Goal: Task Accomplishment & Management: Use online tool/utility

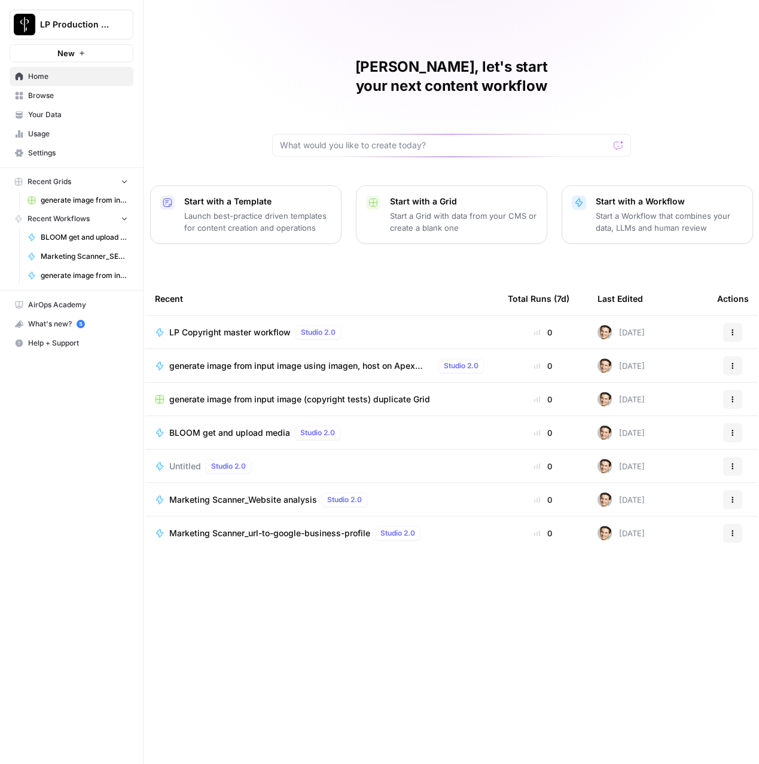
click at [58, 100] on span "Browse" at bounding box center [78, 95] width 100 height 11
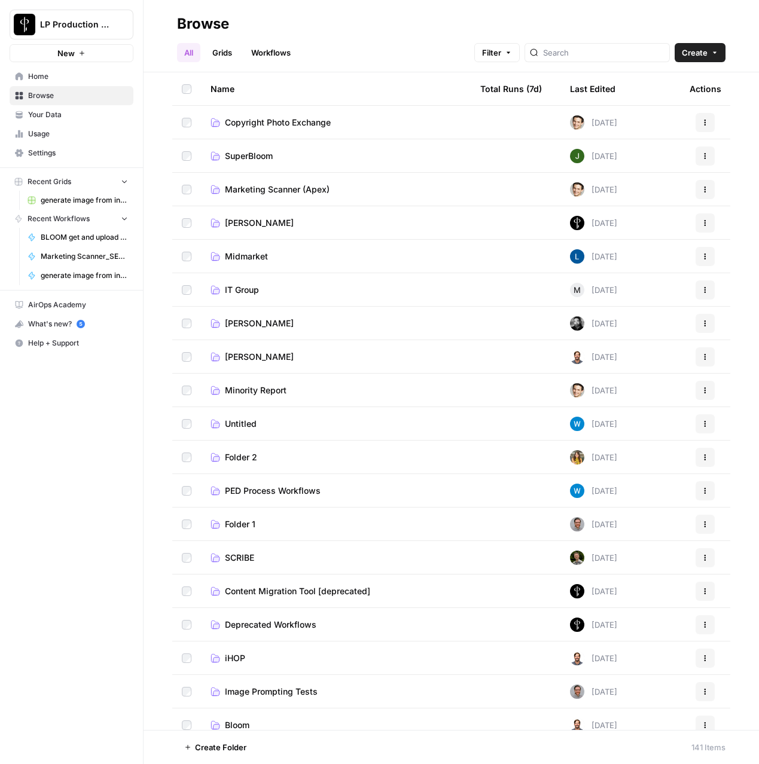
click at [282, 117] on span "Copyright Photo Exchange" at bounding box center [278, 123] width 106 height 12
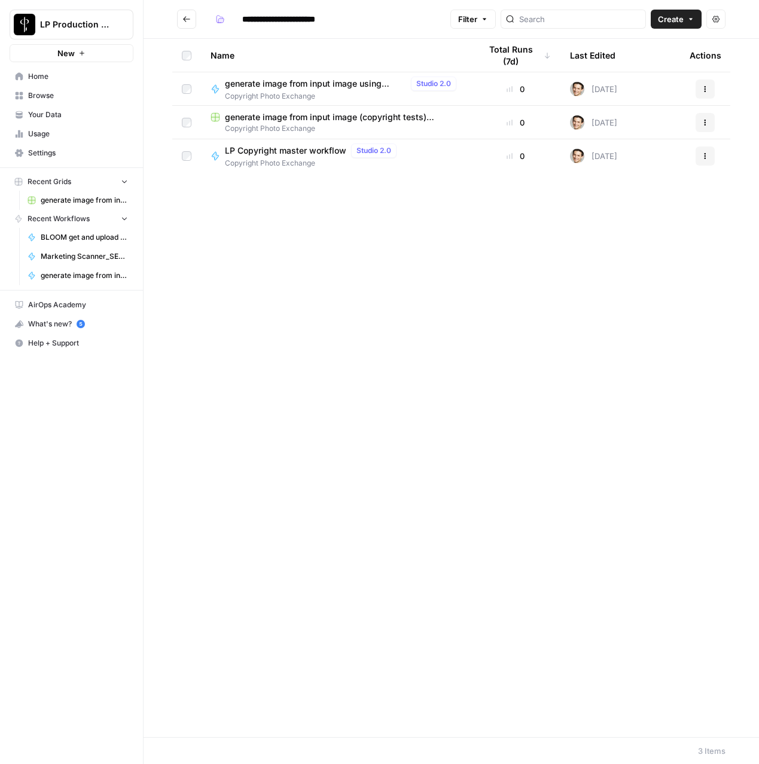
click at [267, 158] on span "Copyright Photo Exchange" at bounding box center [313, 163] width 176 height 11
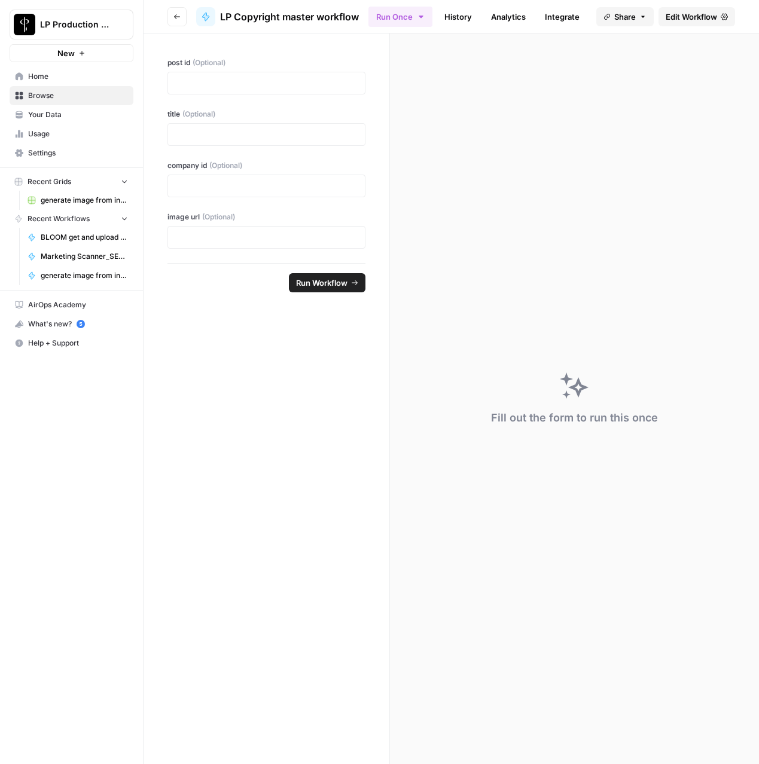
click at [712, 20] on span "Edit Workflow" at bounding box center [691, 17] width 51 height 12
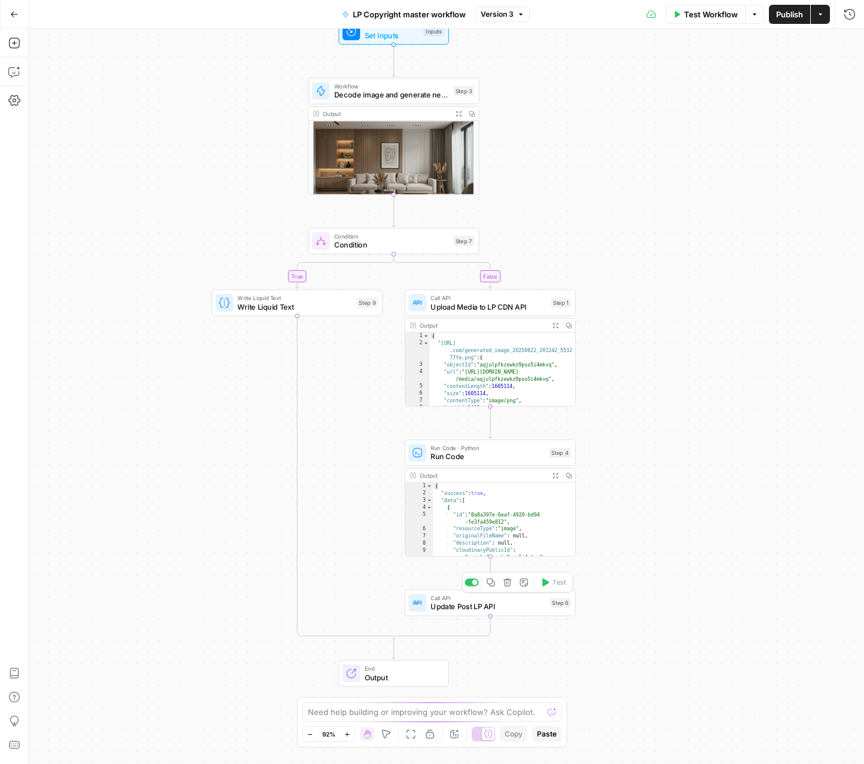
click at [479, 611] on span "Update Post LP API" at bounding box center [488, 607] width 115 height 11
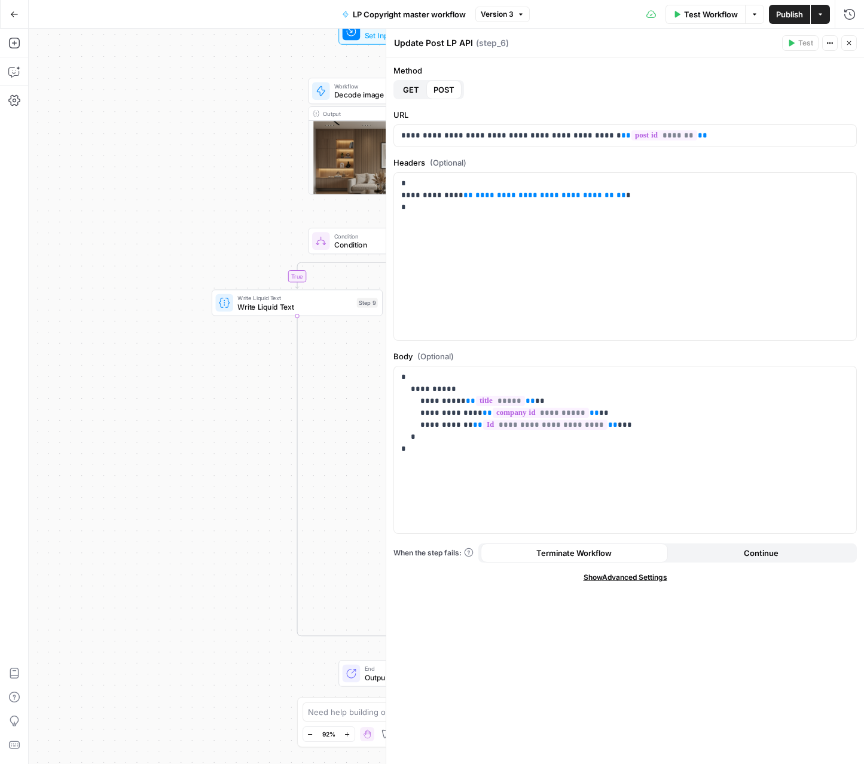
click at [758, 40] on icon "button" at bounding box center [849, 42] width 7 height 7
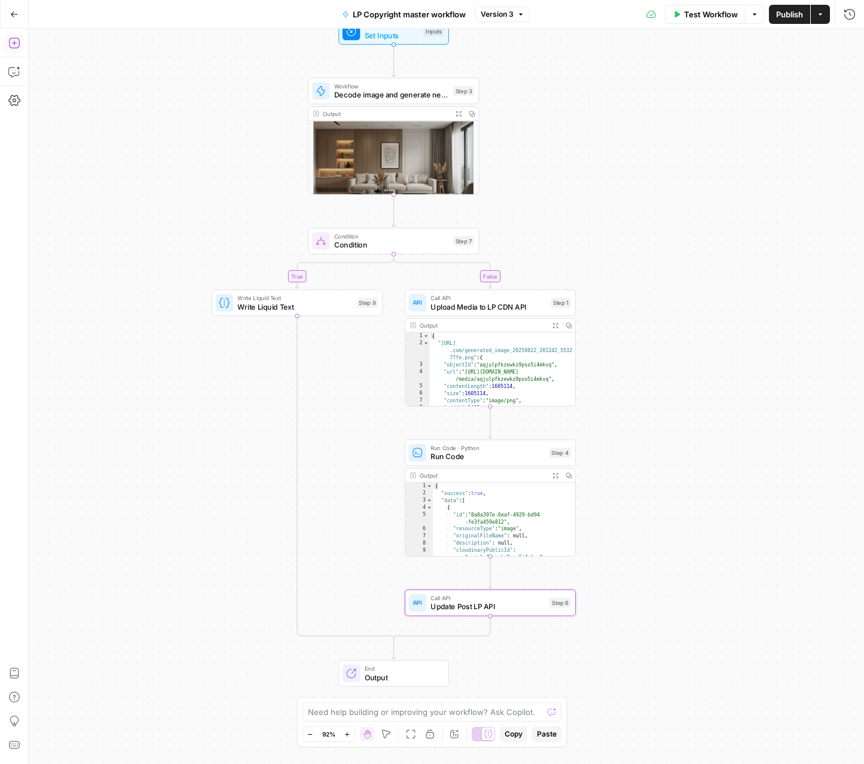
click at [10, 44] on icon "button" at bounding box center [14, 43] width 12 height 12
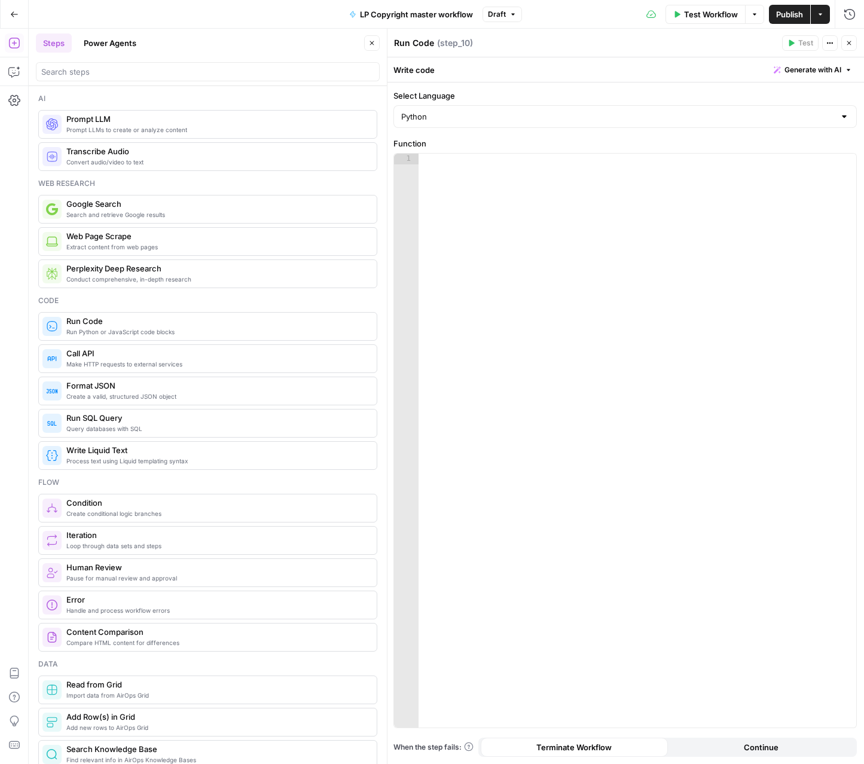
click at [397, 45] on textarea "Run Code" at bounding box center [414, 43] width 40 height 12
type textarea "PATCH request to link new media - Run Code"
click at [578, 235] on div at bounding box center [638, 452] width 438 height 596
paste textarea "**********"
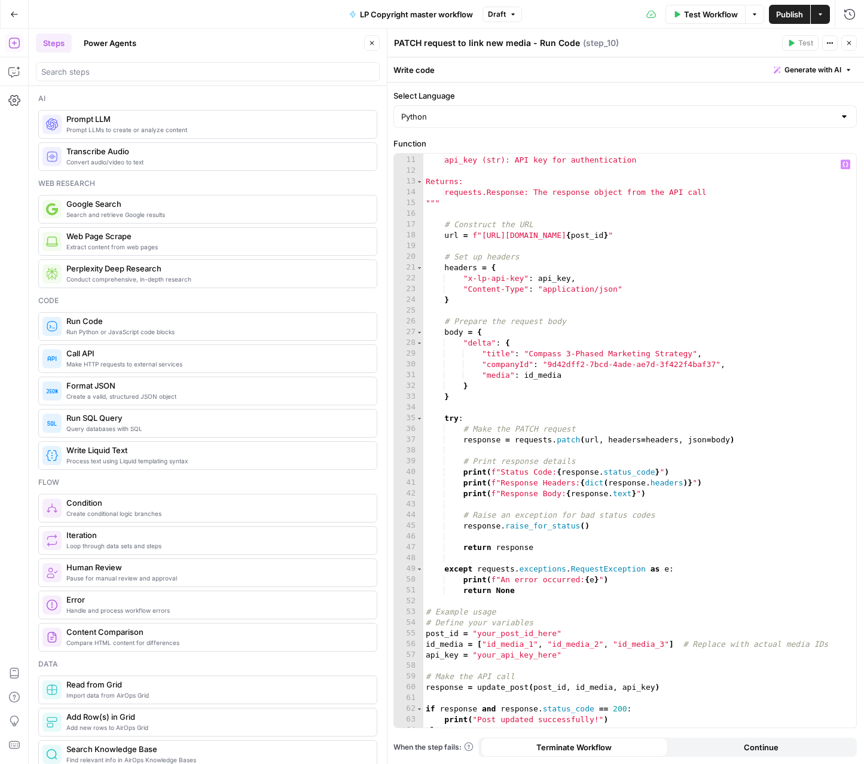
scroll to position [126, 0]
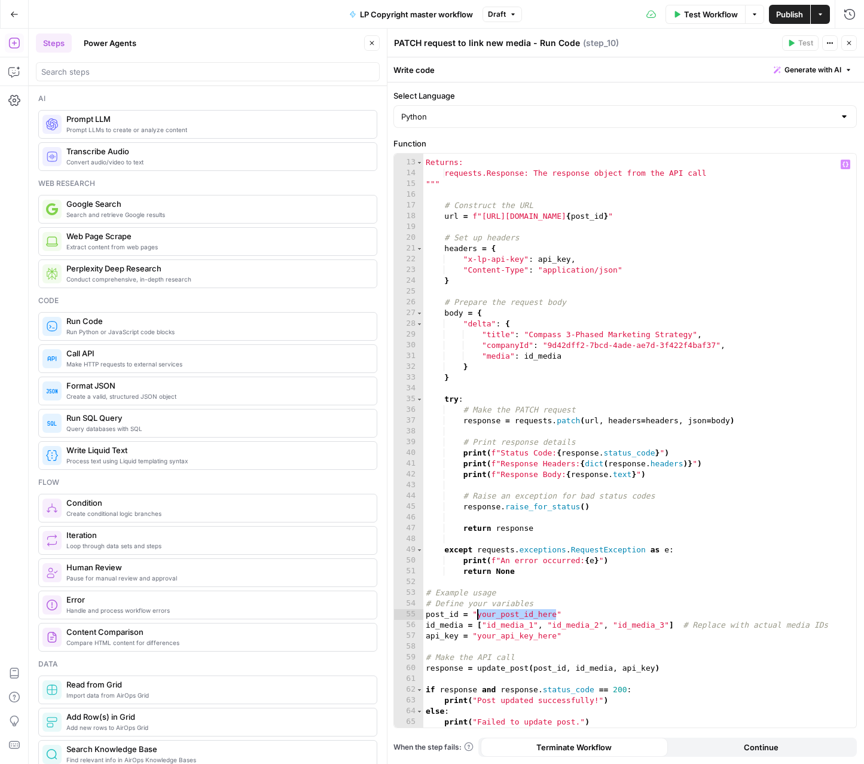
drag, startPoint x: 557, startPoint y: 615, endPoint x: 476, endPoint y: 615, distance: 81.3
click at [476, 615] on div "Returns: requests.Response: The response object from the API call """ # Constru…" at bounding box center [639, 445] width 433 height 596
type textarea "**********"
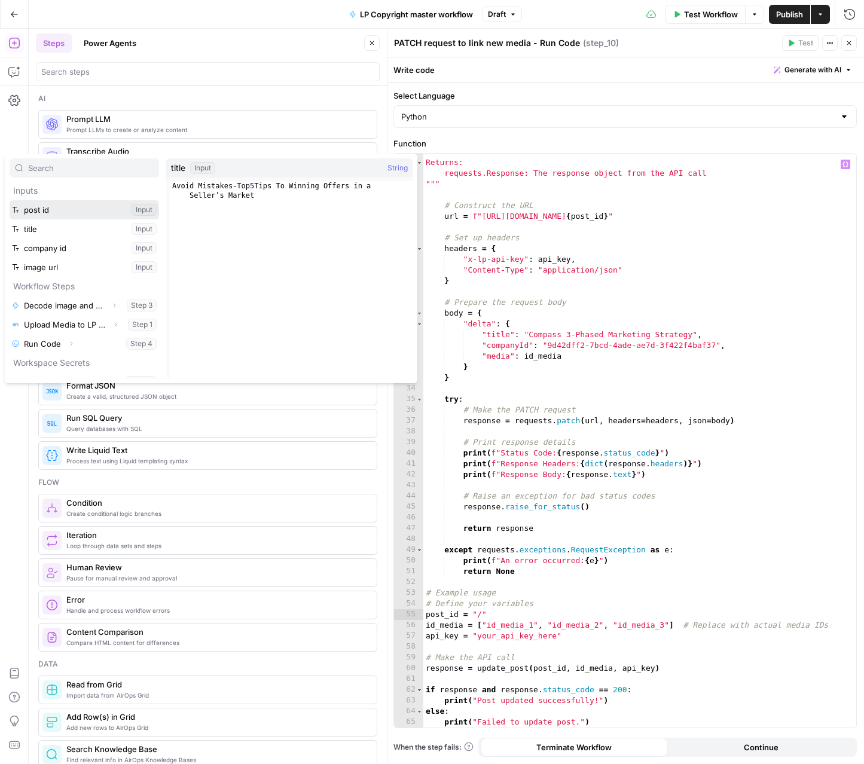
click at [10, 200] on button "Select variable post id" at bounding box center [85, 209] width 150 height 19
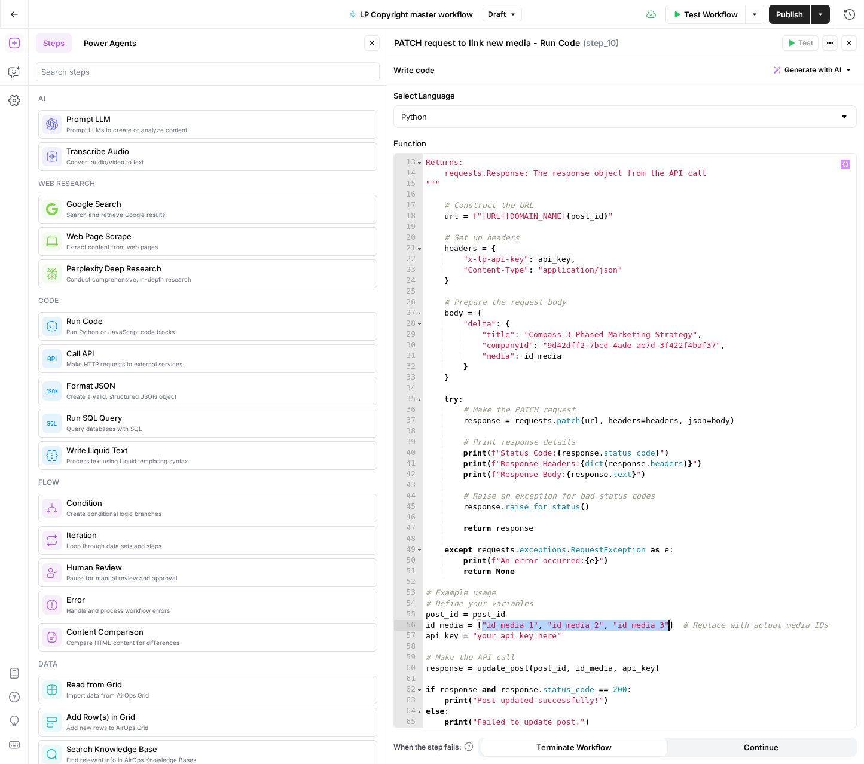
scroll to position [0, 4]
type textarea "**********"
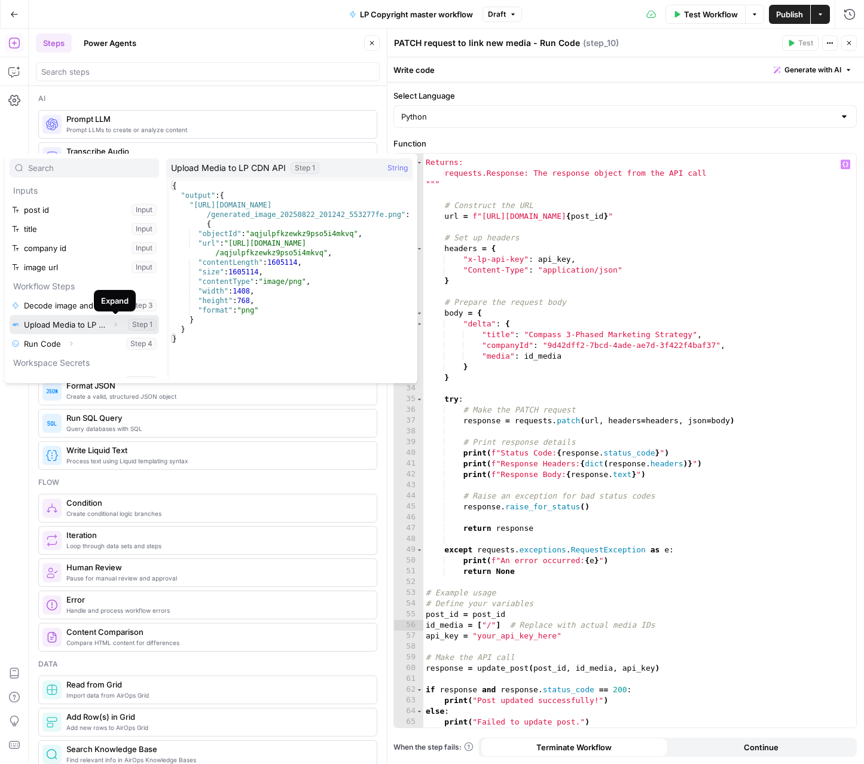
click at [114, 325] on icon "button" at bounding box center [115, 324] width 7 height 7
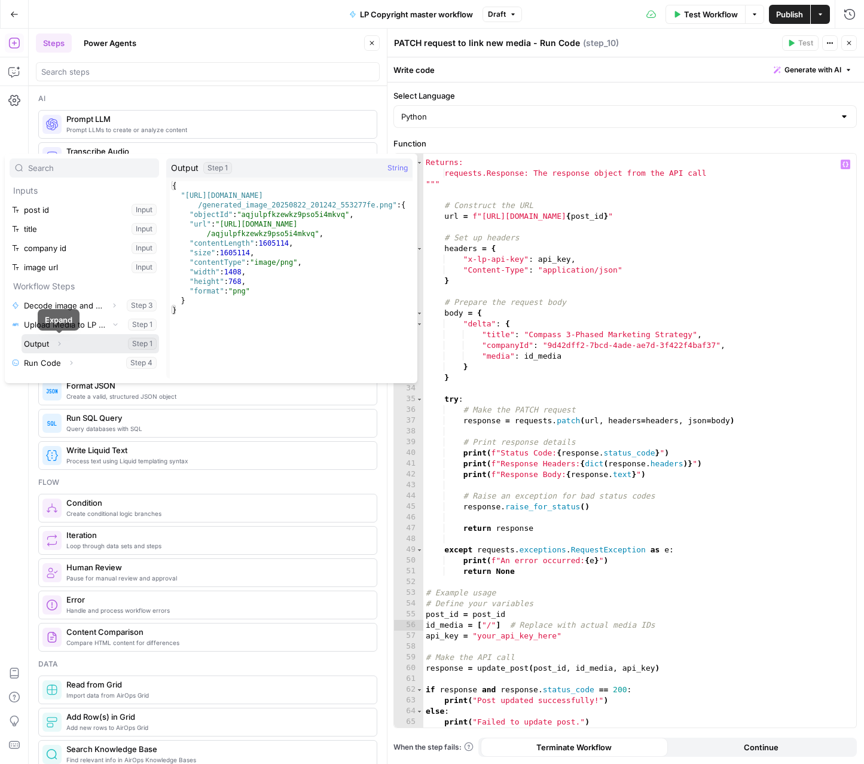
click at [59, 344] on icon "button" at bounding box center [59, 343] width 7 height 7
click at [61, 346] on icon "button" at bounding box center [59, 343] width 7 height 7
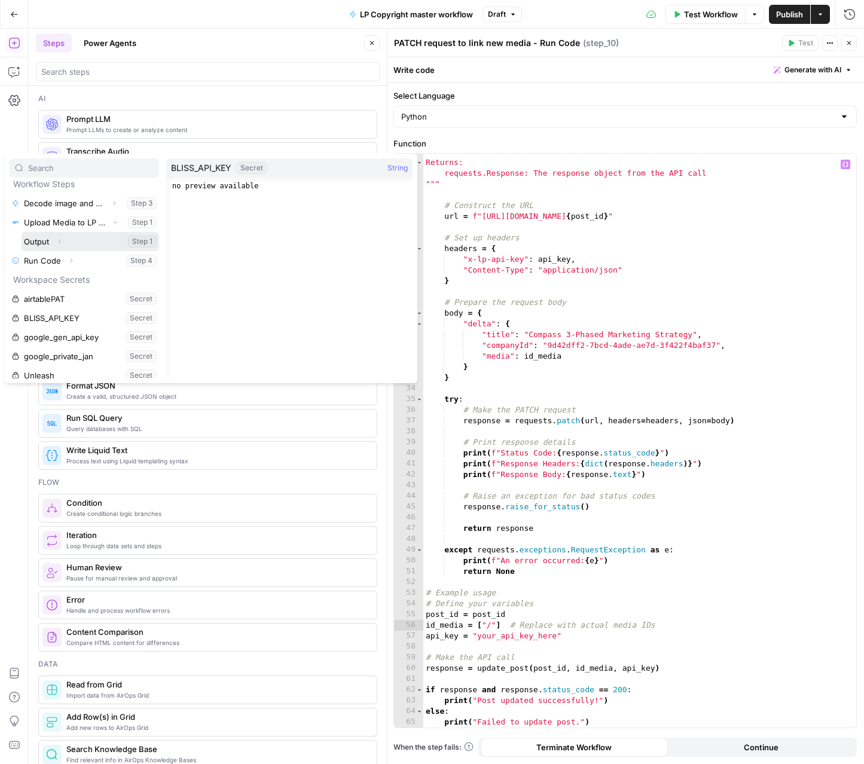
scroll to position [101, 0]
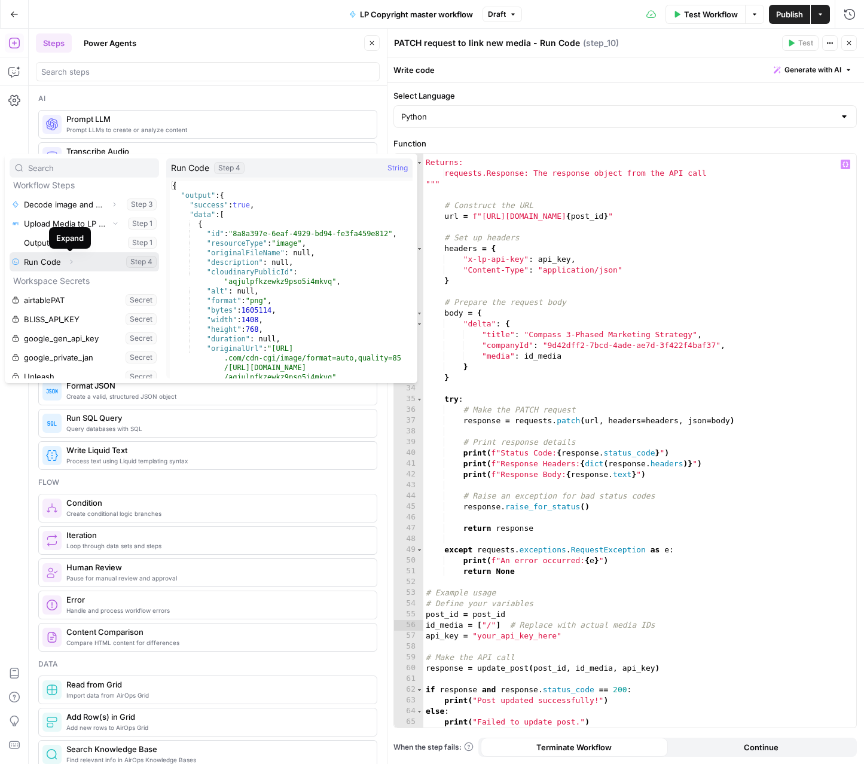
click at [63, 264] on button "Expand" at bounding box center [71, 262] width 16 height 16
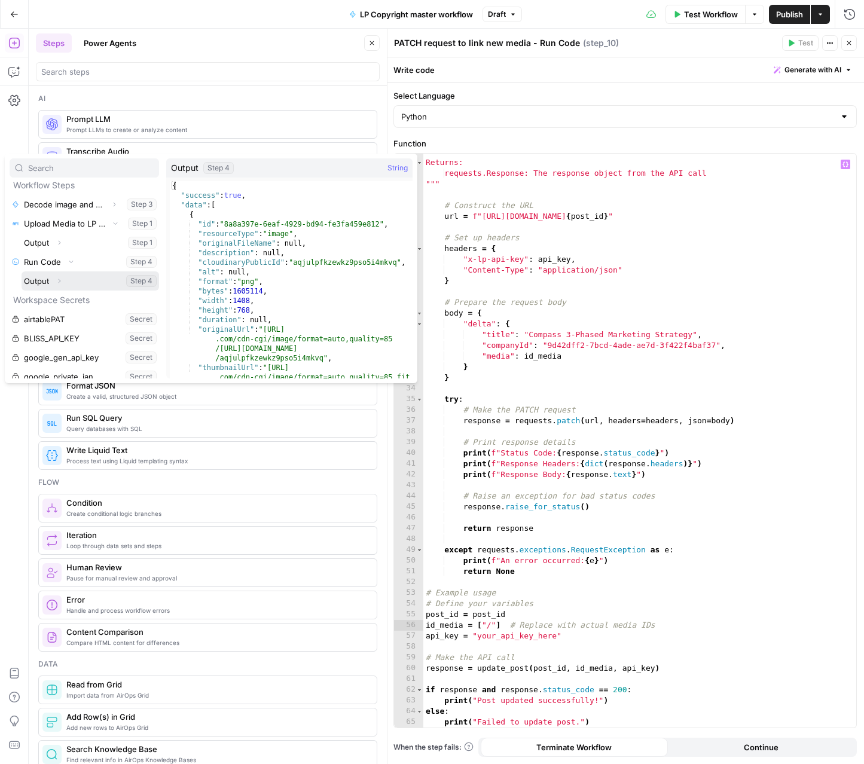
click at [45, 281] on button "Select variable Output" at bounding box center [91, 281] width 138 height 19
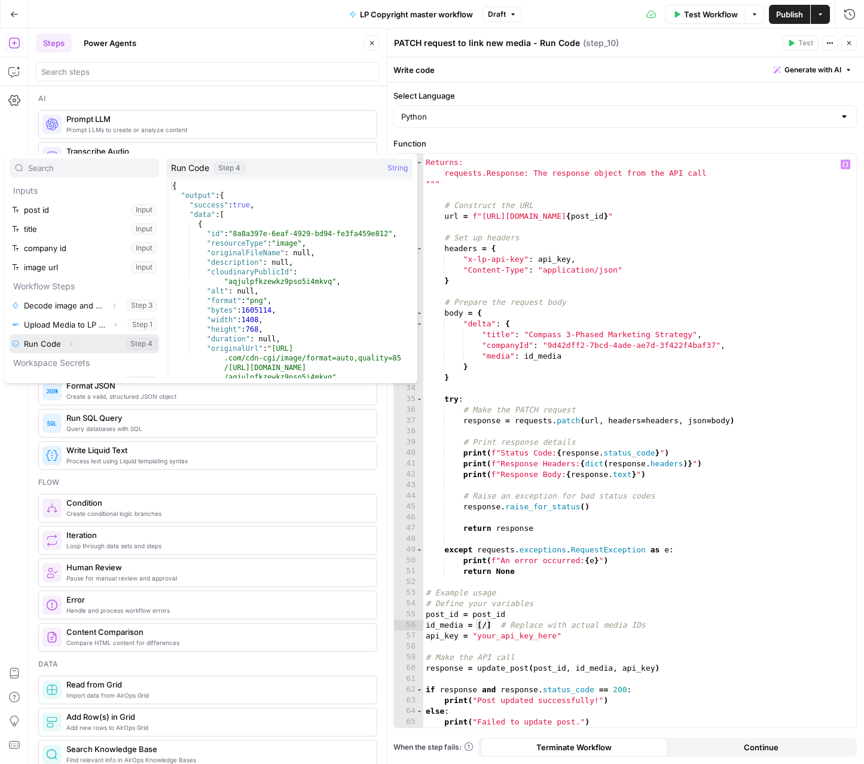
click at [68, 347] on icon "button" at bounding box center [71, 343] width 7 height 7
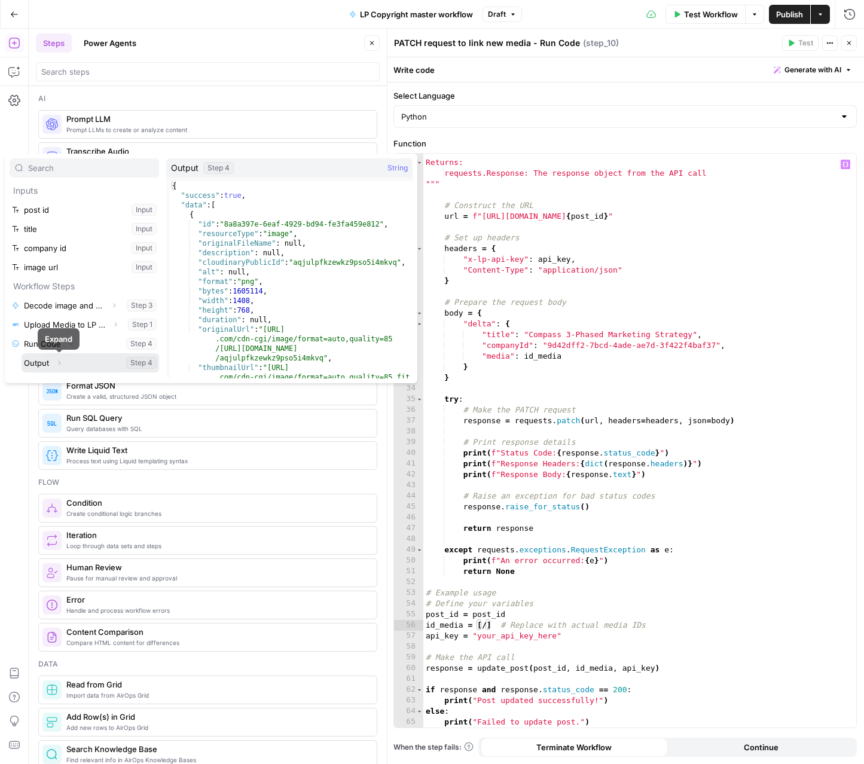
click at [62, 363] on span "Expand" at bounding box center [62, 363] width 1 height 1
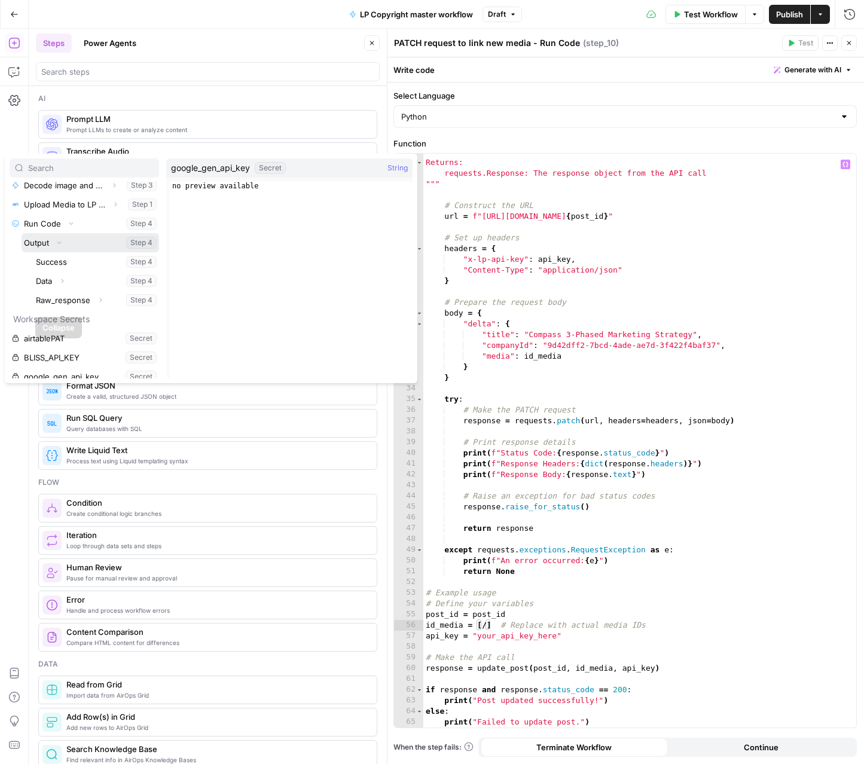
scroll to position [129, 0]
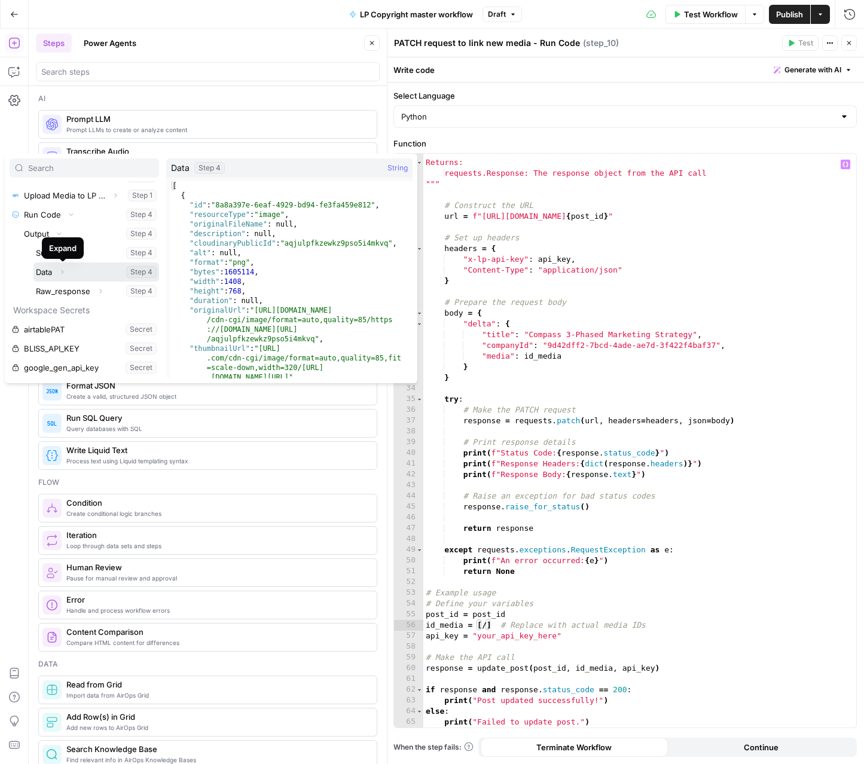
click at [62, 272] on icon "button" at bounding box center [62, 272] width 7 height 7
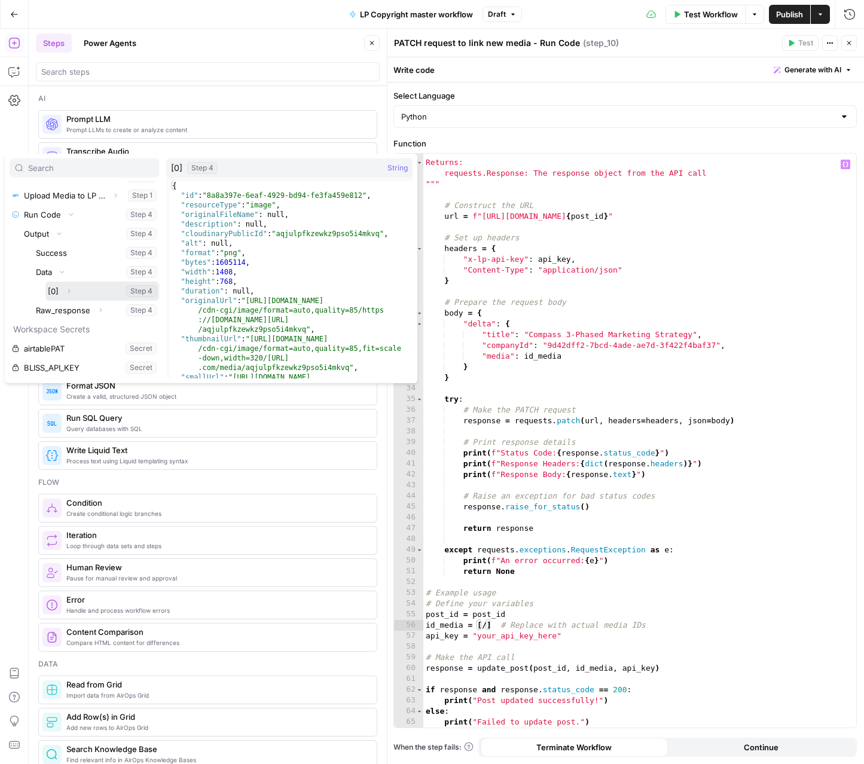
click at [71, 292] on icon "button" at bounding box center [68, 291] width 7 height 7
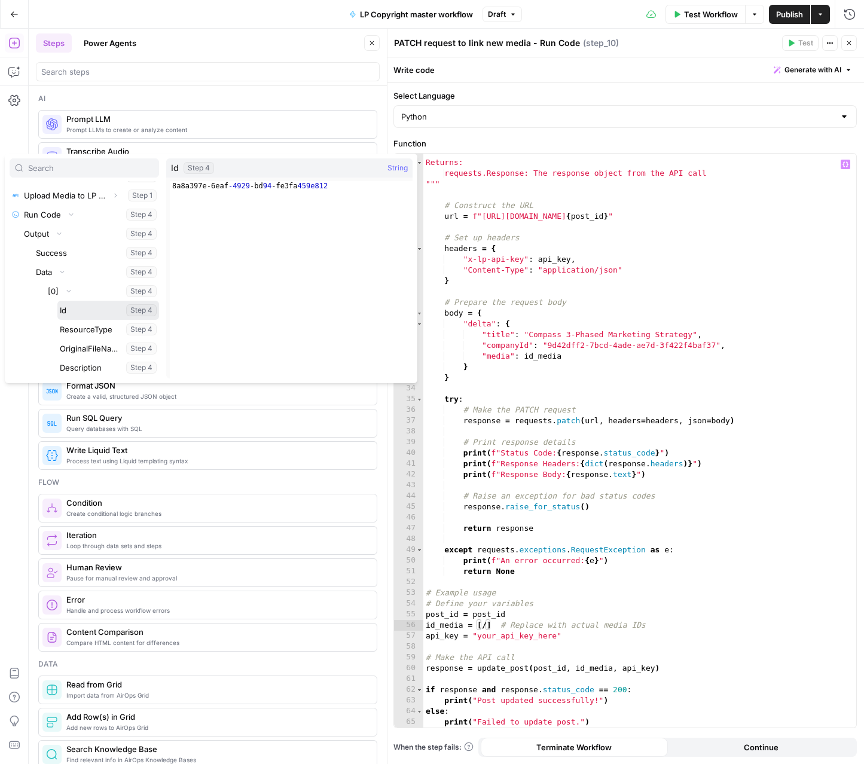
click at [73, 314] on button "Select variable Id" at bounding box center [108, 310] width 102 height 19
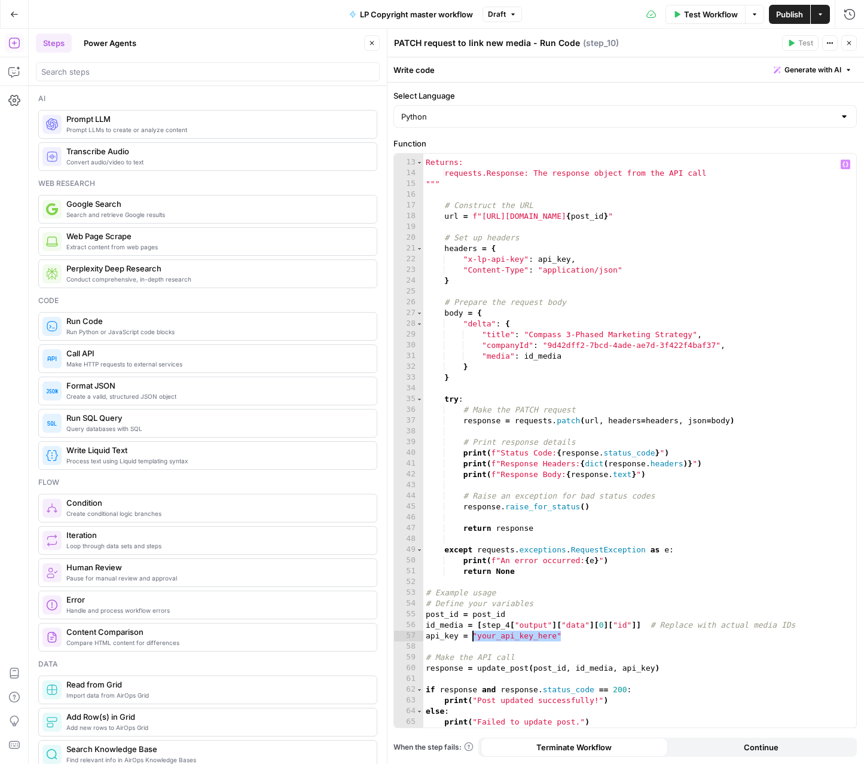
drag, startPoint x: 560, startPoint y: 636, endPoint x: 474, endPoint y: 638, distance: 86.1
click at [474, 638] on div "Returns: requests.Response: The response object from the API call """ # Constru…" at bounding box center [639, 445] width 433 height 596
click at [476, 638] on div "Returns: requests.Response: The response object from the API call """ # Constru…" at bounding box center [639, 445] width 433 height 596
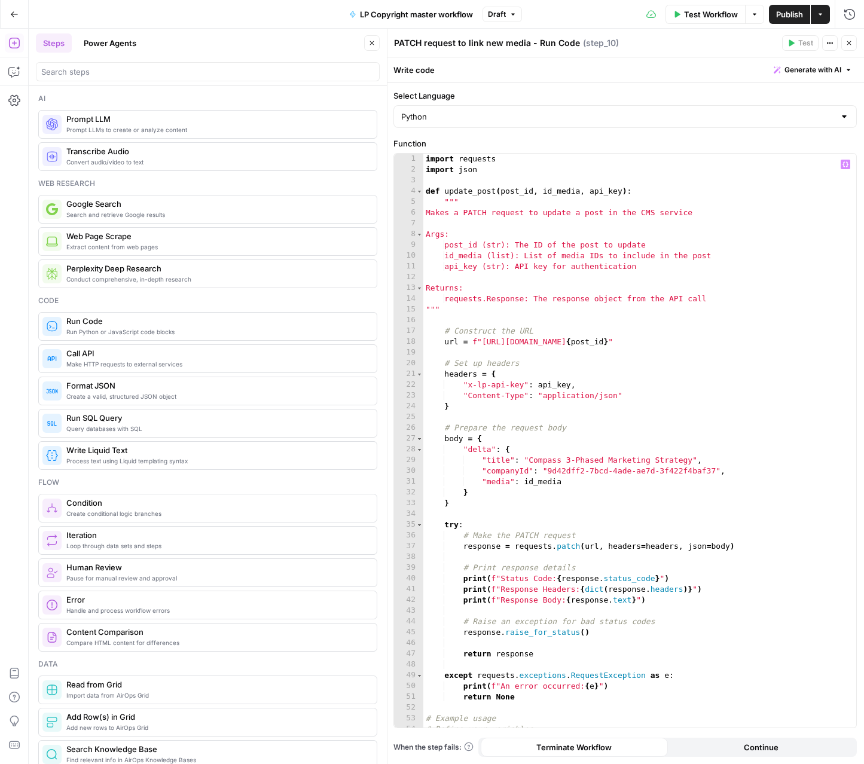
scroll to position [0, 0]
click at [758, 336] on div "import requests import json def update_post ( post_id , id_media , api_key ) : …" at bounding box center [639, 452] width 433 height 596
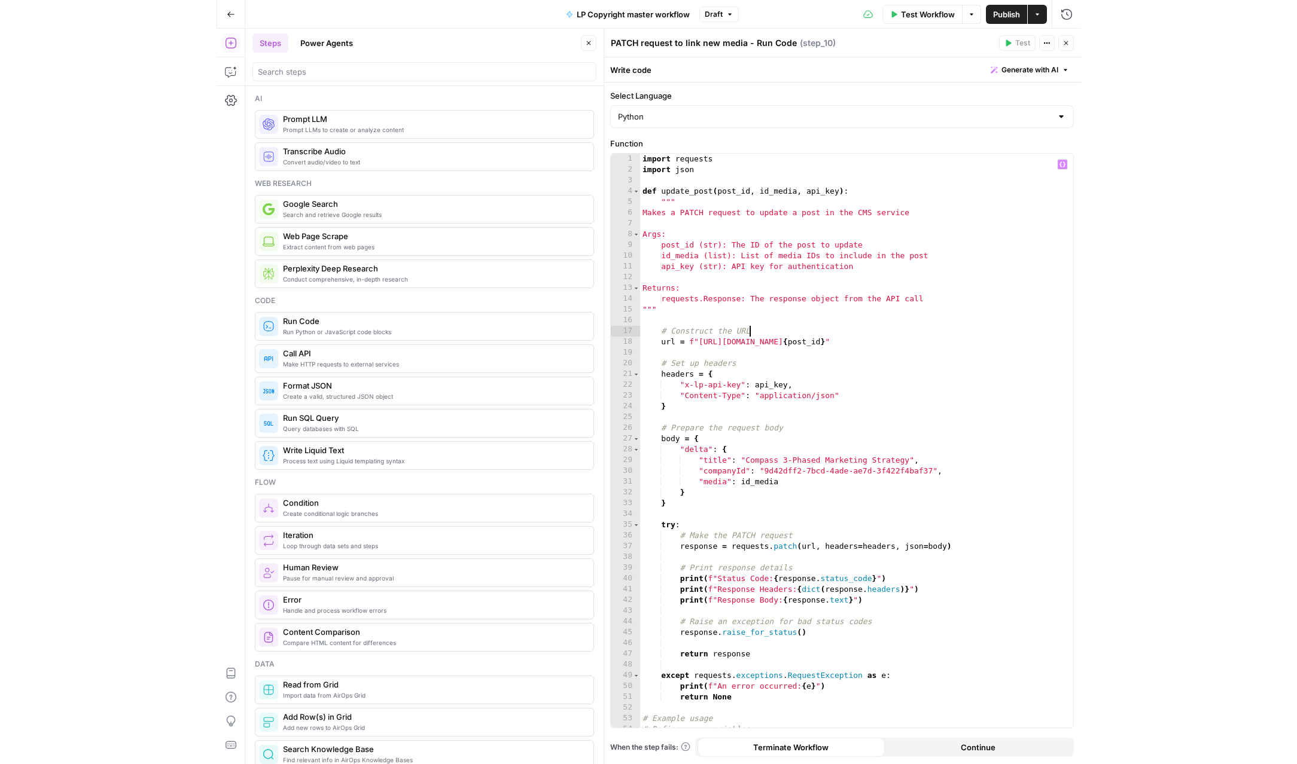
scroll to position [0, 8]
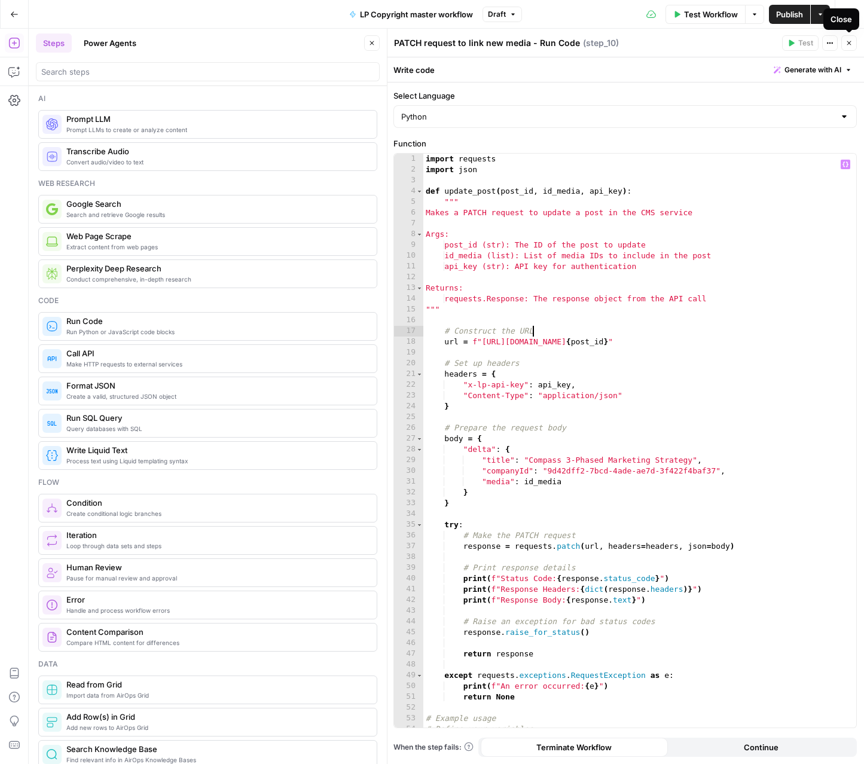
type textarea "**********"
click at [758, 46] on icon "button" at bounding box center [849, 42] width 7 height 7
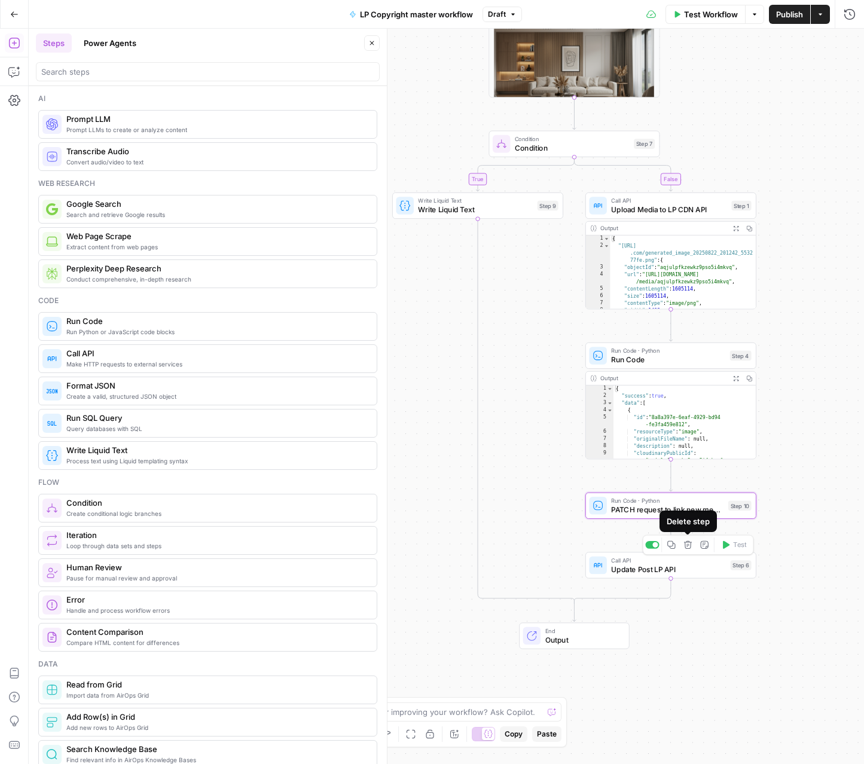
click at [690, 545] on icon "button" at bounding box center [688, 545] width 9 height 9
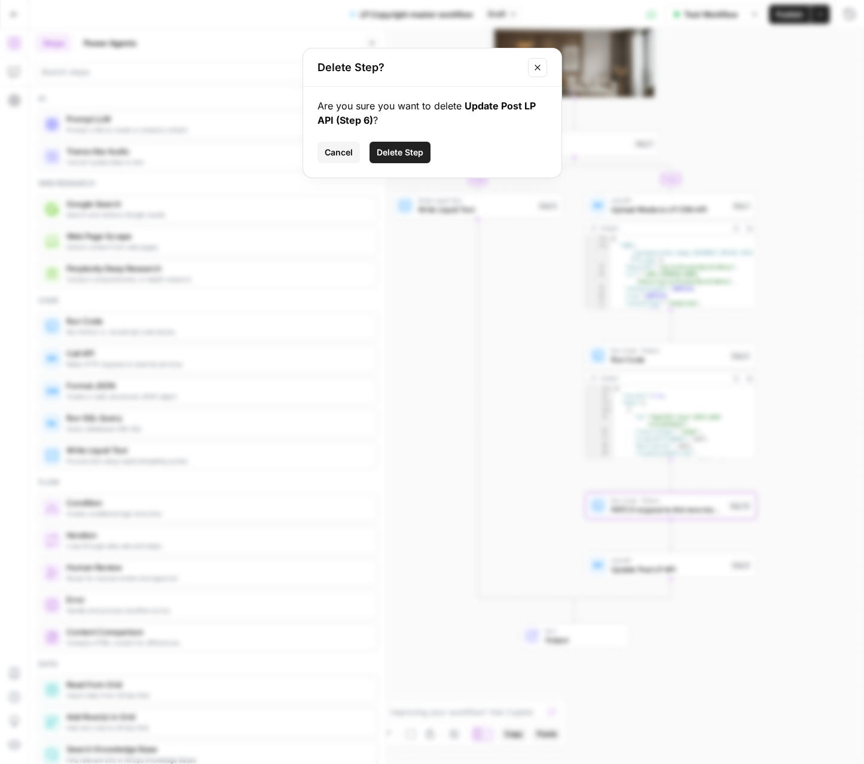
click at [398, 150] on span "Delete Step" at bounding box center [400, 153] width 47 height 12
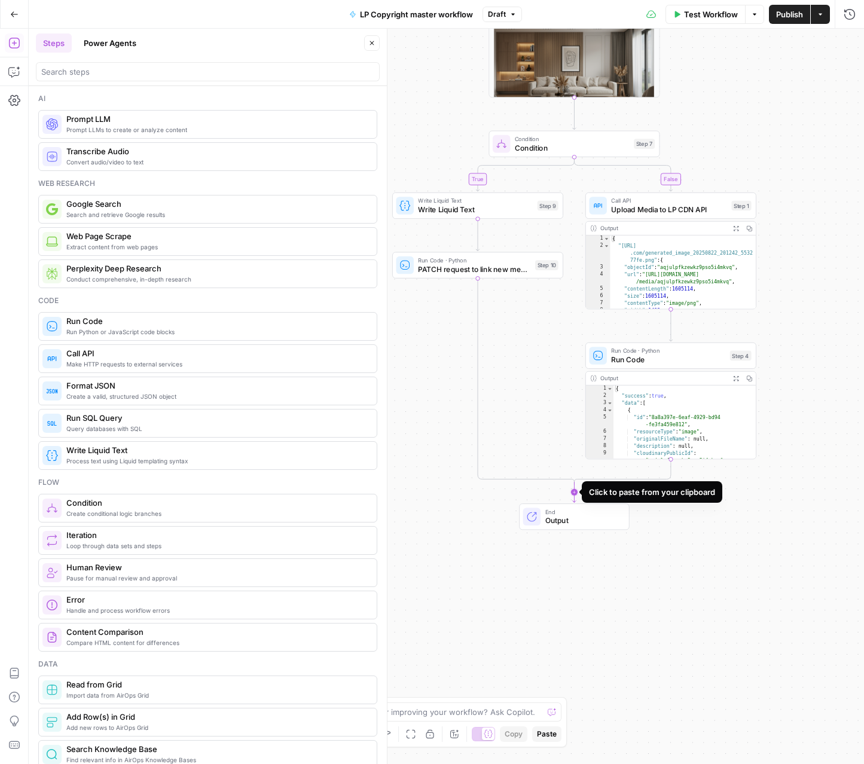
click at [576, 490] on icon "Edge from step_7-conditional-end to end" at bounding box center [575, 492] width 4 height 20
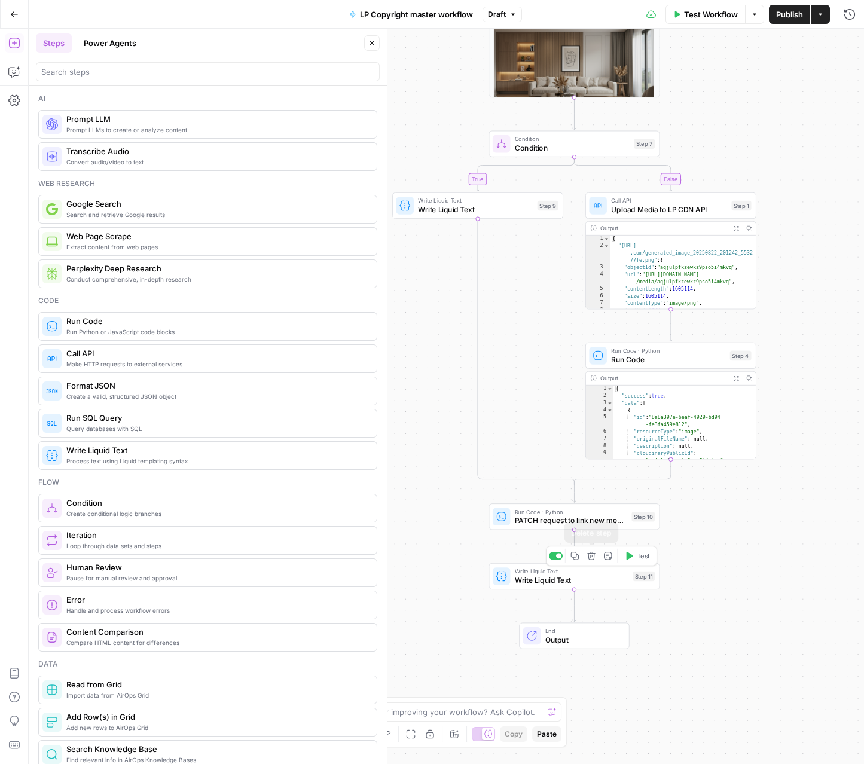
click at [594, 556] on icon "button" at bounding box center [591, 556] width 8 height 8
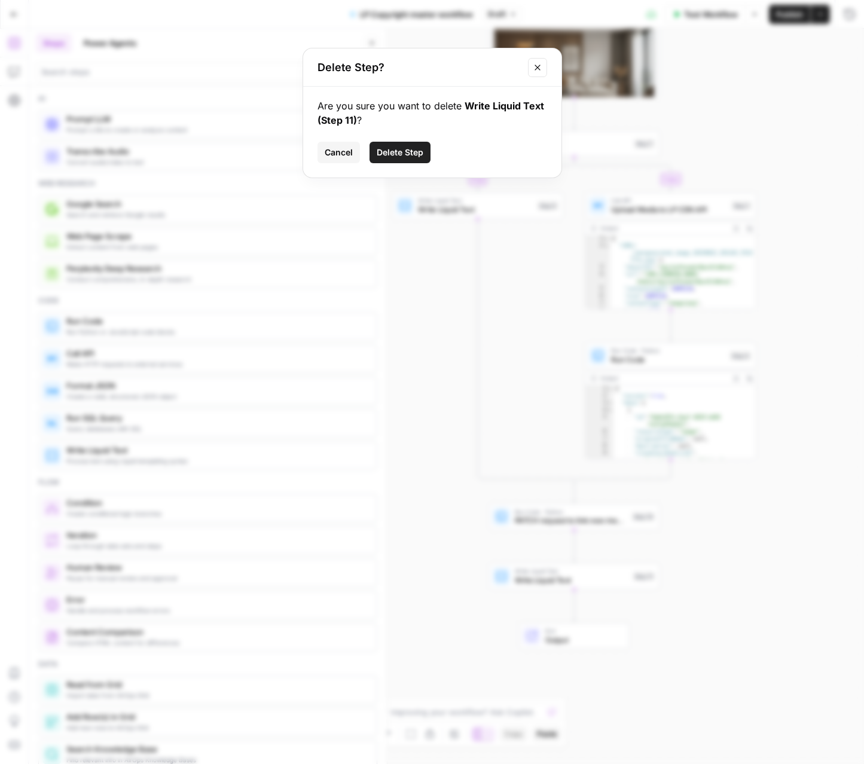
click at [383, 146] on button "Delete Step" at bounding box center [400, 153] width 61 height 22
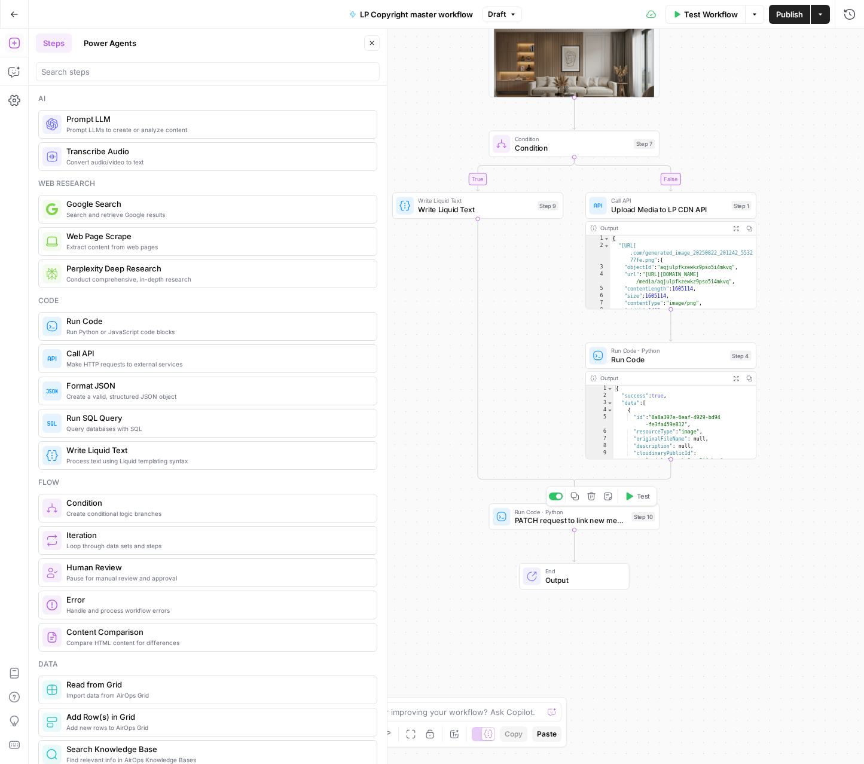
click at [631, 502] on button "Test" at bounding box center [637, 496] width 34 height 14
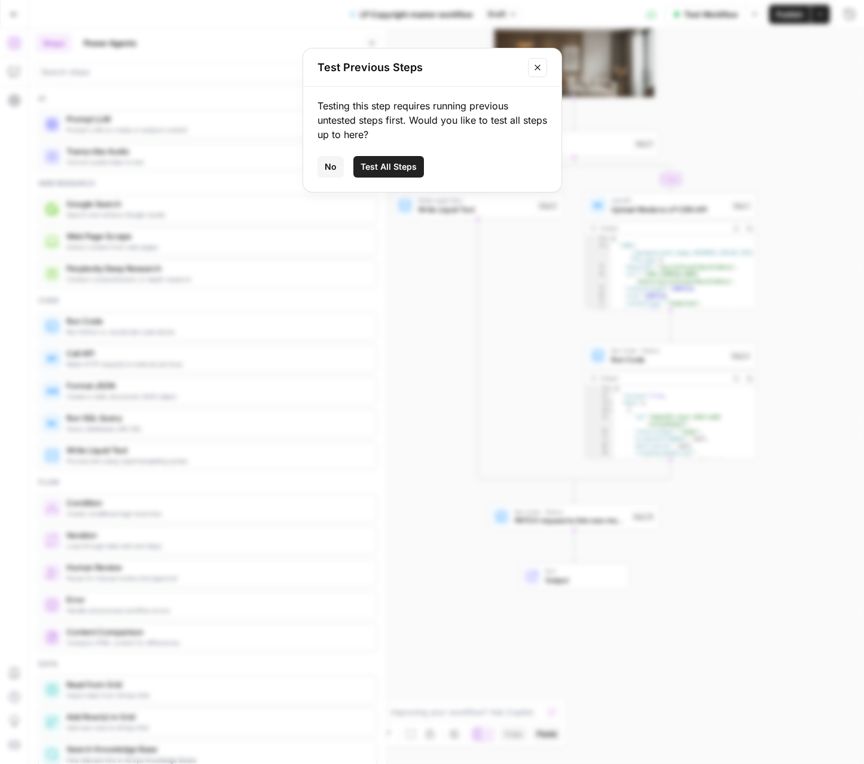
click at [376, 164] on span "Test All Steps" at bounding box center [389, 167] width 56 height 12
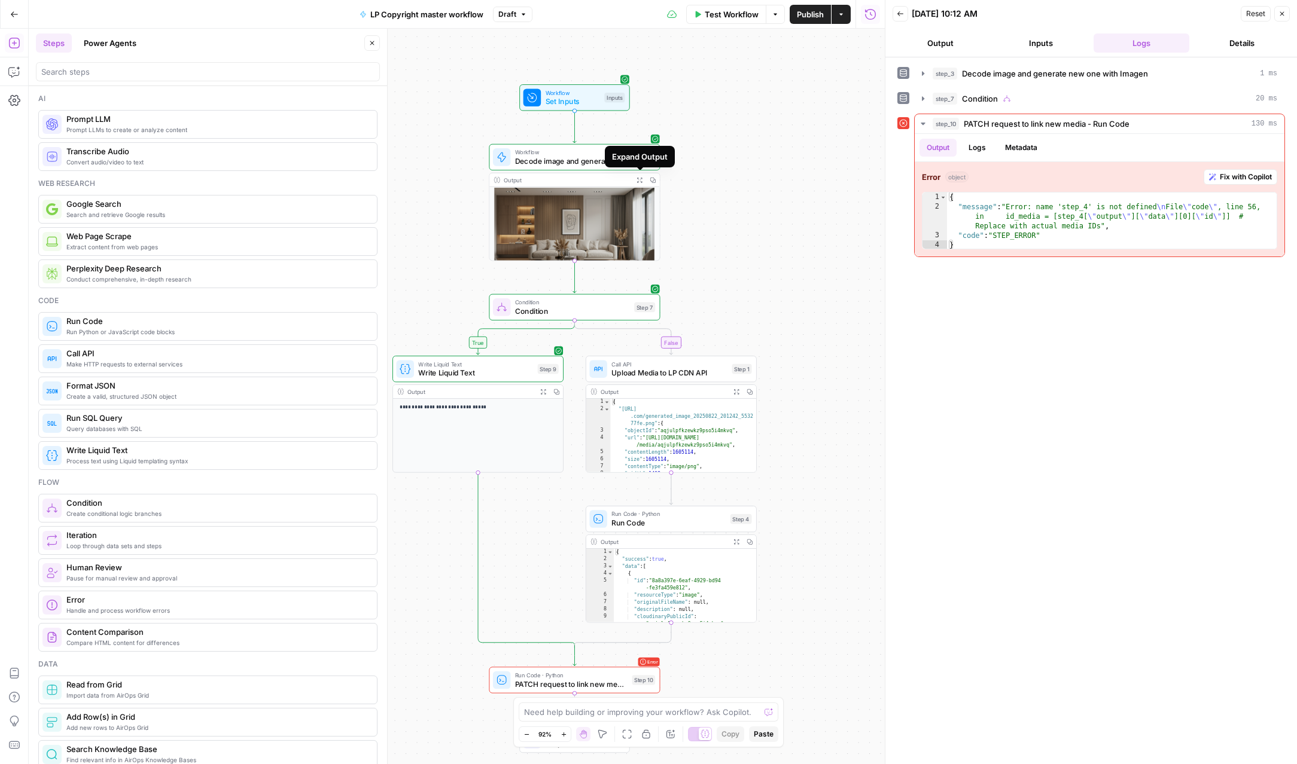
click at [640, 178] on icon "button" at bounding box center [639, 180] width 6 height 6
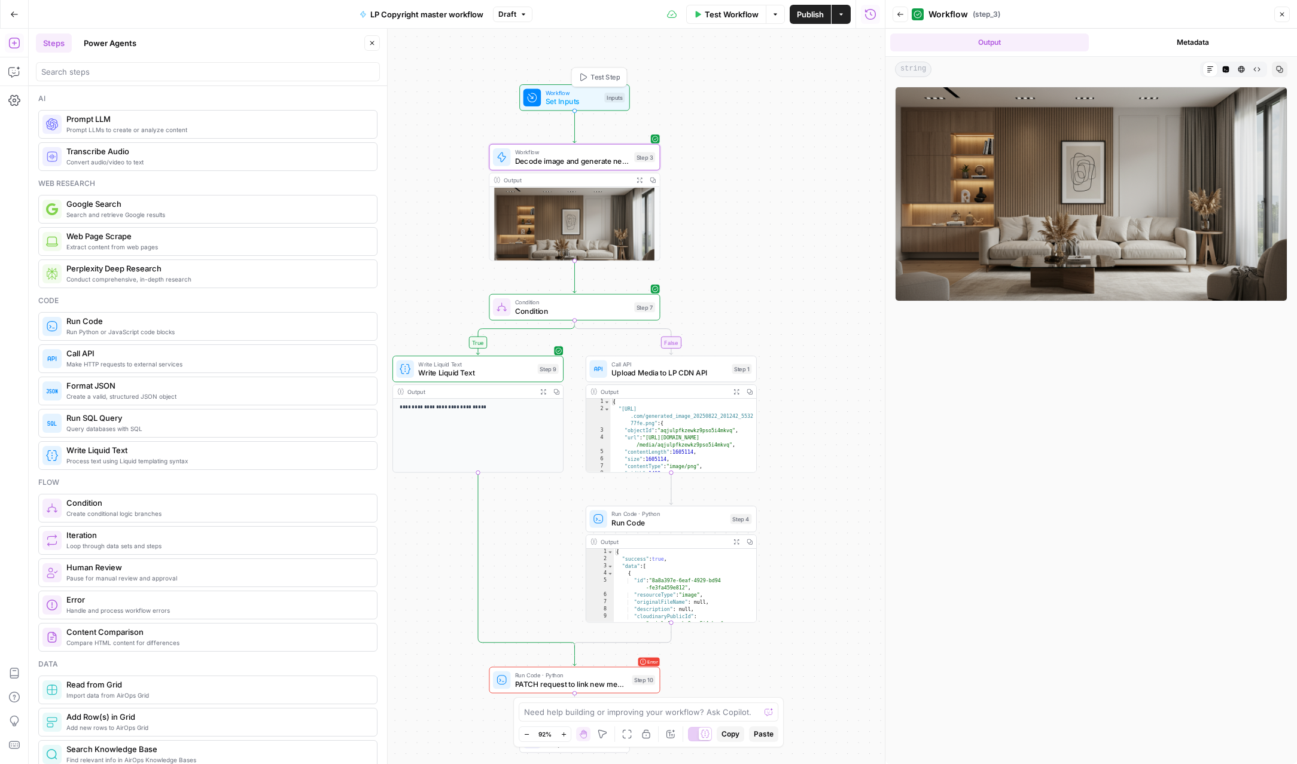
click at [595, 101] on span "Set Inputs" at bounding box center [572, 101] width 54 height 11
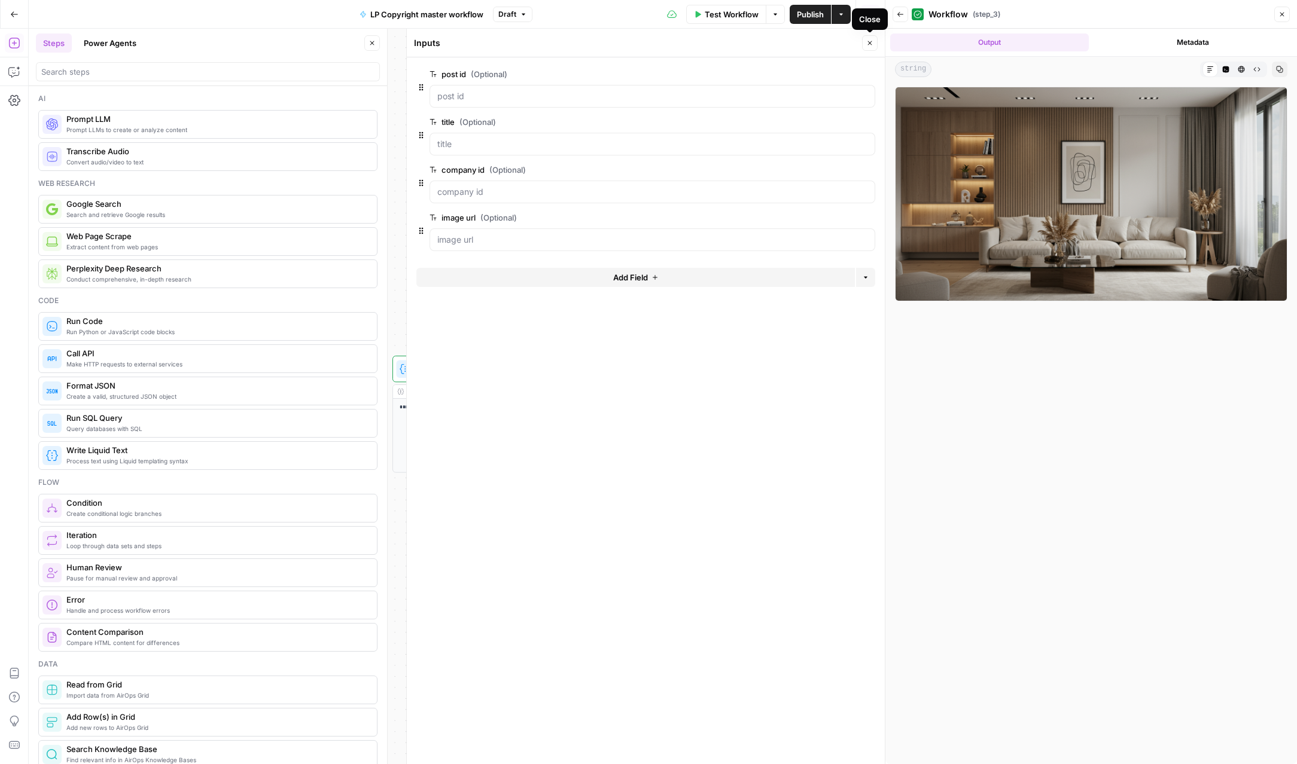
click at [758, 42] on icon "button" at bounding box center [869, 42] width 7 height 7
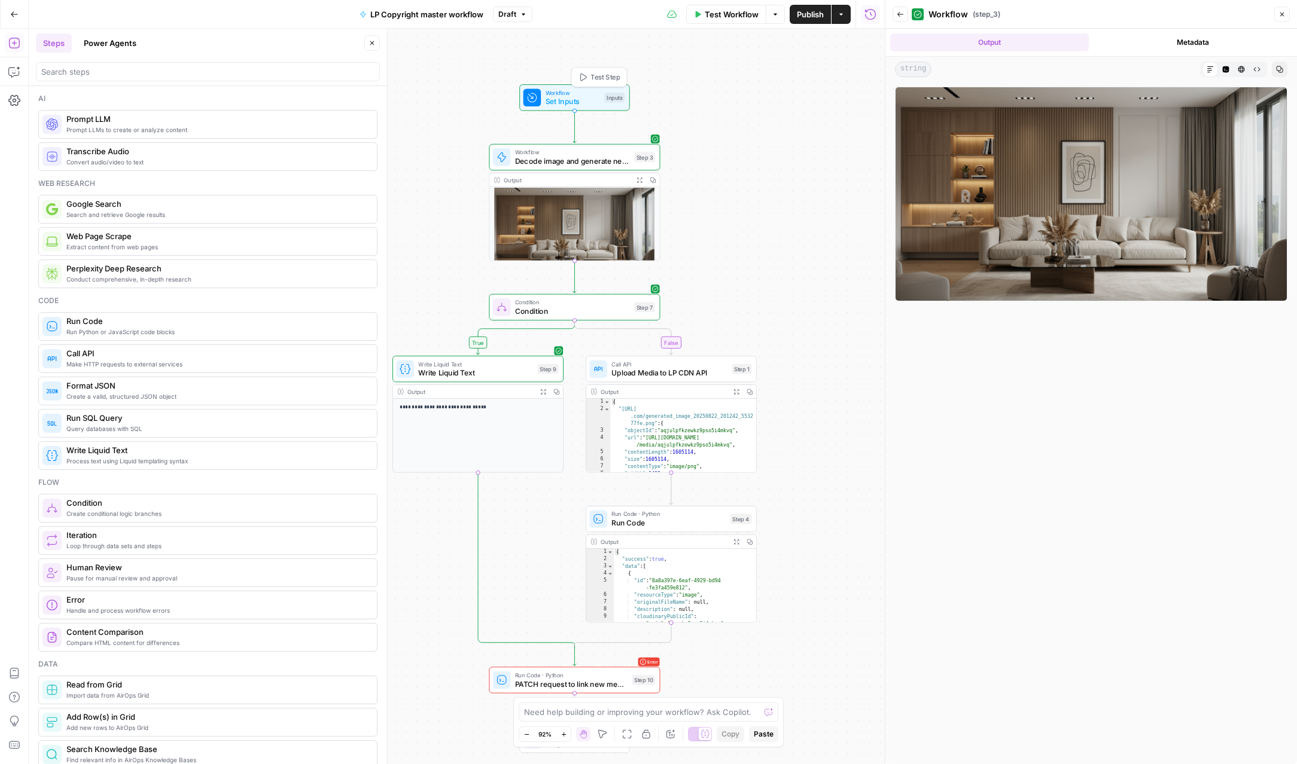
click at [605, 81] on span "Test Step" at bounding box center [604, 77] width 29 height 10
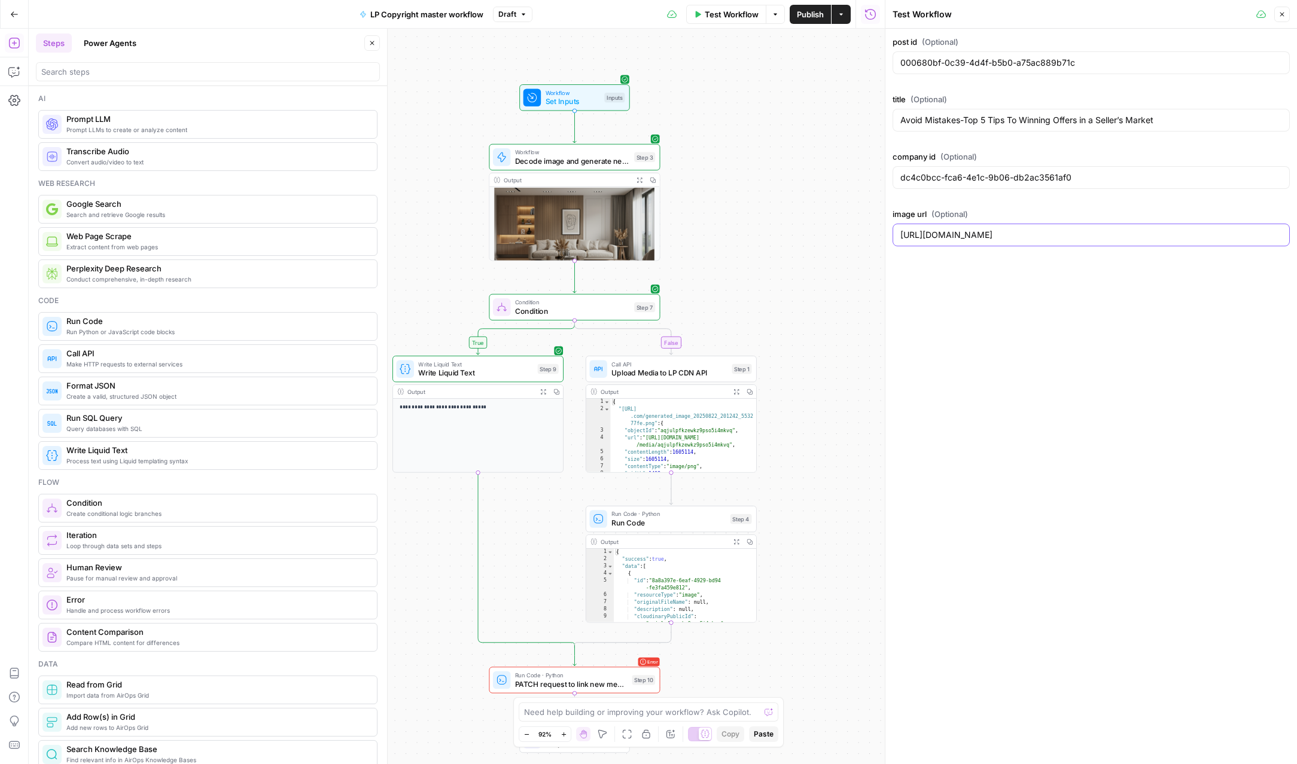
drag, startPoint x: 1271, startPoint y: 234, endPoint x: 892, endPoint y: 222, distance: 378.7
click at [758, 222] on div "image url (Optional) https://res.cloudinary.com/luxuryp/image/upload/v172211512…" at bounding box center [1090, 229] width 397 height 43
click at [716, 13] on span "Test Workflow" at bounding box center [731, 14] width 54 height 12
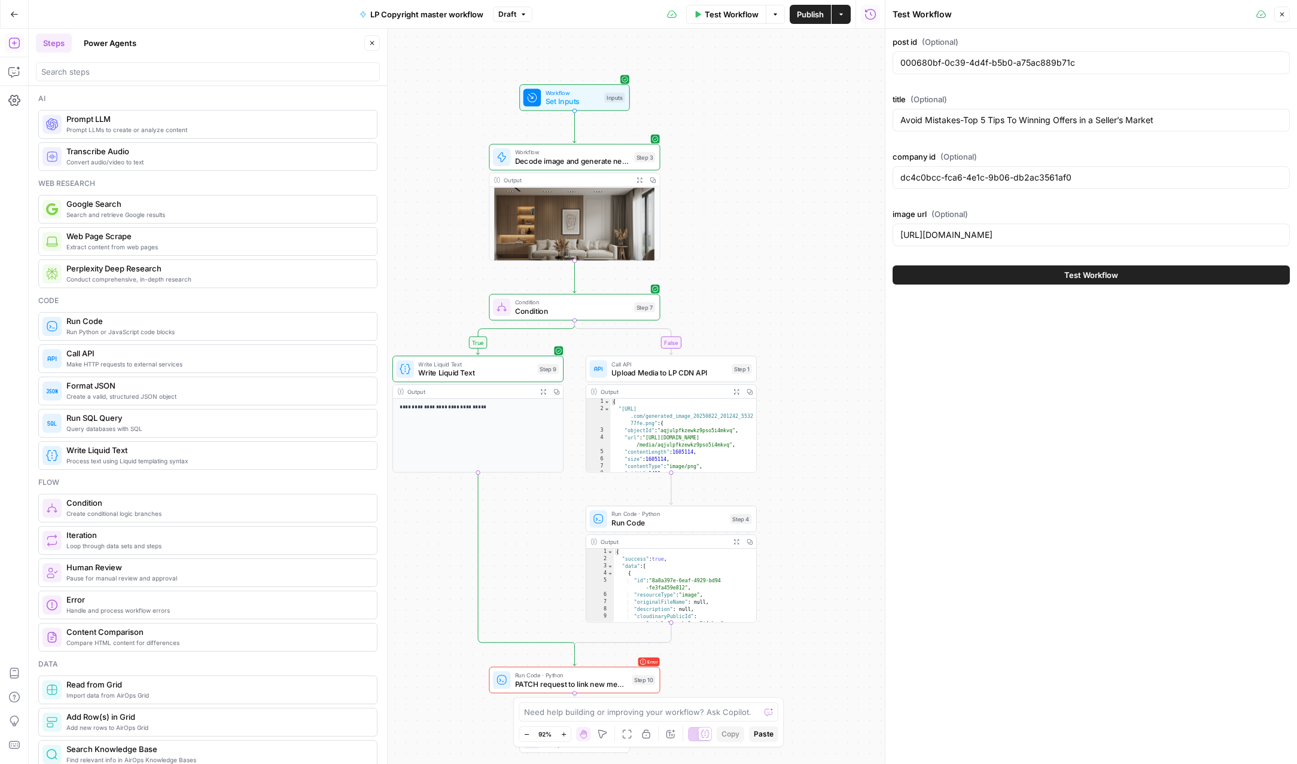
click at [758, 273] on button "Test Workflow" at bounding box center [1090, 275] width 397 height 19
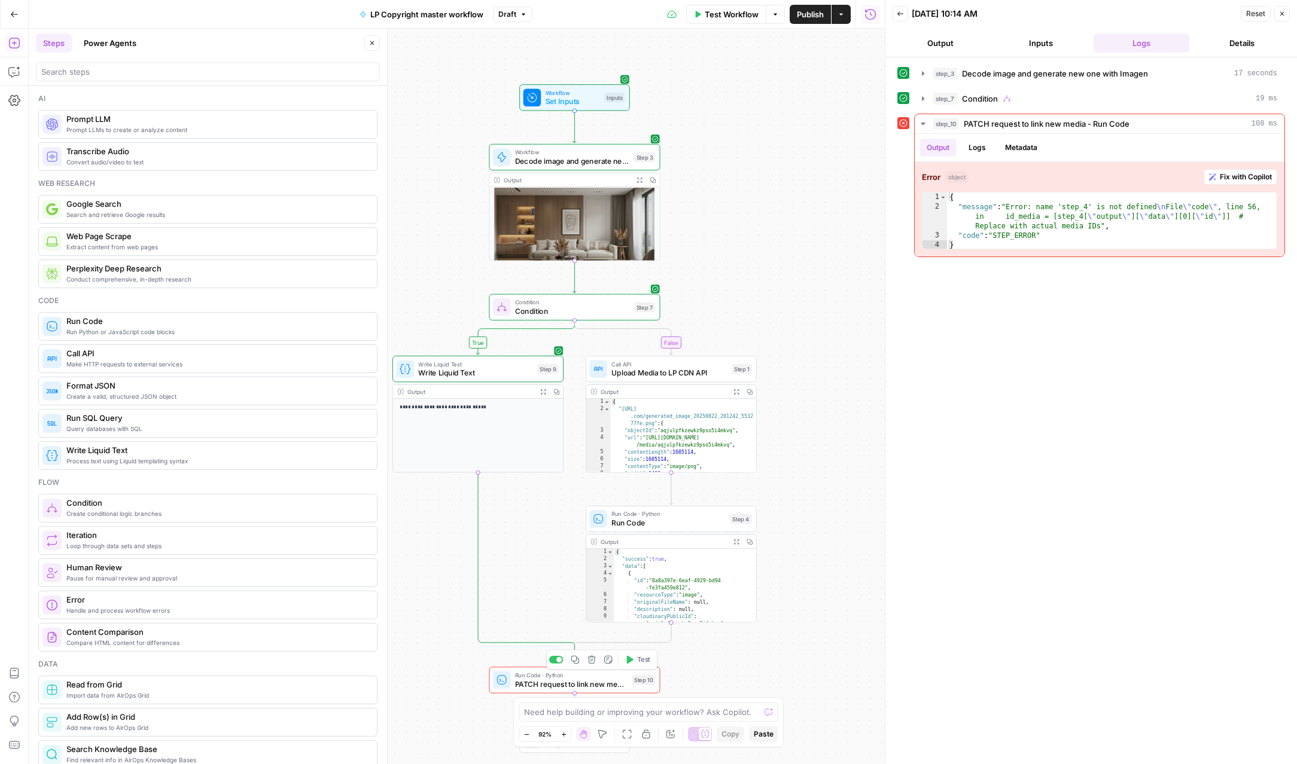
click at [608, 680] on span "PATCH request to link new media - Run Code" at bounding box center [571, 684] width 112 height 11
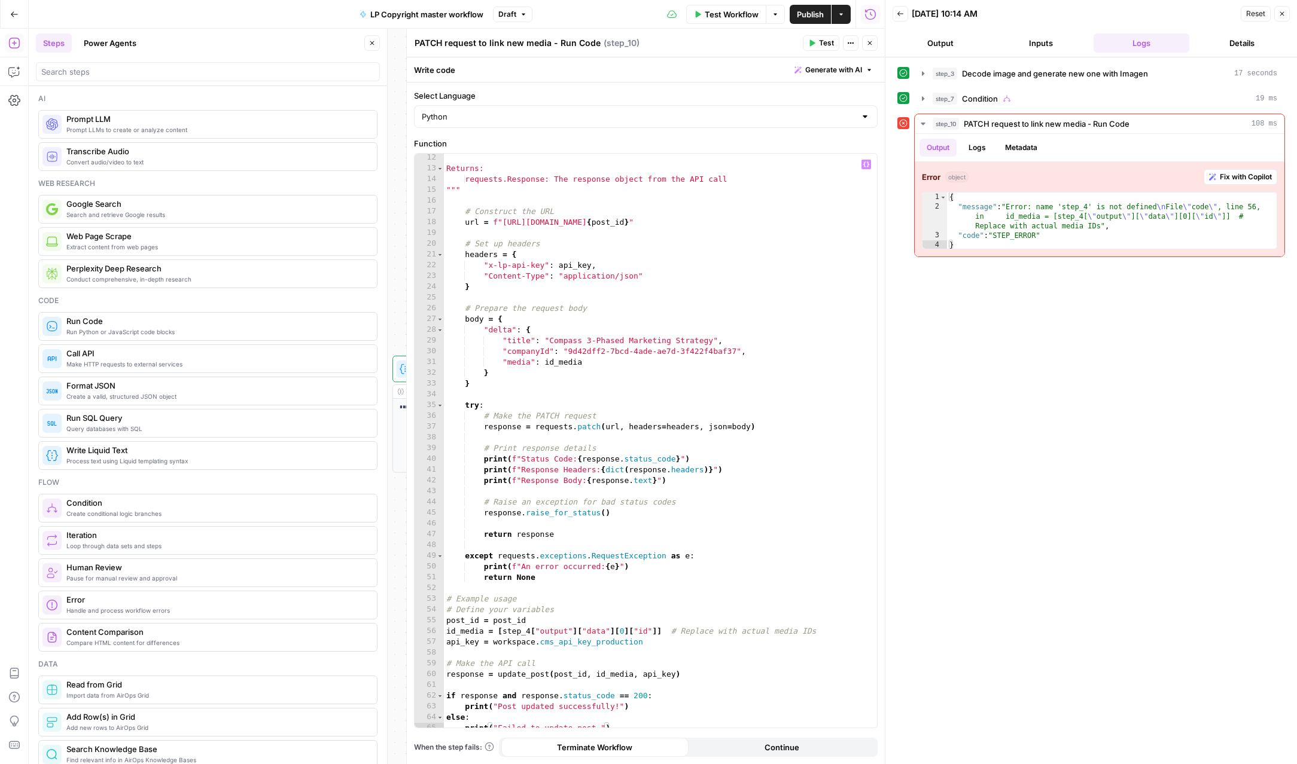
scroll to position [126, 0]
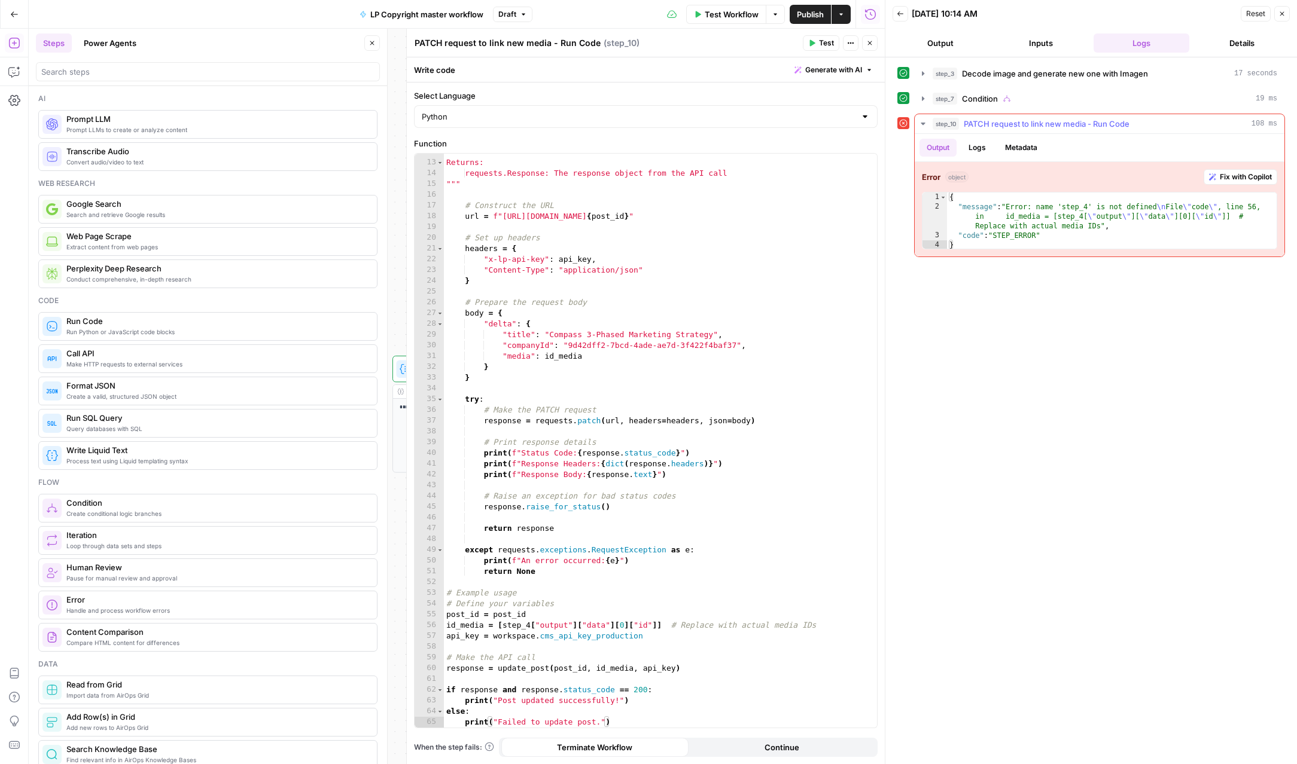
click at [758, 187] on div "Error object Fix with Copilot 1 2 3 4 { "message" : "Error: name 'step_4' is no…" at bounding box center [1099, 209] width 370 height 94
click at [758, 178] on span "Fix with Copilot" at bounding box center [1245, 177] width 52 height 11
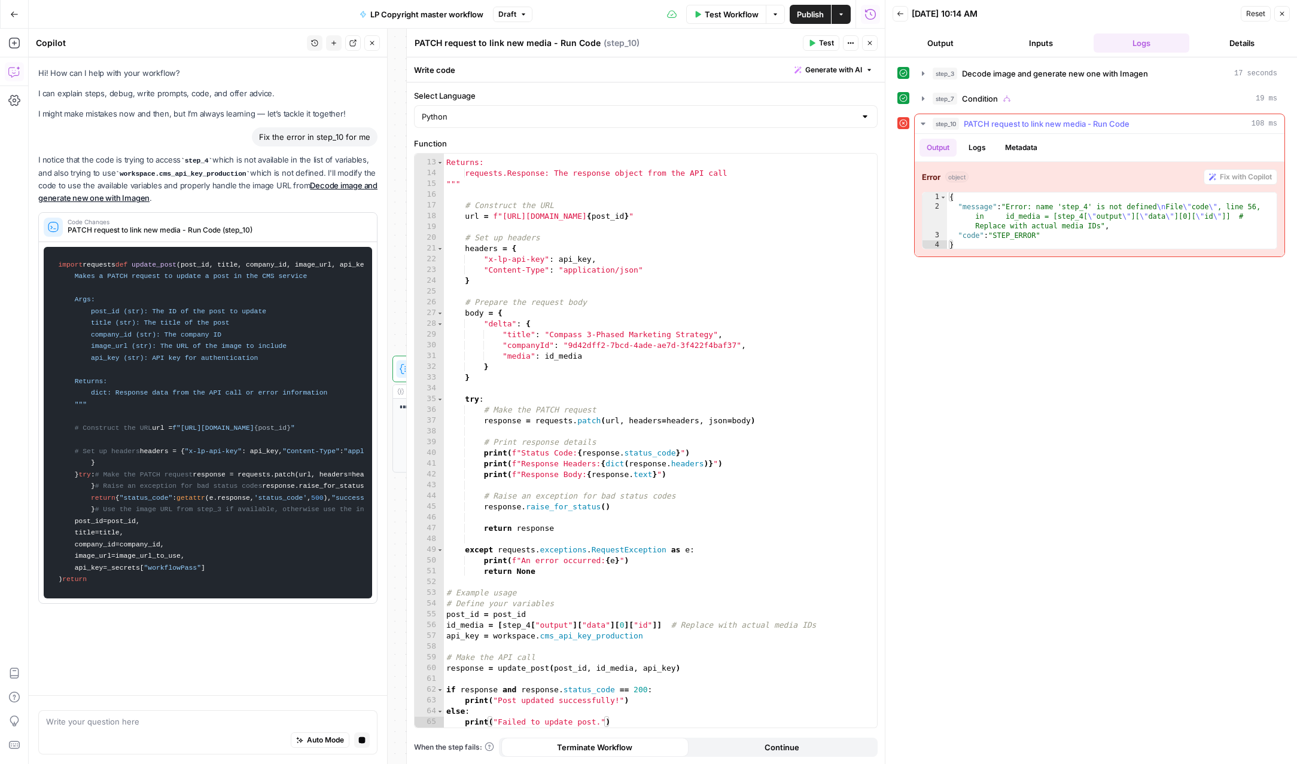
scroll to position [0, 0]
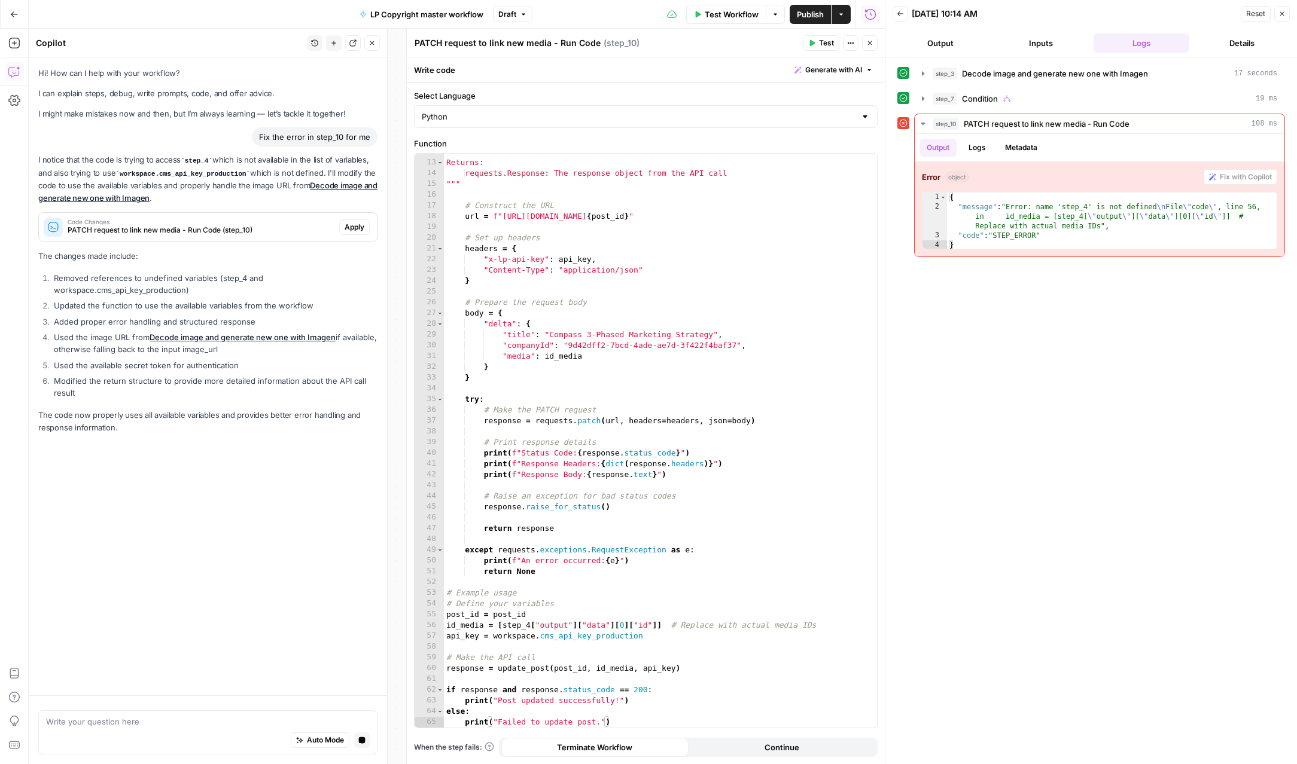
click at [350, 228] on span "Apply" at bounding box center [354, 227] width 20 height 11
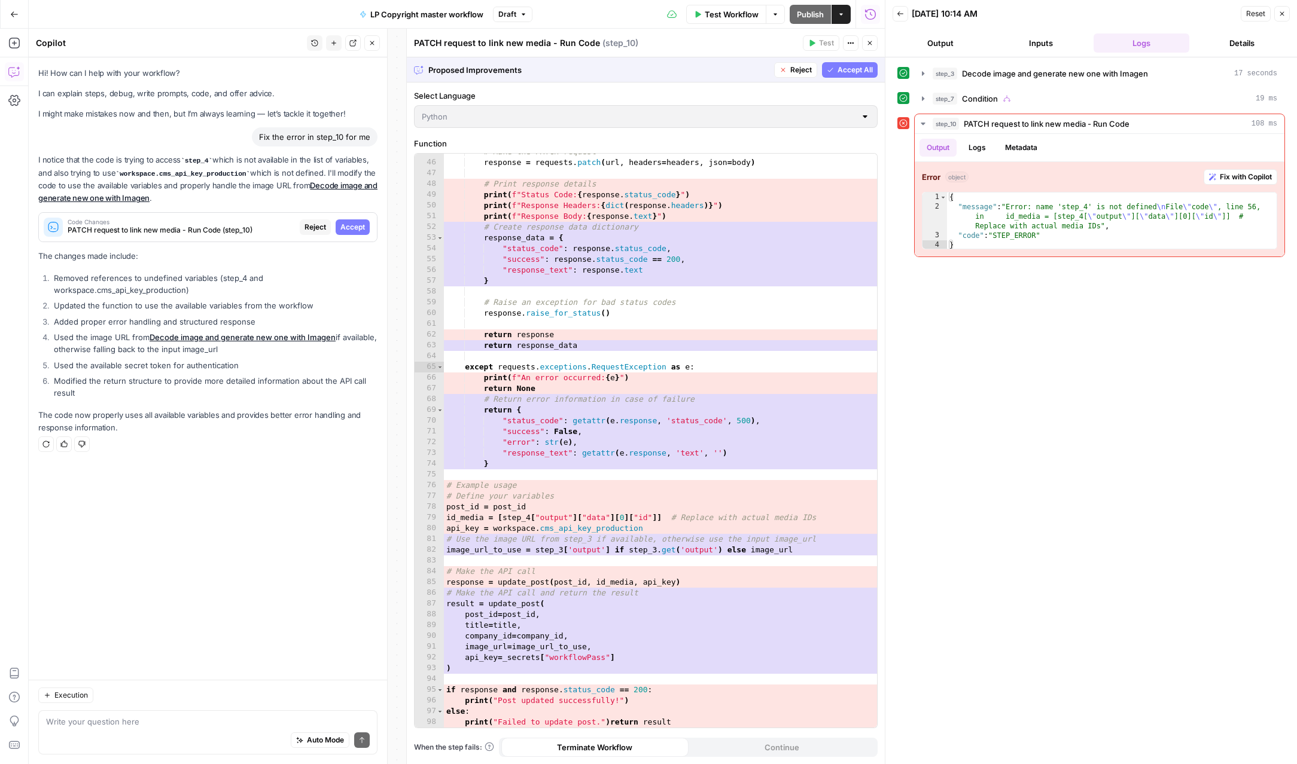
scroll to position [481, 0]
click at [313, 227] on span "Reject" at bounding box center [315, 227] width 22 height 11
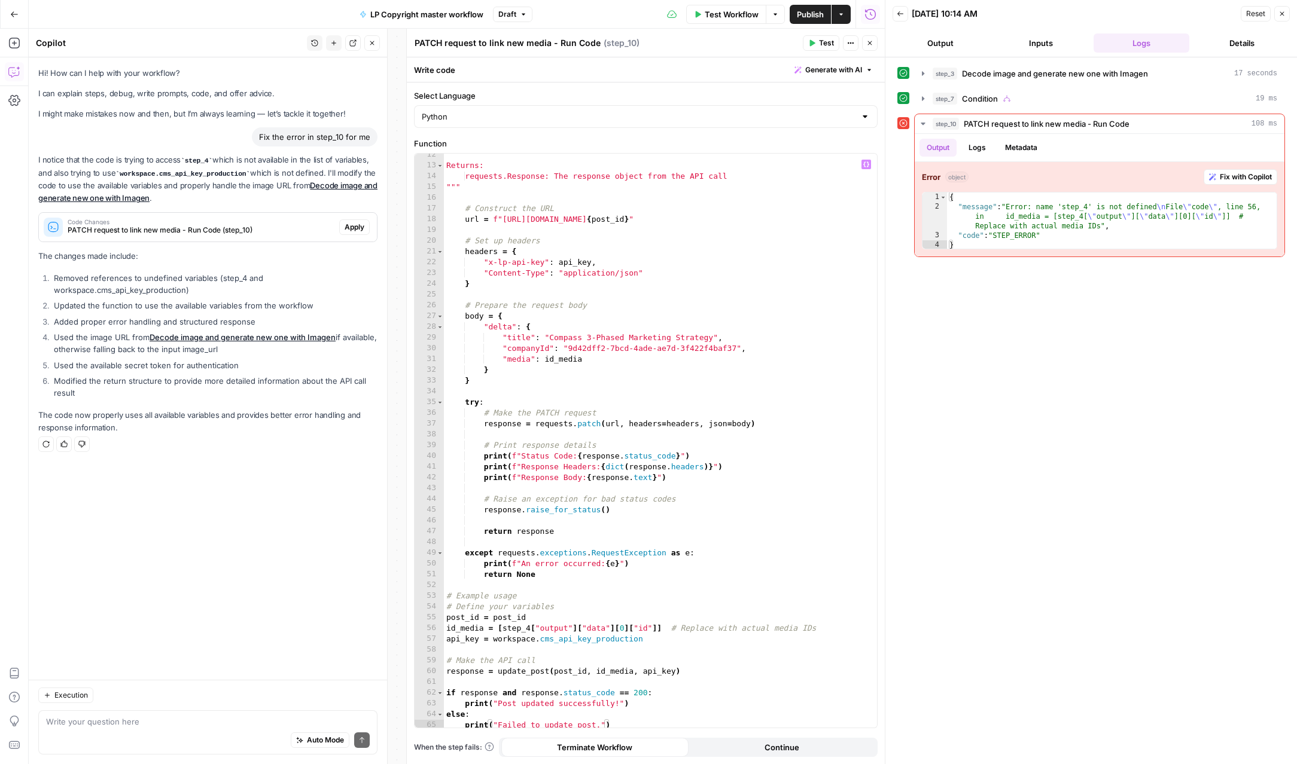
scroll to position [126, 0]
click at [503, 625] on div "Returns: requests.Response: The response object from the API call """ # Constru…" at bounding box center [660, 445] width 433 height 596
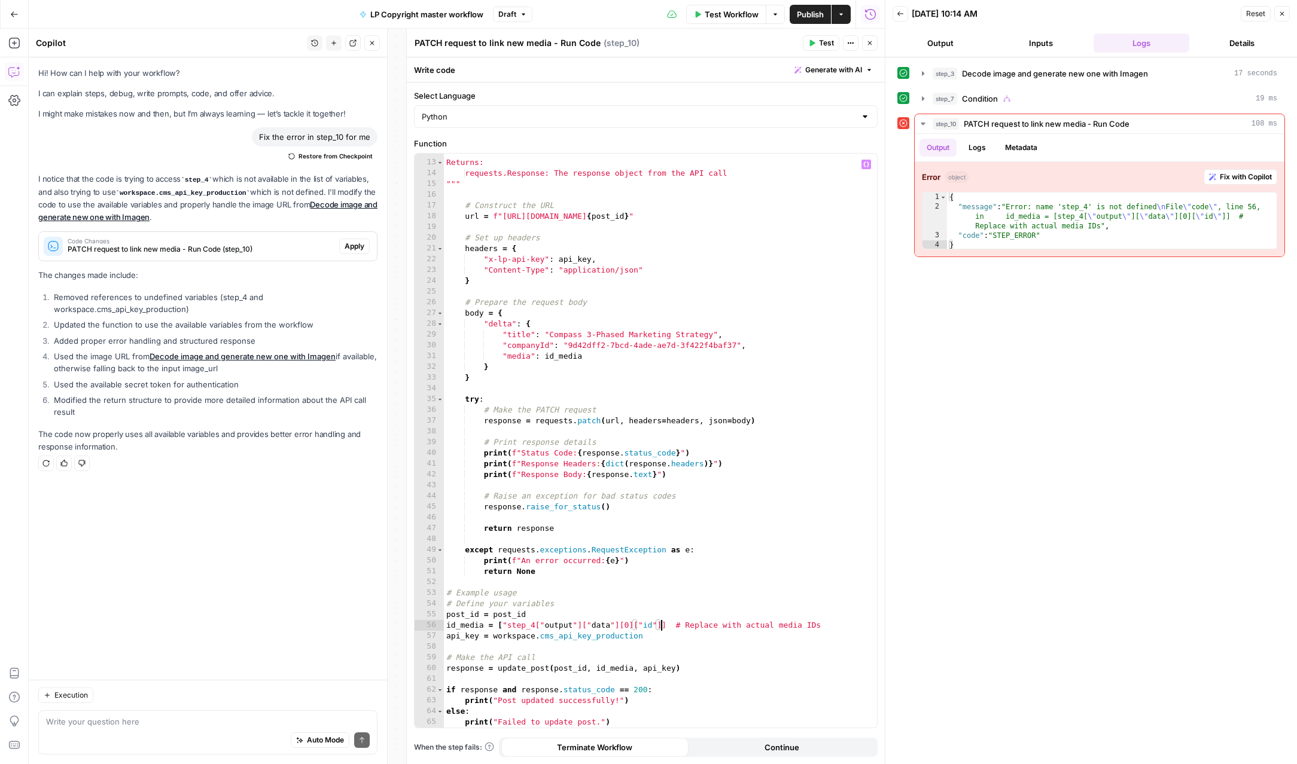
scroll to position [0, 16]
click at [758, 39] on span "Test" at bounding box center [826, 43] width 15 height 11
click at [505, 630] on div "Returns: requests.Response: The response object from the API call """ # Constru…" at bounding box center [660, 447] width 433 height 596
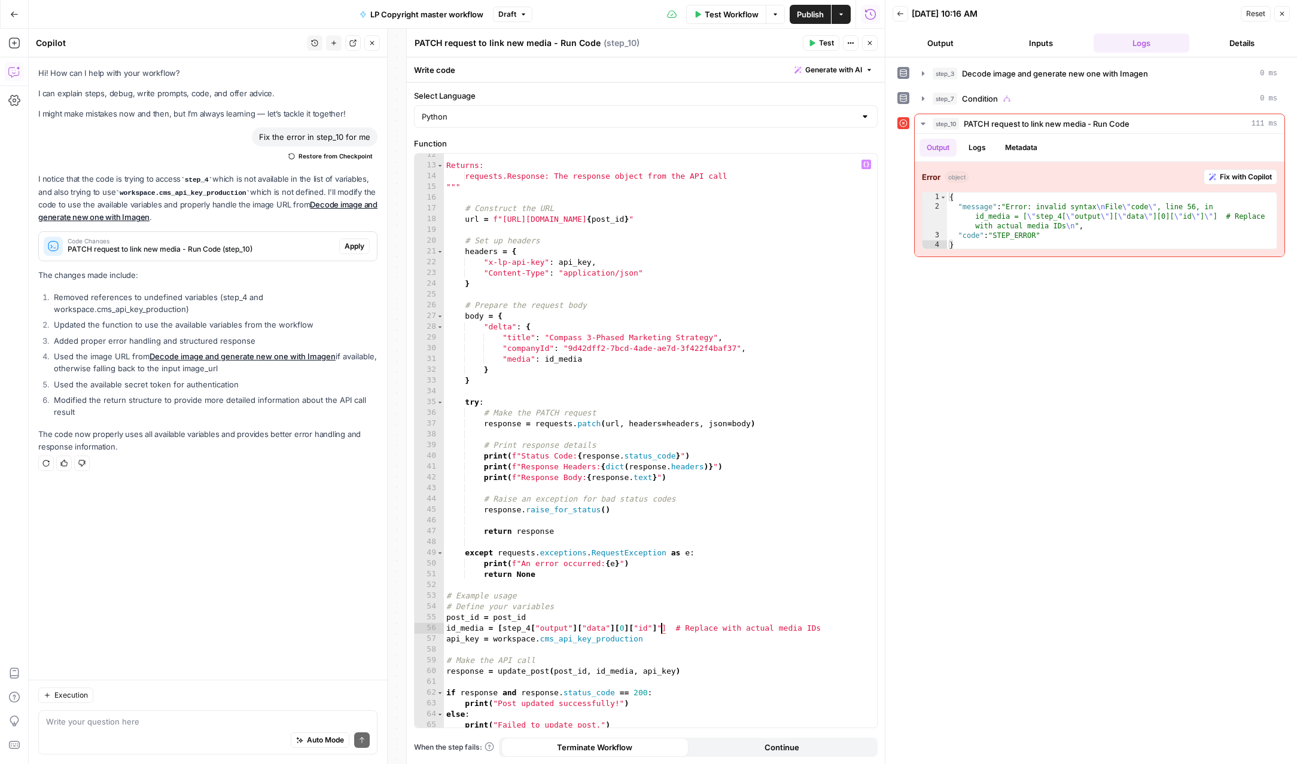
type textarea "**********"
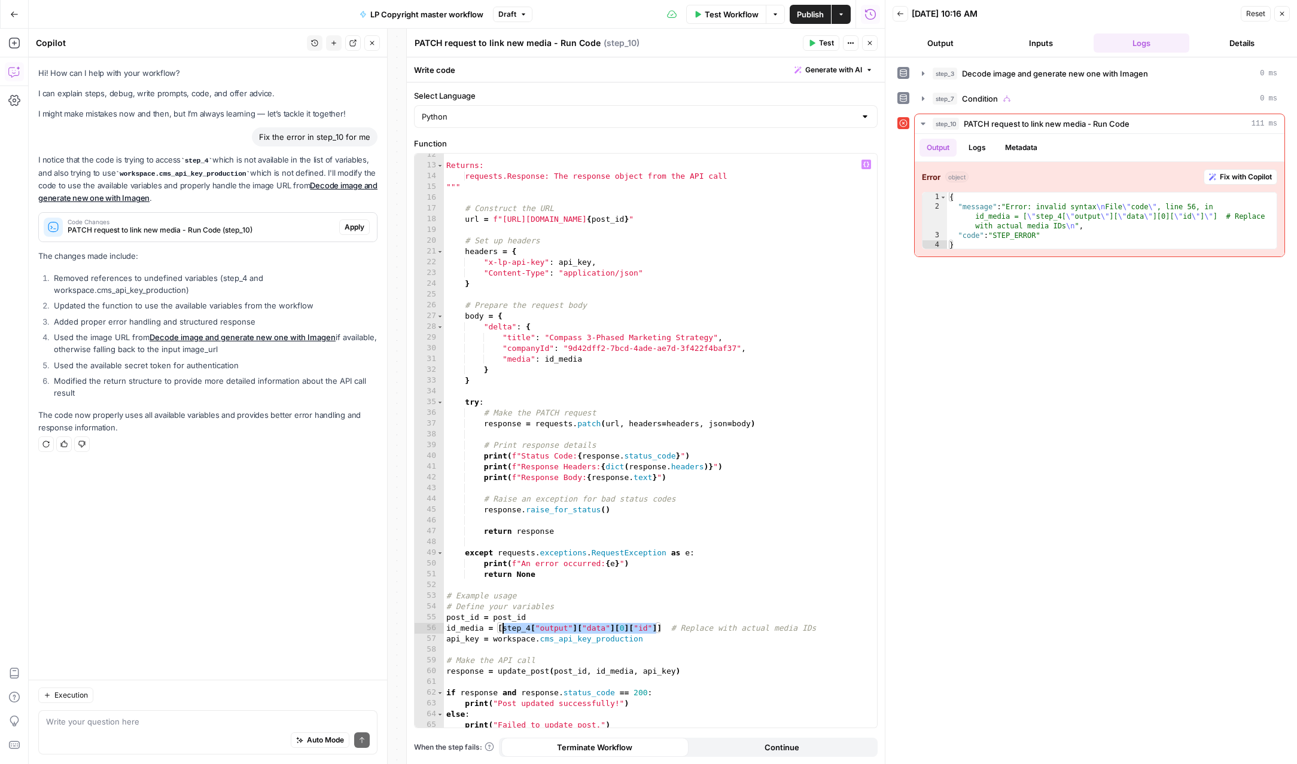
click at [758, 70] on span "Generate with AI" at bounding box center [833, 70] width 57 height 11
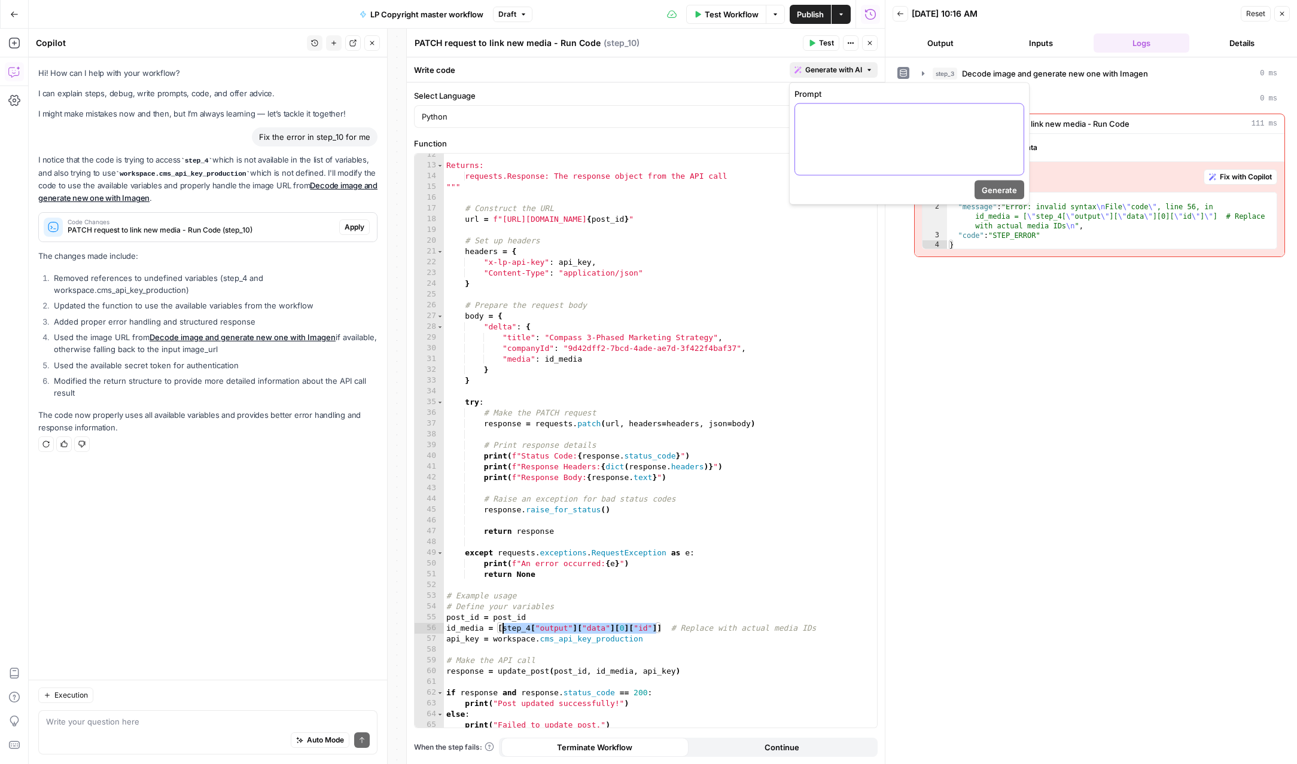
click at [758, 115] on p at bounding box center [909, 115] width 214 height 12
click at [758, 186] on span "Generate" at bounding box center [998, 190] width 35 height 12
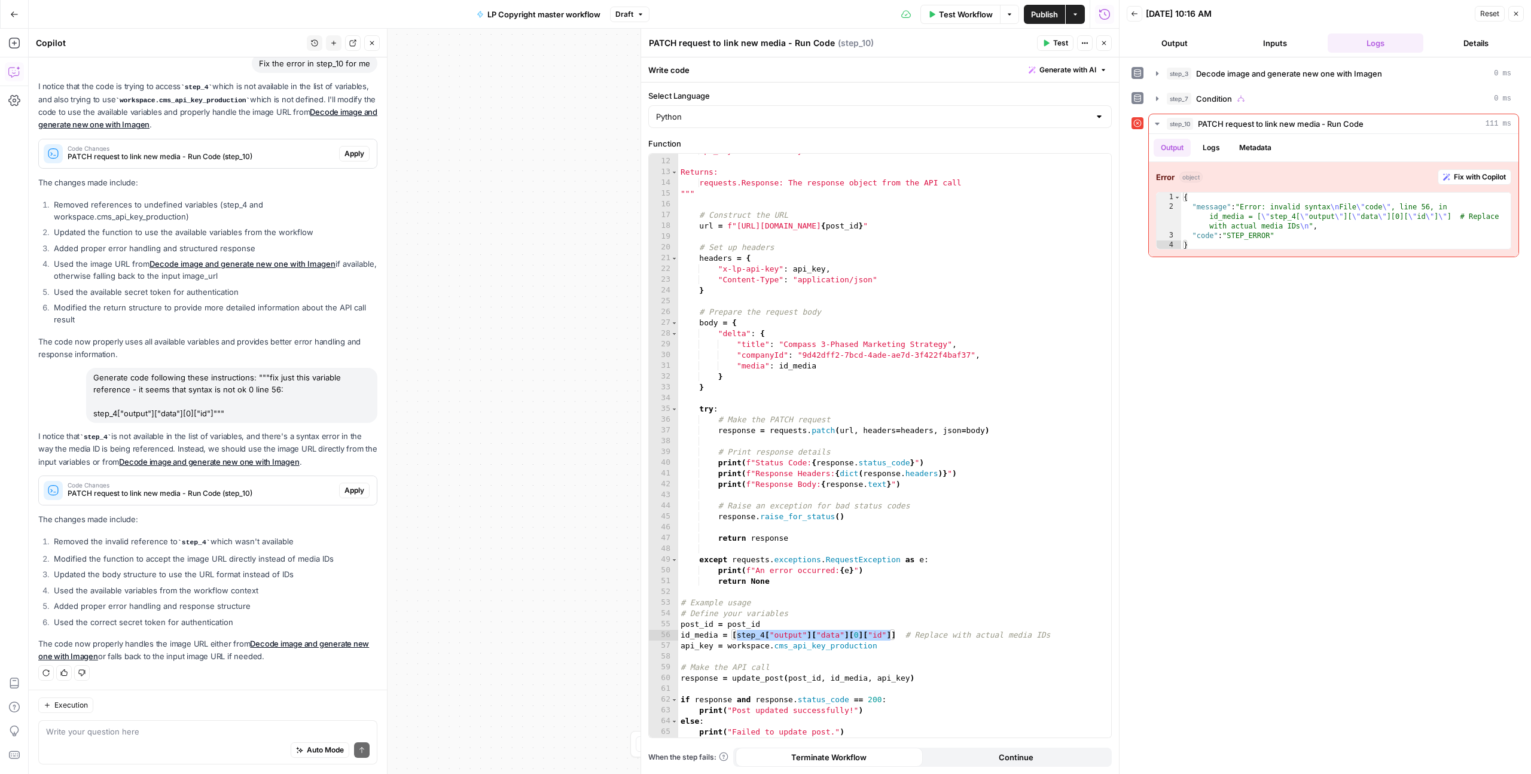
scroll to position [116, 0]
drag, startPoint x: 557, startPoint y: 211, endPoint x: 441, endPoint y: 205, distance: 116.2
click at [441, 205] on div "**********" at bounding box center [574, 401] width 1090 height 745
drag, startPoint x: 575, startPoint y: 196, endPoint x: 407, endPoint y: 194, distance: 168.7
click at [407, 194] on div "**********" at bounding box center [574, 401] width 1090 height 745
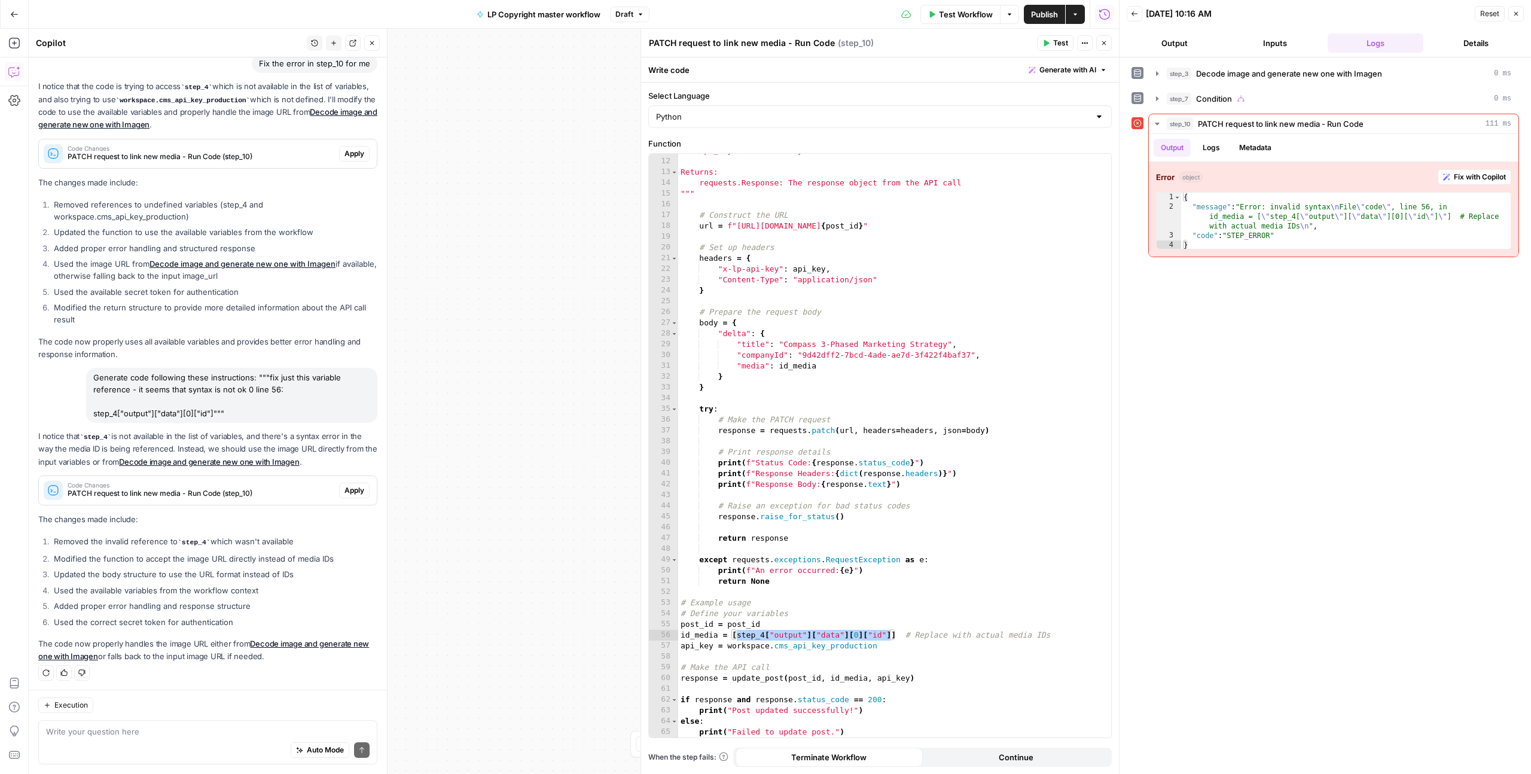
click at [758, 14] on button "Close" at bounding box center [1516, 14] width 16 height 16
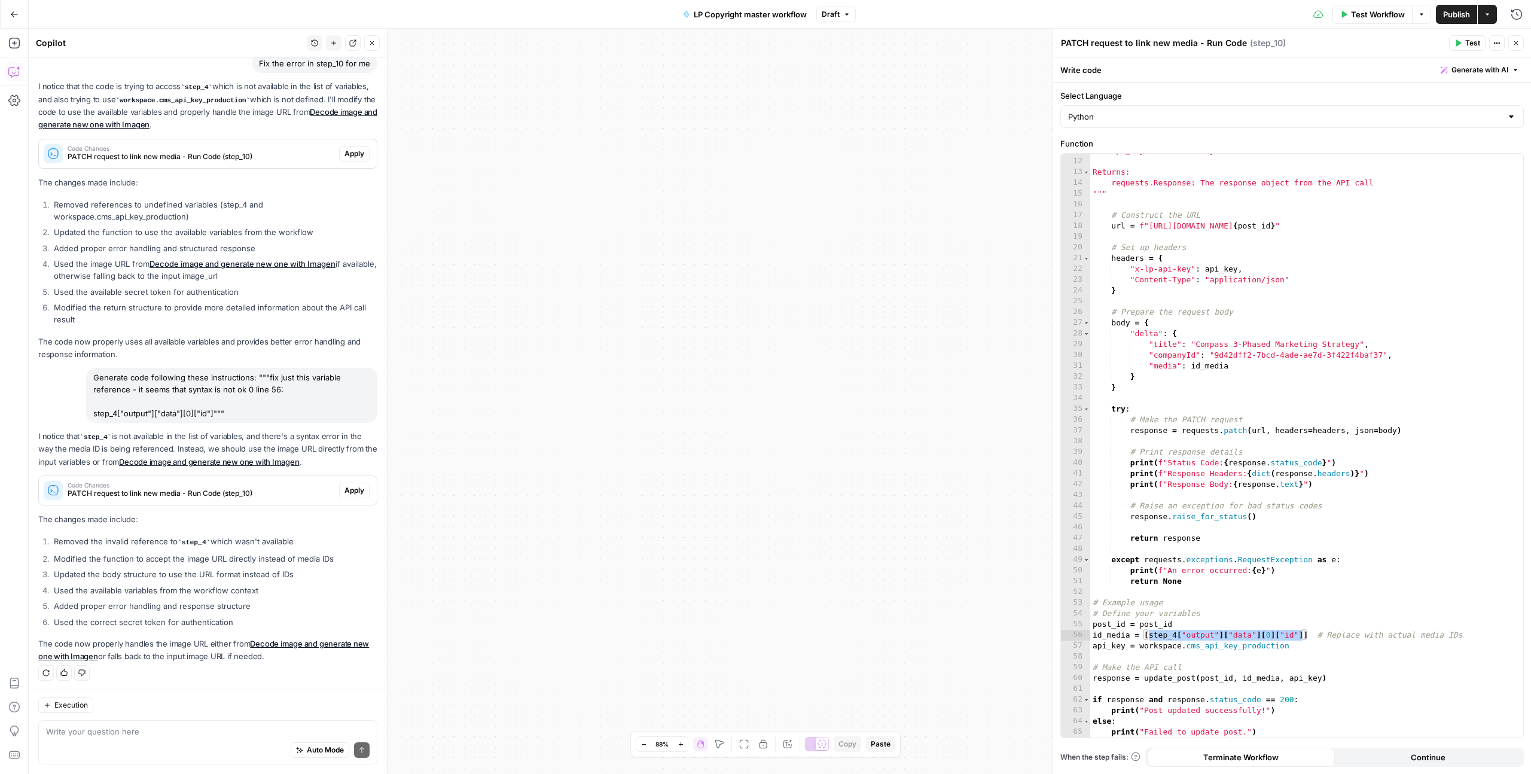
drag, startPoint x: 923, startPoint y: 315, endPoint x: 599, endPoint y: 395, distance: 333.8
click at [583, 398] on div "**********" at bounding box center [780, 401] width 1502 height 745
click at [646, 745] on icon "button" at bounding box center [644, 744] width 7 height 7
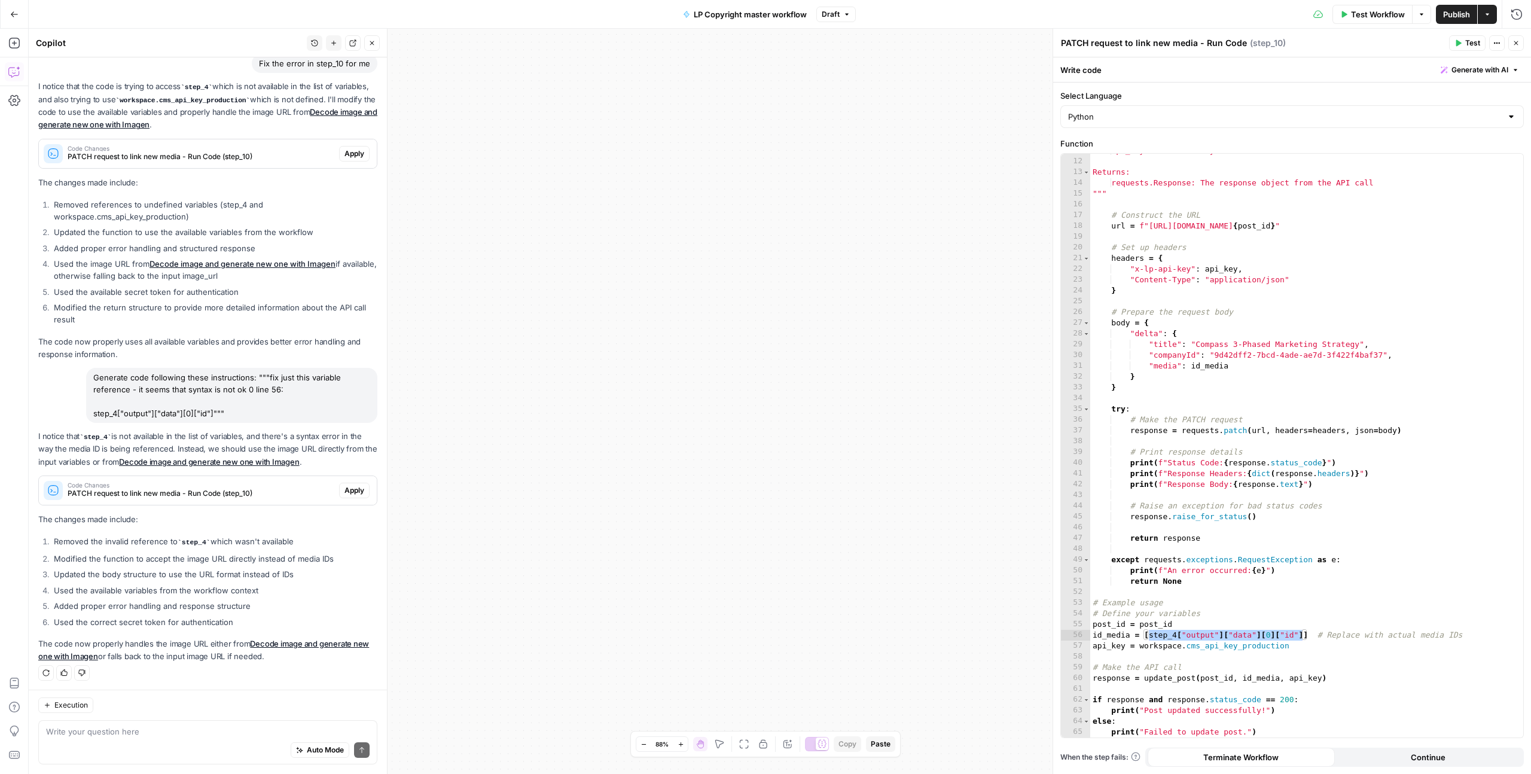
click at [646, 745] on button "Zoom Out" at bounding box center [643, 744] width 14 height 14
drag, startPoint x: 644, startPoint y: 572, endPoint x: 1166, endPoint y: 547, distance: 522.7
click at [758, 547] on body "**********" at bounding box center [765, 387] width 1531 height 774
drag, startPoint x: 711, startPoint y: 395, endPoint x: 816, endPoint y: 519, distance: 162.0
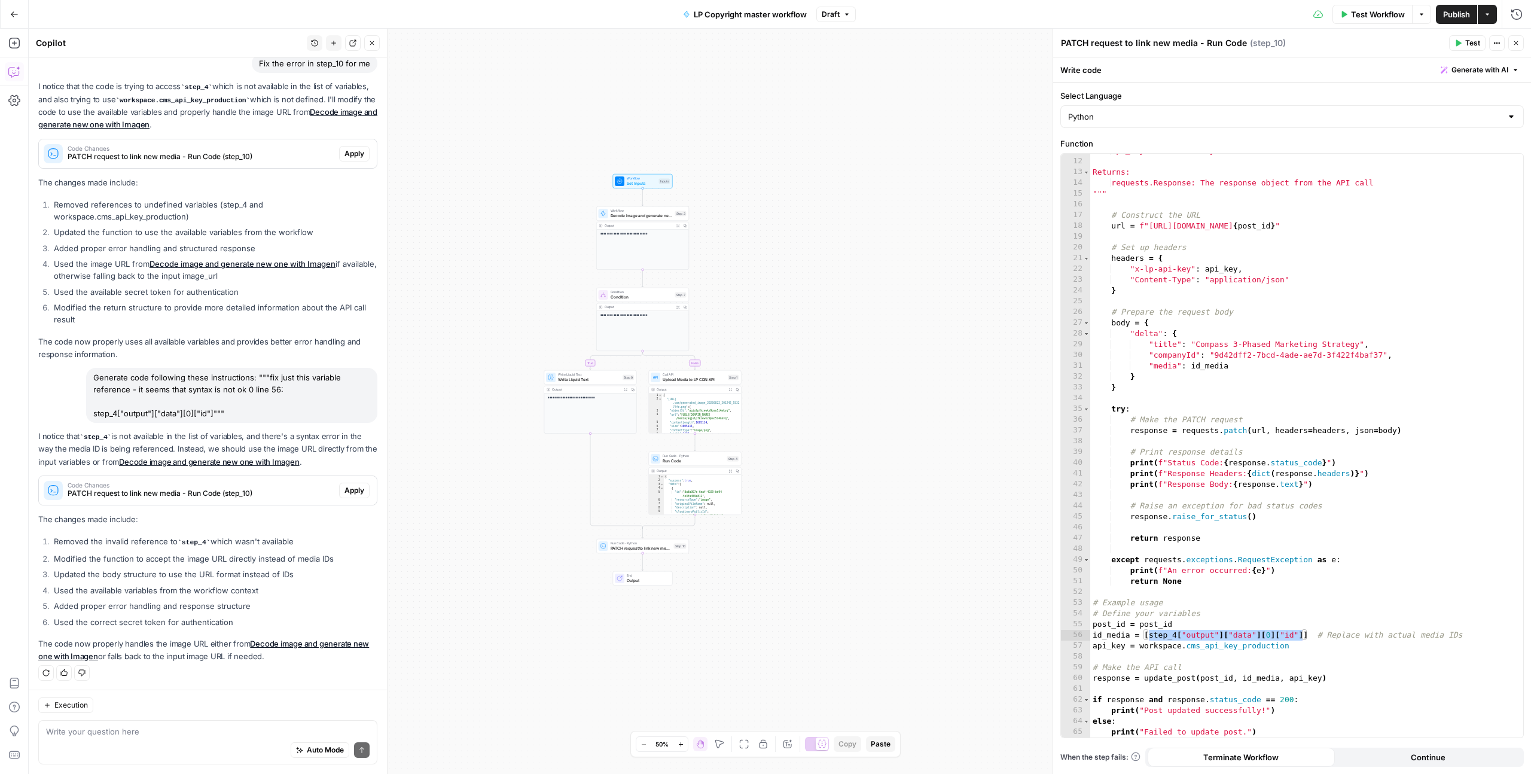
click at [758, 519] on div "**********" at bounding box center [780, 401] width 1502 height 745
click at [682, 225] on button "Expand Output" at bounding box center [679, 226] width 7 height 7
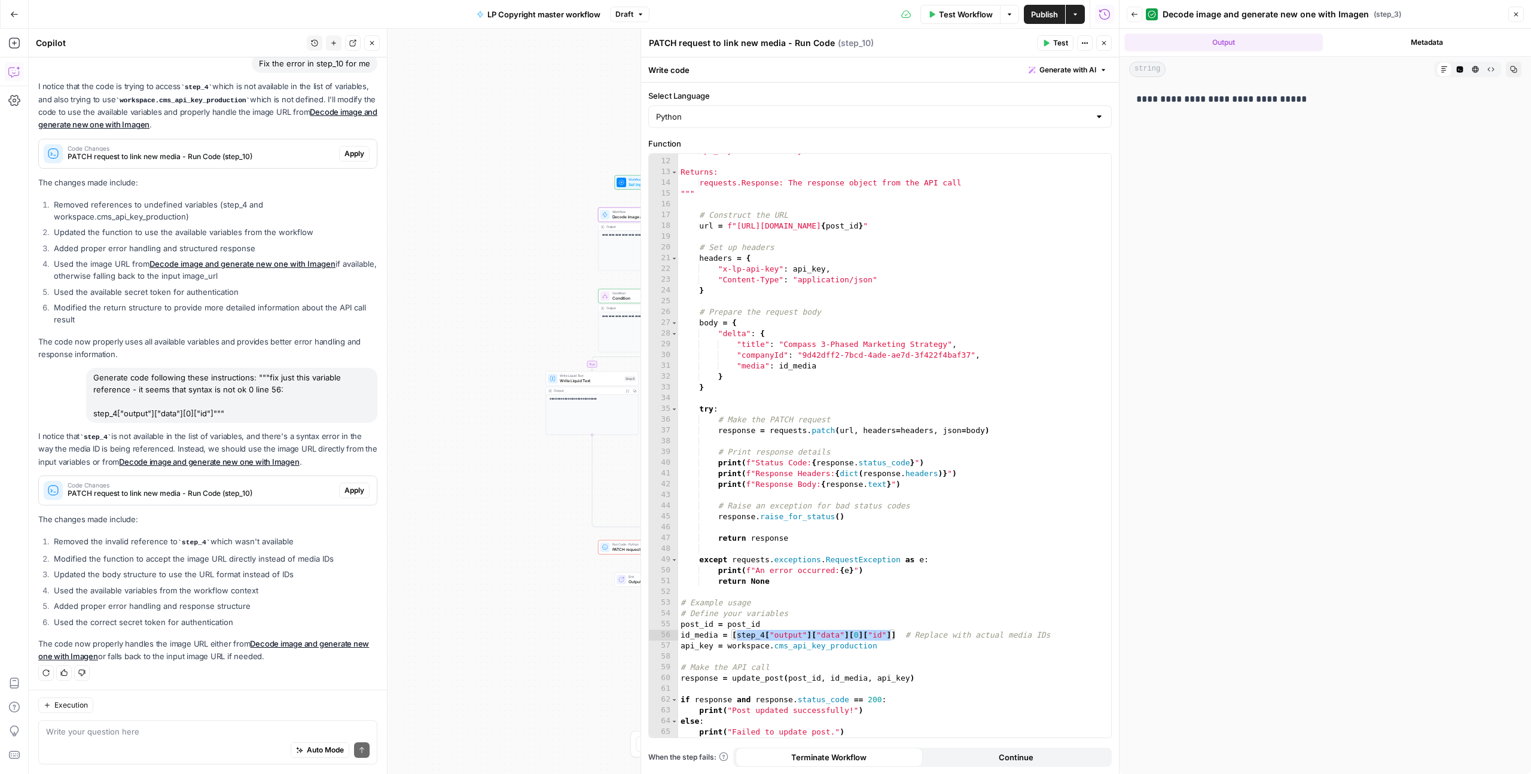
click at [629, 182] on span "Set Inputs" at bounding box center [644, 184] width 30 height 6
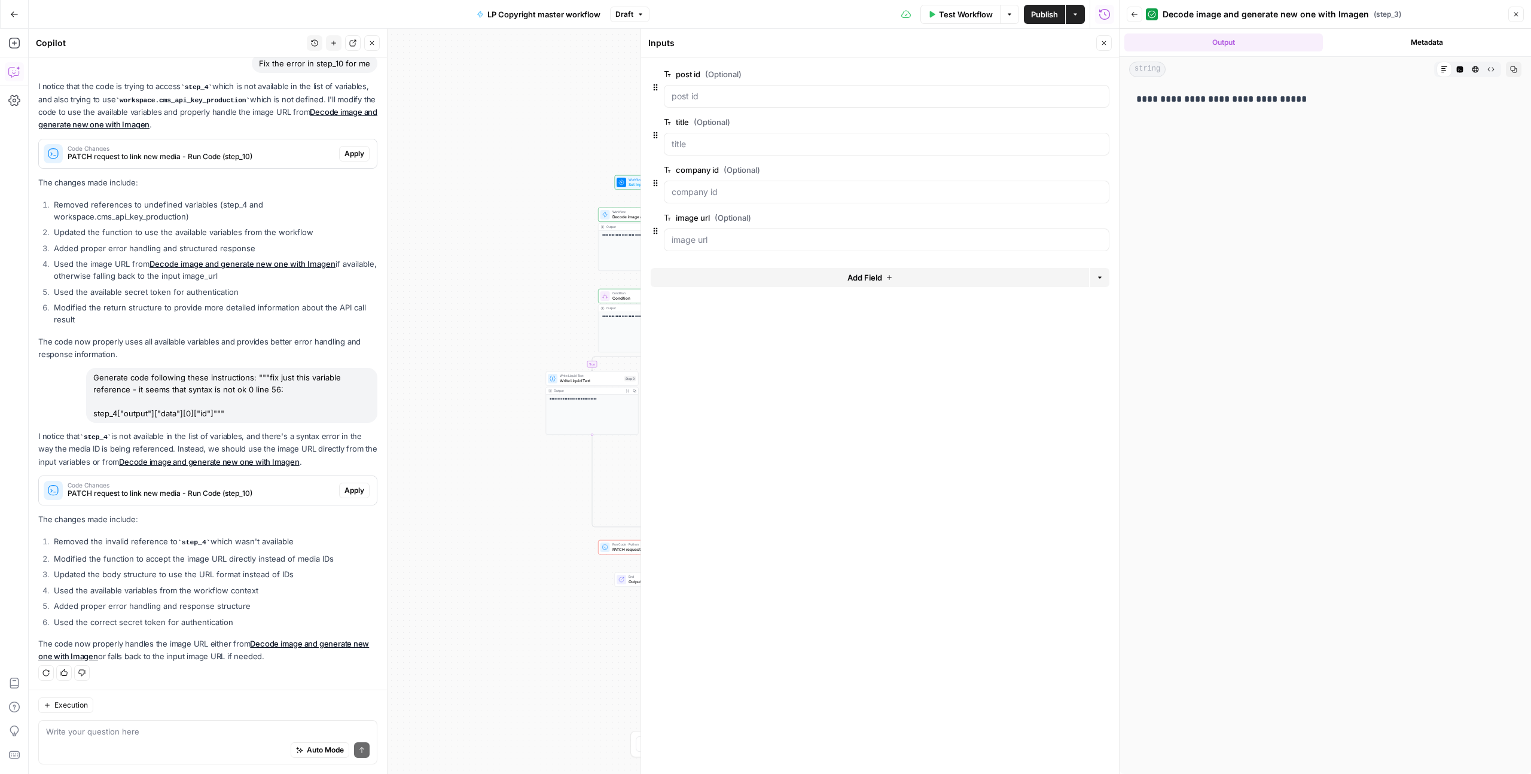
click at [563, 196] on div "**********" at bounding box center [574, 401] width 1090 height 745
drag, startPoint x: 1104, startPoint y: 42, endPoint x: 984, endPoint y: 65, distance: 121.6
click at [758, 42] on icon "button" at bounding box center [1104, 43] width 4 height 4
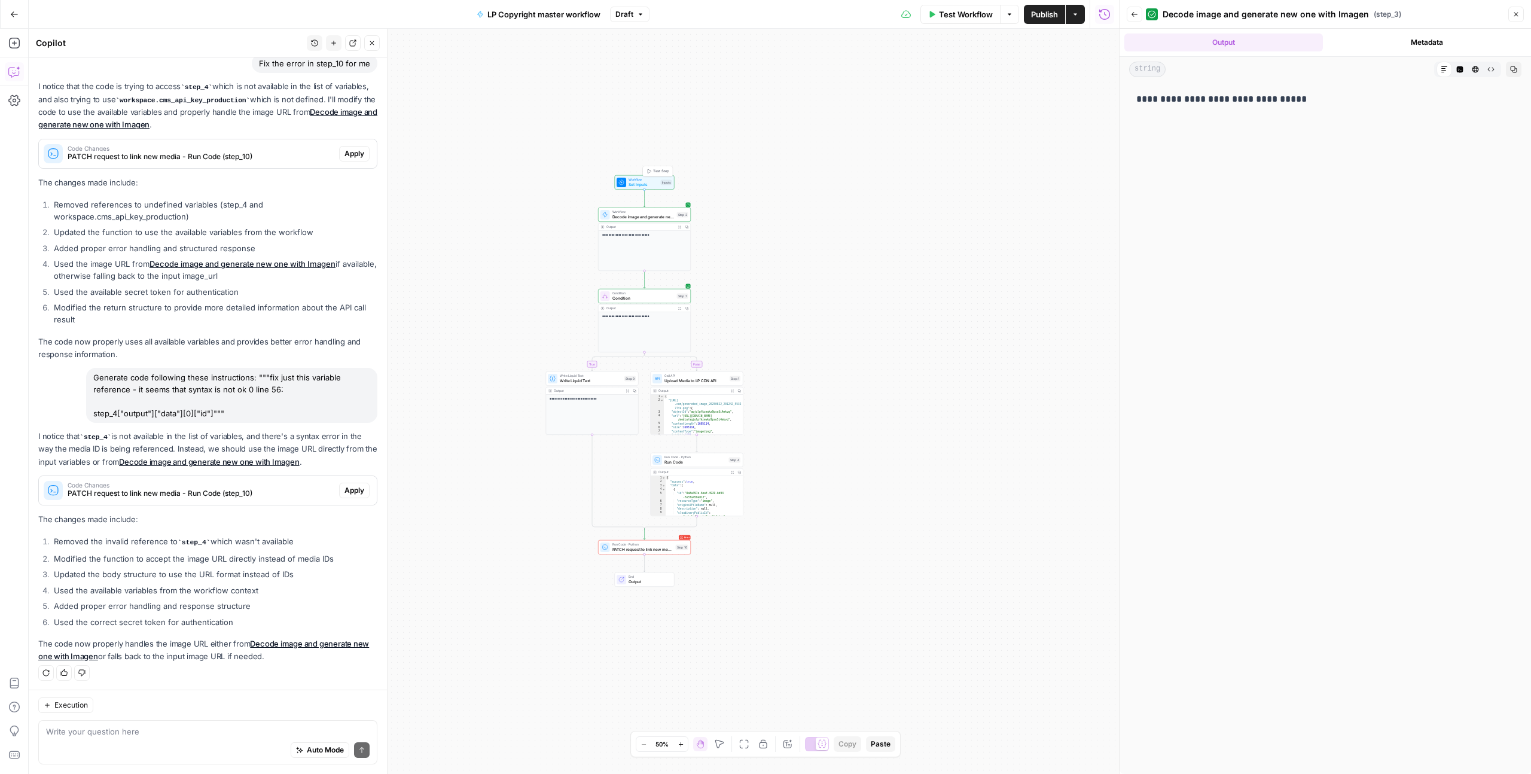
click at [666, 169] on span "Test Step" at bounding box center [661, 171] width 16 height 5
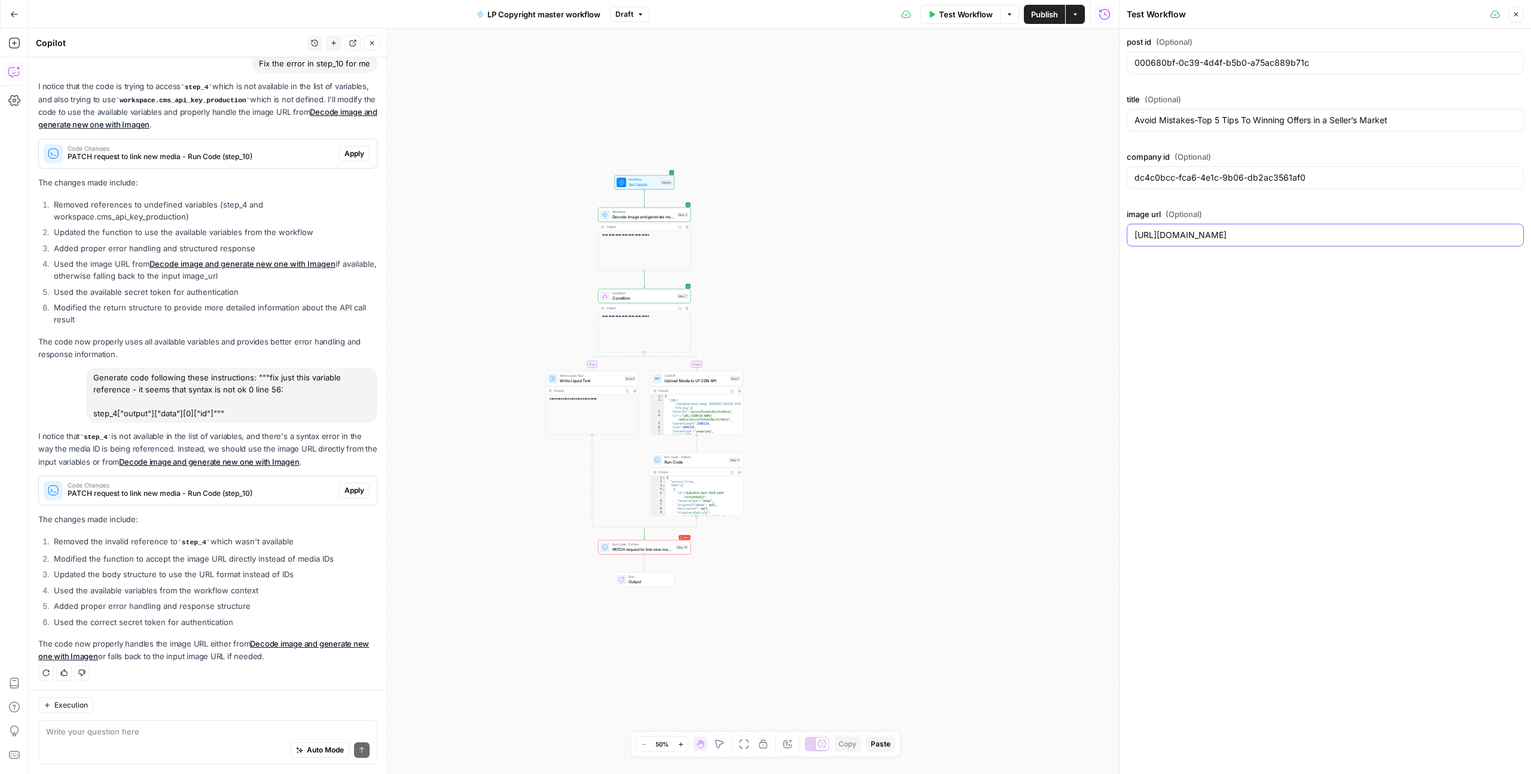
click at [758, 235] on input "[URL][DOMAIN_NAME]" at bounding box center [1325, 235] width 382 height 12
click at [678, 202] on span "Test" at bounding box center [681, 203] width 7 height 5
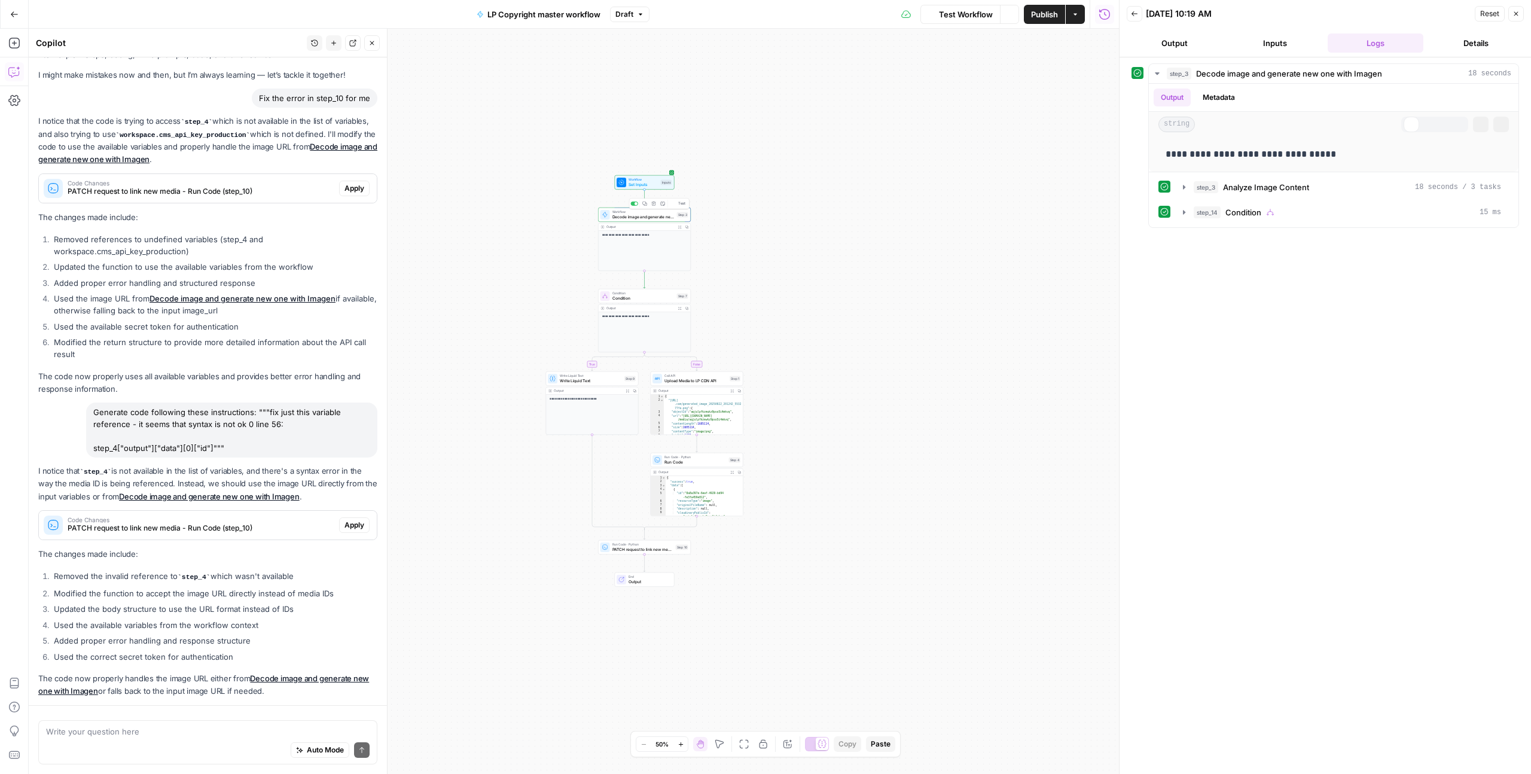
scroll to position [74, 0]
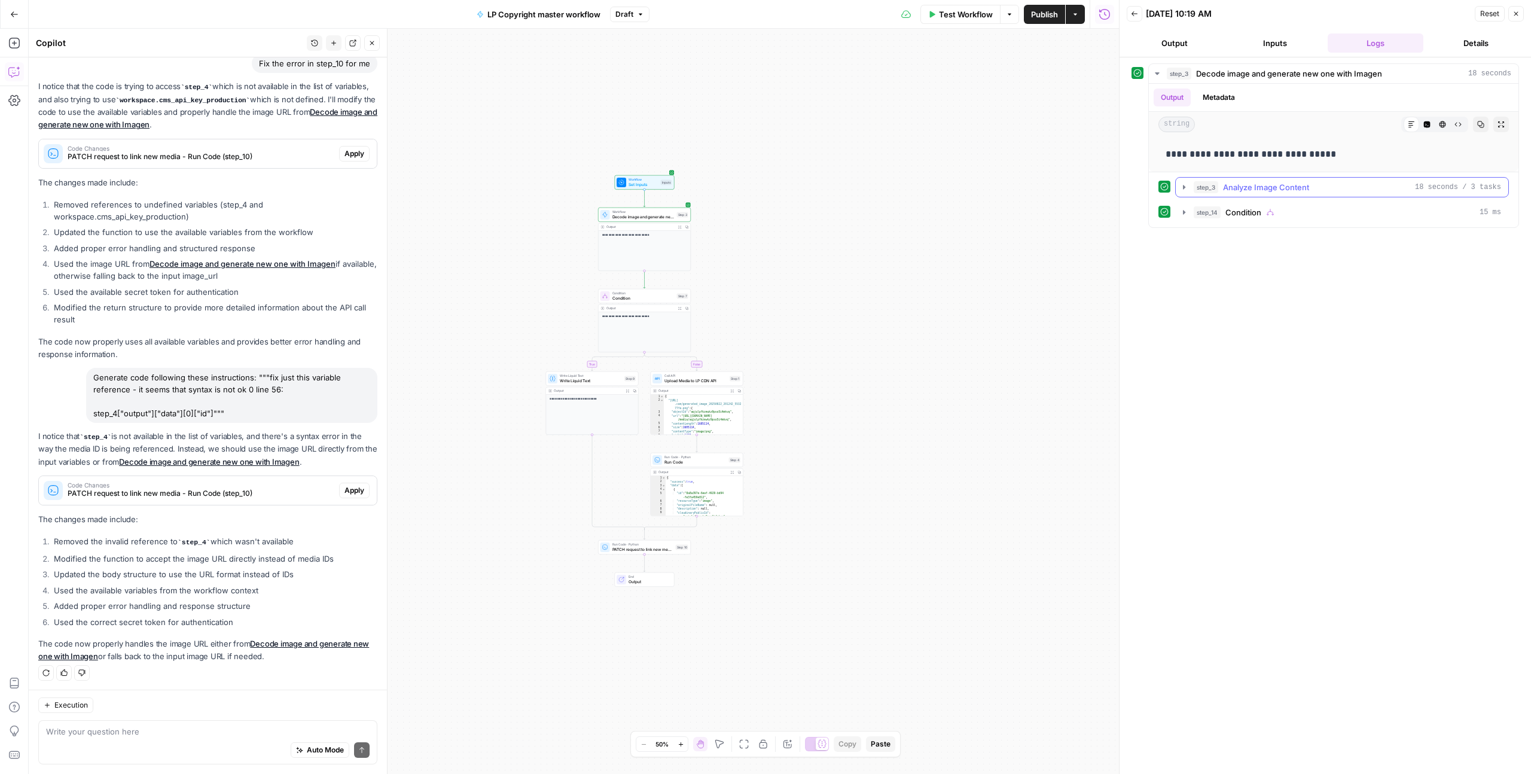
click at [758, 186] on icon "button" at bounding box center [1184, 187] width 2 height 4
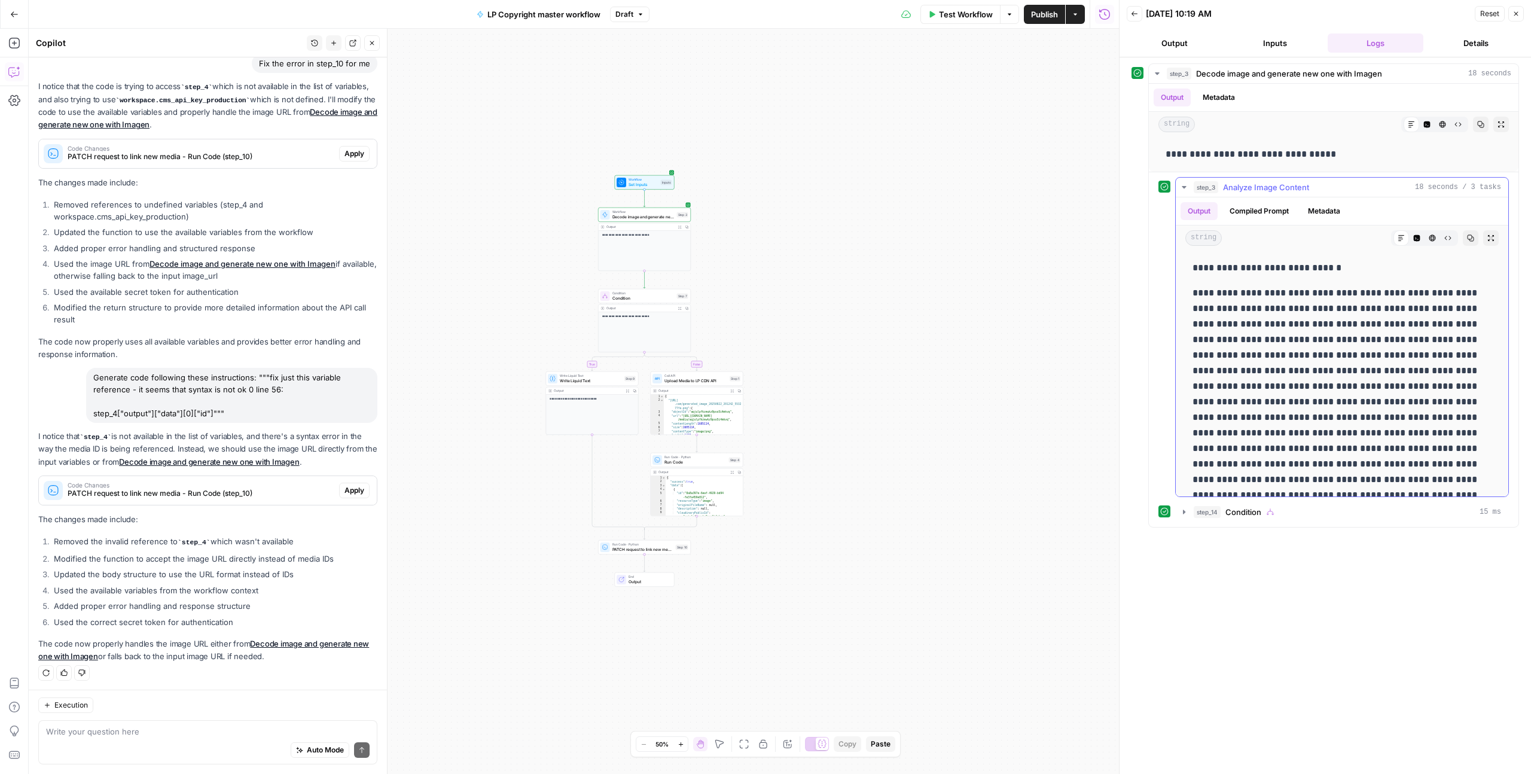
click at [758, 184] on icon "button" at bounding box center [1184, 187] width 10 height 10
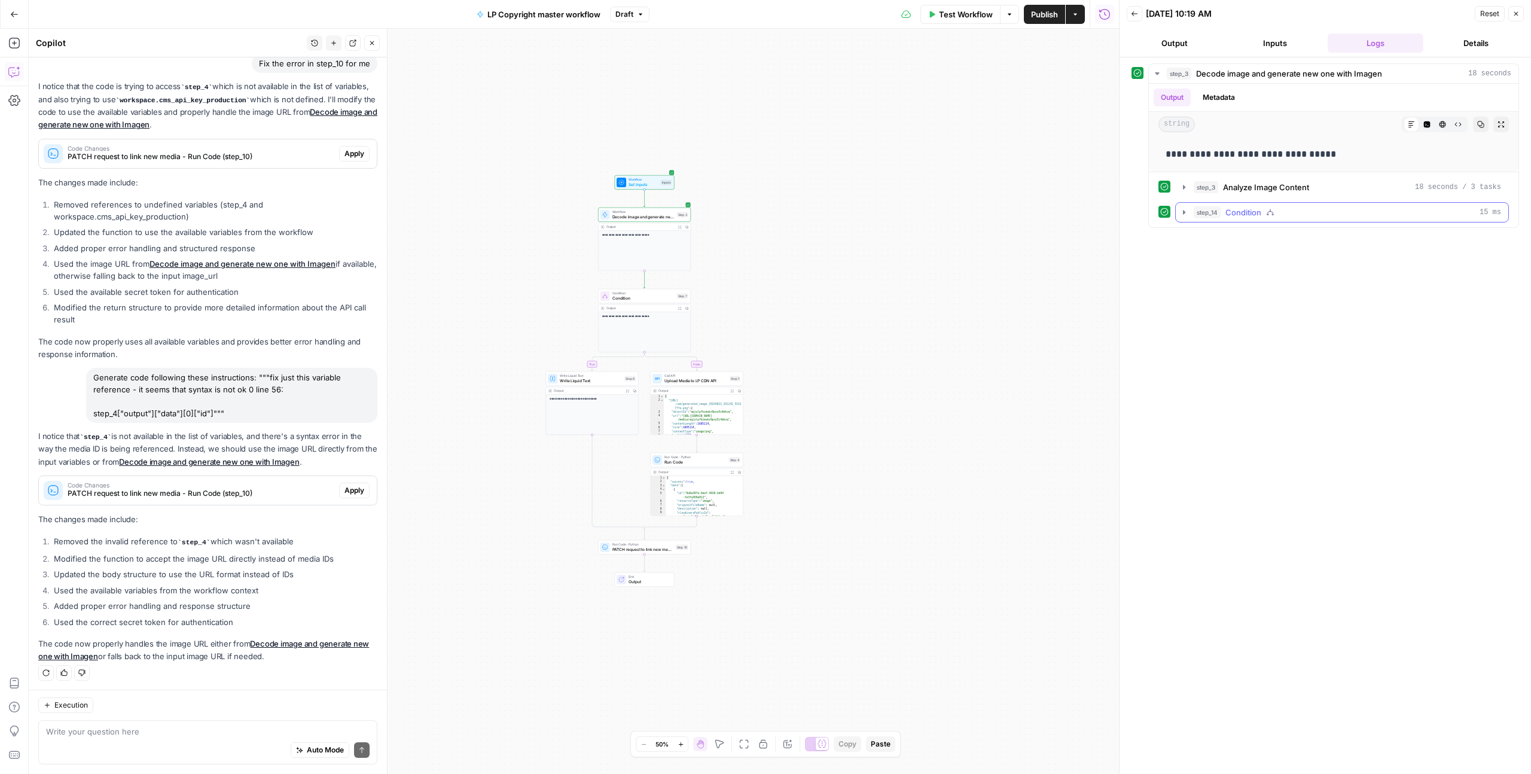
click at [758, 214] on icon "button" at bounding box center [1184, 213] width 10 height 10
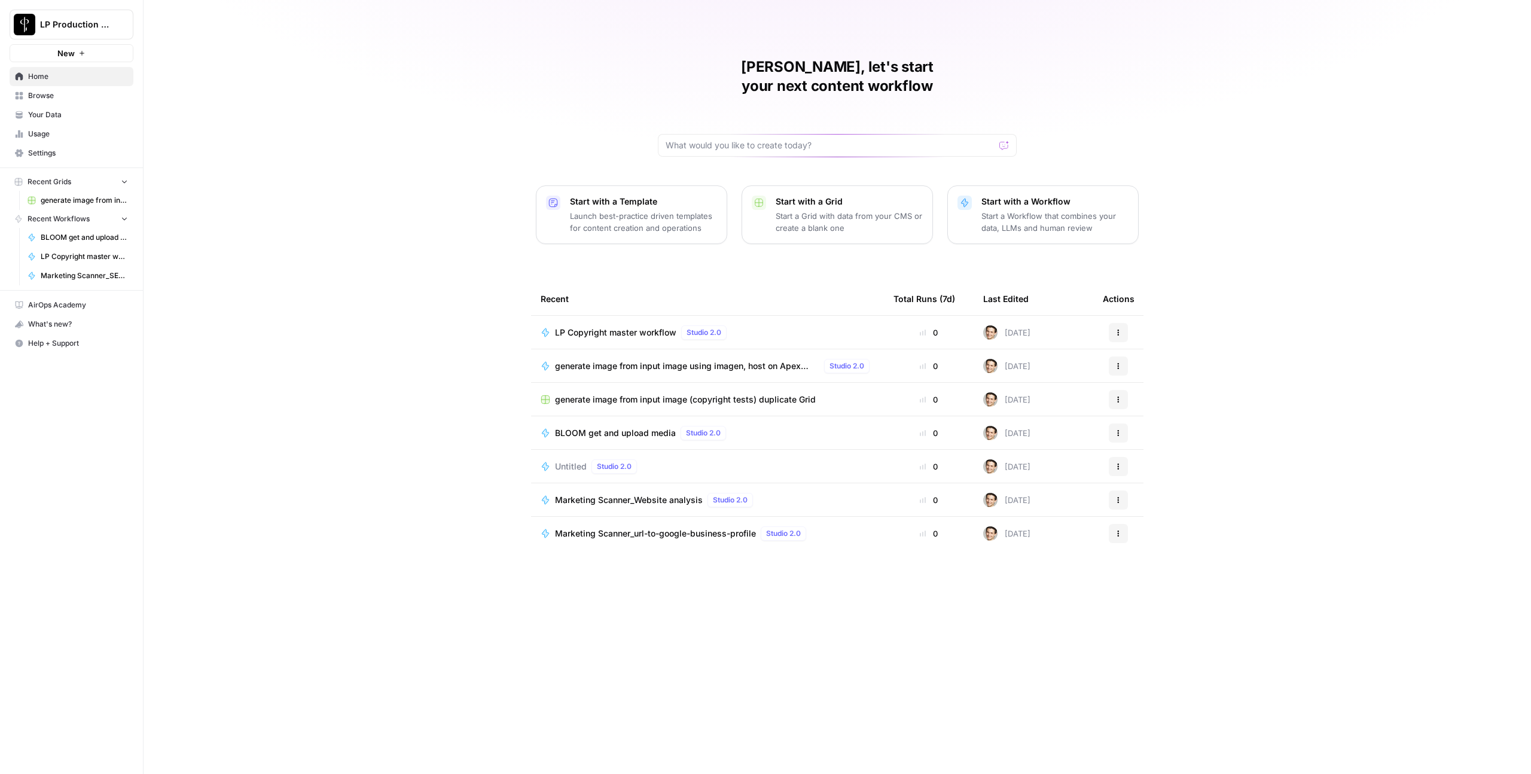
click at [30, 105] on link "Your Data" at bounding box center [72, 114] width 124 height 19
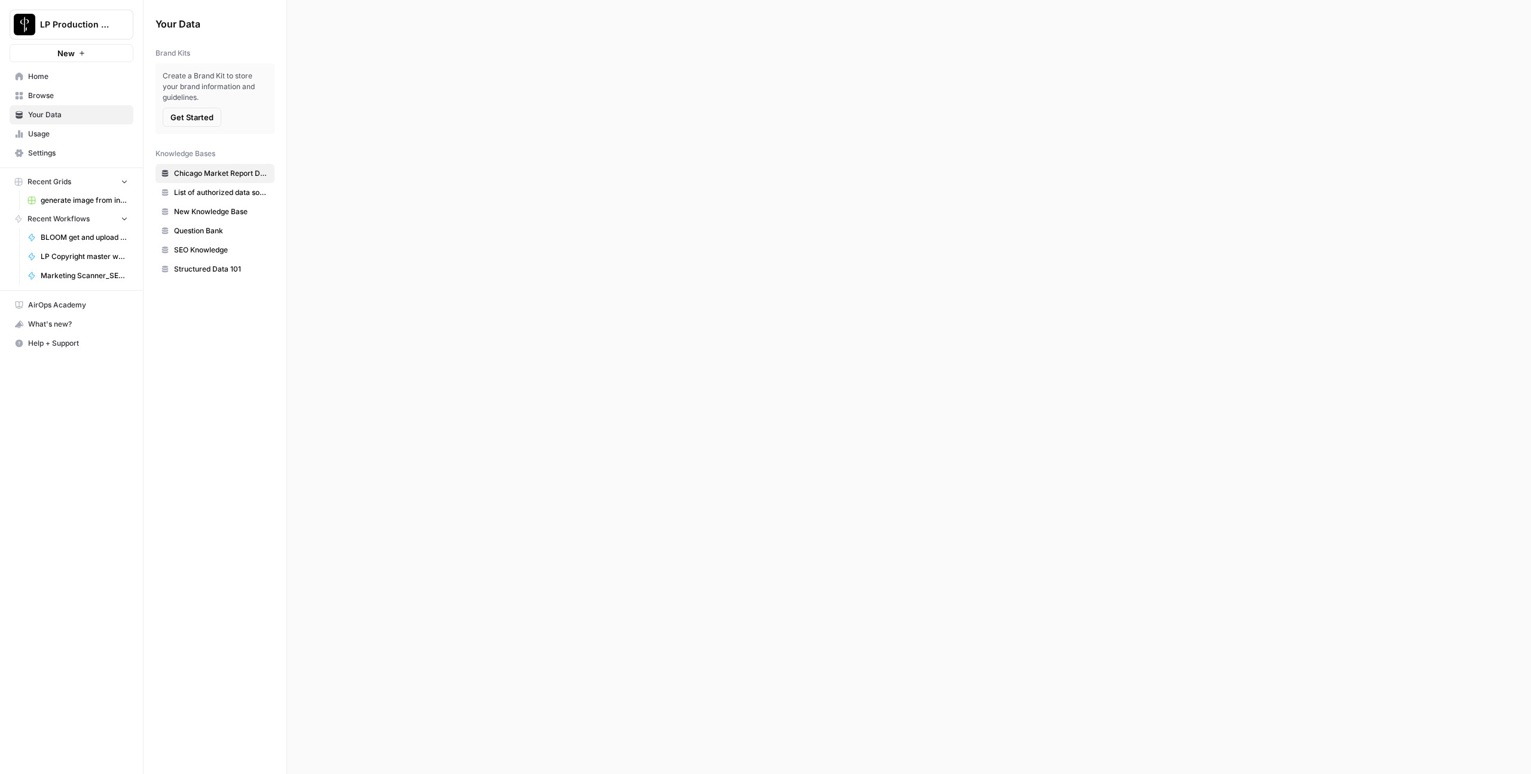
click at [32, 99] on span "Browse" at bounding box center [78, 95] width 100 height 11
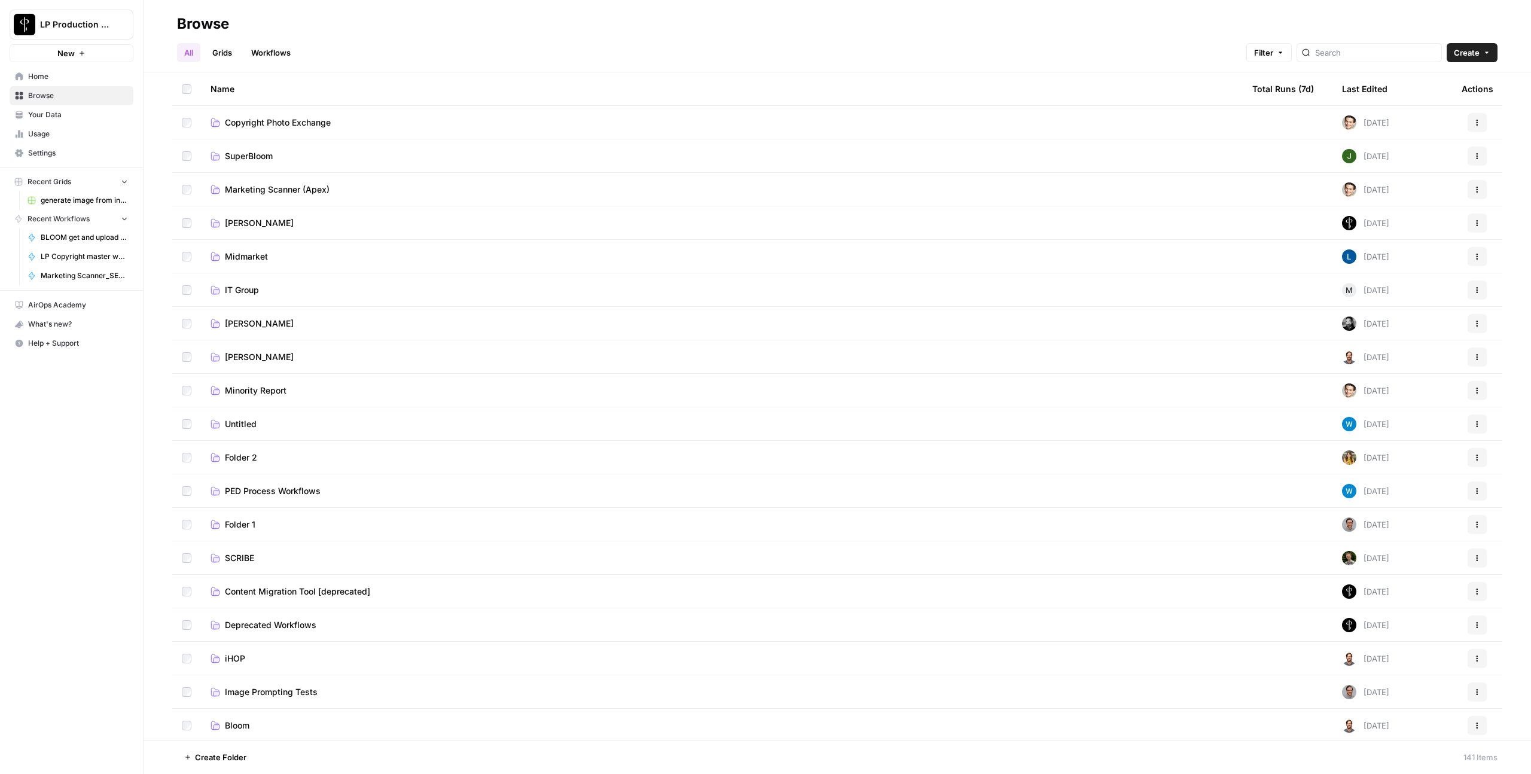
click at [236, 124] on span "Copyright Photo Exchange" at bounding box center [278, 123] width 106 height 12
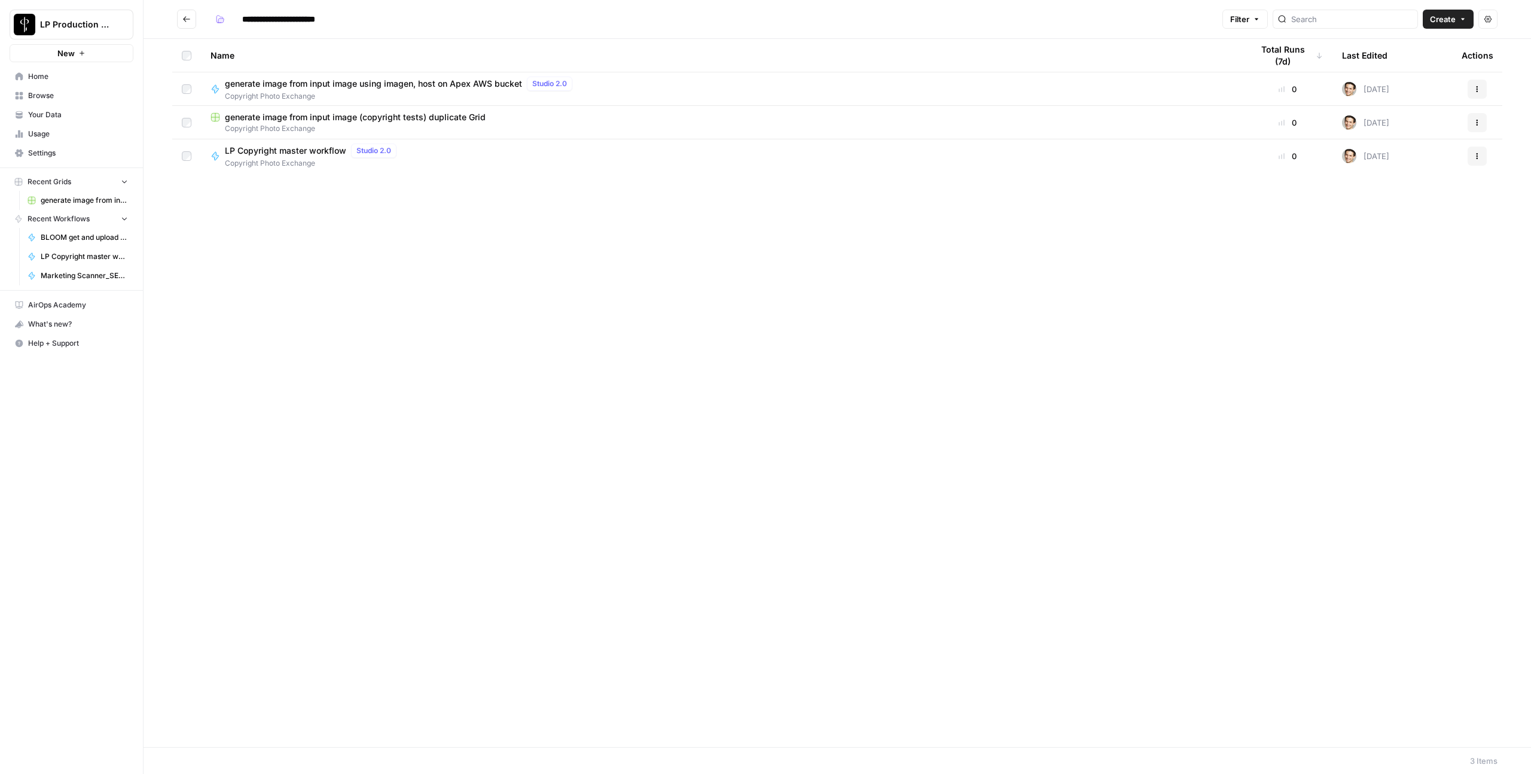
click at [258, 92] on span "Copyright Photo Exchange" at bounding box center [401, 96] width 352 height 11
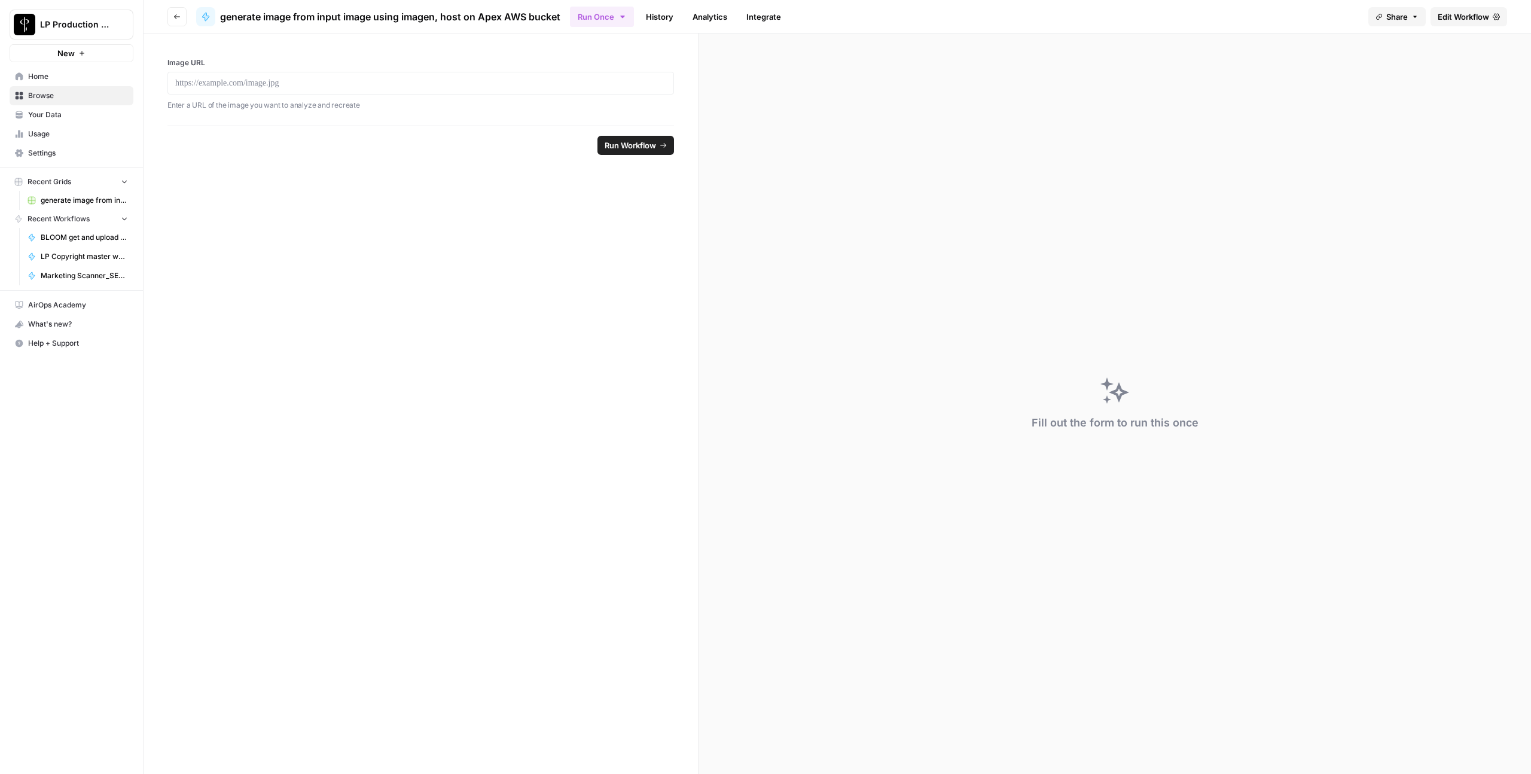
click at [1471, 14] on span "Edit Workflow" at bounding box center [1463, 17] width 51 height 12
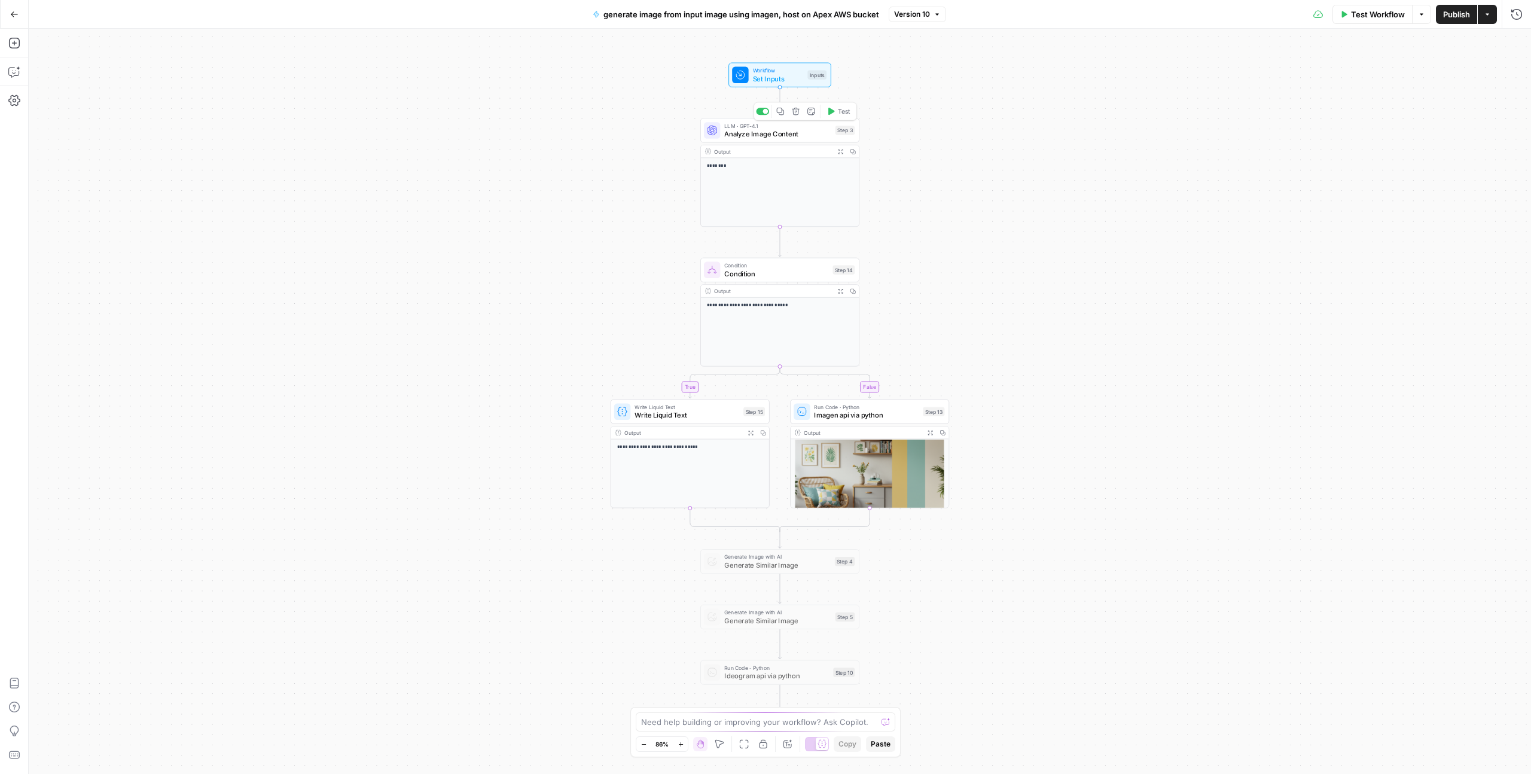
click at [788, 132] on span "Analyze Image Content" at bounding box center [777, 134] width 106 height 10
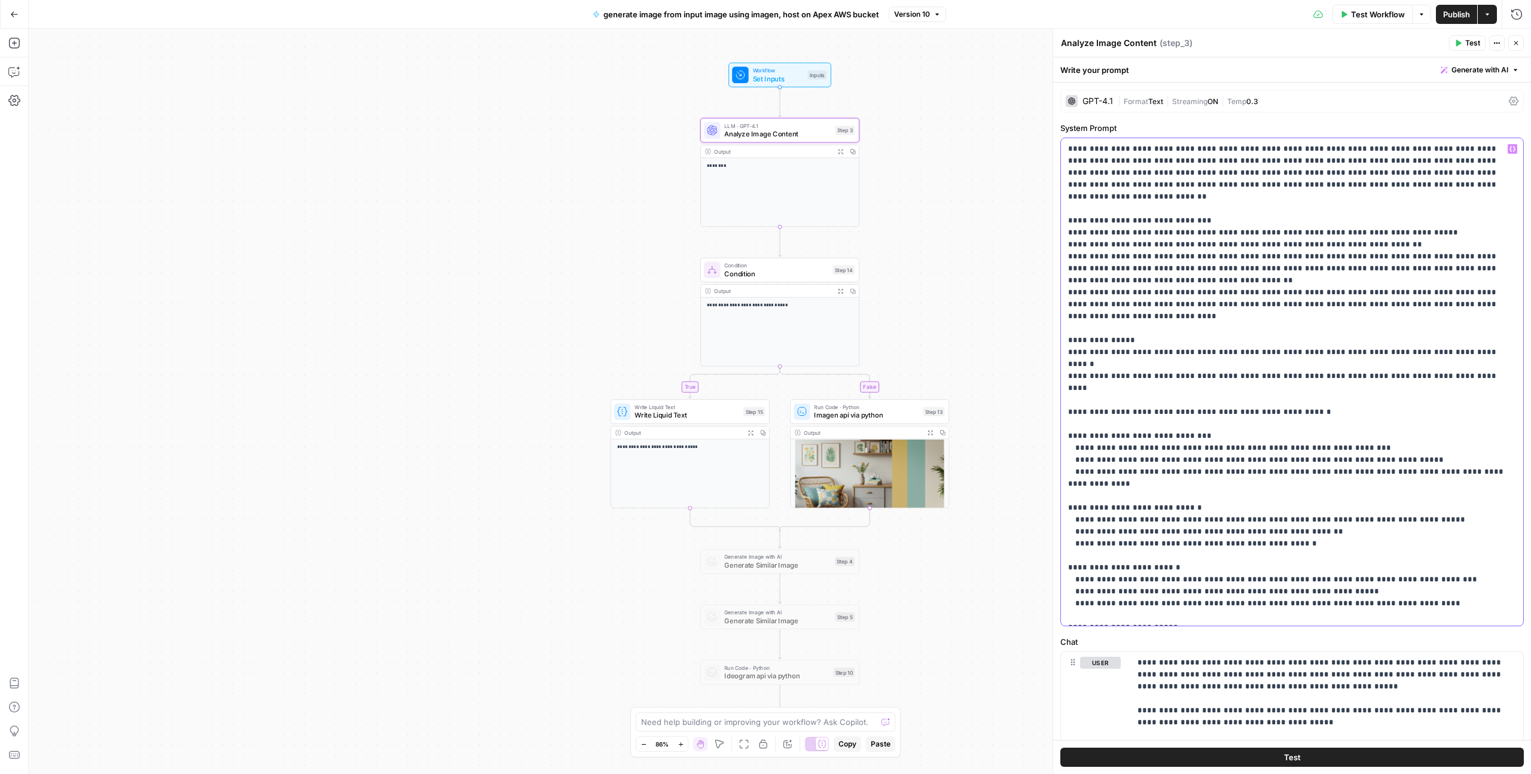
click at [1160, 354] on p "**********" at bounding box center [1292, 561] width 448 height 837
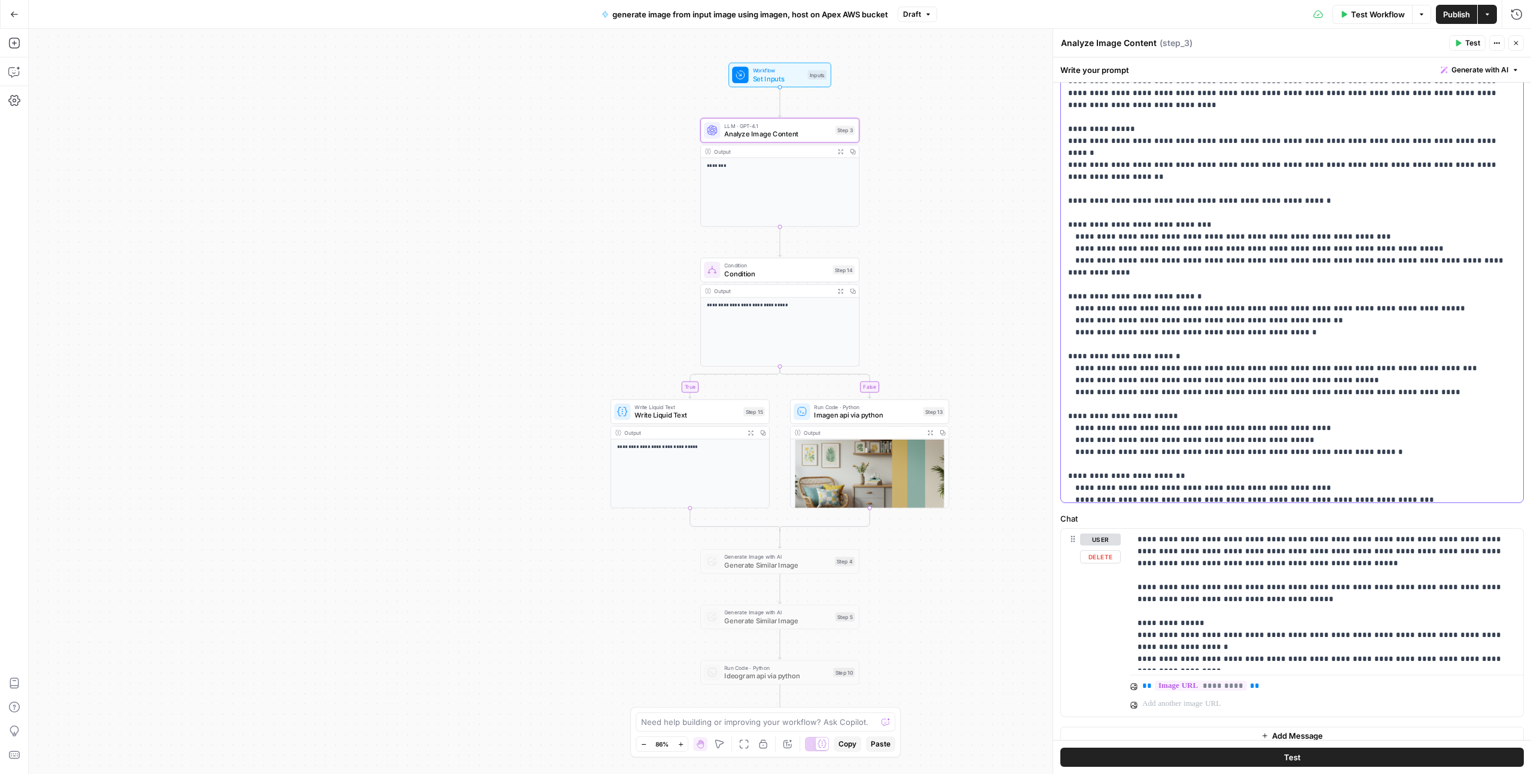
scroll to position [135, 0]
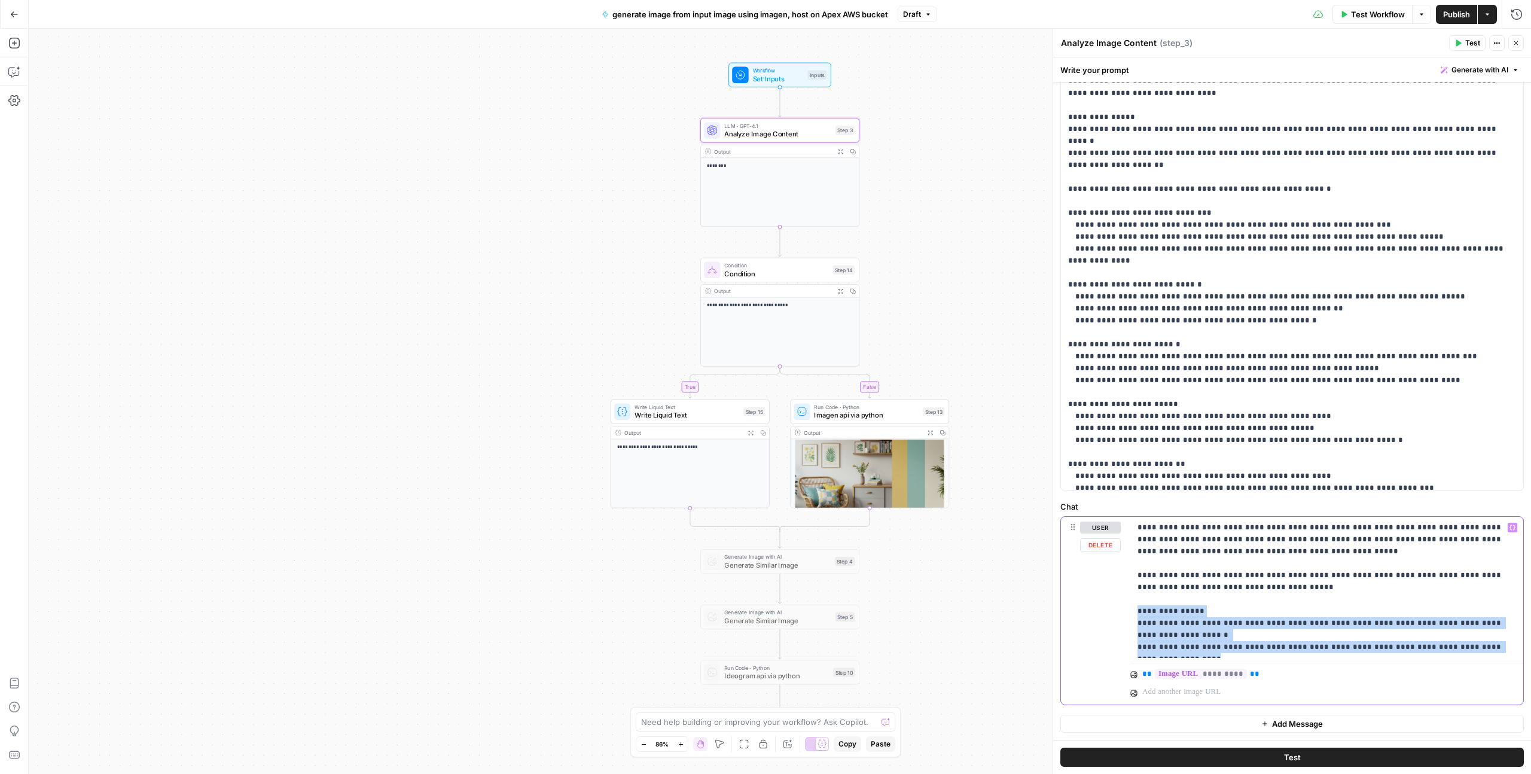
drag, startPoint x: 1136, startPoint y: 611, endPoint x: 1201, endPoint y: 646, distance: 73.9
click at [1201, 646] on div "**********" at bounding box center [1326, 587] width 393 height 141
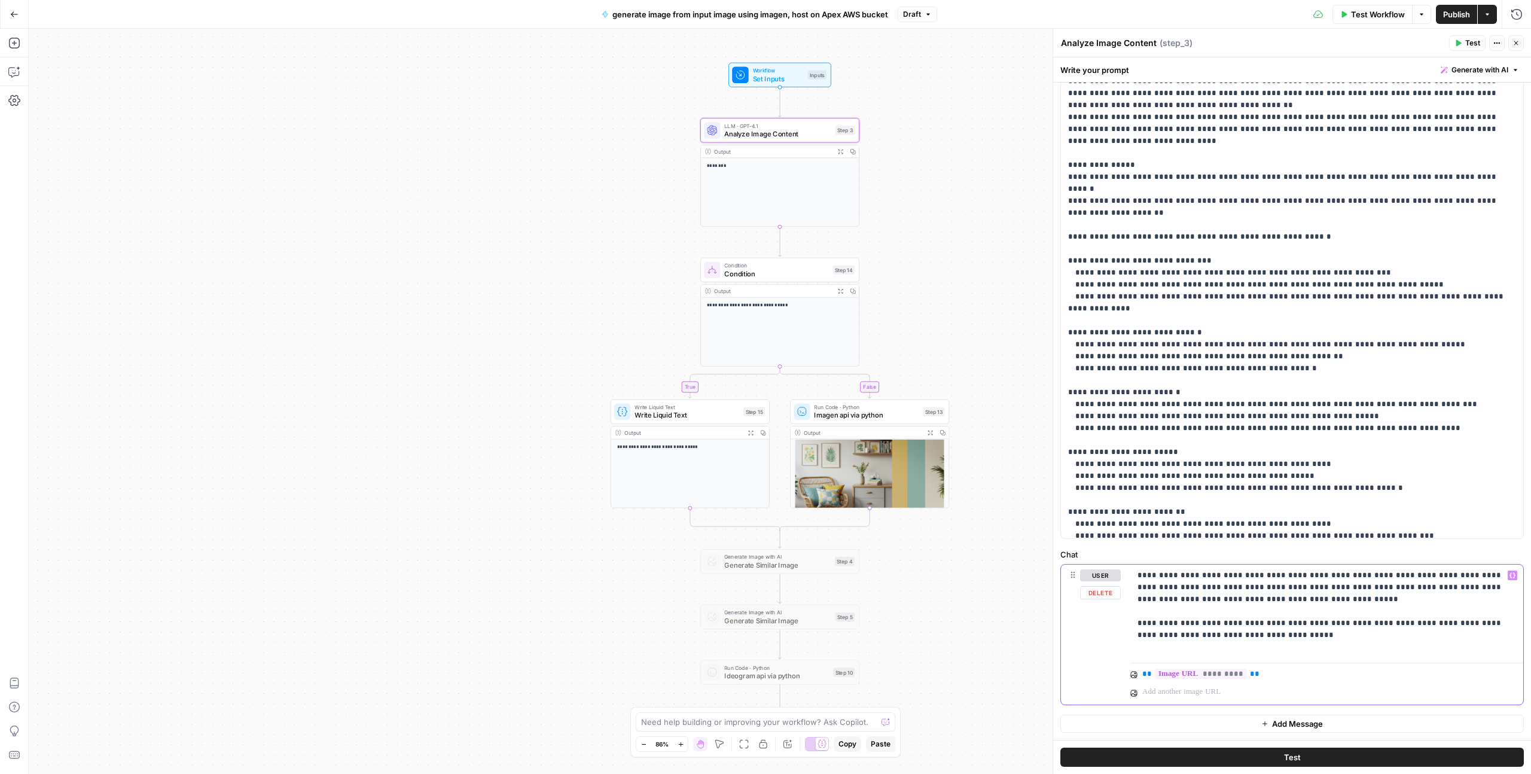
scroll to position [75, 0]
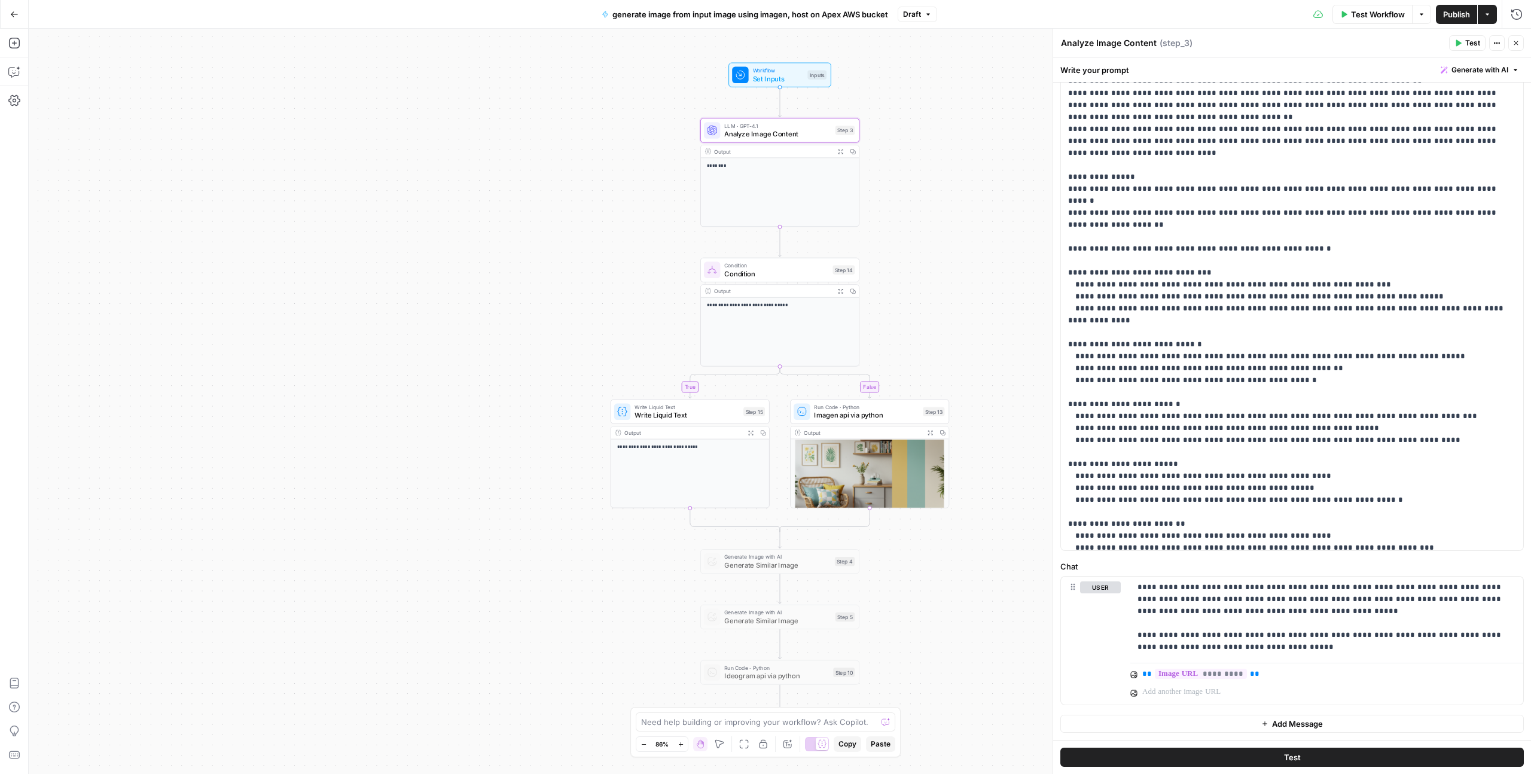
click at [1465, 14] on span "Publish" at bounding box center [1456, 14] width 27 height 12
click at [771, 272] on span "Condition" at bounding box center [776, 274] width 104 height 10
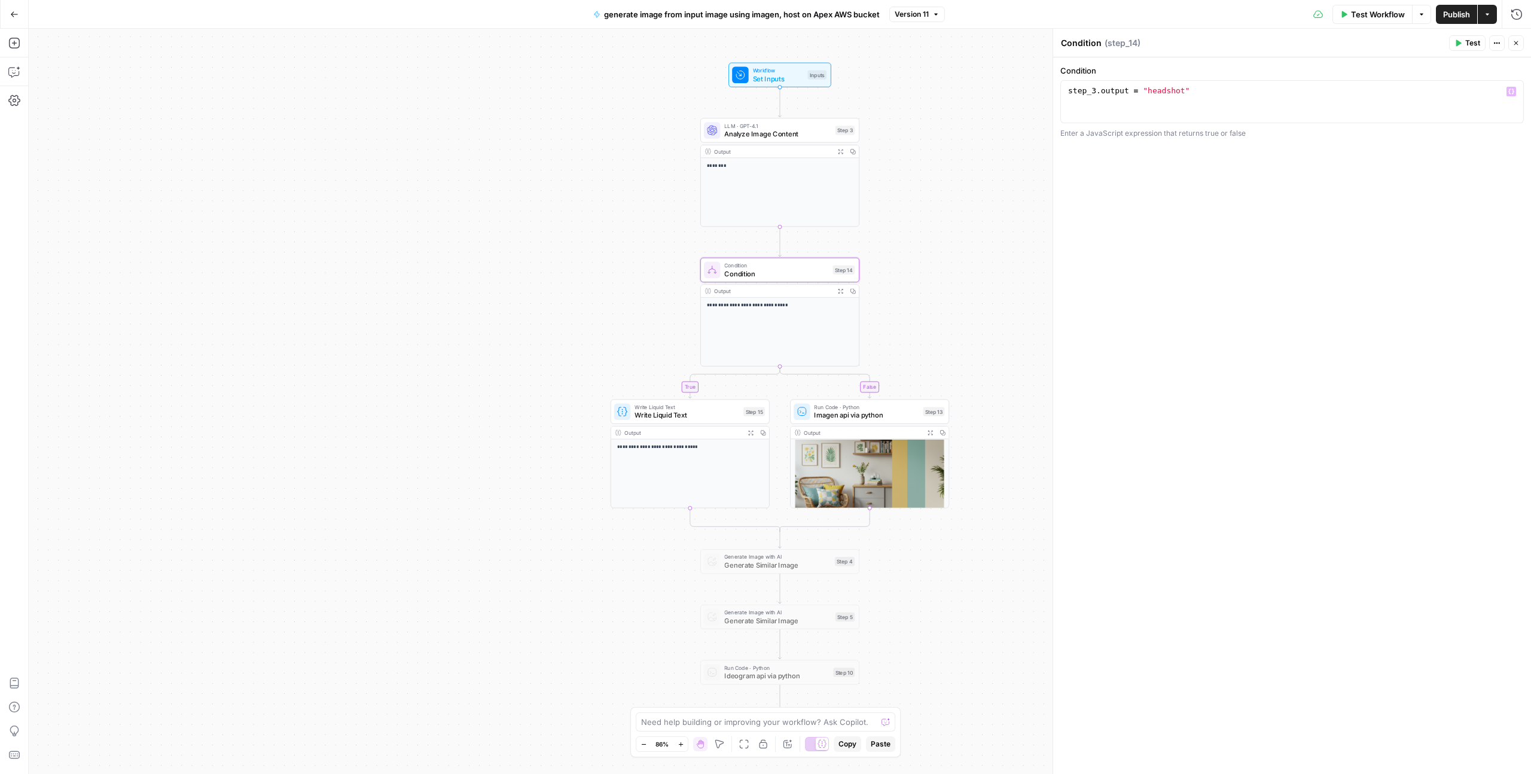
click at [1143, 101] on div "step_3 . output = "headshot"" at bounding box center [1292, 113] width 453 height 54
click at [1139, 90] on div "step_3 . output = "headshot"" at bounding box center [1292, 113] width 453 height 54
type textarea "**********"
click at [1463, 13] on span "Publish" at bounding box center [1456, 14] width 27 height 12
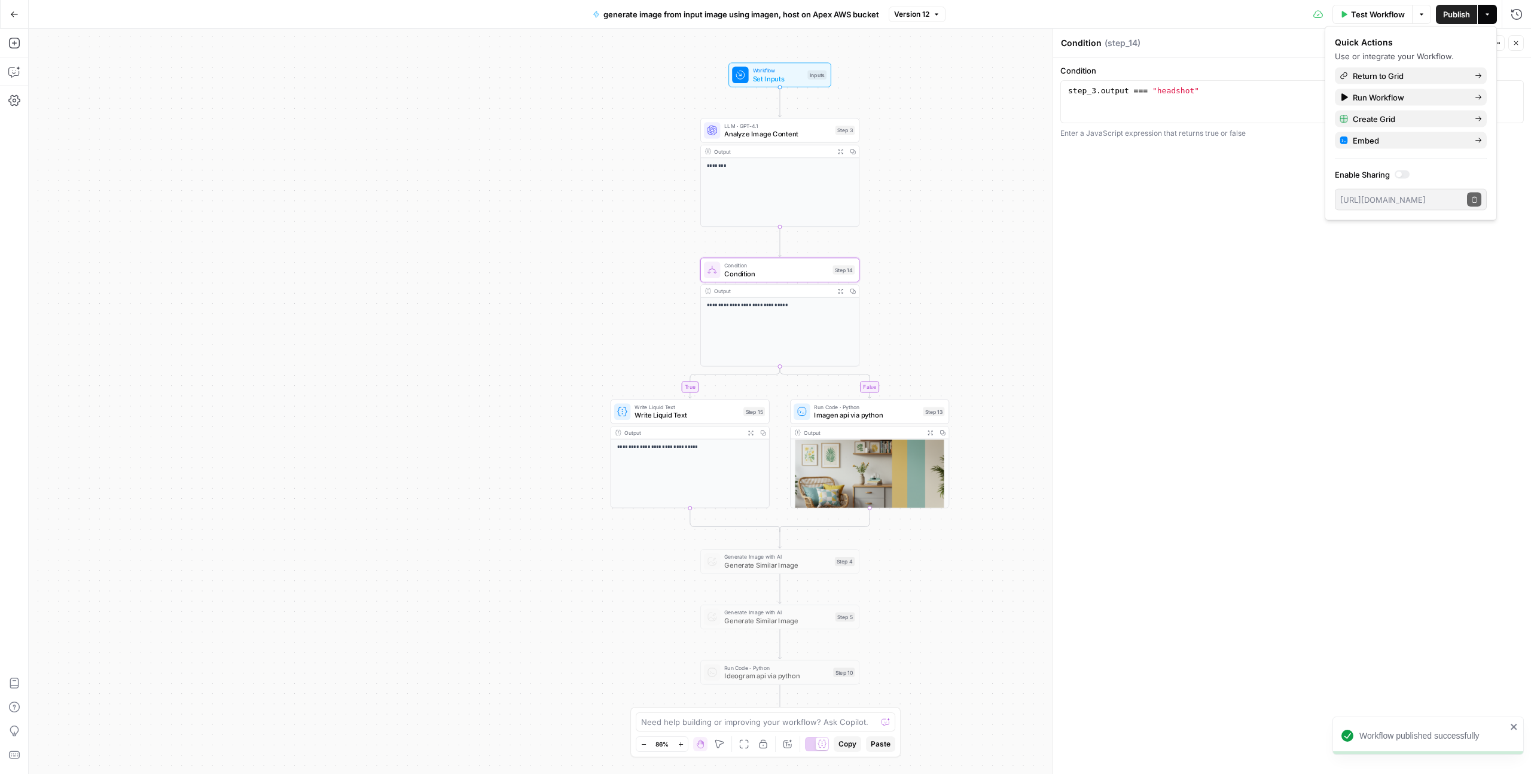
click at [917, 191] on div "**********" at bounding box center [780, 401] width 1502 height 745
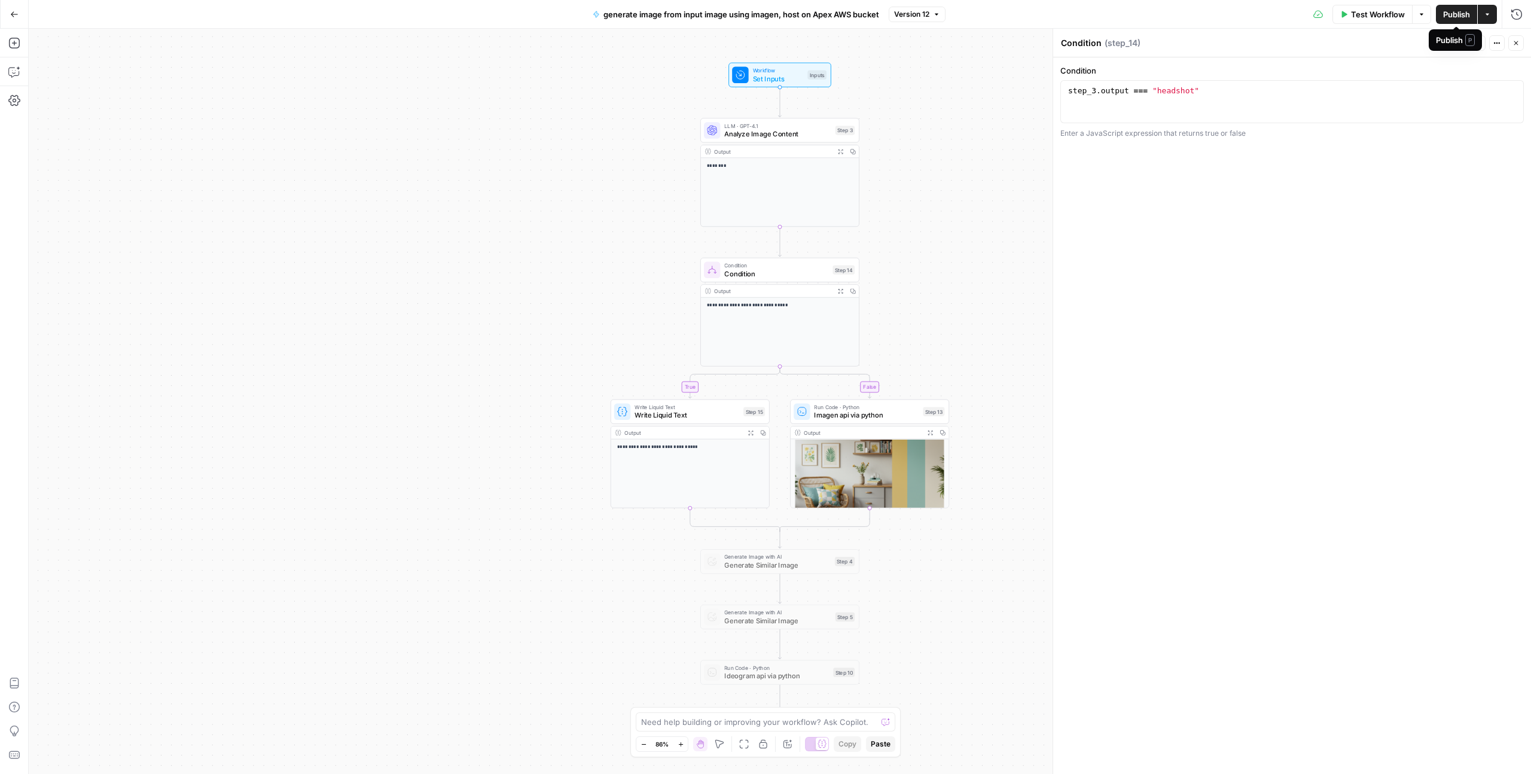
click at [1459, 12] on span "Publish" at bounding box center [1456, 14] width 27 height 12
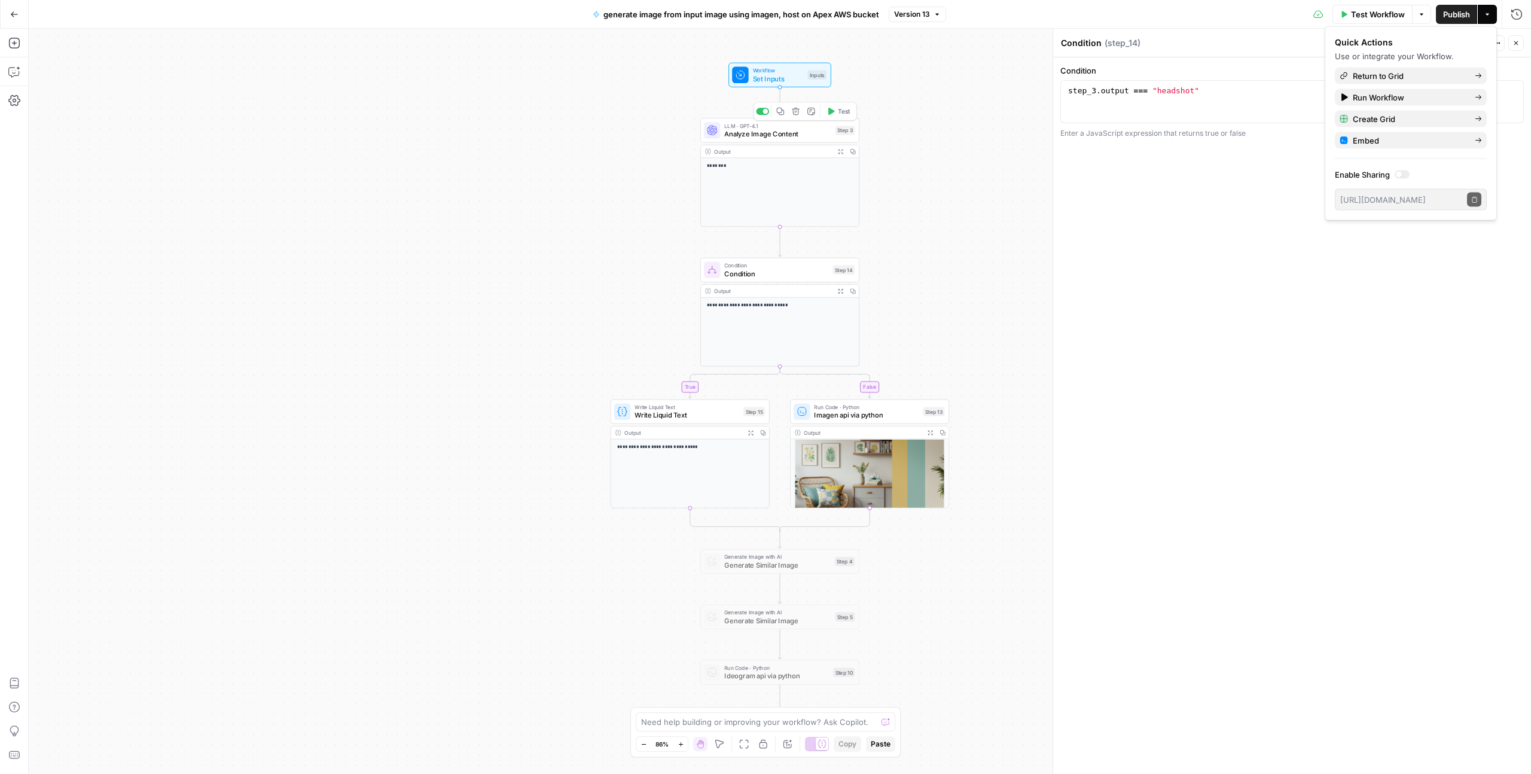
click at [839, 111] on span "Test" at bounding box center [844, 110] width 13 height 9
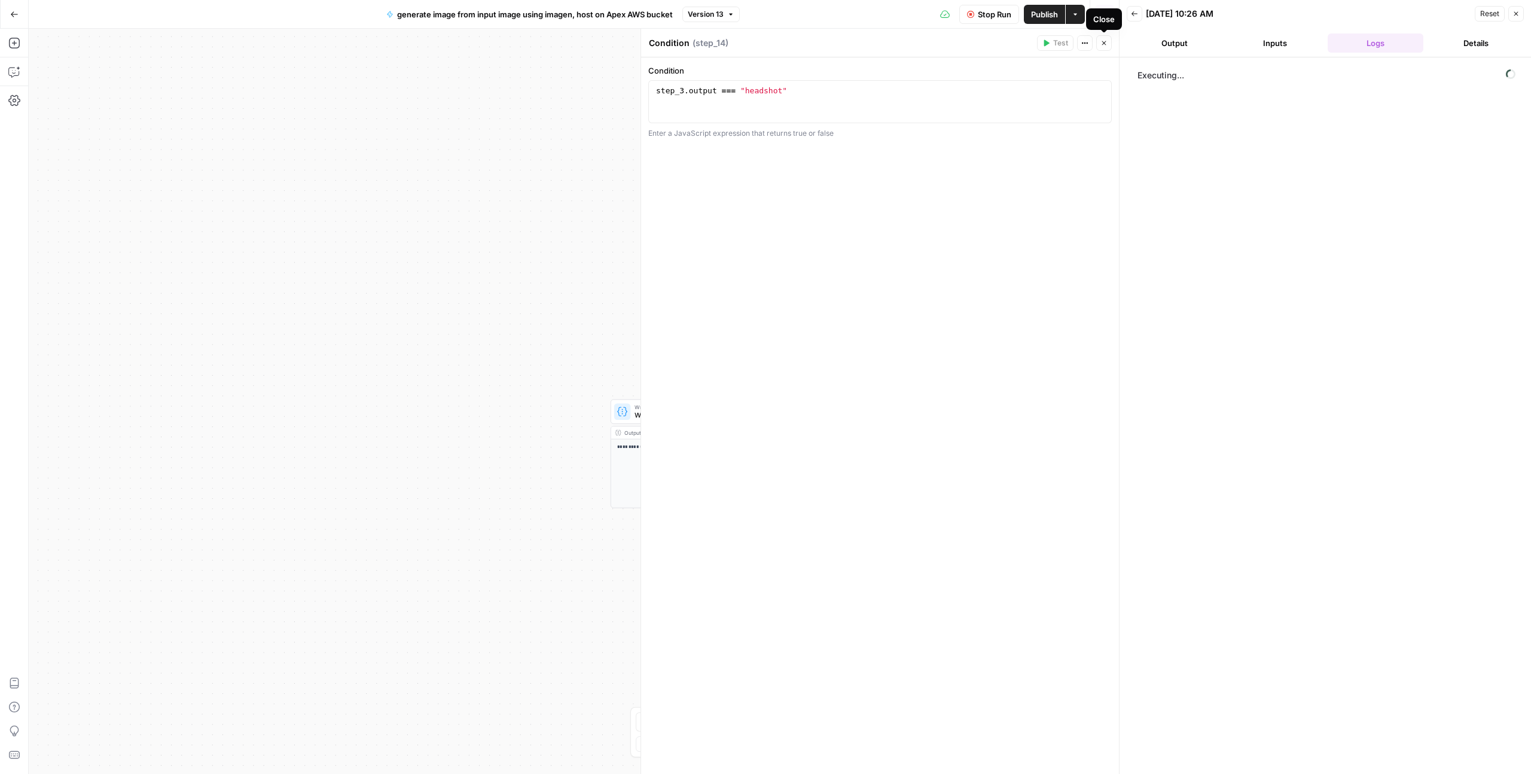
click at [1104, 44] on icon "button" at bounding box center [1103, 42] width 7 height 7
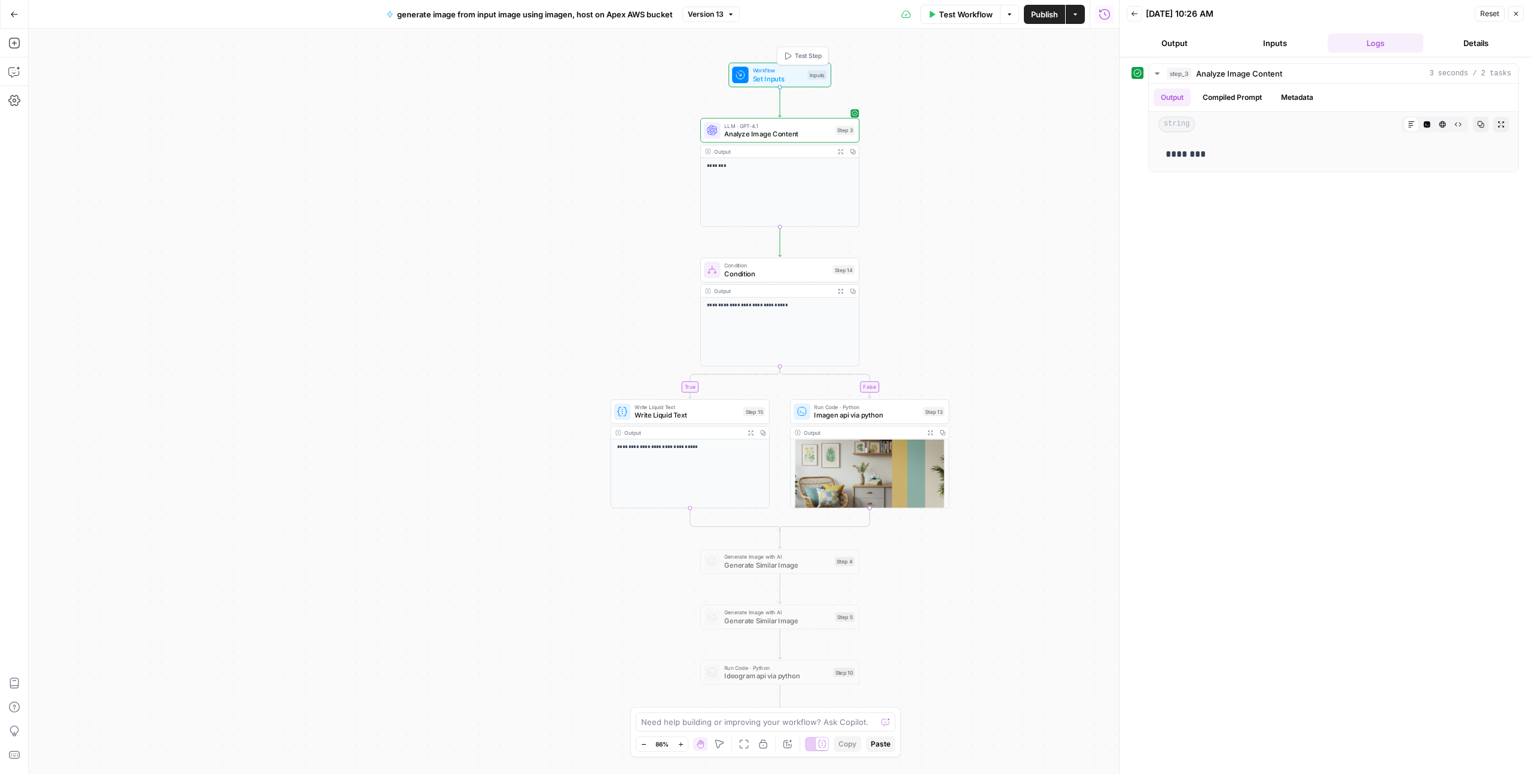
click at [807, 57] on span "Test Step" at bounding box center [808, 55] width 27 height 9
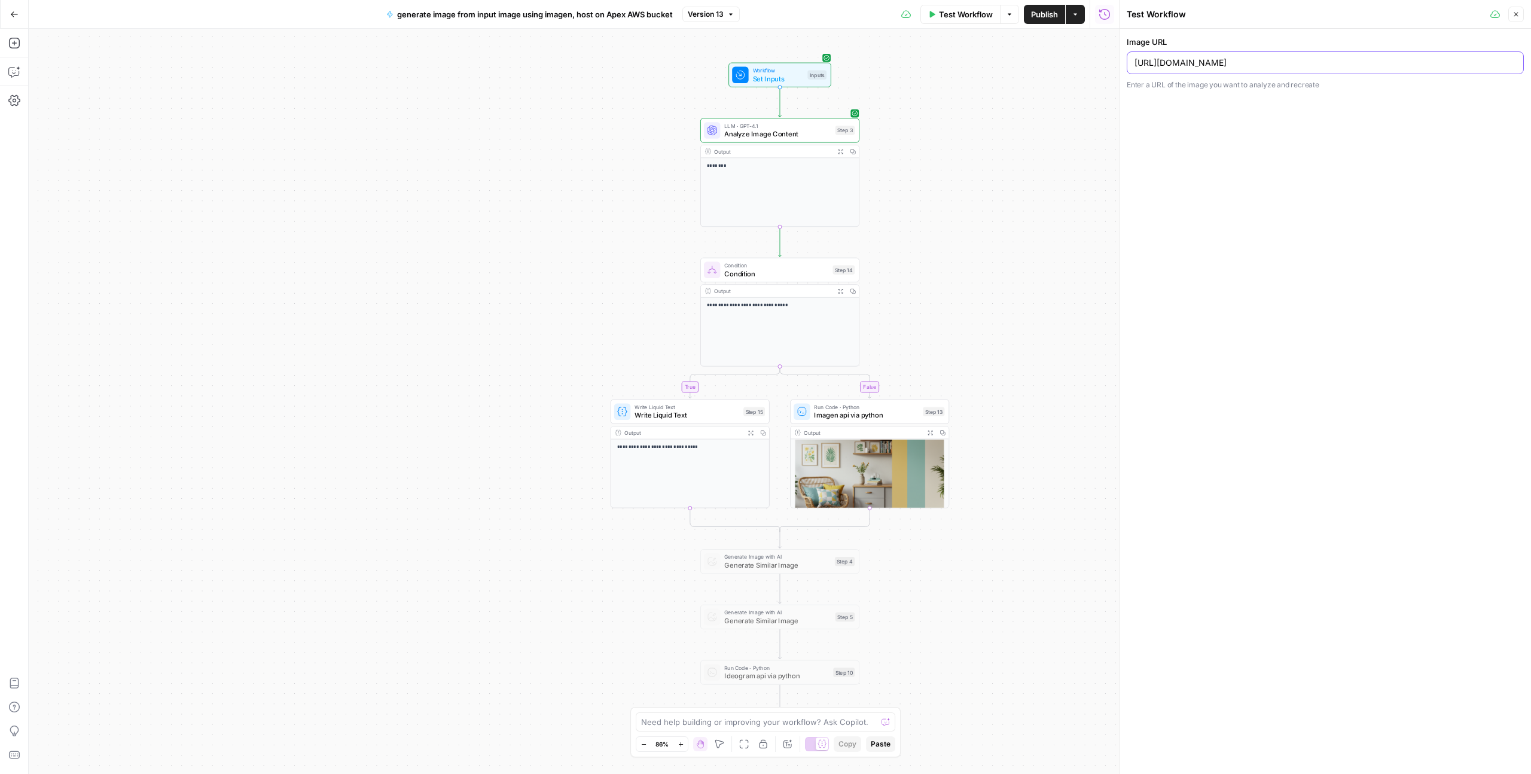
click at [1332, 65] on input "https://res.cloudinary.com/luxuryp/image/upload/v1733332754/cuike8p3bzsd7rl7tze…" at bounding box center [1325, 63] width 382 height 12
paste input "[URL][DOMAIN_NAME]"
type input "[URL][DOMAIN_NAME]"
drag, startPoint x: 1521, startPoint y: 17, endPoint x: 1500, endPoint y: 17, distance: 21.5
click at [1521, 17] on button "Close" at bounding box center [1516, 15] width 16 height 16
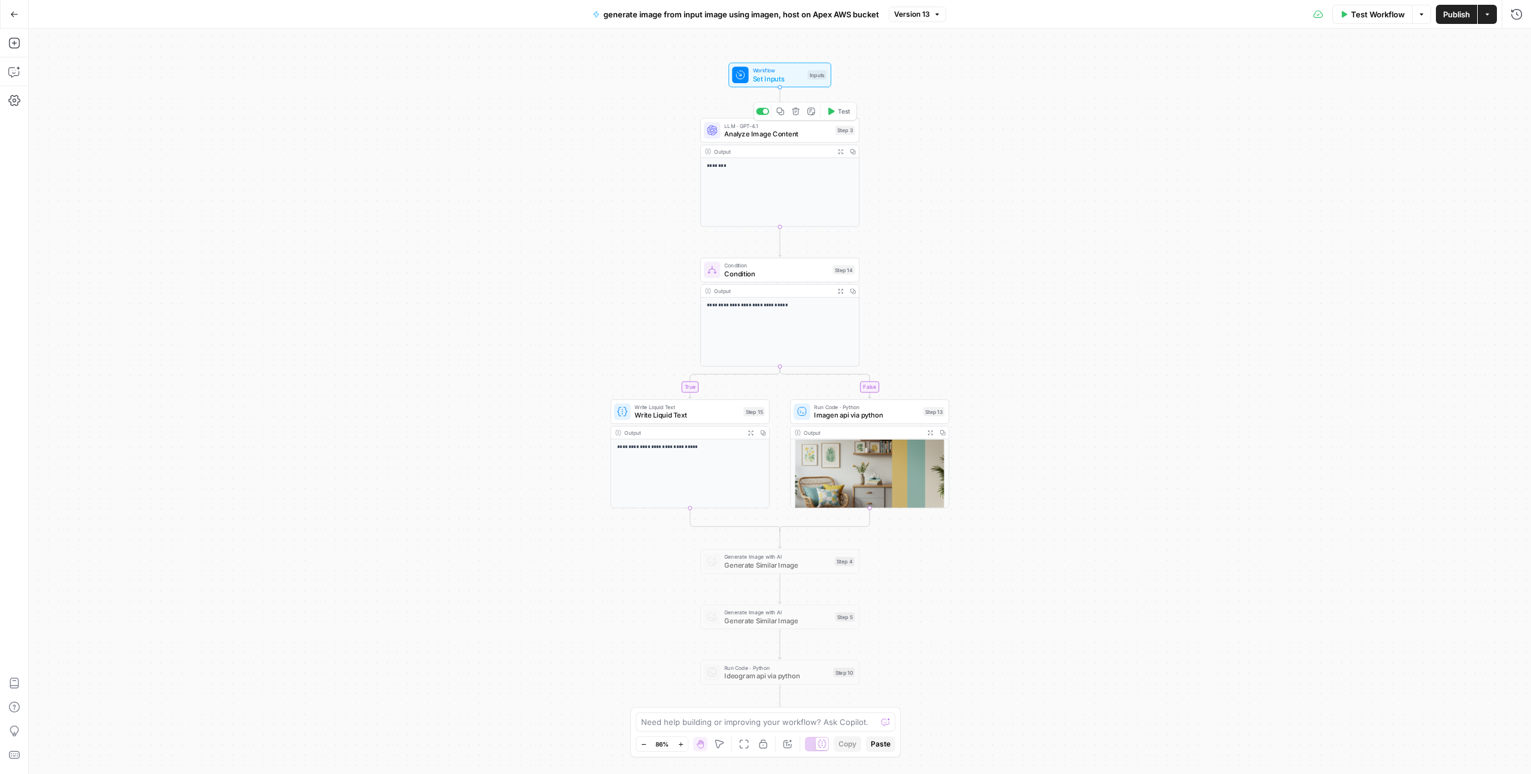
click at [839, 113] on span "Test" at bounding box center [844, 110] width 13 height 9
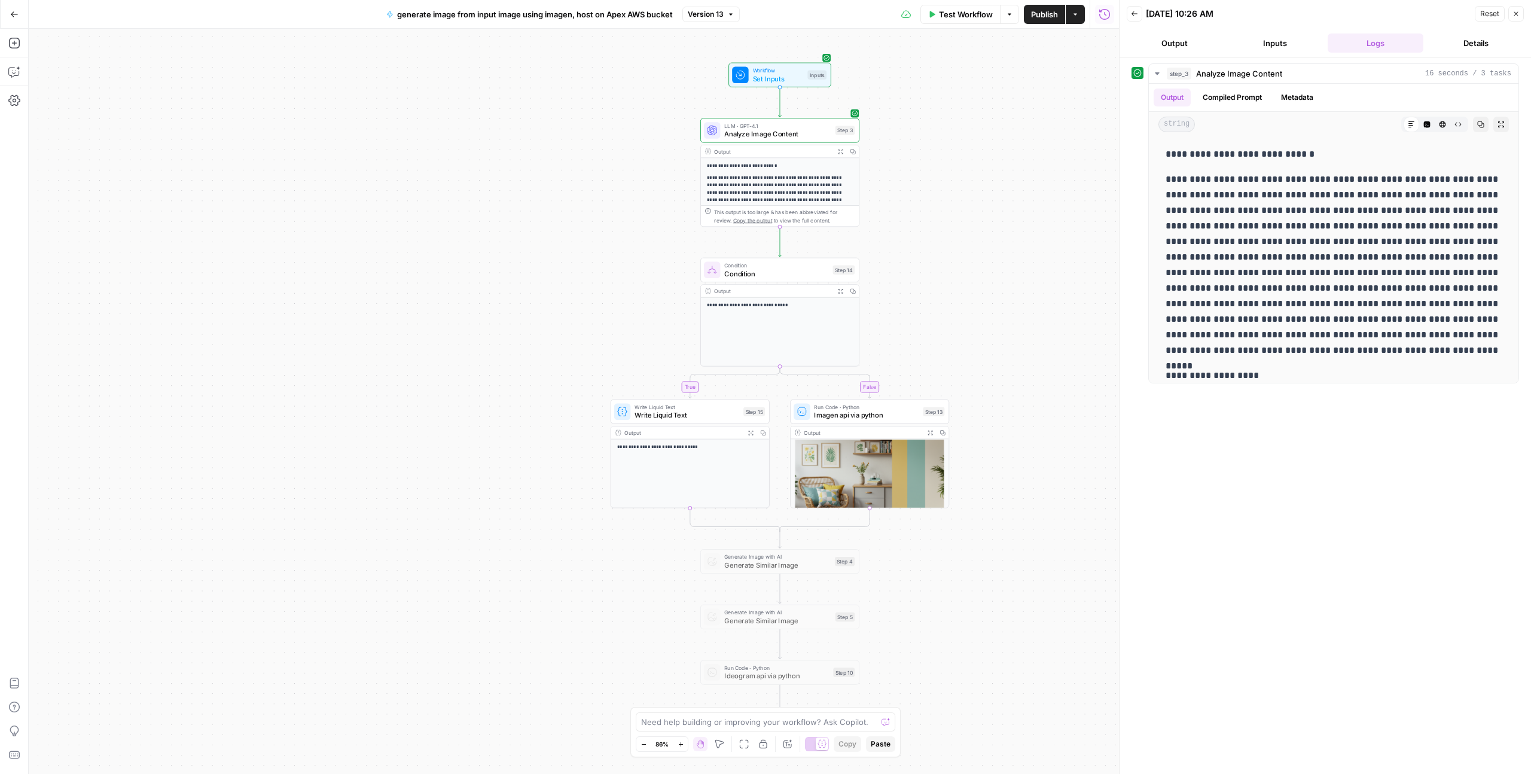
click at [842, 251] on div "**********" at bounding box center [574, 401] width 1090 height 745
click at [839, 254] on span "Test" at bounding box center [844, 250] width 13 height 9
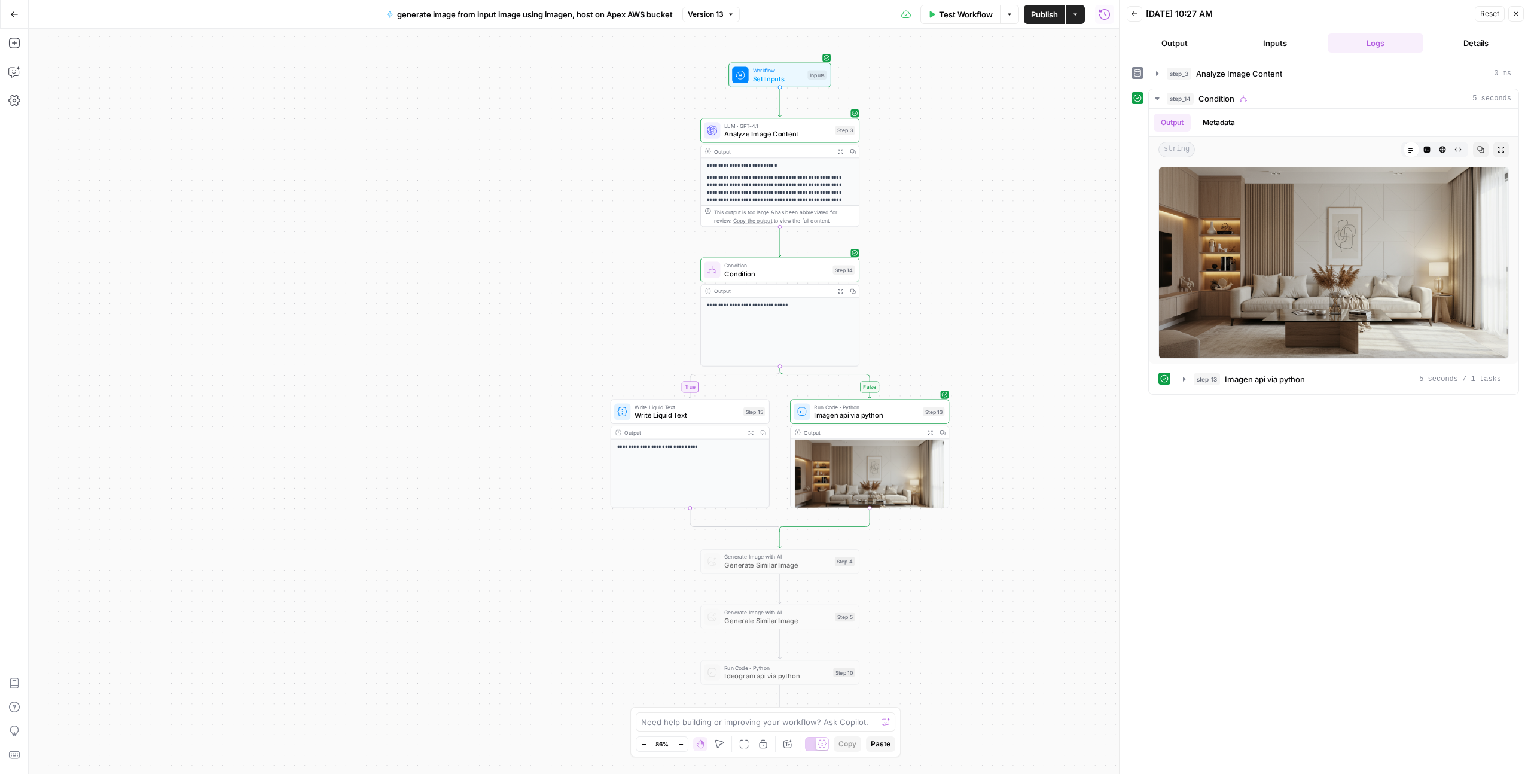
click at [1033, 19] on span "Publish" at bounding box center [1044, 14] width 27 height 12
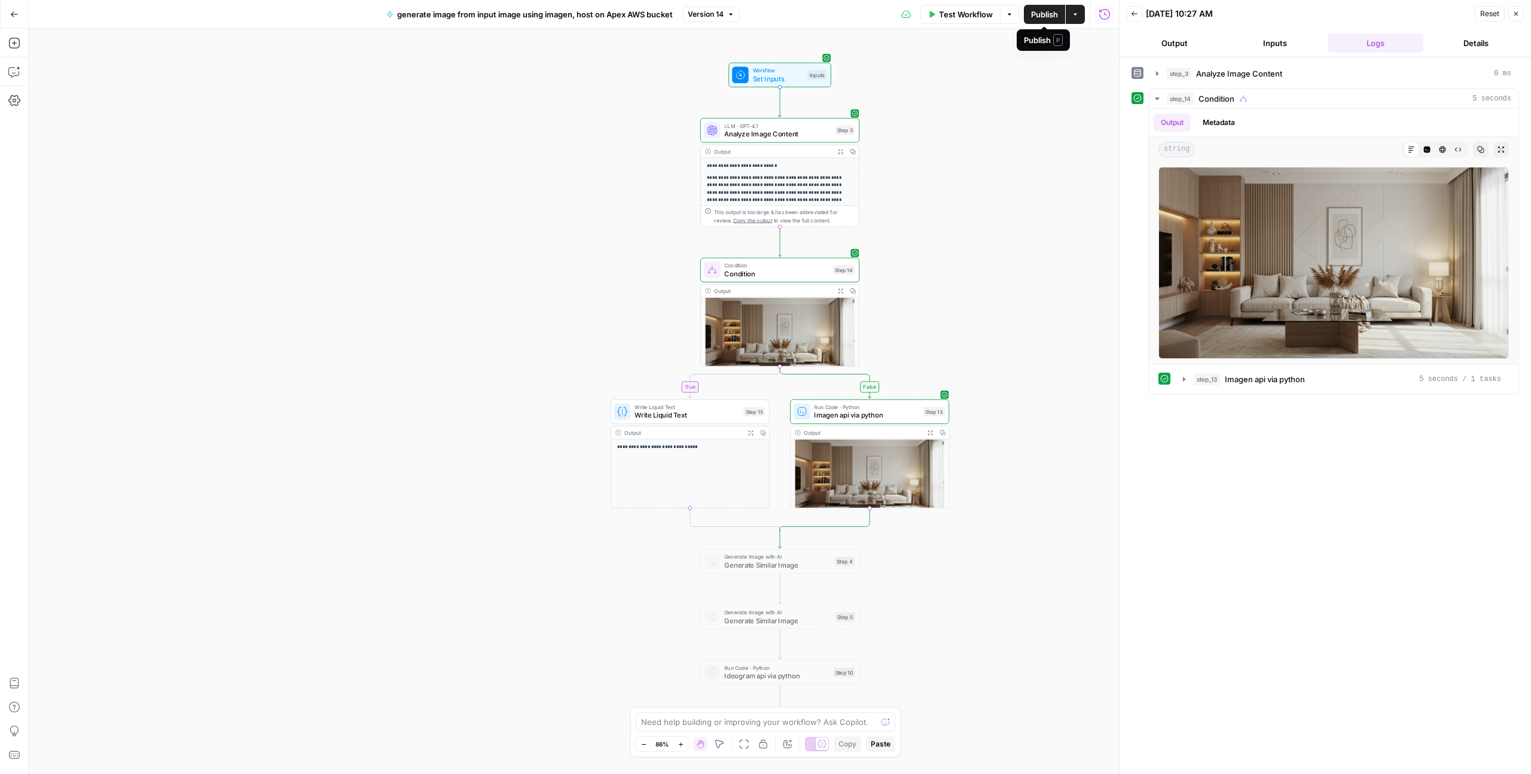
click at [1041, 16] on span "Publish" at bounding box center [1044, 14] width 27 height 12
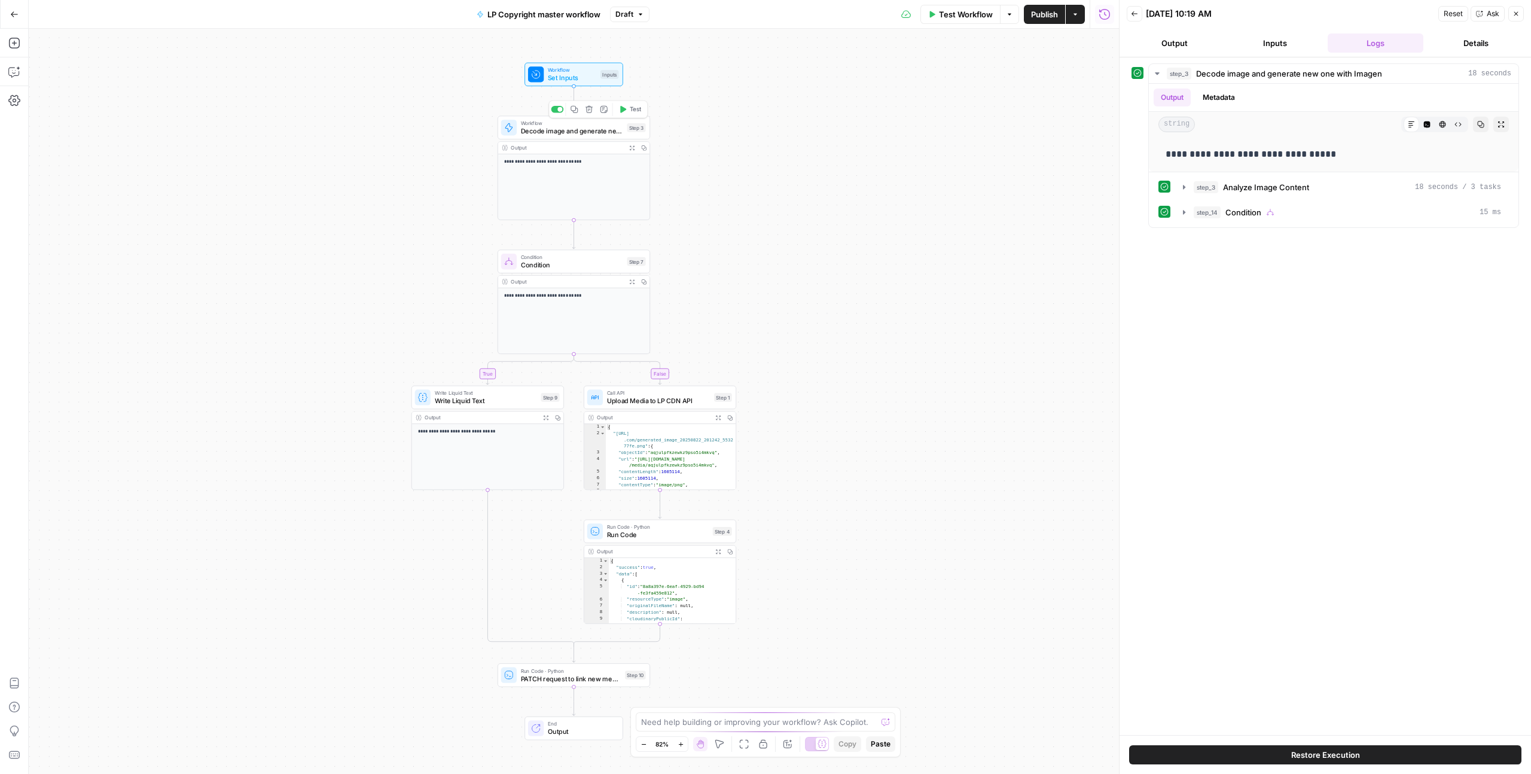
click at [627, 111] on button "Test" at bounding box center [630, 109] width 31 height 13
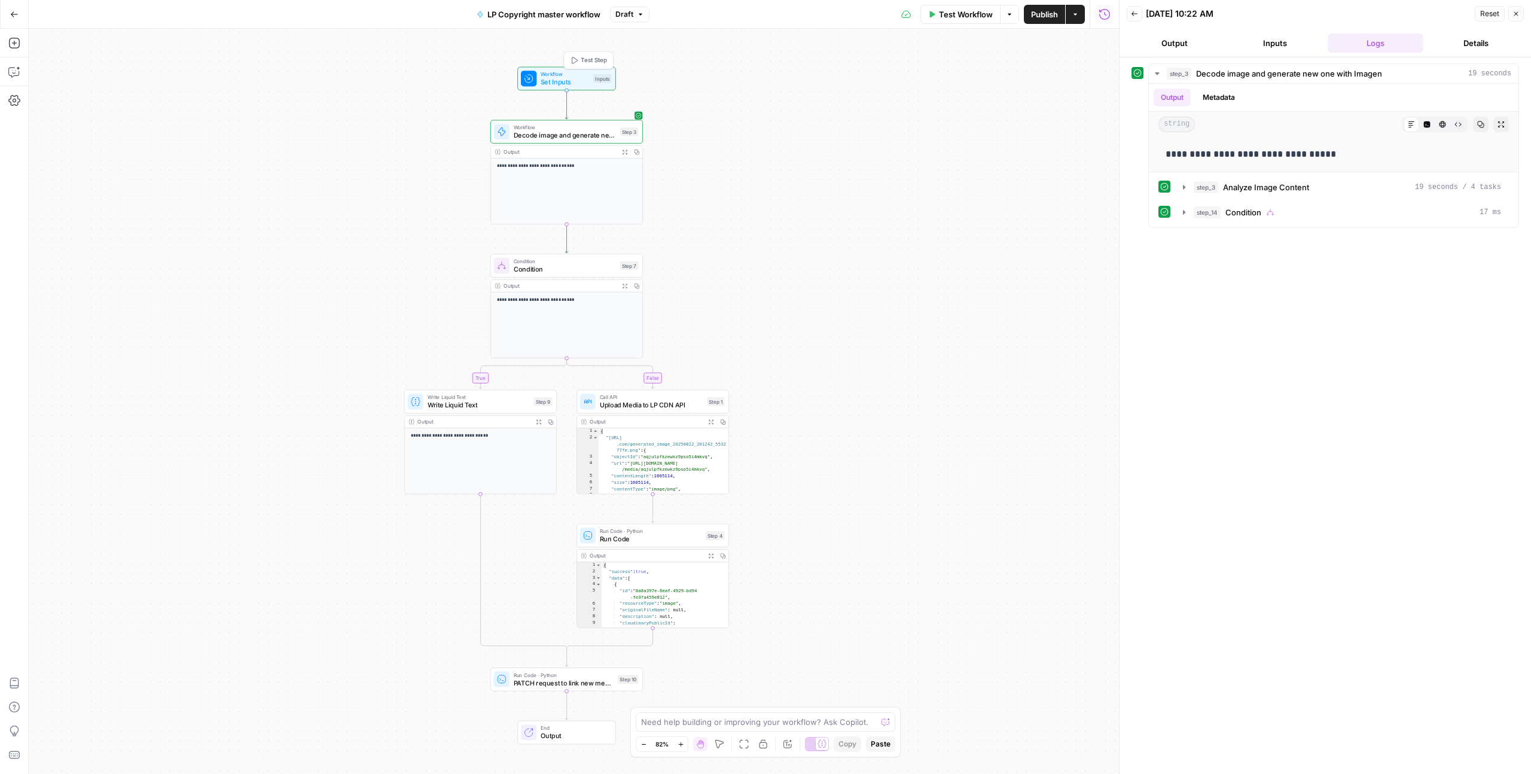
click at [594, 60] on span "Test Step" at bounding box center [594, 60] width 26 height 9
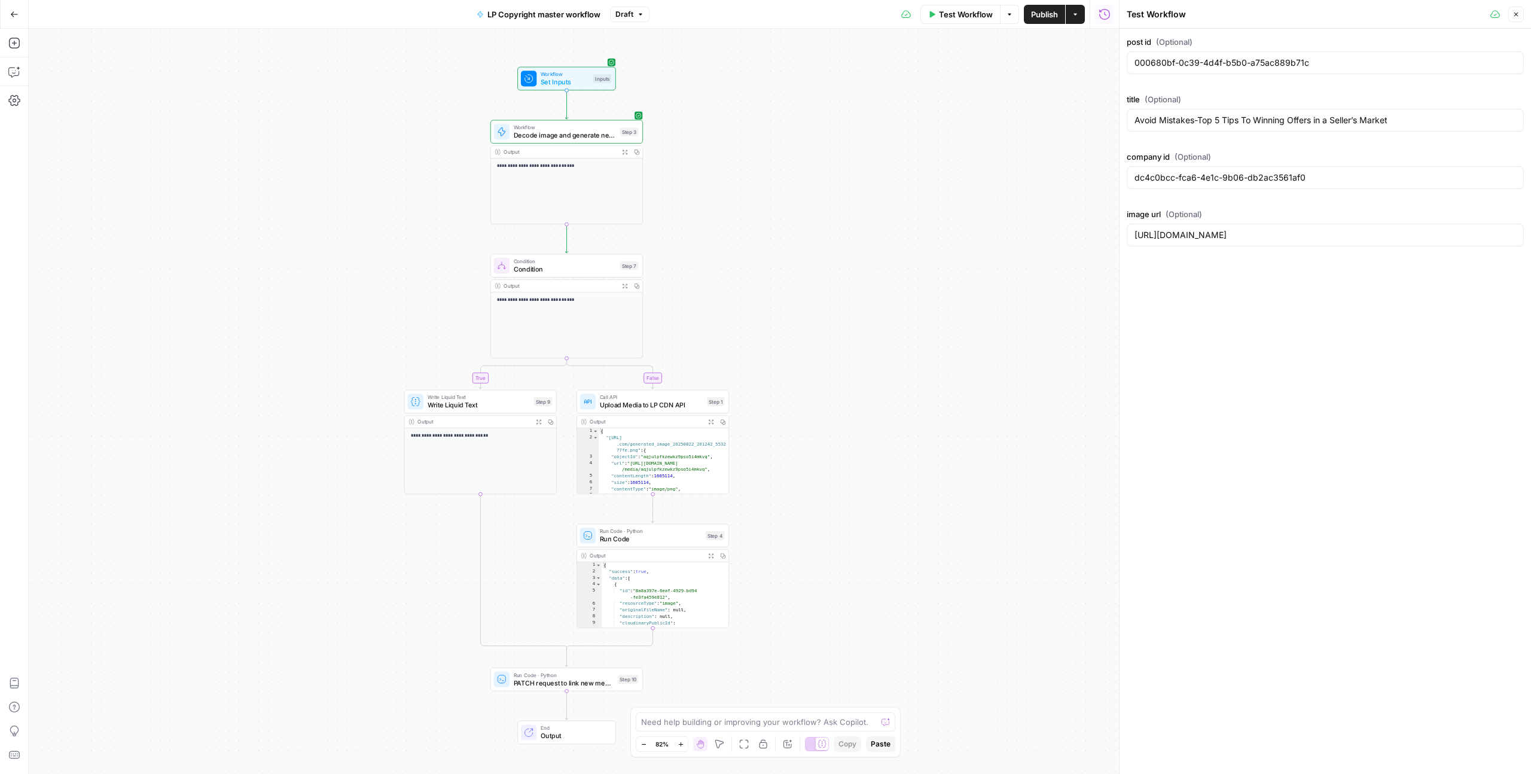
click at [742, 148] on div "**********" at bounding box center [574, 401] width 1090 height 745
click at [584, 129] on span "Workflow" at bounding box center [572, 128] width 102 height 8
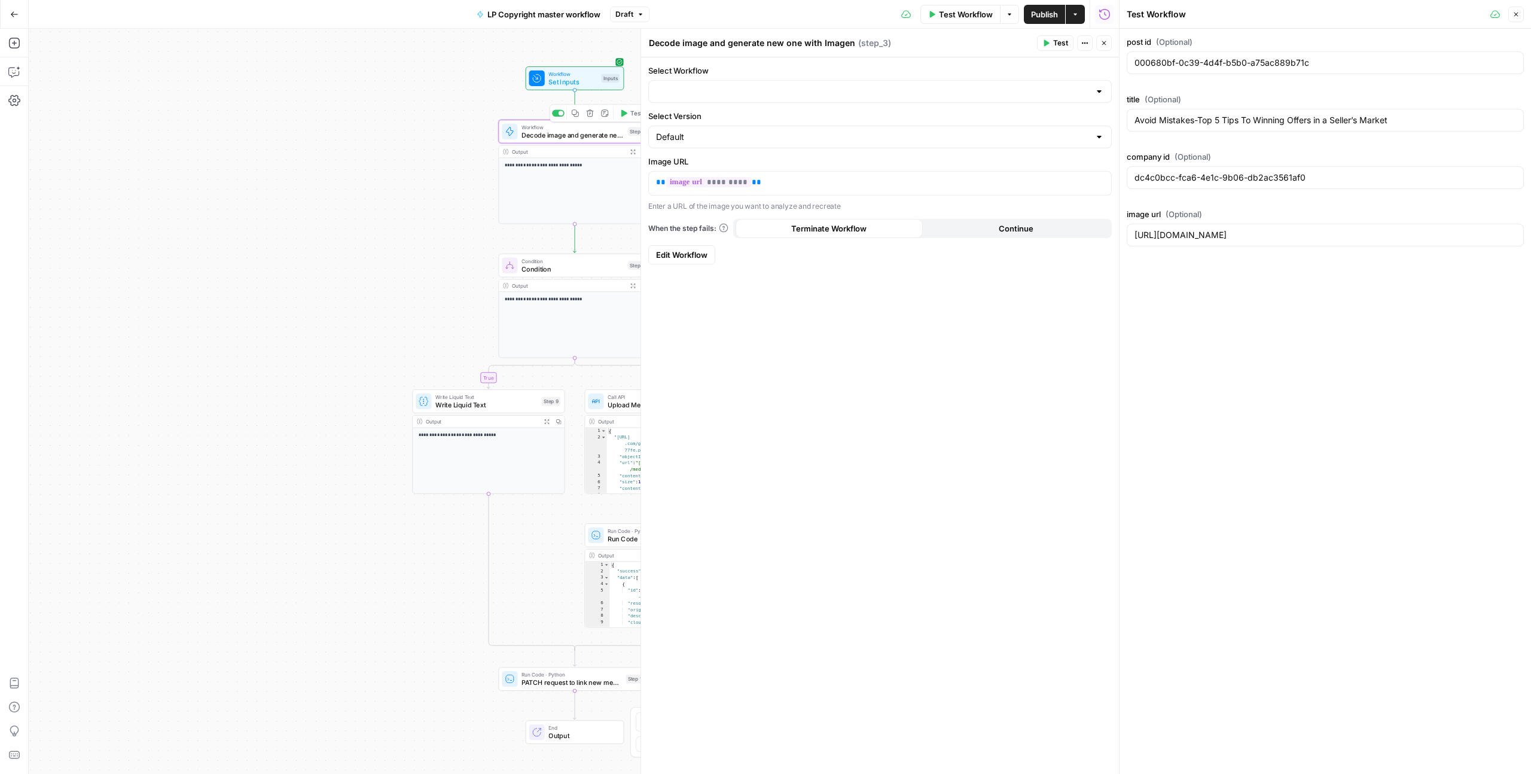
type input "generate image from input image using imagen, host on Apex AWS bucket"
click at [1515, 11] on icon "button" at bounding box center [1515, 14] width 7 height 7
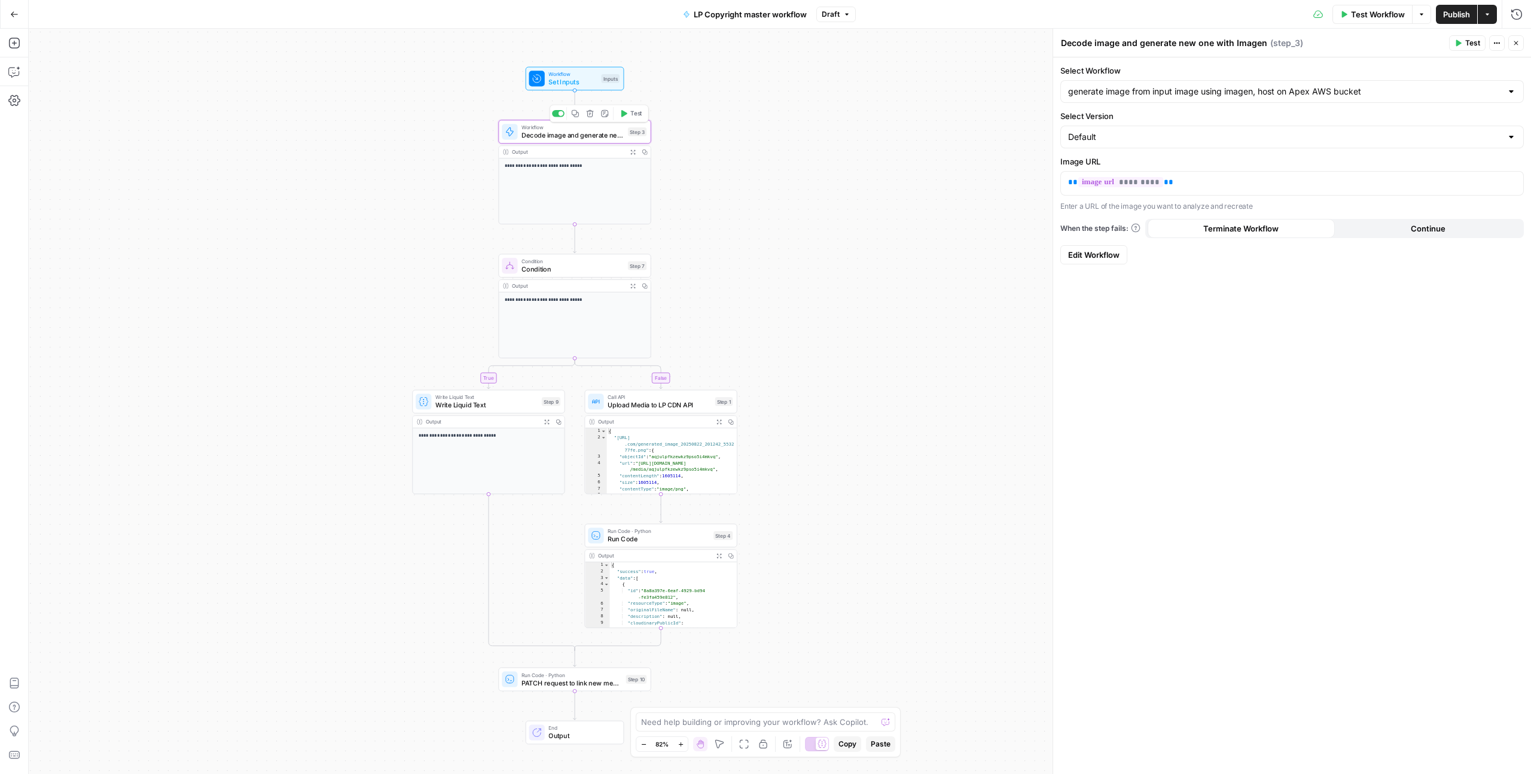
click at [593, 133] on span "Decode image and generate new one with Imagen" at bounding box center [572, 135] width 102 height 10
click at [633, 151] on icon "button" at bounding box center [632, 150] width 5 height 5
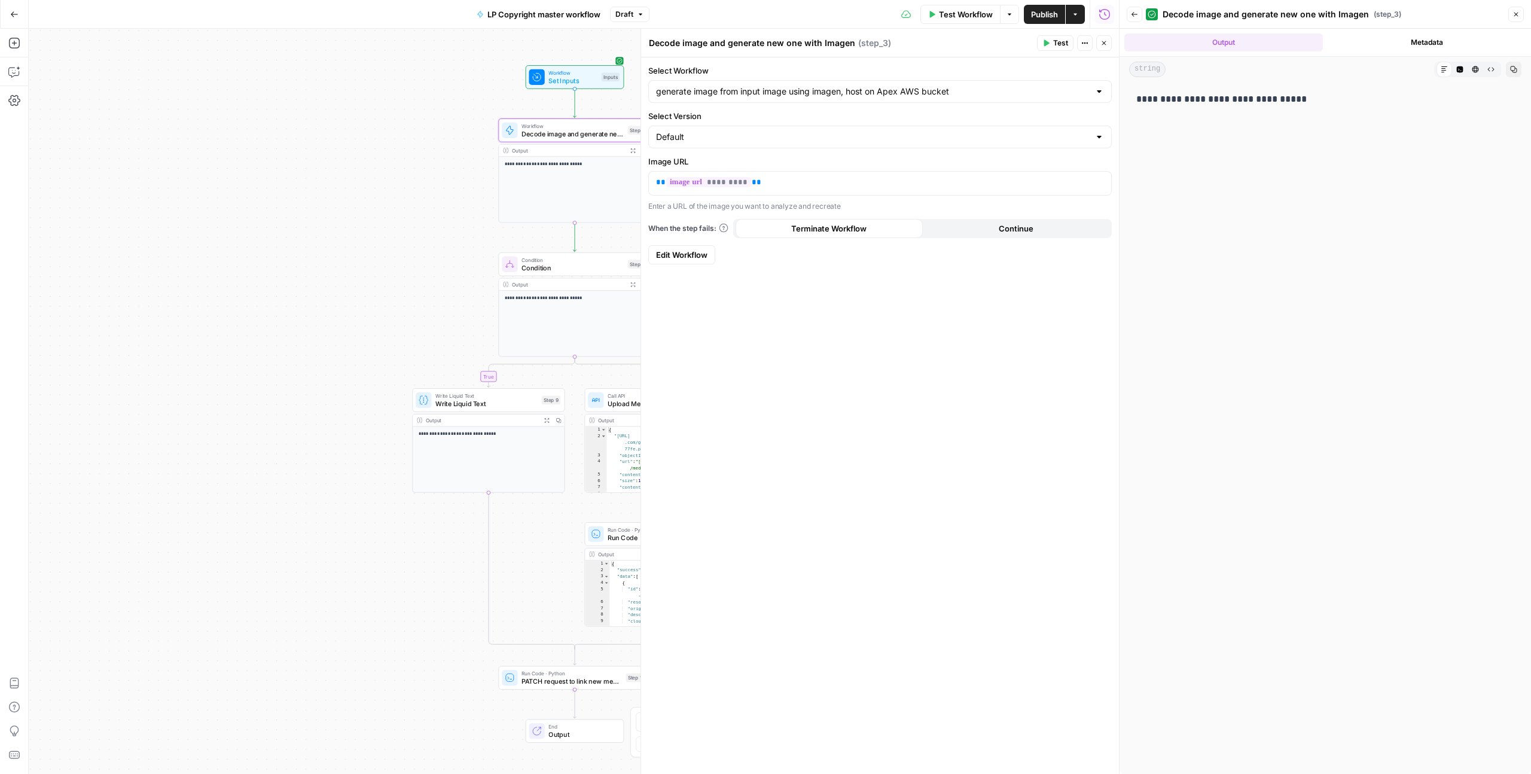
click at [1417, 47] on button "Metadata" at bounding box center [1427, 42] width 199 height 18
click at [1277, 38] on button "Output" at bounding box center [1223, 42] width 199 height 18
click at [1129, 13] on button "Back" at bounding box center [1135, 15] width 16 height 16
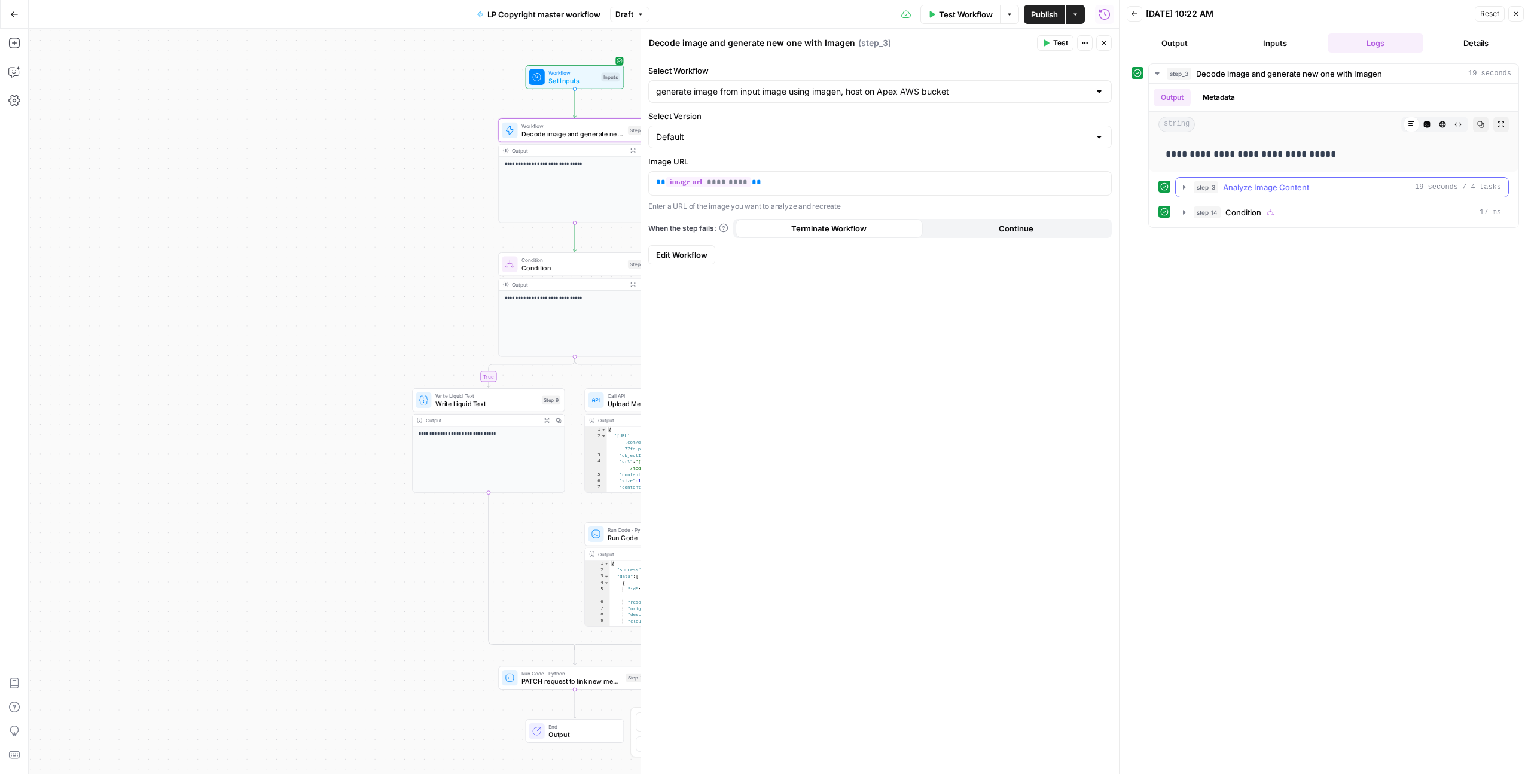
click at [1184, 190] on icon "button" at bounding box center [1184, 187] width 10 height 10
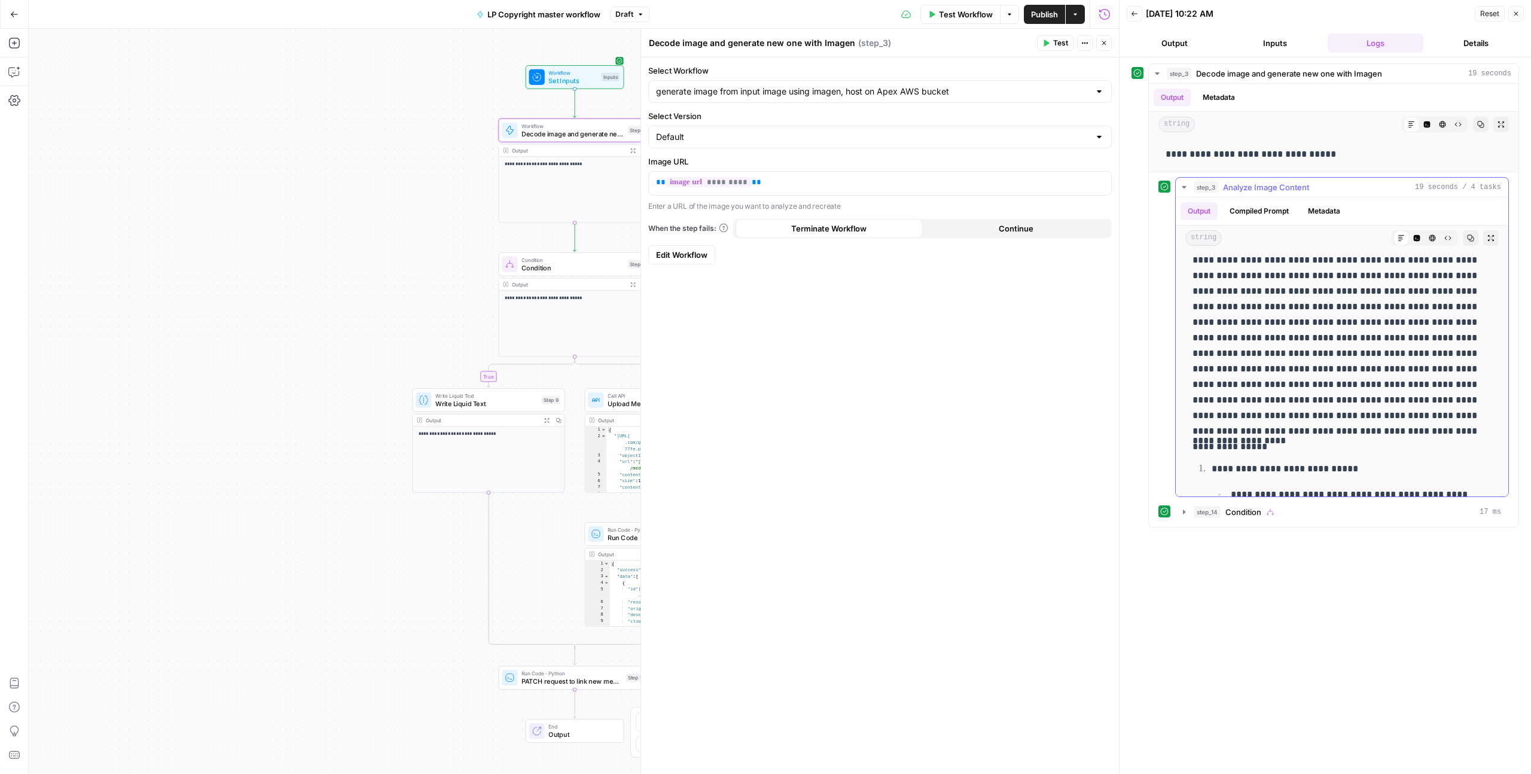
scroll to position [94, 0]
click at [1270, 212] on button "Compiled Prompt" at bounding box center [1259, 211] width 74 height 18
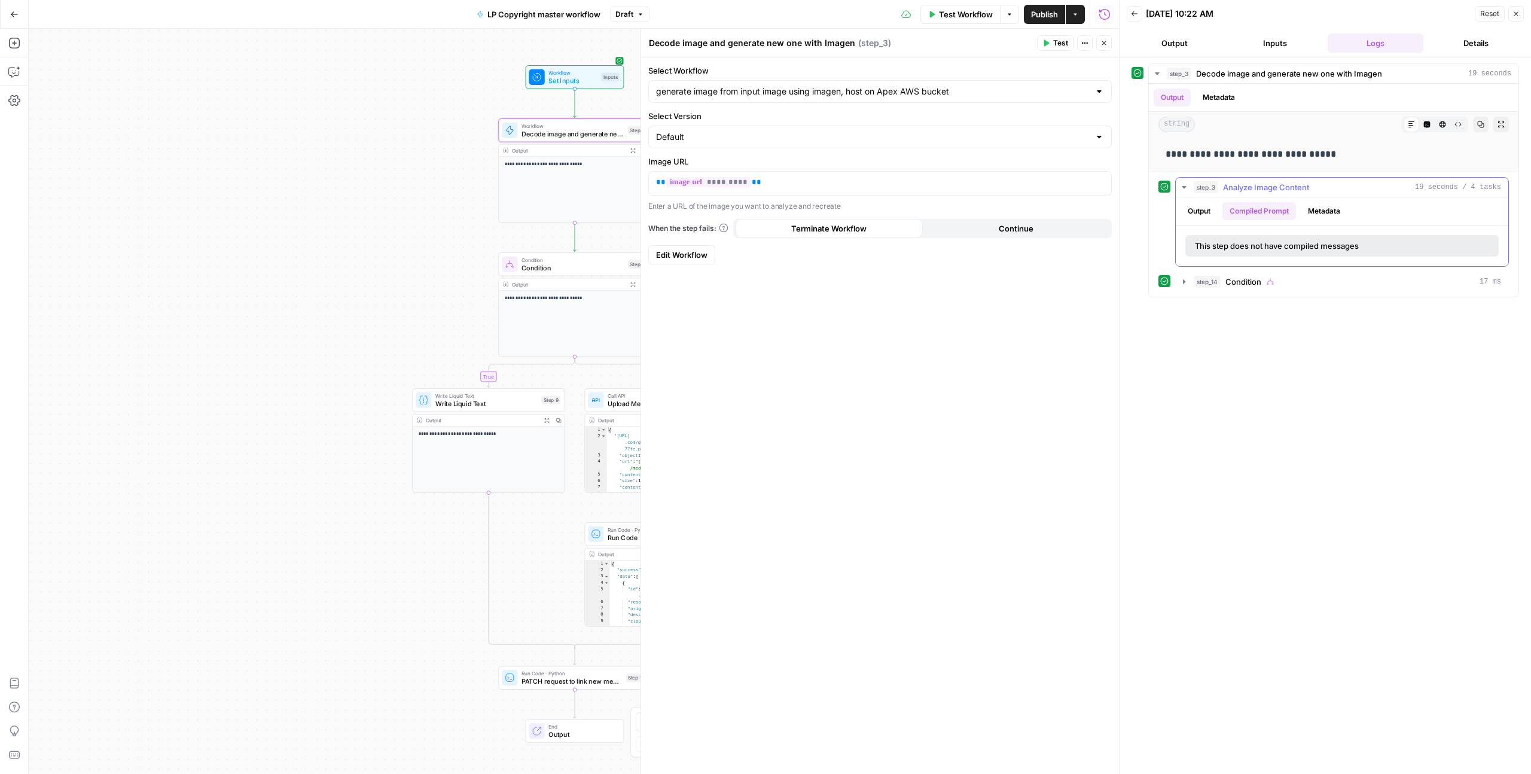
click at [1305, 211] on button "Metadata" at bounding box center [1324, 211] width 47 height 18
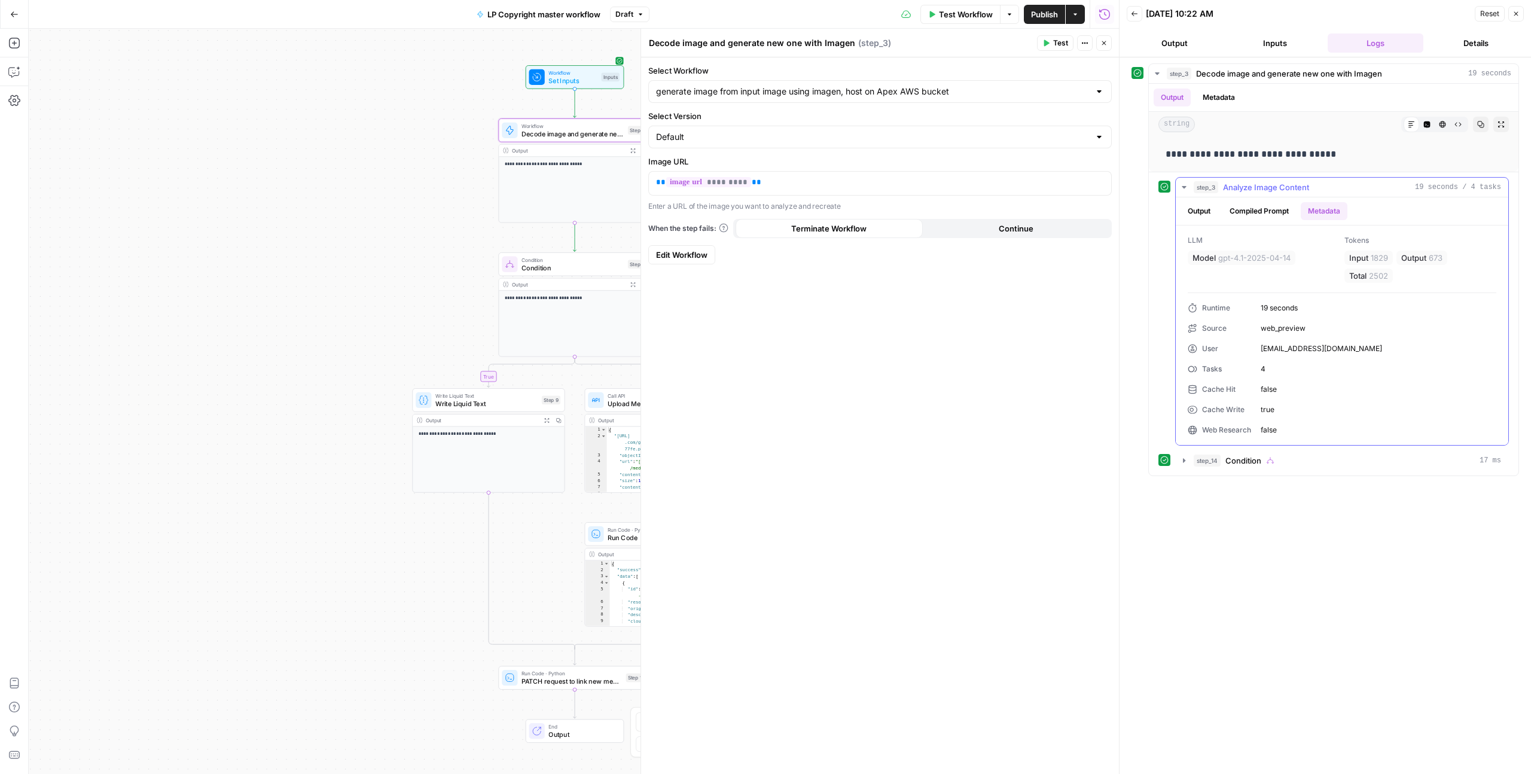
click at [1201, 209] on button "Output" at bounding box center [1199, 211] width 37 height 18
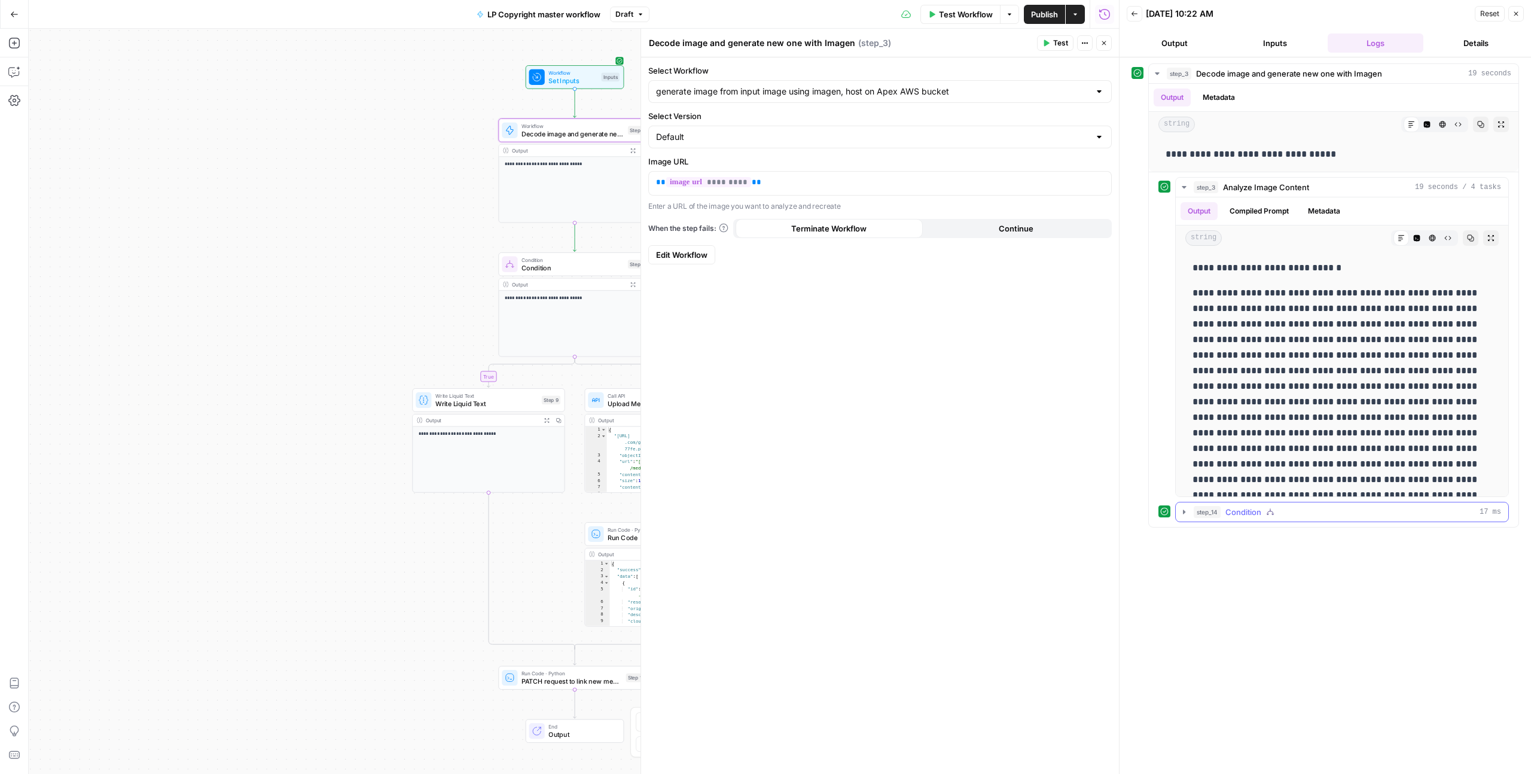
click at [1184, 512] on icon "button" at bounding box center [1184, 512] width 2 height 4
click at [1511, 11] on button "Close" at bounding box center [1516, 14] width 16 height 16
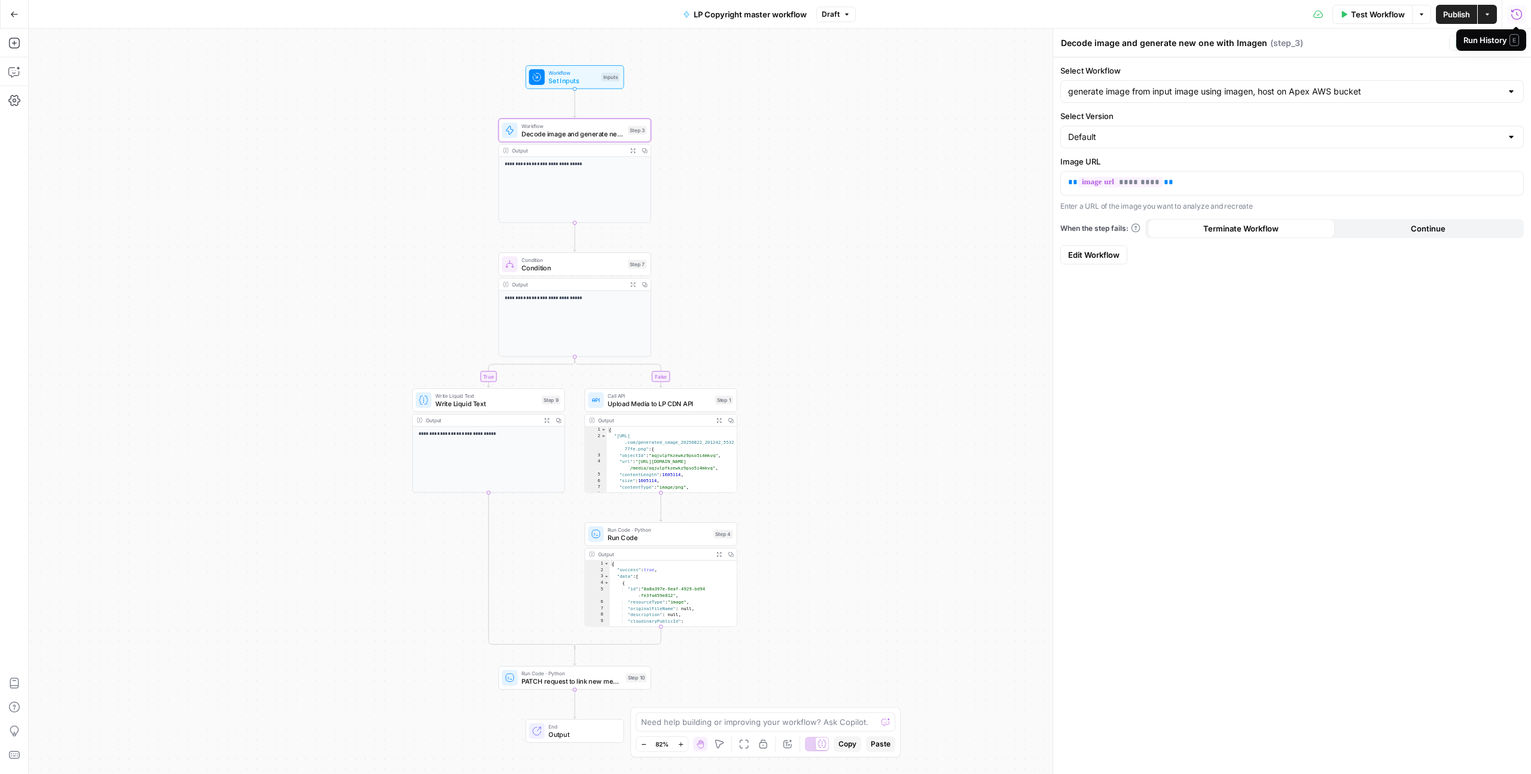
click at [1365, 18] on span "Test Workflow" at bounding box center [1378, 14] width 54 height 12
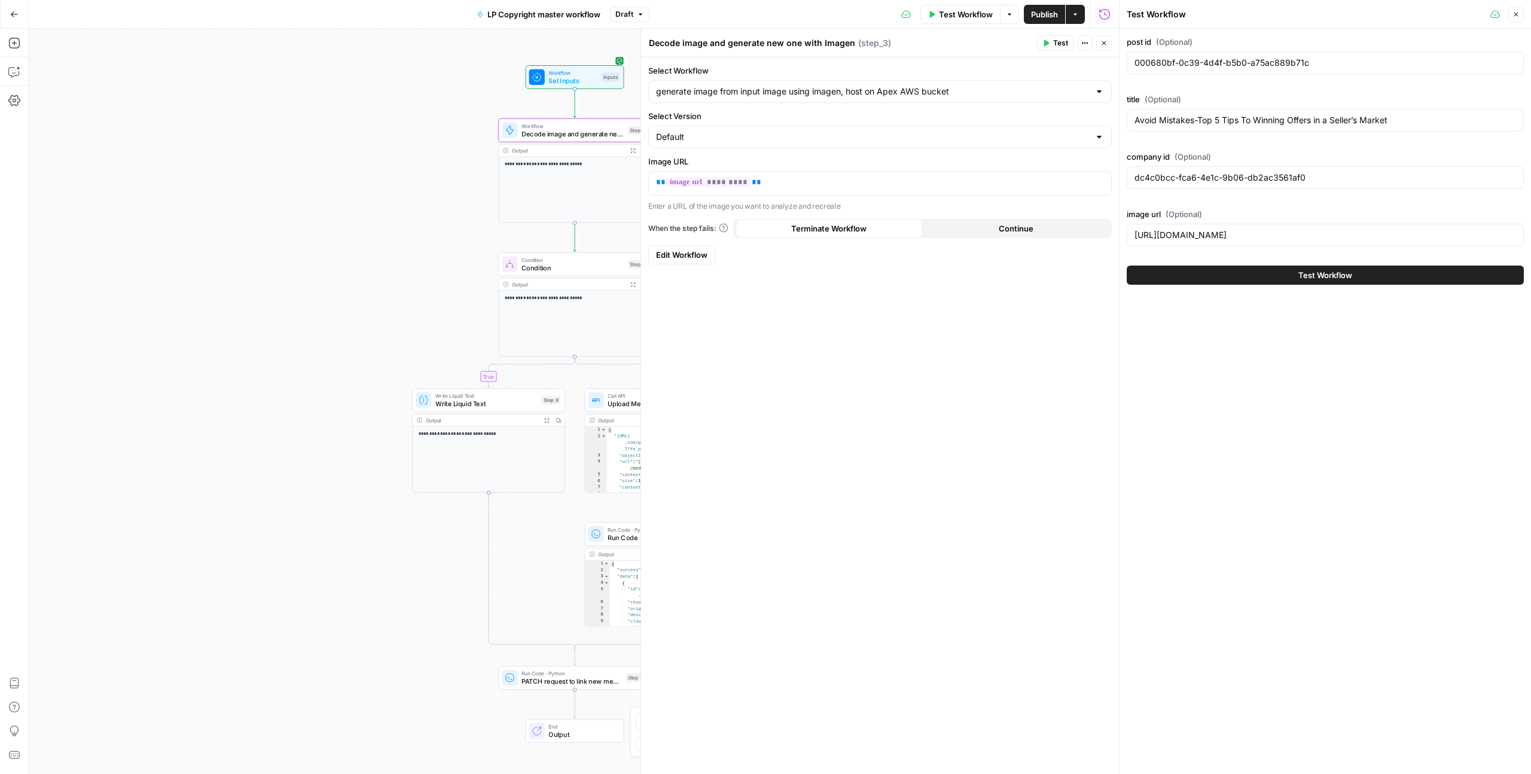
click at [1274, 266] on button "Test Workflow" at bounding box center [1325, 275] width 397 height 19
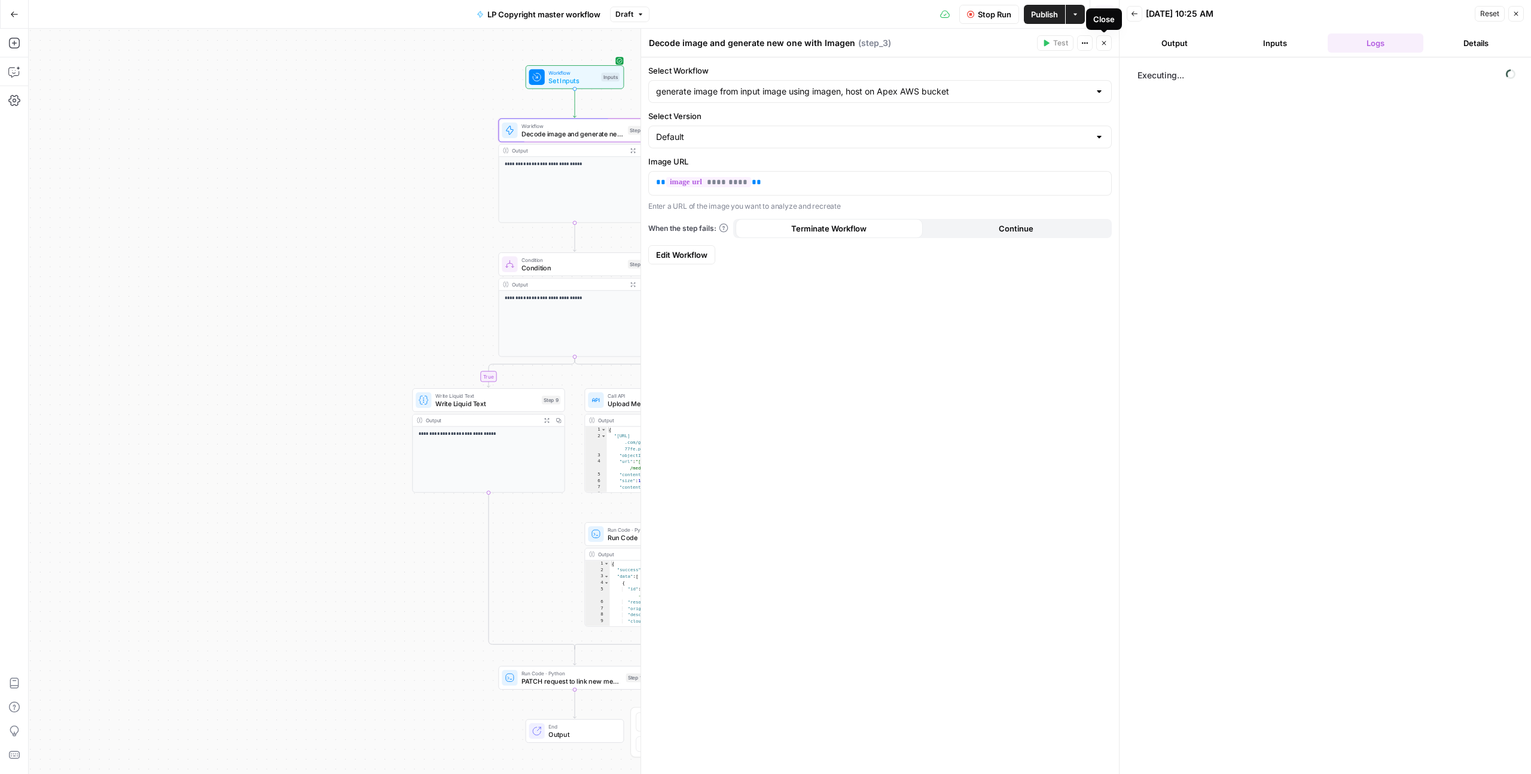
click at [1108, 42] on button "Close" at bounding box center [1104, 43] width 16 height 16
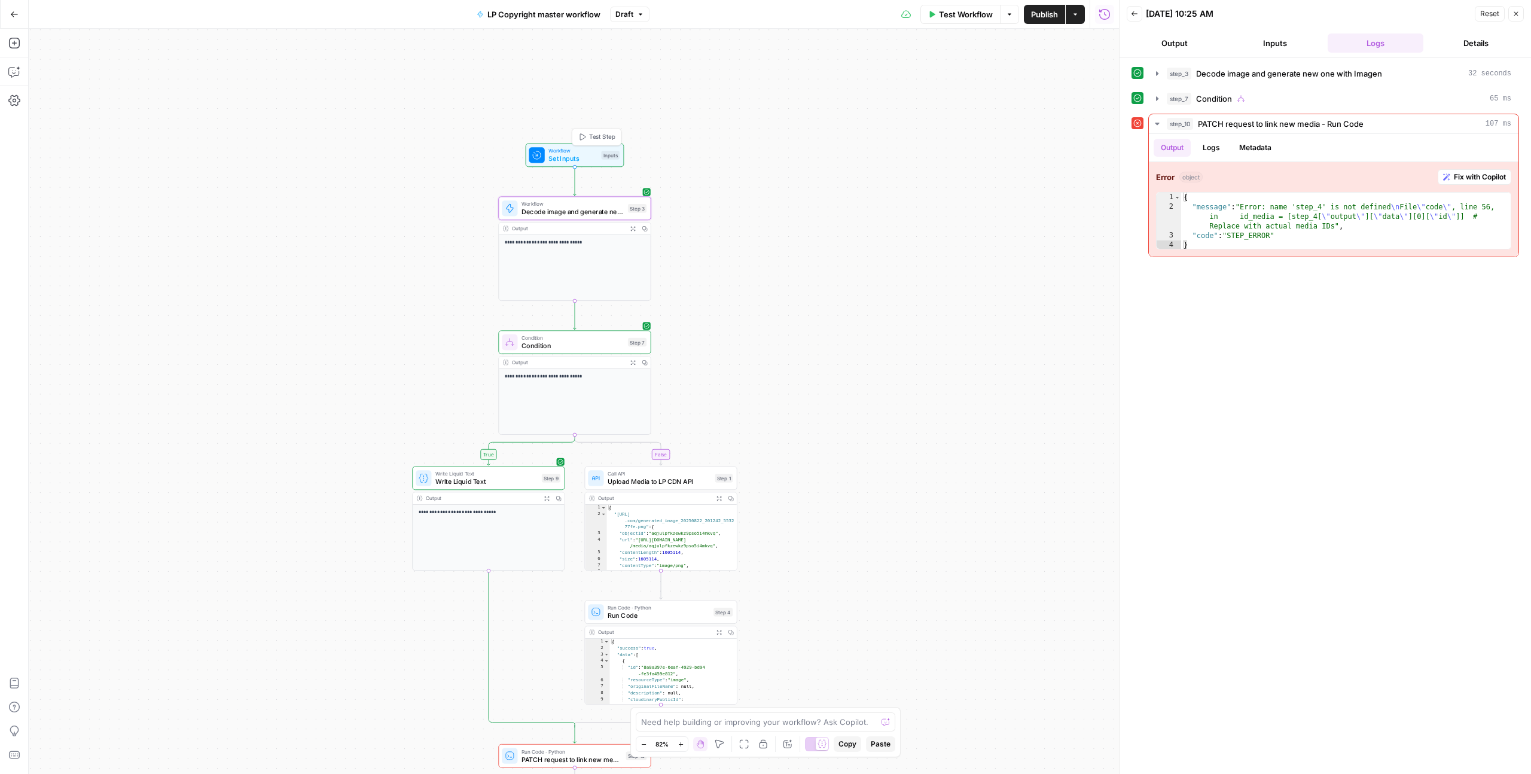
click at [584, 160] on span "Set Inputs" at bounding box center [572, 159] width 48 height 10
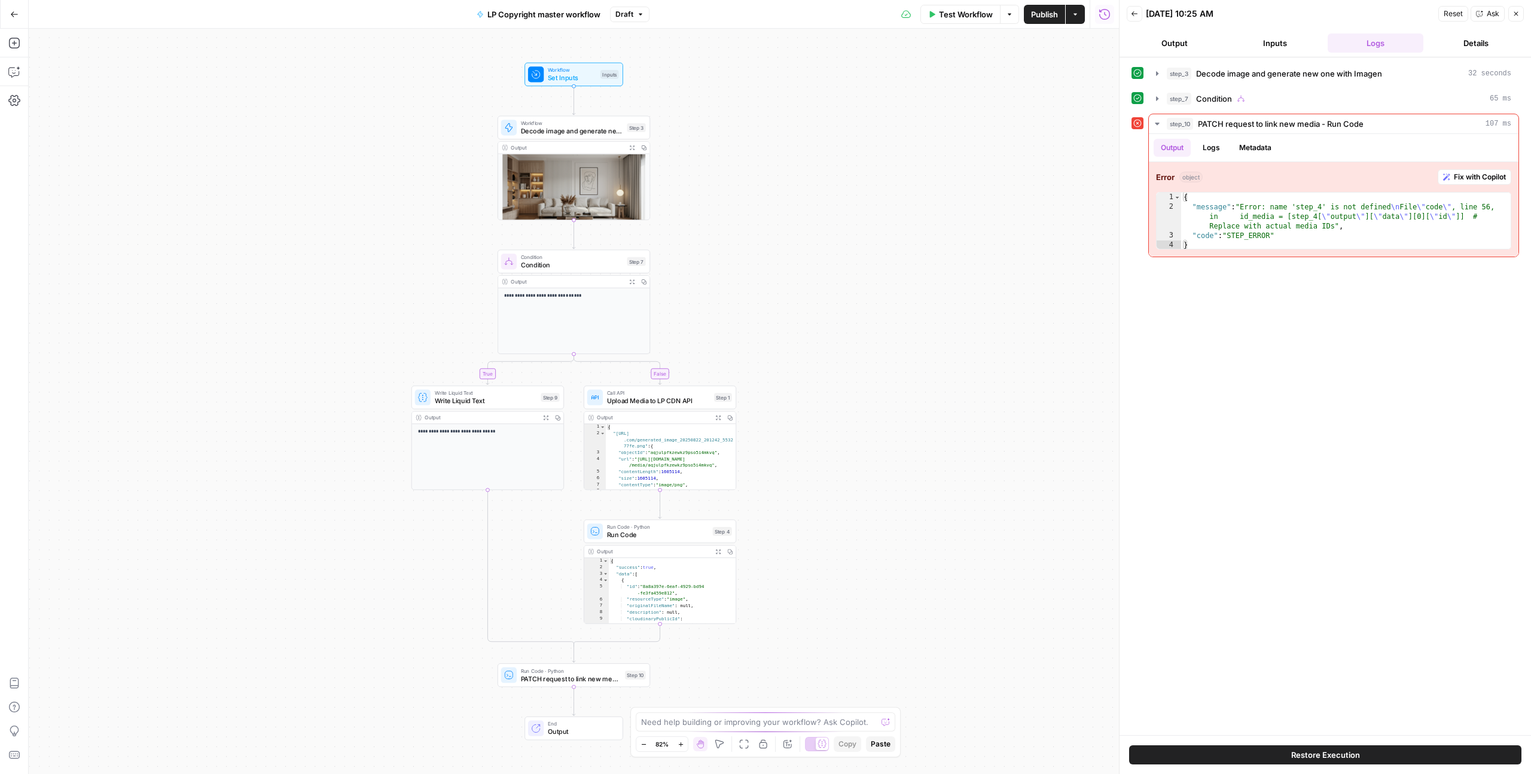
click at [968, 10] on span "Test Workflow" at bounding box center [966, 14] width 54 height 12
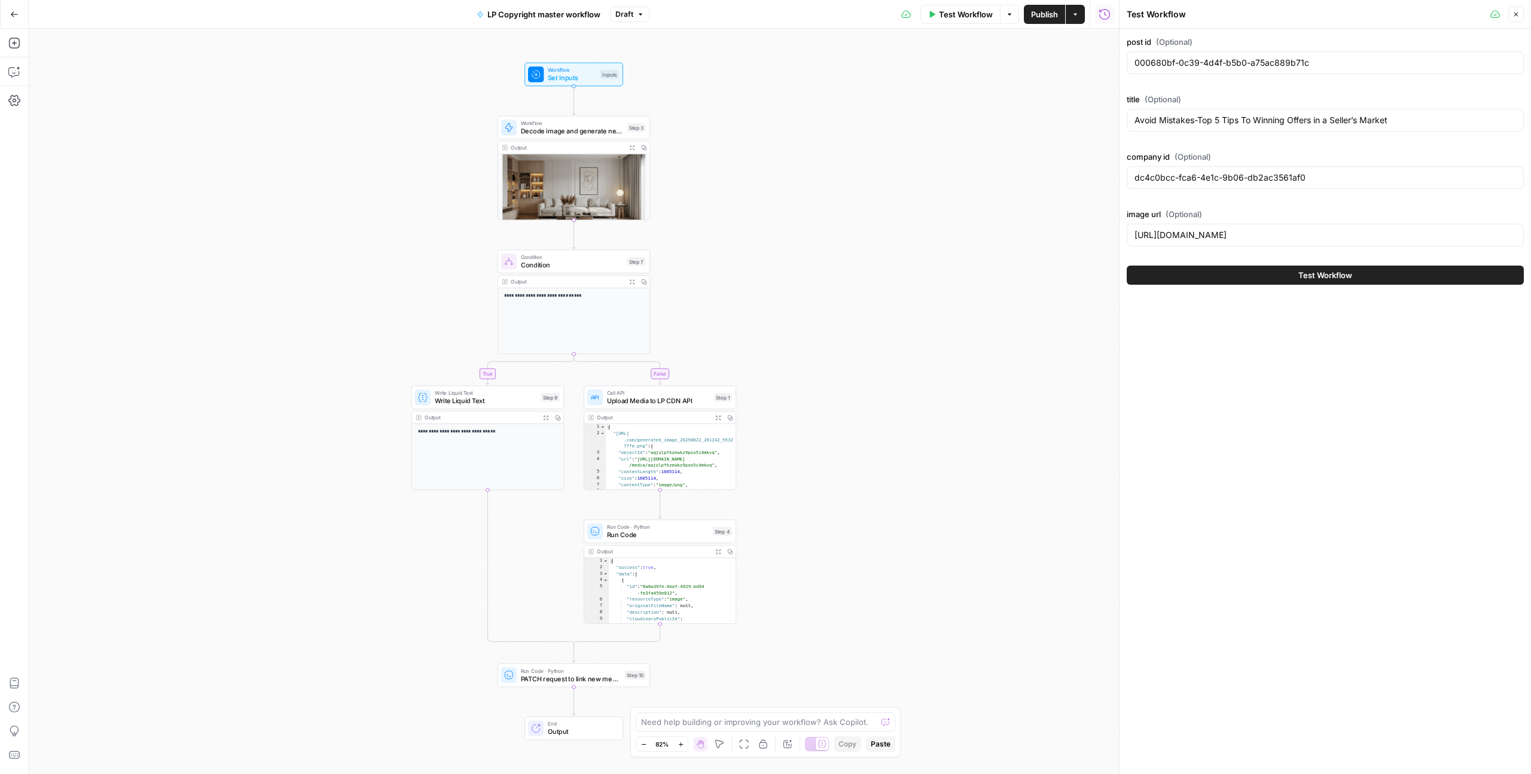
click at [1306, 275] on span "Test Workflow" at bounding box center [1325, 275] width 54 height 12
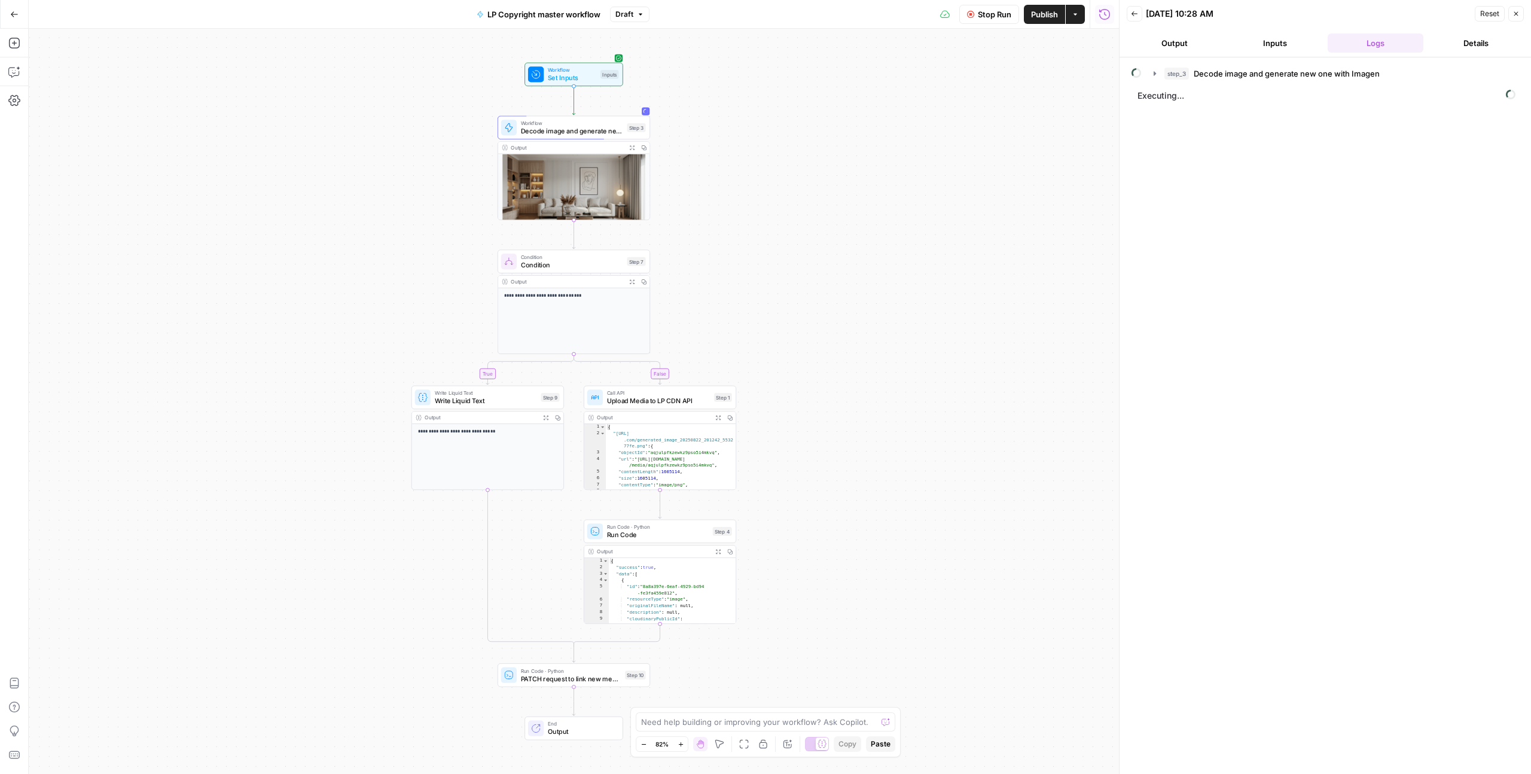
click at [997, 13] on span "Stop Run" at bounding box center [994, 14] width 33 height 12
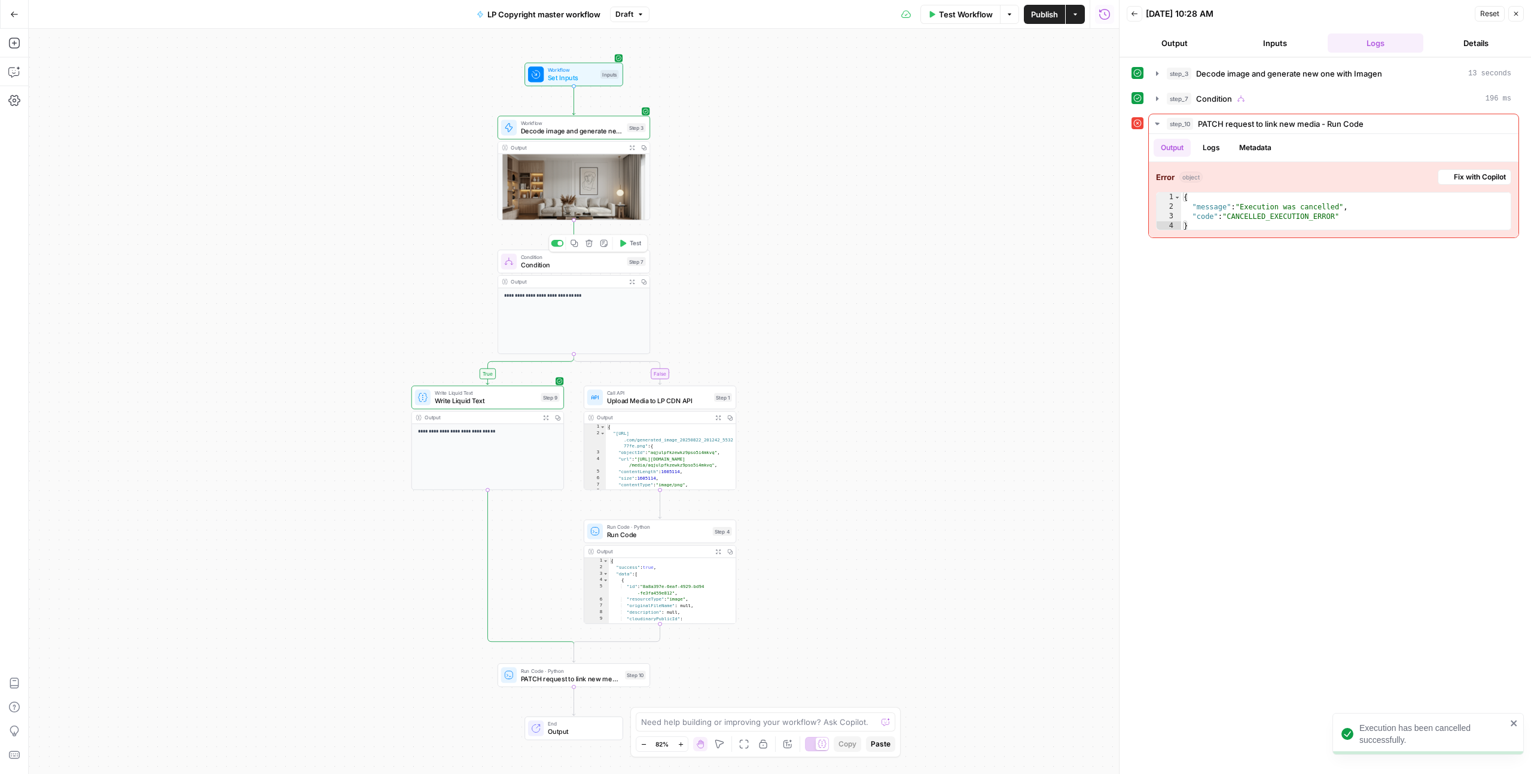
click at [523, 261] on span "Condition" at bounding box center [572, 265] width 102 height 10
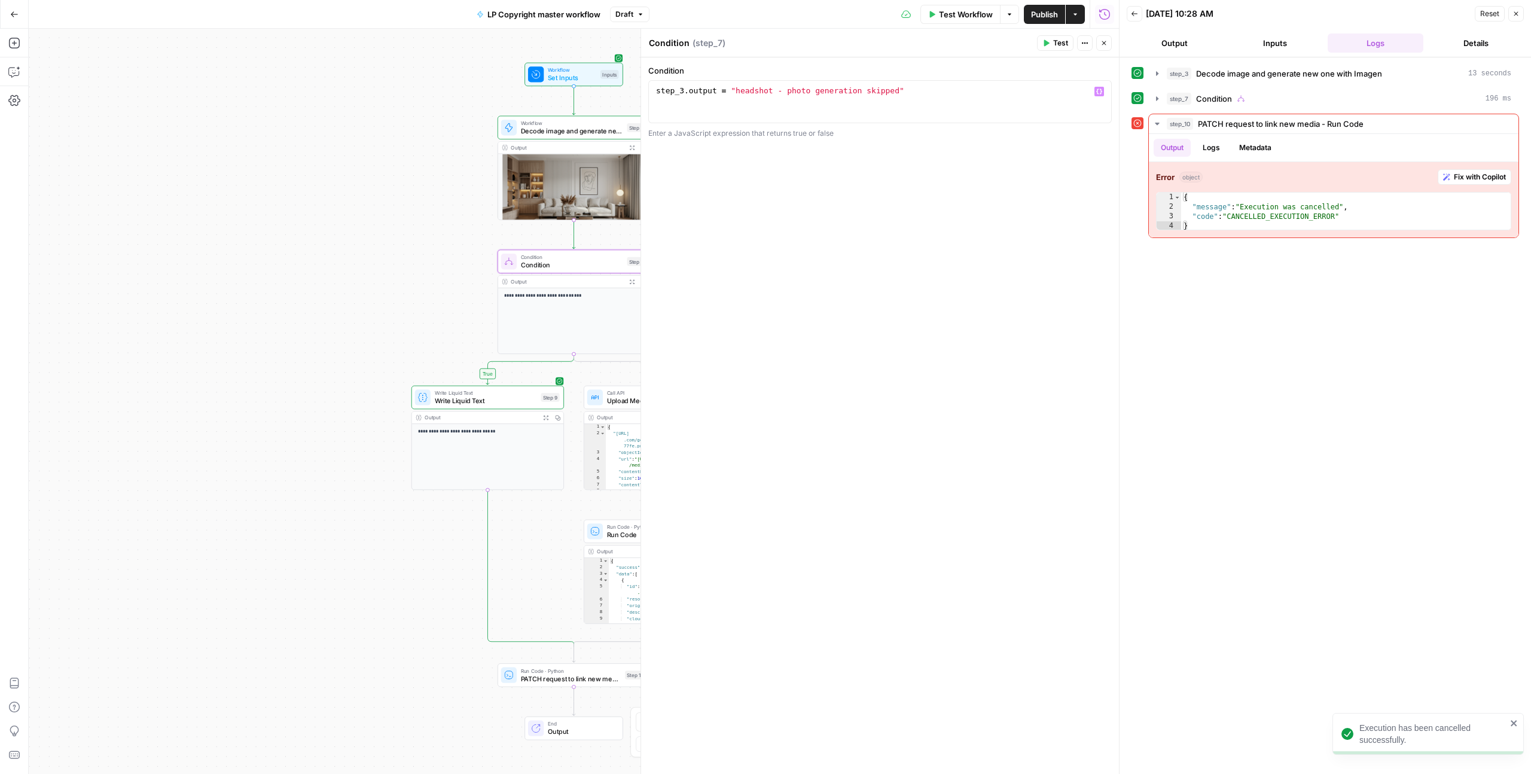
click at [726, 89] on div "step_3 . output = "headshot - photo generation skipped"" at bounding box center [880, 113] width 453 height 54
type textarea "**********"
click at [1032, 16] on span "Publish" at bounding box center [1044, 14] width 27 height 12
click at [578, 75] on span "Set Inputs" at bounding box center [572, 78] width 48 height 10
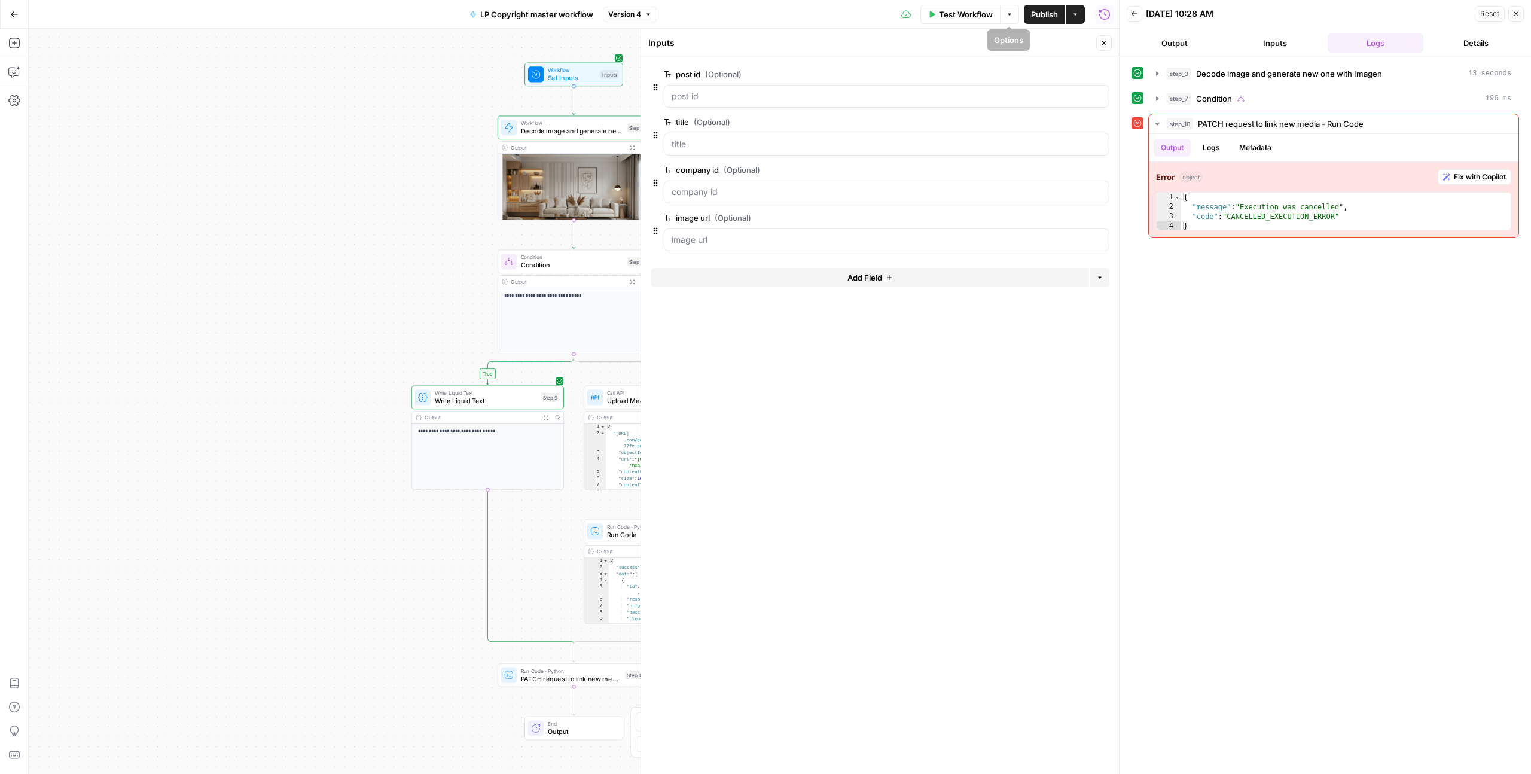
click at [970, 16] on span "Test Workflow" at bounding box center [966, 14] width 54 height 12
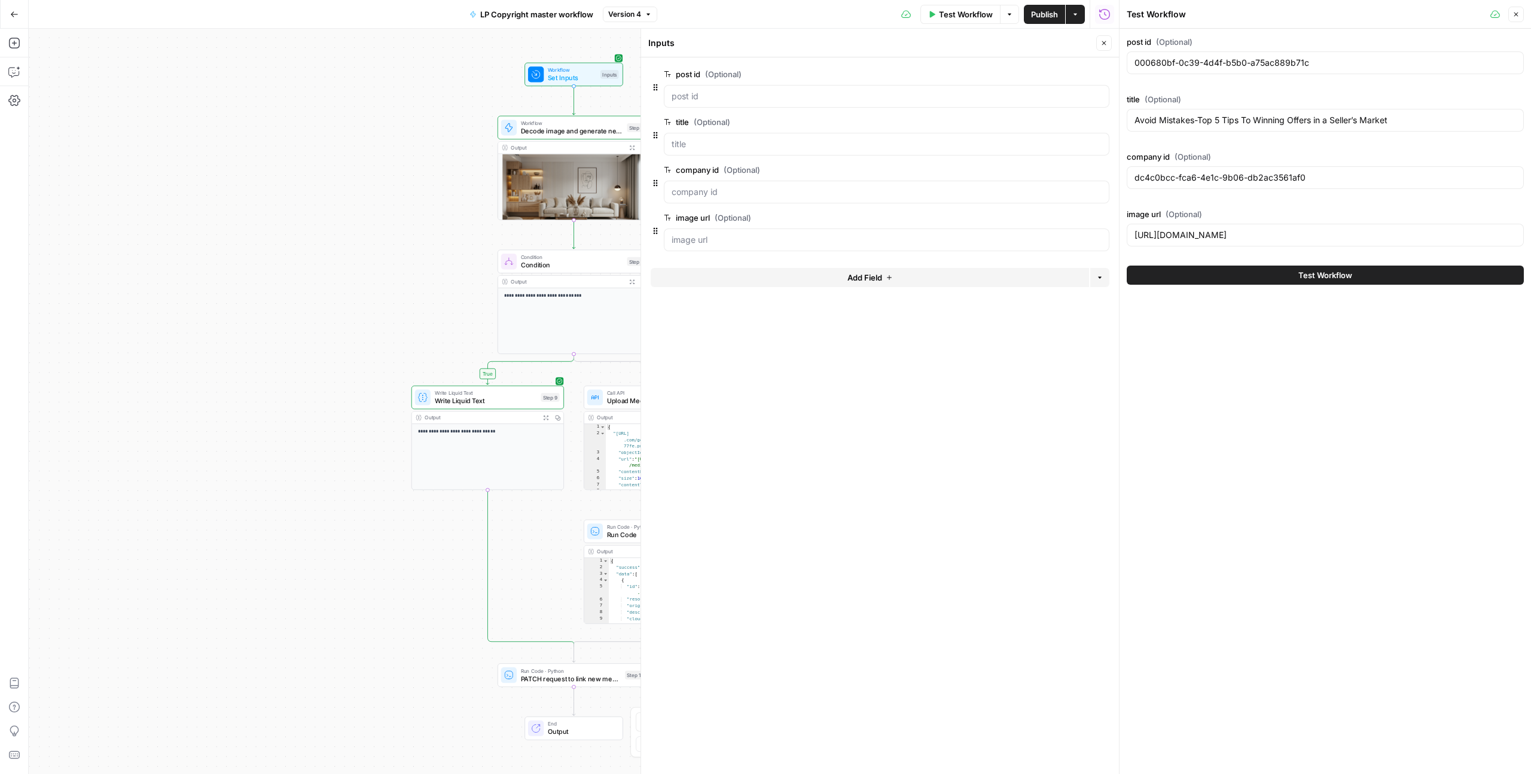
click at [1330, 273] on span "Test Workflow" at bounding box center [1325, 275] width 54 height 12
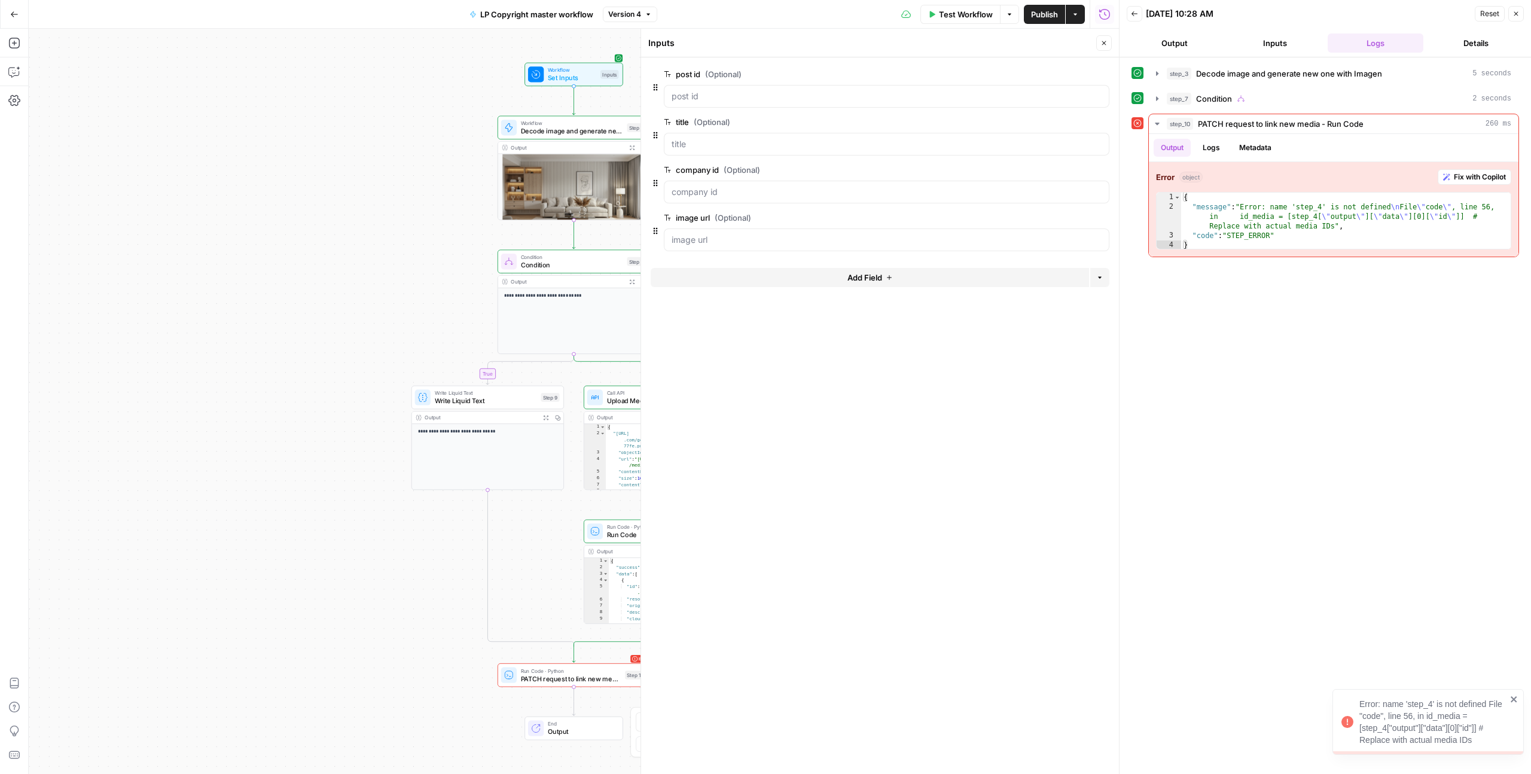
click at [1104, 39] on button "Close" at bounding box center [1104, 43] width 16 height 16
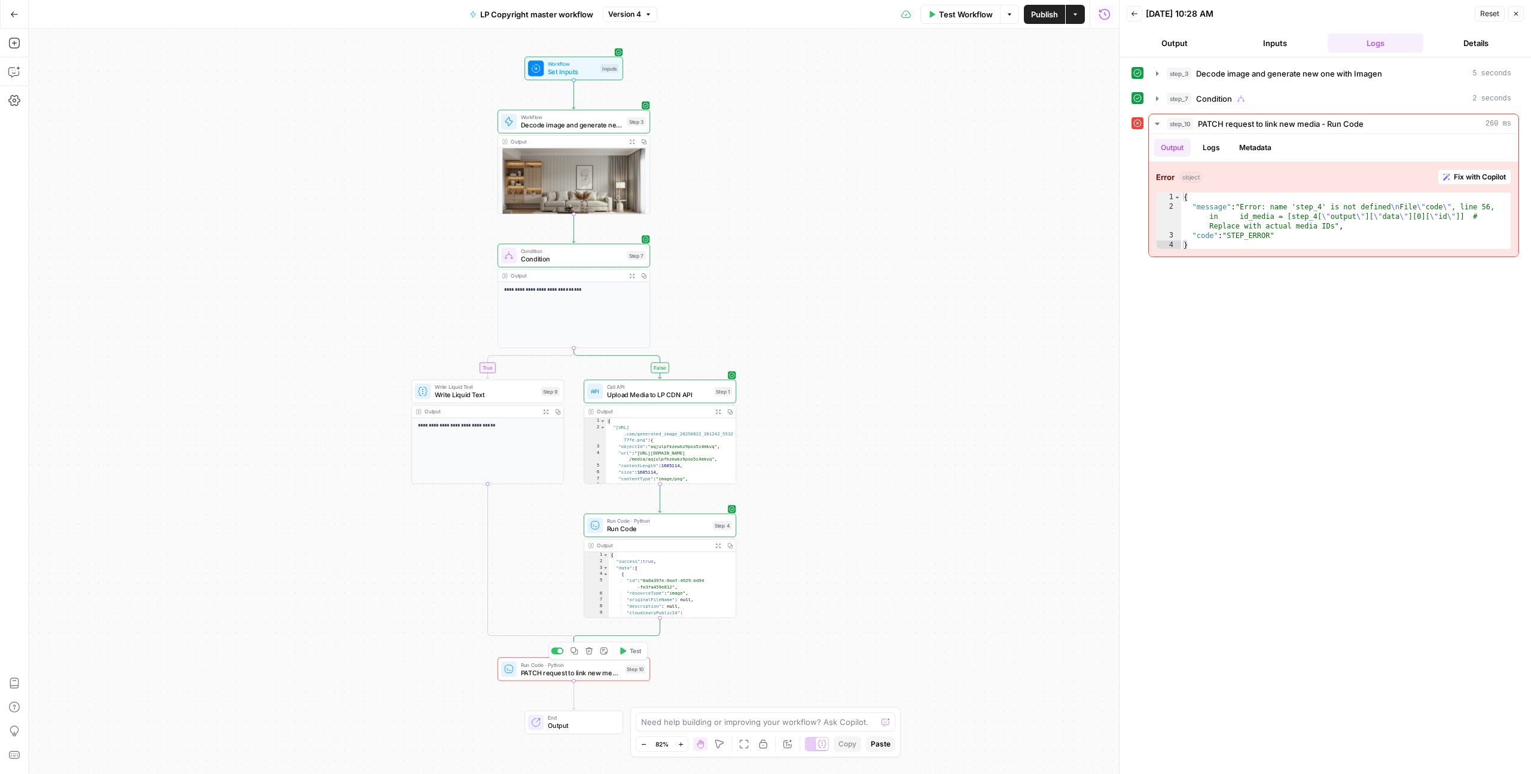
click at [592, 672] on span "PATCH request to link new media - Run Code" at bounding box center [571, 672] width 100 height 10
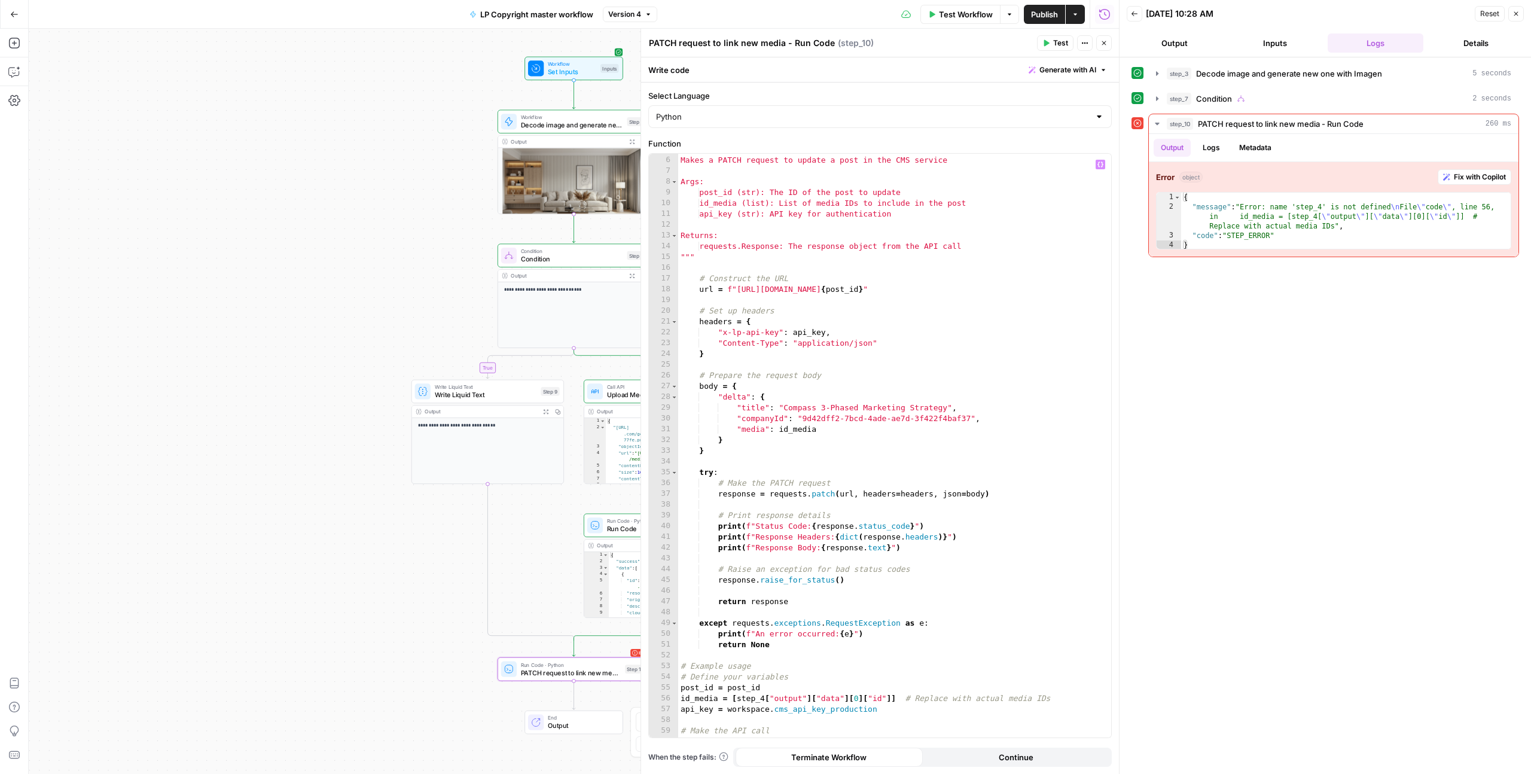
scroll to position [116, 0]
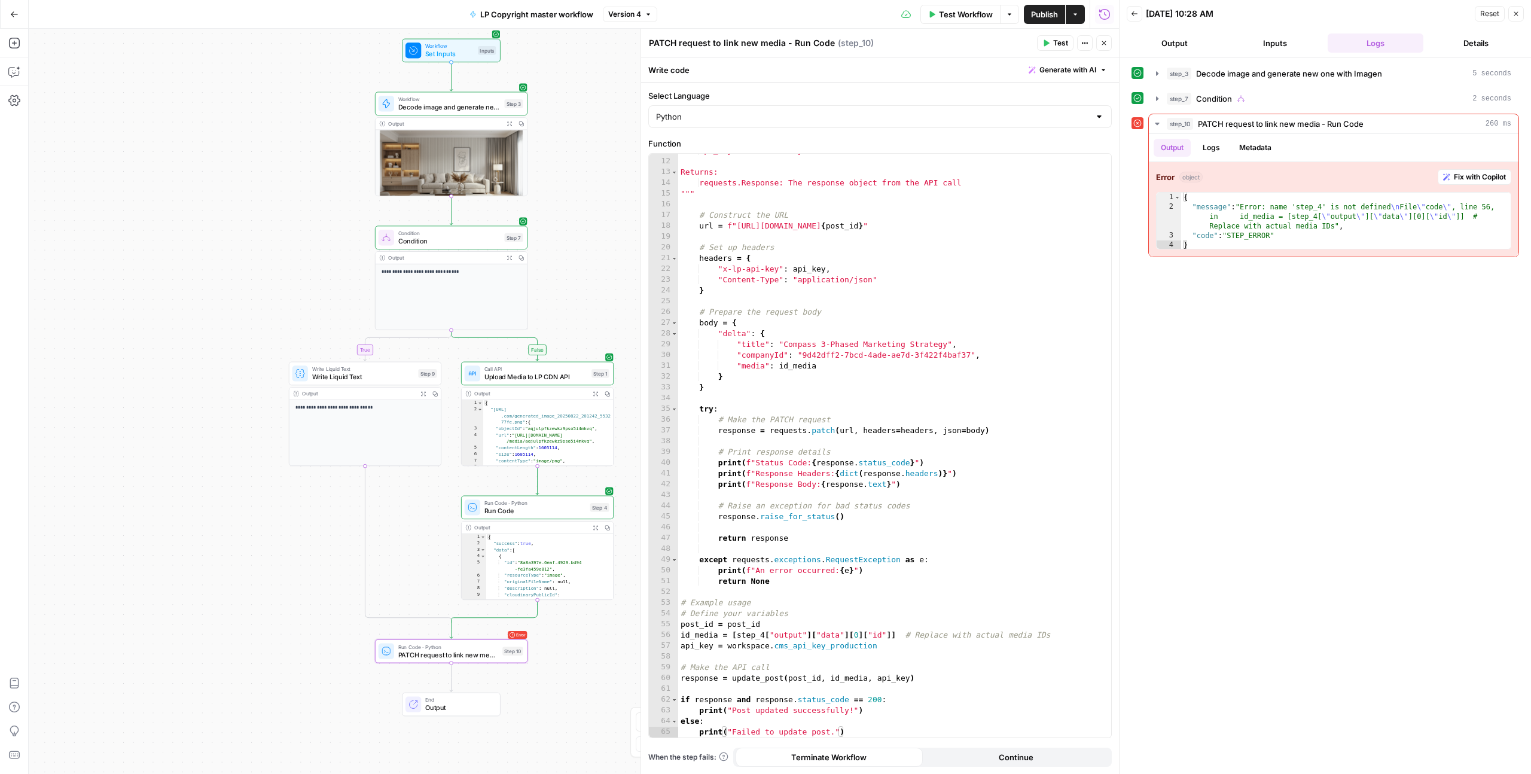
drag, startPoint x: 421, startPoint y: 529, endPoint x: 297, endPoint y: 511, distance: 125.7
click at [297, 511] on div "**********" at bounding box center [574, 401] width 1090 height 745
click at [16, 75] on icon "button" at bounding box center [13, 73] width 10 height 10
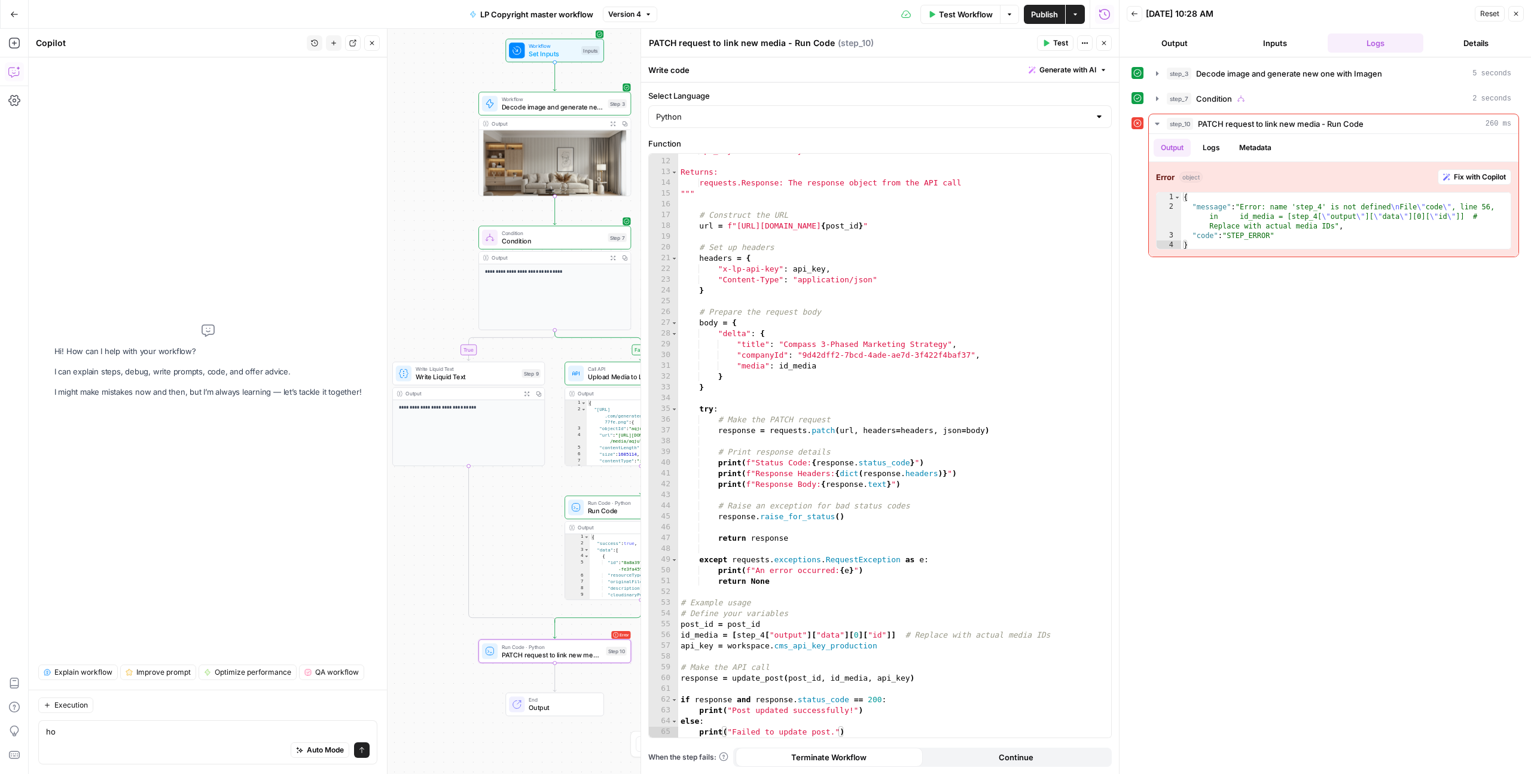
type textarea "h"
type textarea "give me examples on how do you reference previous workflow steps via python code"
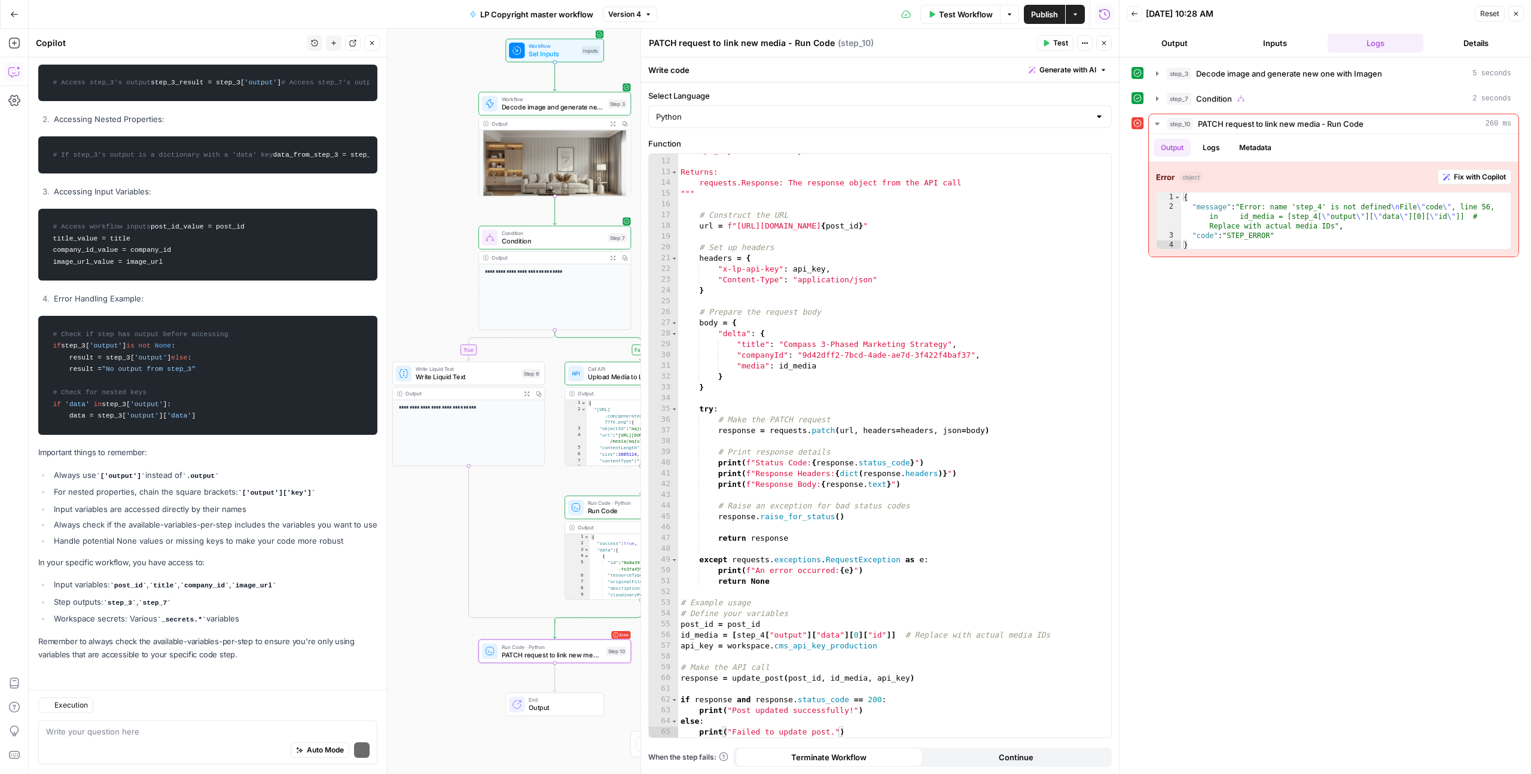
scroll to position [305, 0]
click at [771, 633] on div "api_key (str): API key for authentication Returns: requests.Response: The respo…" at bounding box center [894, 447] width 433 height 605
click at [1061, 42] on span "Test" at bounding box center [1060, 43] width 15 height 11
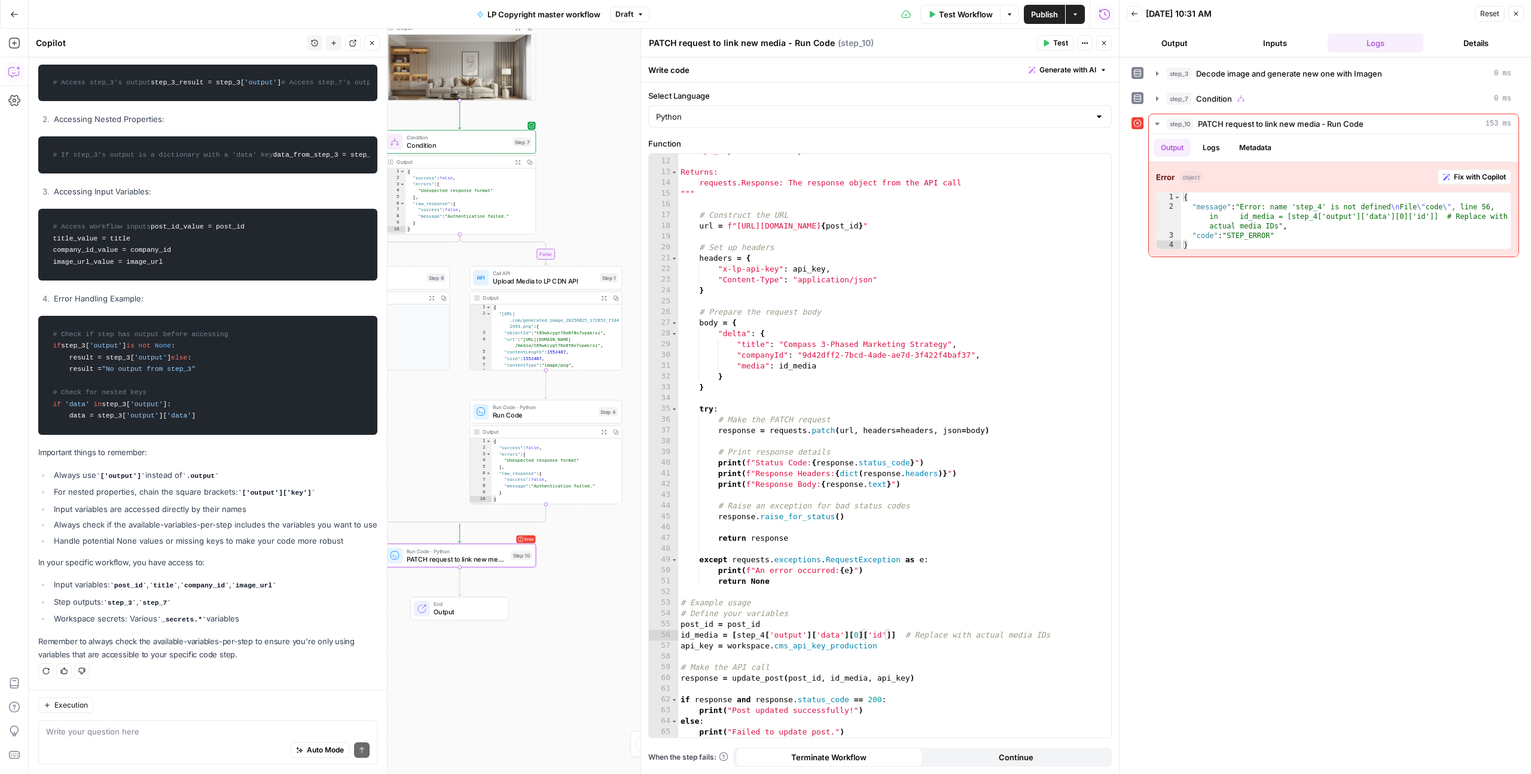
drag, startPoint x: 535, startPoint y: 482, endPoint x: 440, endPoint y: 386, distance: 134.9
click at [440, 386] on div "**********" at bounding box center [574, 401] width 1090 height 745
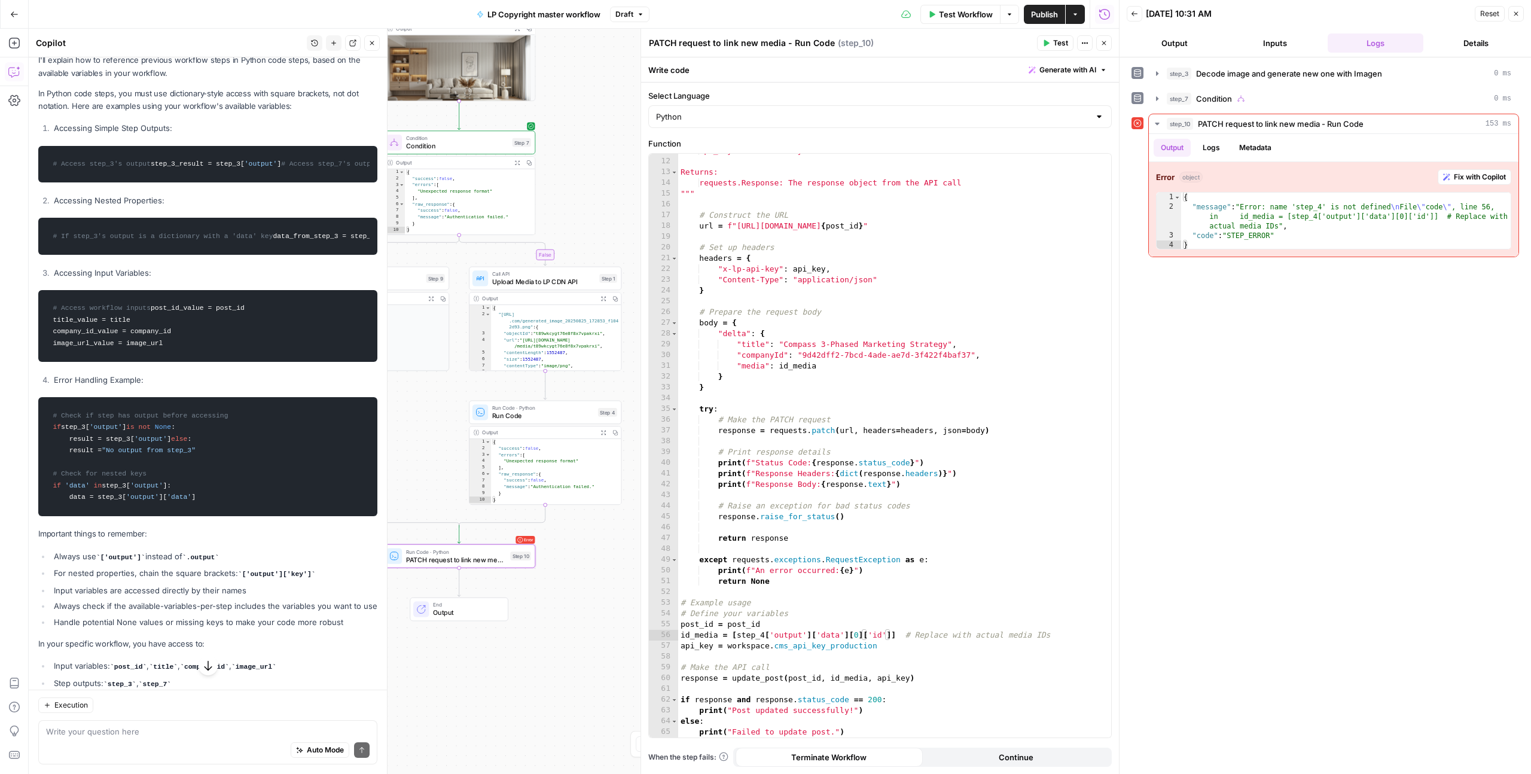
scroll to position [130, 0]
drag, startPoint x: 735, startPoint y: 635, endPoint x: 891, endPoint y: 633, distance: 156.1
click at [891, 633] on div "api_key (str): API key for authentication Returns: requests.Response: The respo…" at bounding box center [894, 447] width 433 height 605
click at [820, 624] on div "api_key (str): API key for authentication Returns: requests.Response: The respo…" at bounding box center [894, 447] width 433 height 605
type textarea "**********"
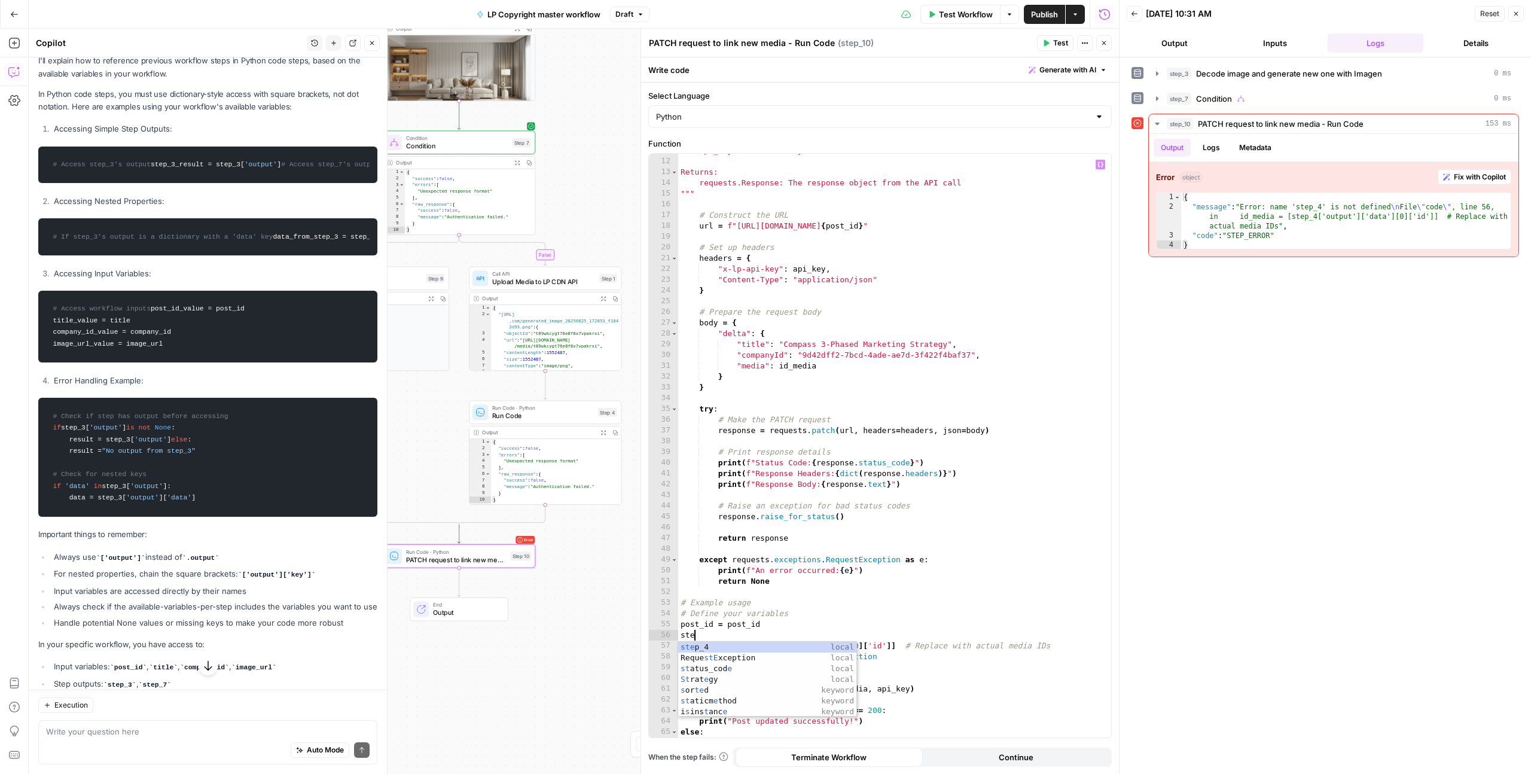
scroll to position [0, 0]
type textarea "*"
paste textarea "**********"
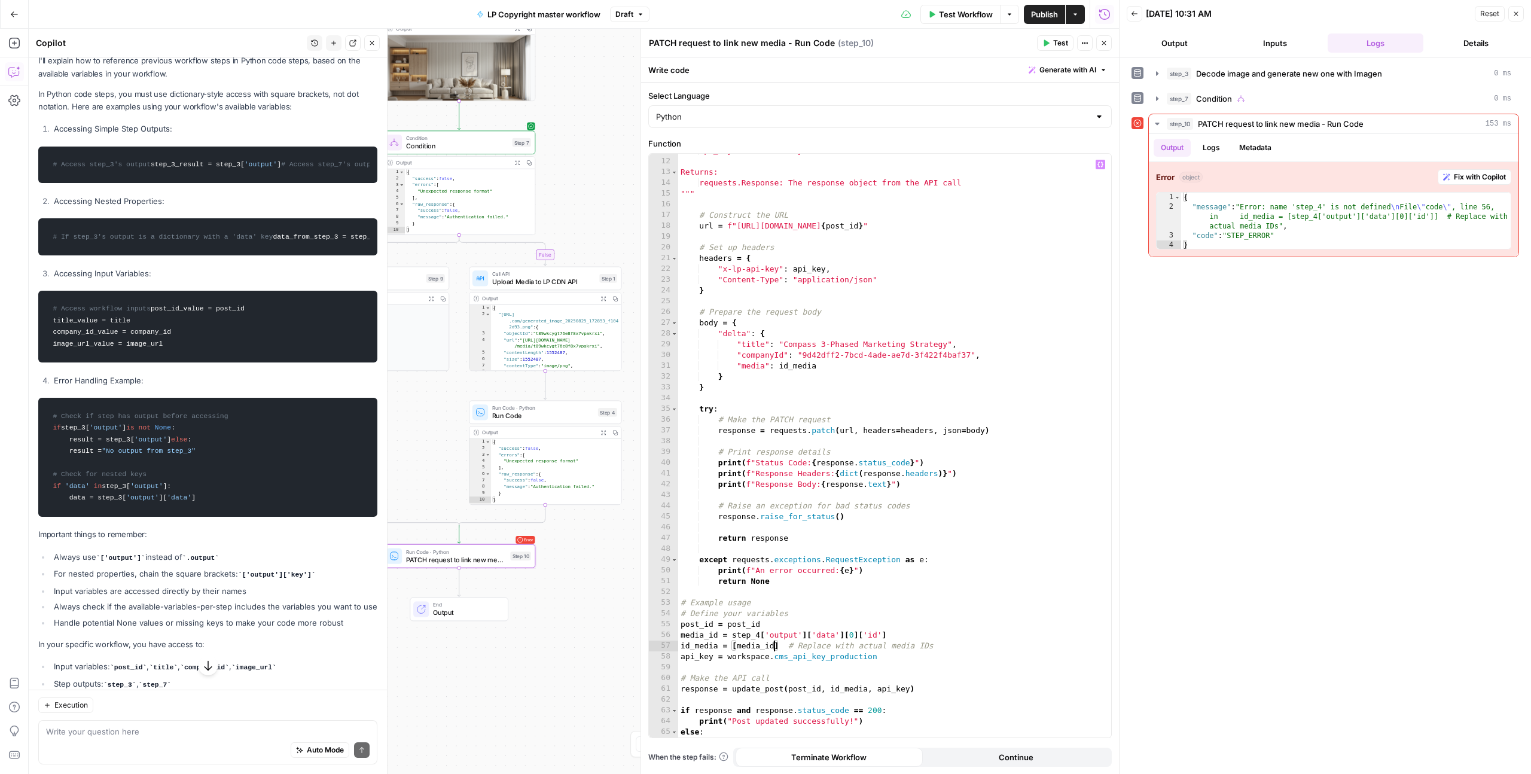
type textarea "**********"
click at [1051, 44] on button "Test" at bounding box center [1055, 43] width 36 height 16
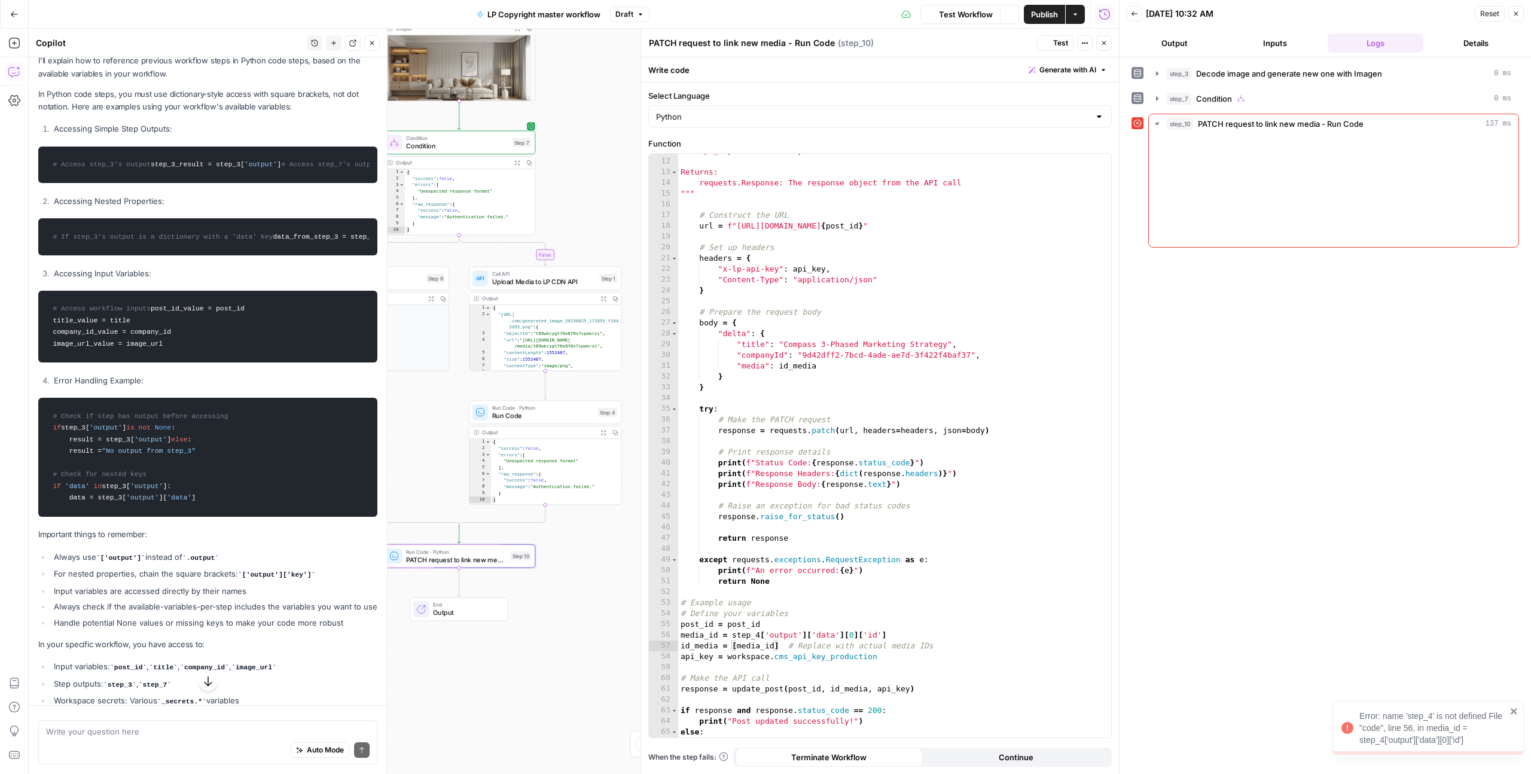
scroll to position [130, 0]
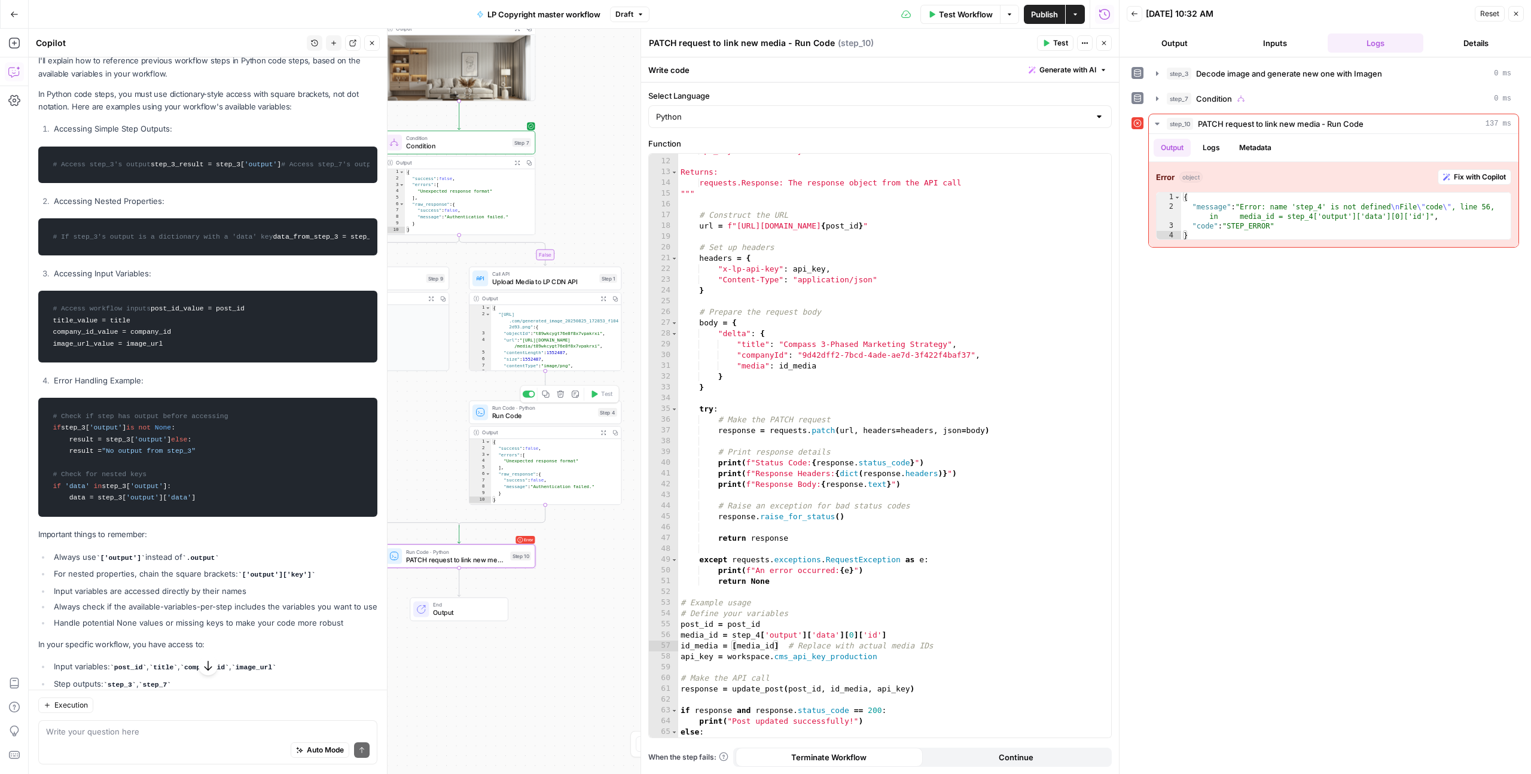
click at [587, 419] on span "Run Code" at bounding box center [543, 416] width 102 height 10
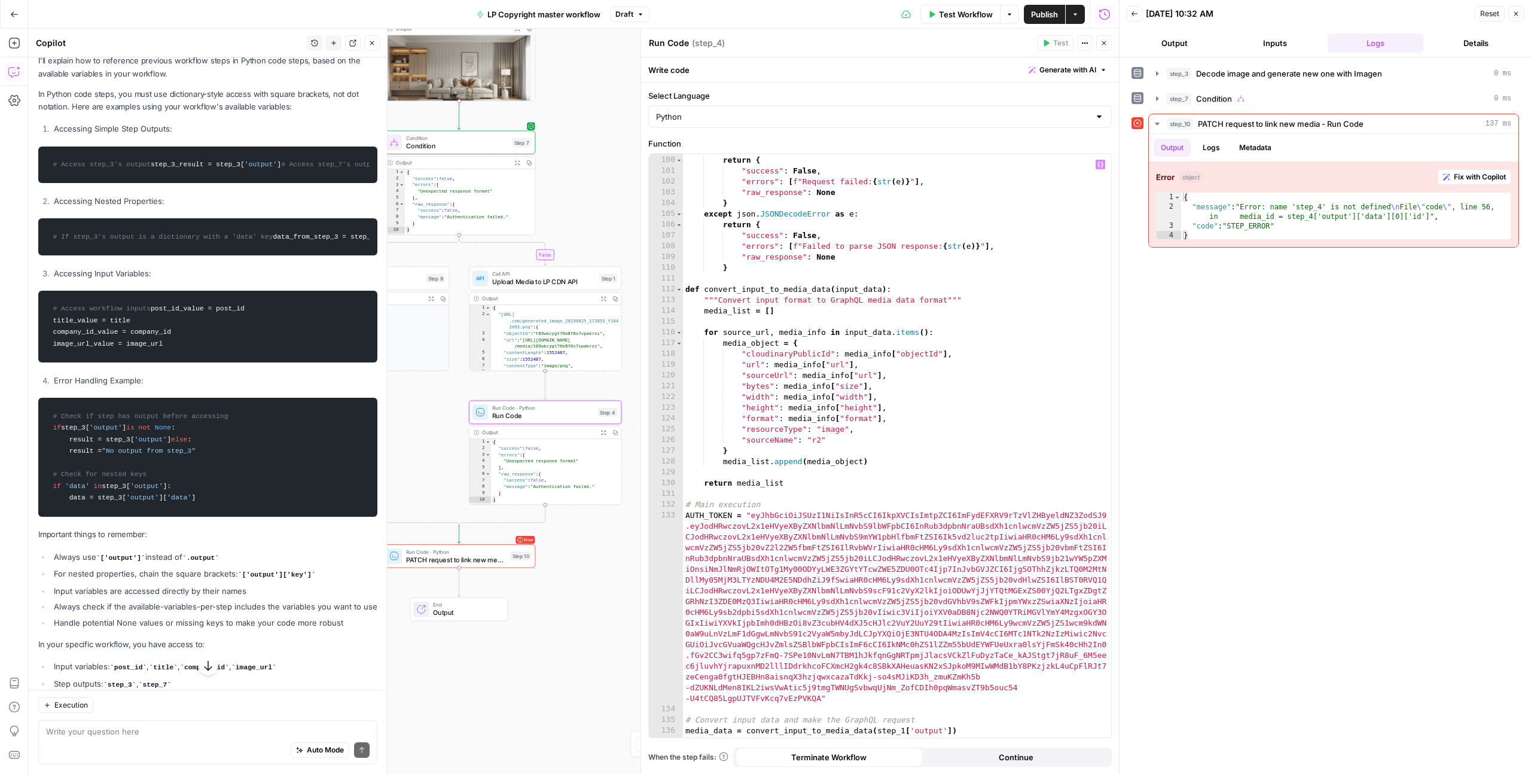
scroll to position [1117, 0]
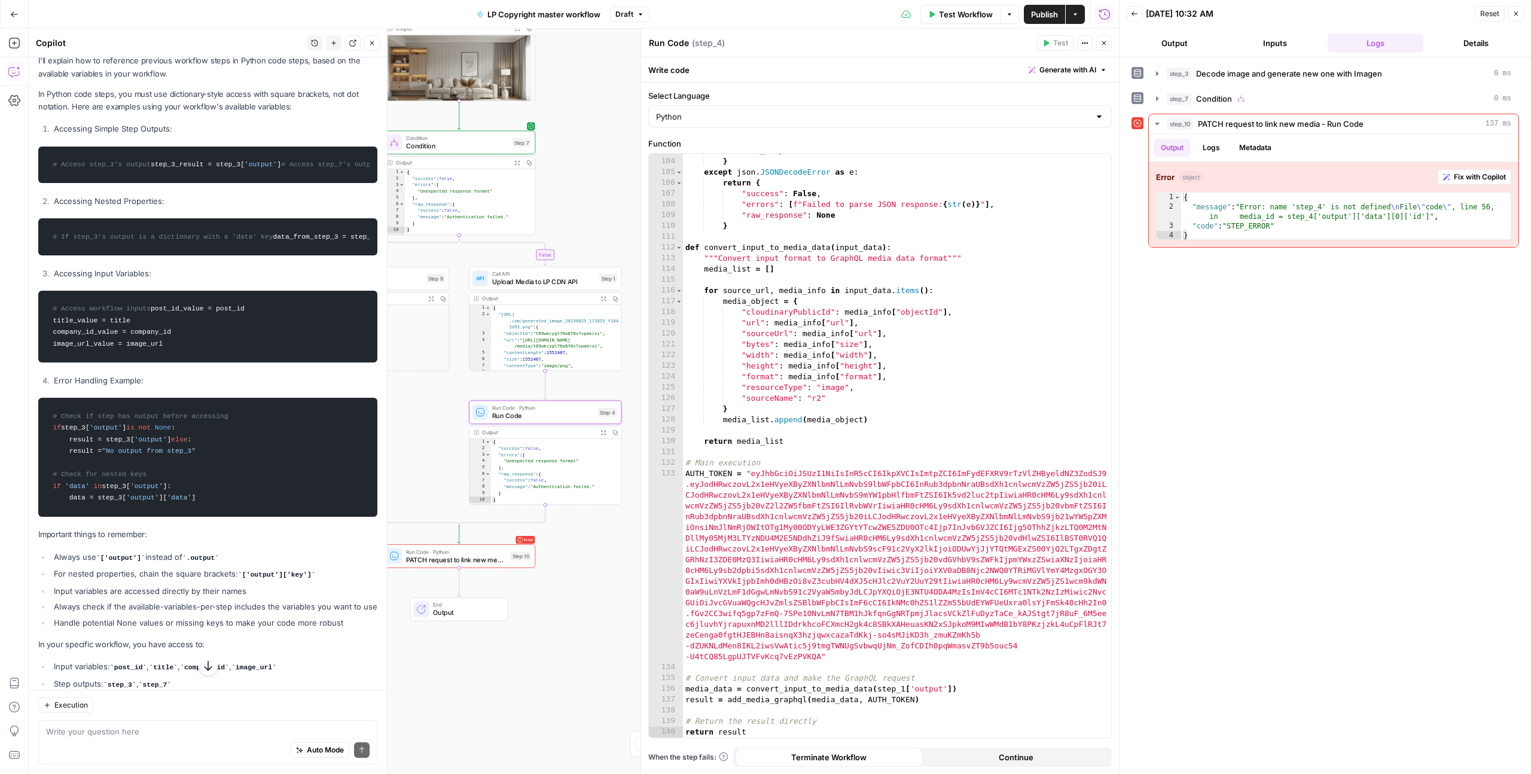
click at [590, 563] on div "**********" at bounding box center [574, 401] width 1090 height 745
click at [1106, 46] on icon "button" at bounding box center [1103, 42] width 7 height 7
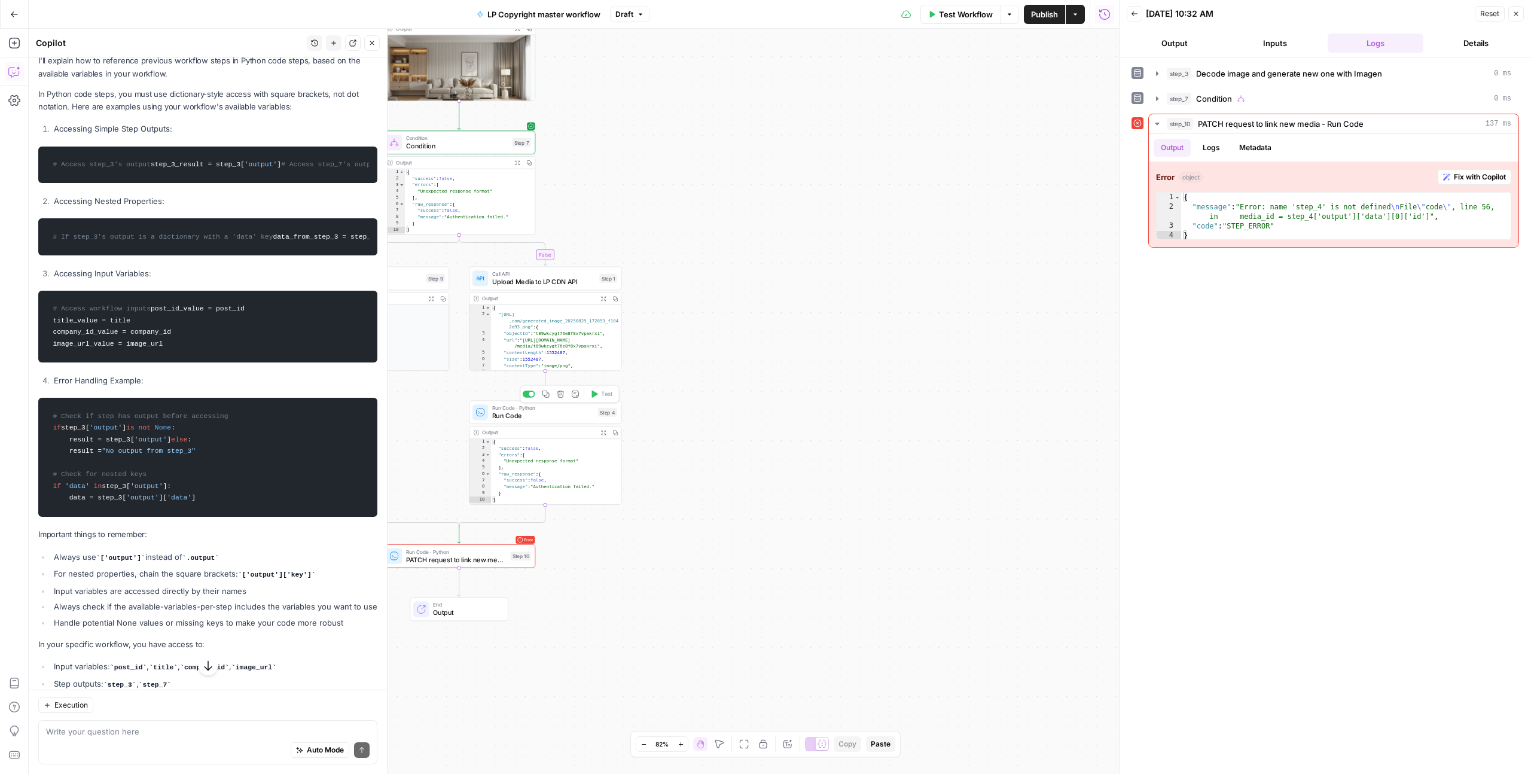
click at [562, 411] on span "Run Code" at bounding box center [543, 416] width 102 height 10
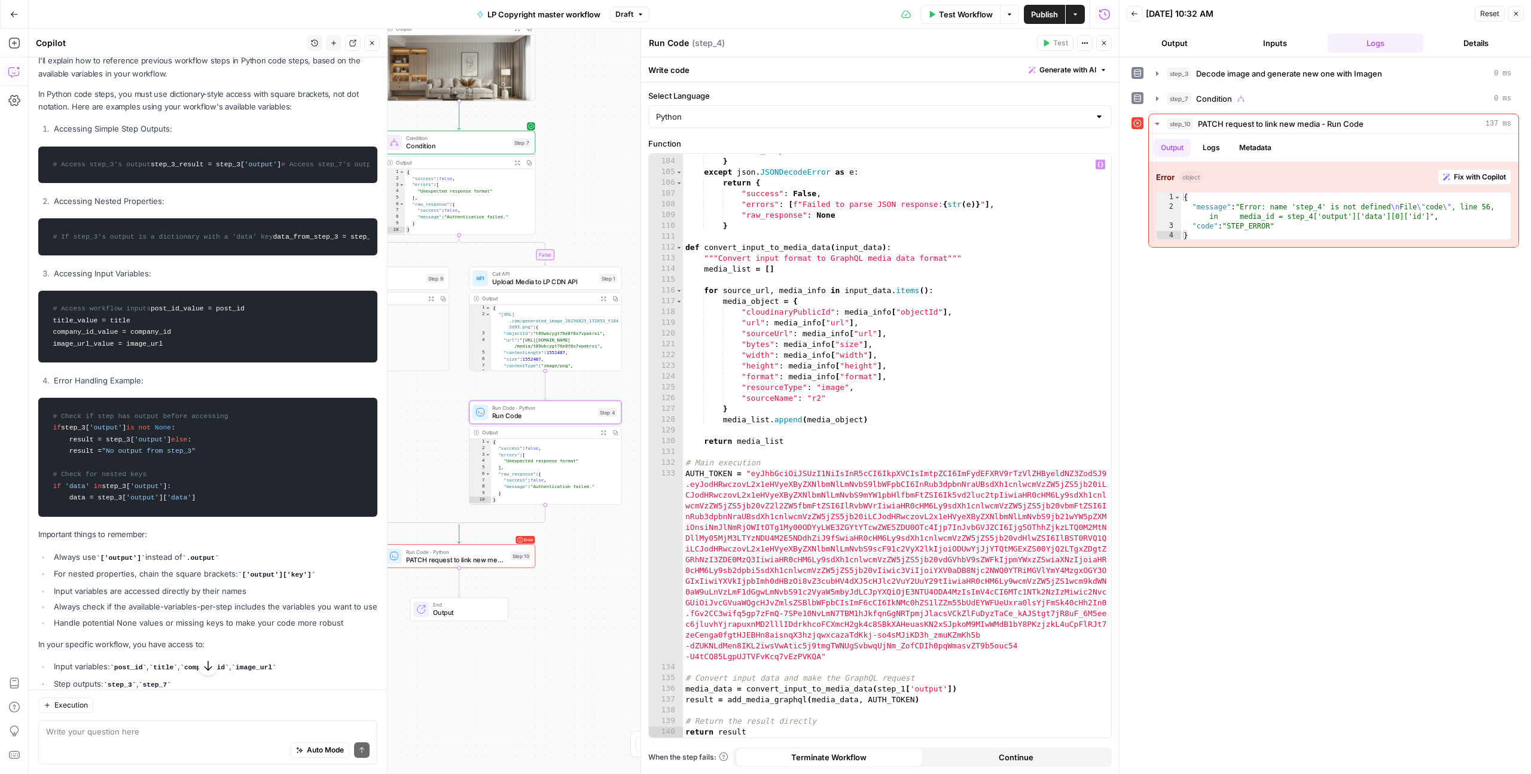
type textarea "**********"
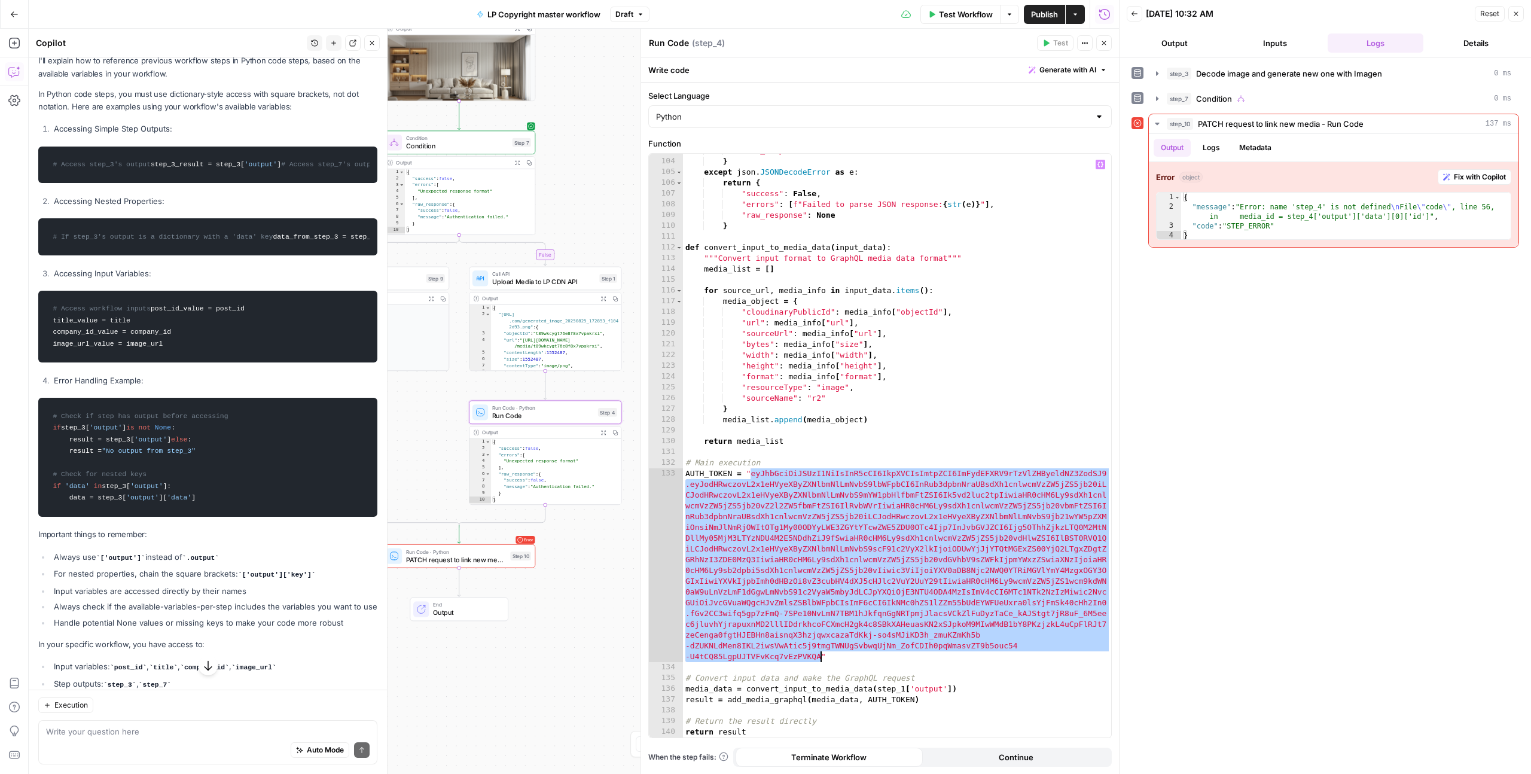
drag, startPoint x: 751, startPoint y: 472, endPoint x: 819, endPoint y: 655, distance: 194.9
click at [819, 655] on div ""raw_response" : None } except json . JSONDecodeError as e : return { "success"…" at bounding box center [897, 447] width 428 height 605
type textarea "**********"
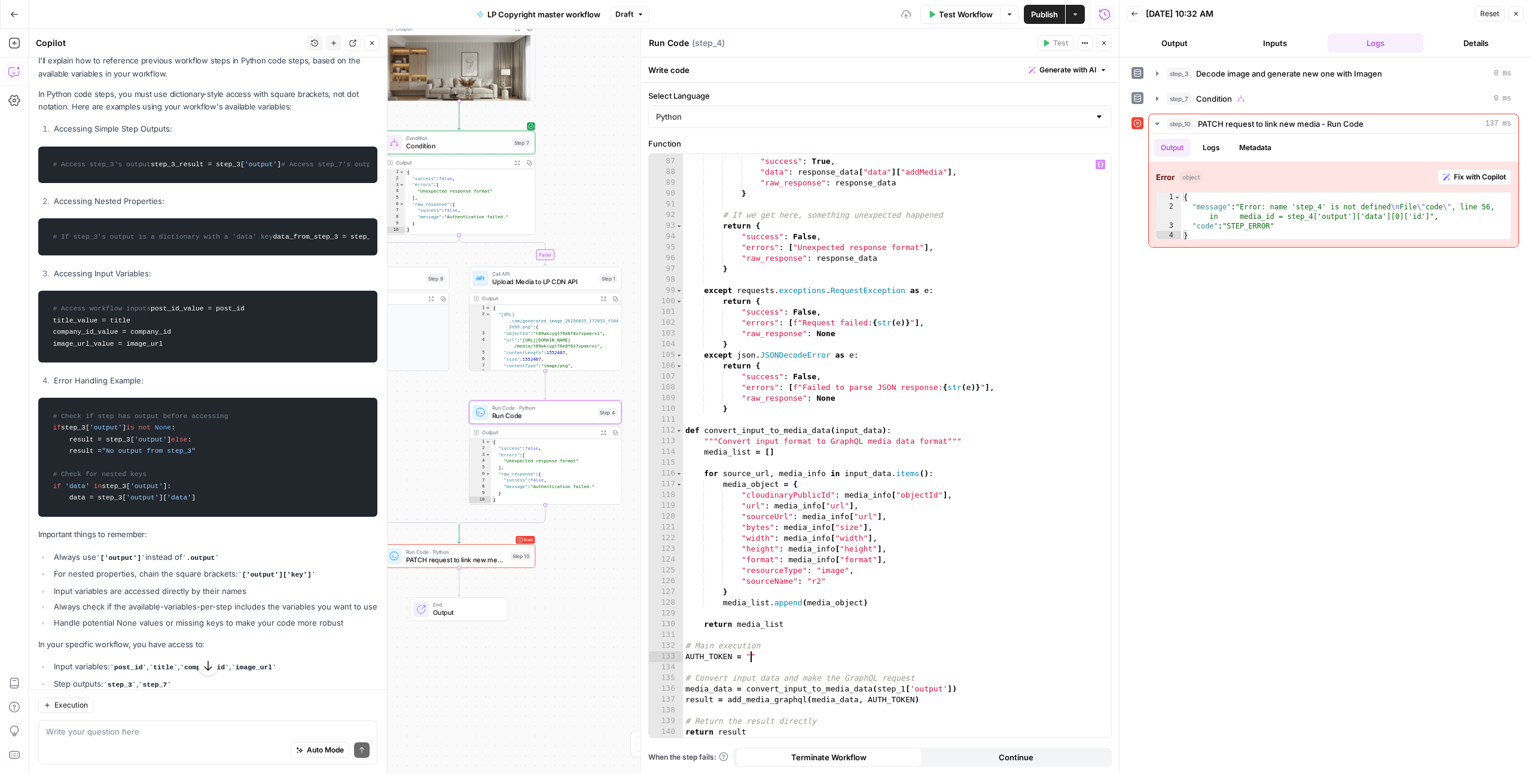
paste textarea
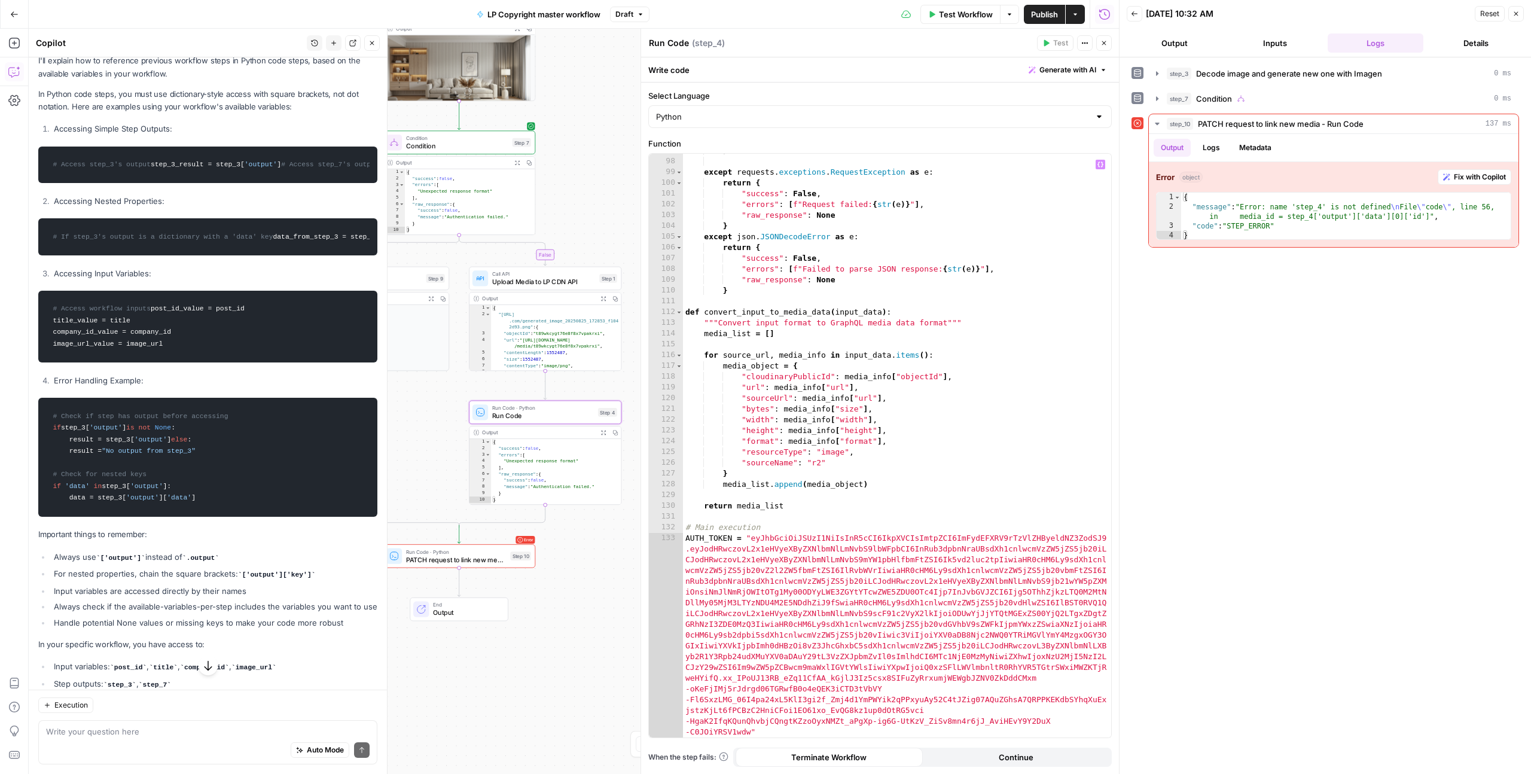
click at [1198, 405] on div "step_3 Decode image and generate new one with Imagen 0 ms step_7 Condition 0 ms…" at bounding box center [1325, 415] width 388 height 704
click at [1108, 44] on button "Close" at bounding box center [1104, 43] width 16 height 16
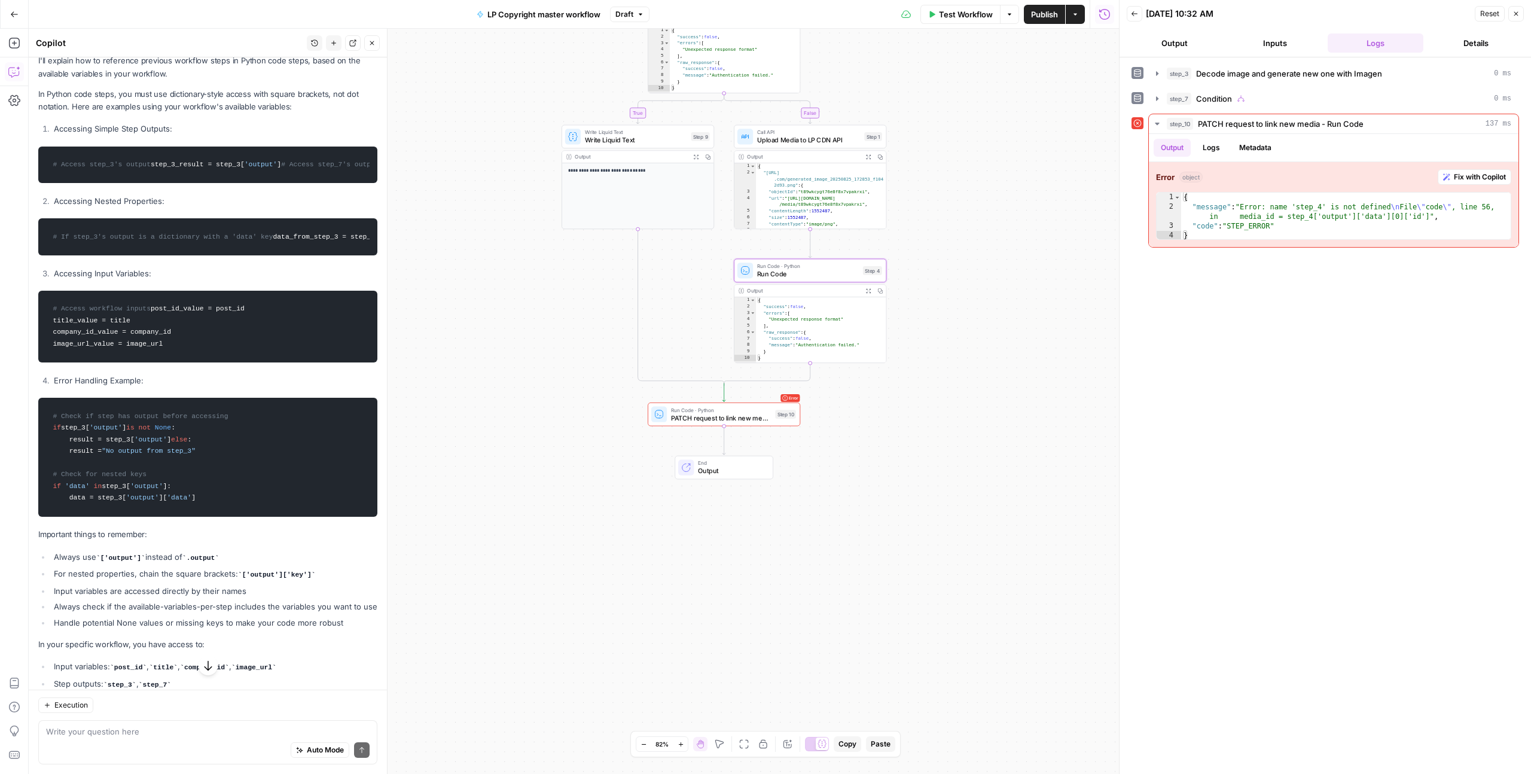
drag, startPoint x: 769, startPoint y: 391, endPoint x: 971, endPoint y: 288, distance: 226.3
click at [971, 288] on div "**********" at bounding box center [574, 401] width 1090 height 745
click at [788, 260] on span "Test" at bounding box center [794, 259] width 12 height 9
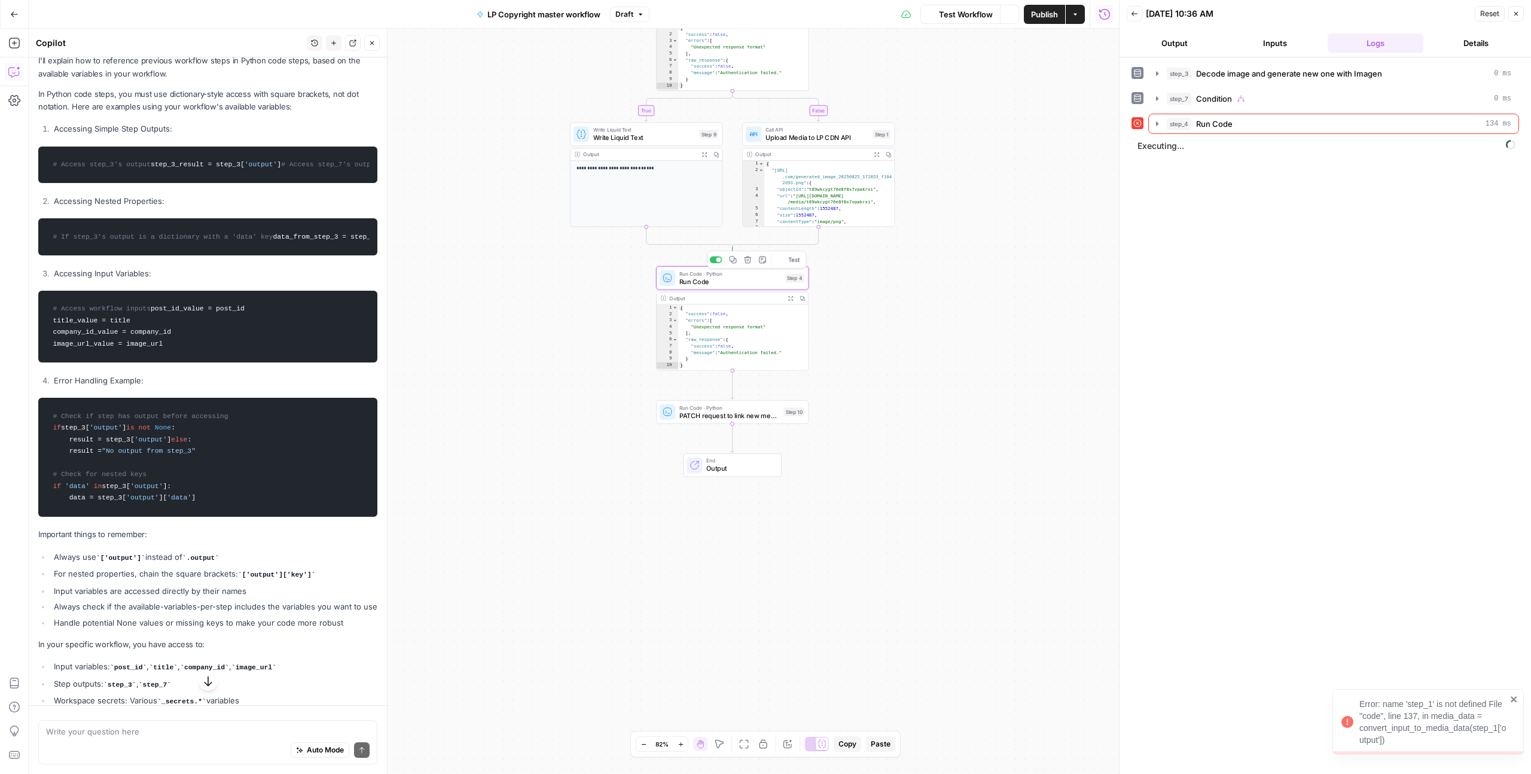
scroll to position [130, 0]
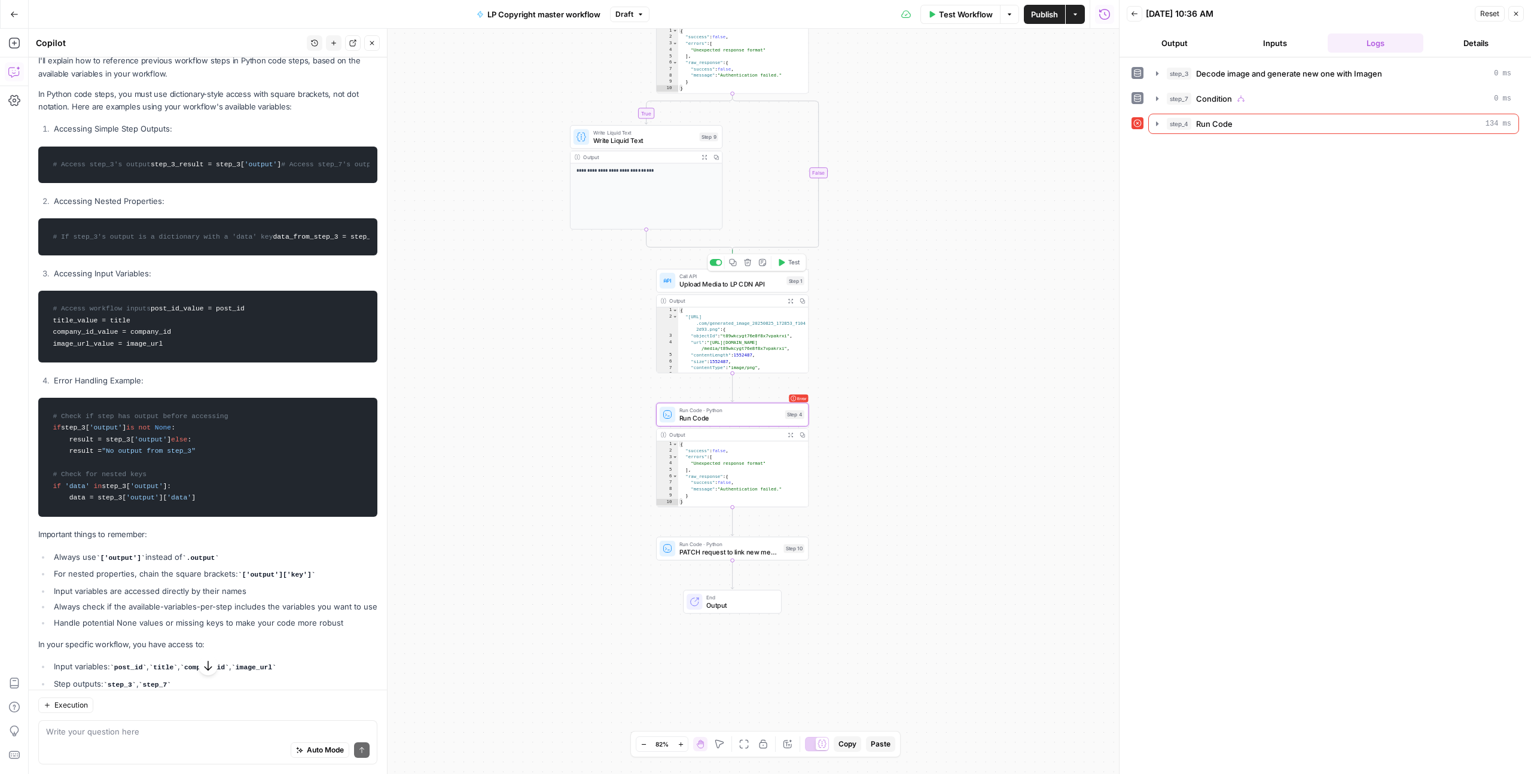
click at [791, 260] on span "Test" at bounding box center [794, 262] width 12 height 9
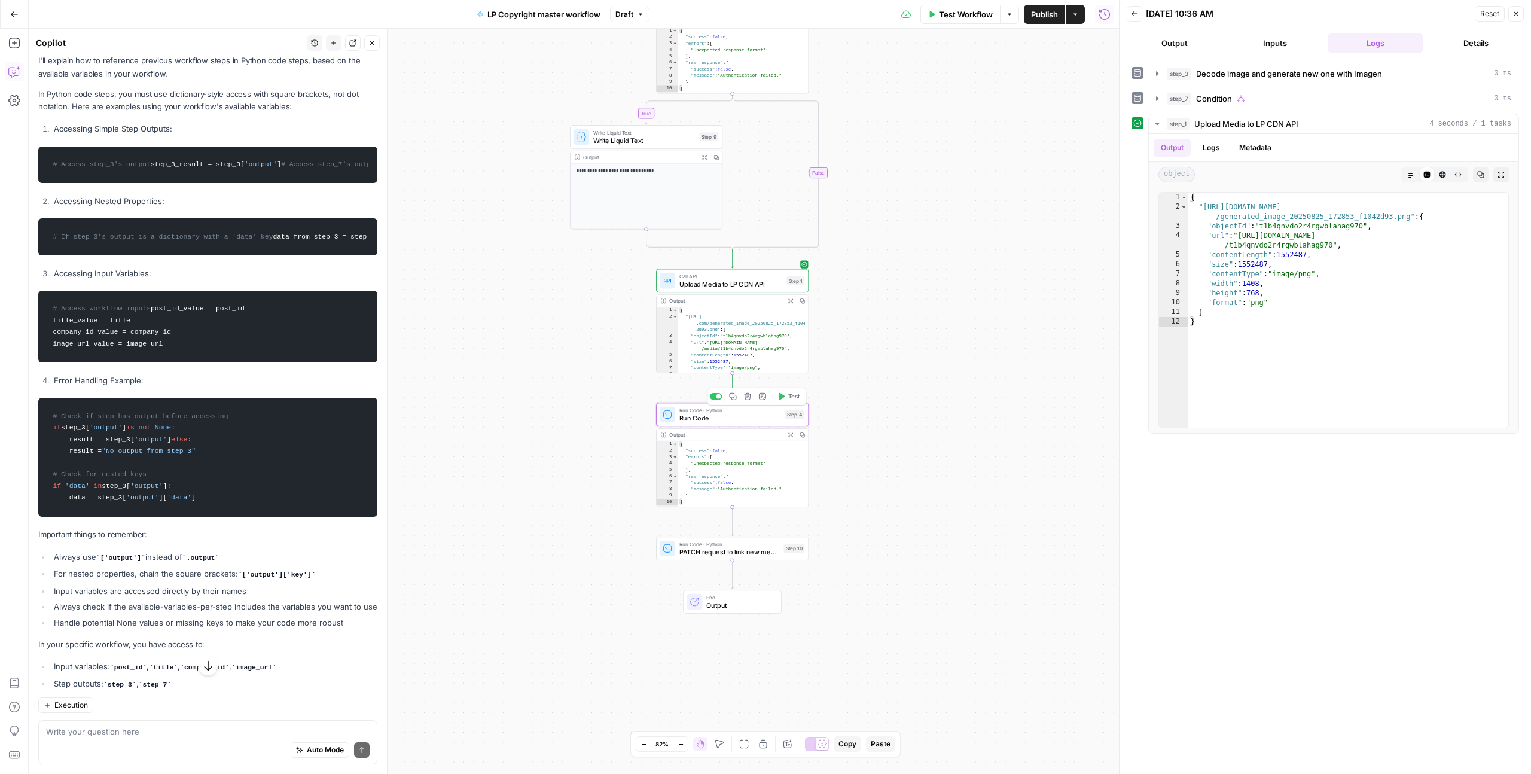
click at [788, 397] on span "Test" at bounding box center [794, 396] width 12 height 9
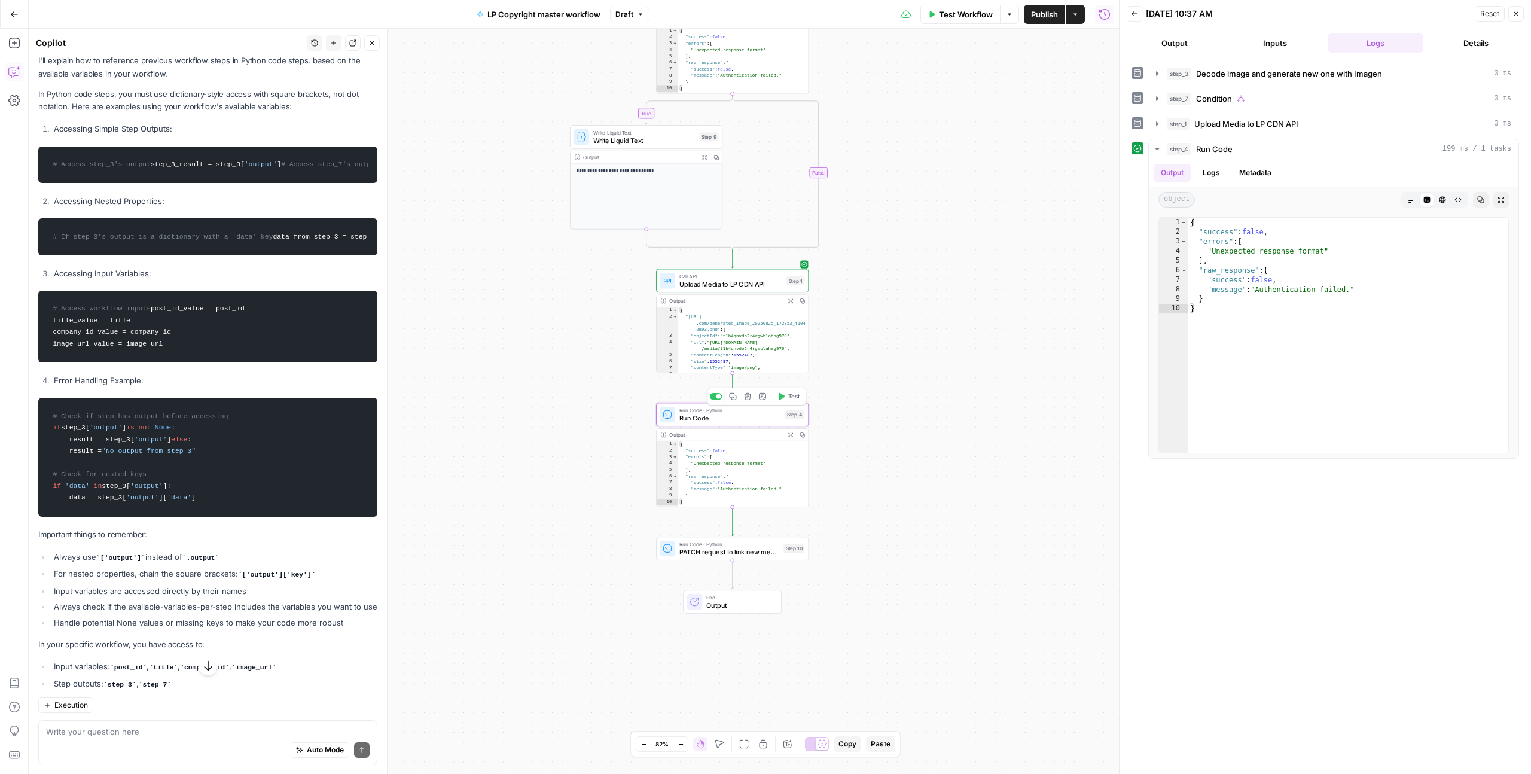
click at [749, 414] on span "Run Code" at bounding box center [730, 418] width 102 height 10
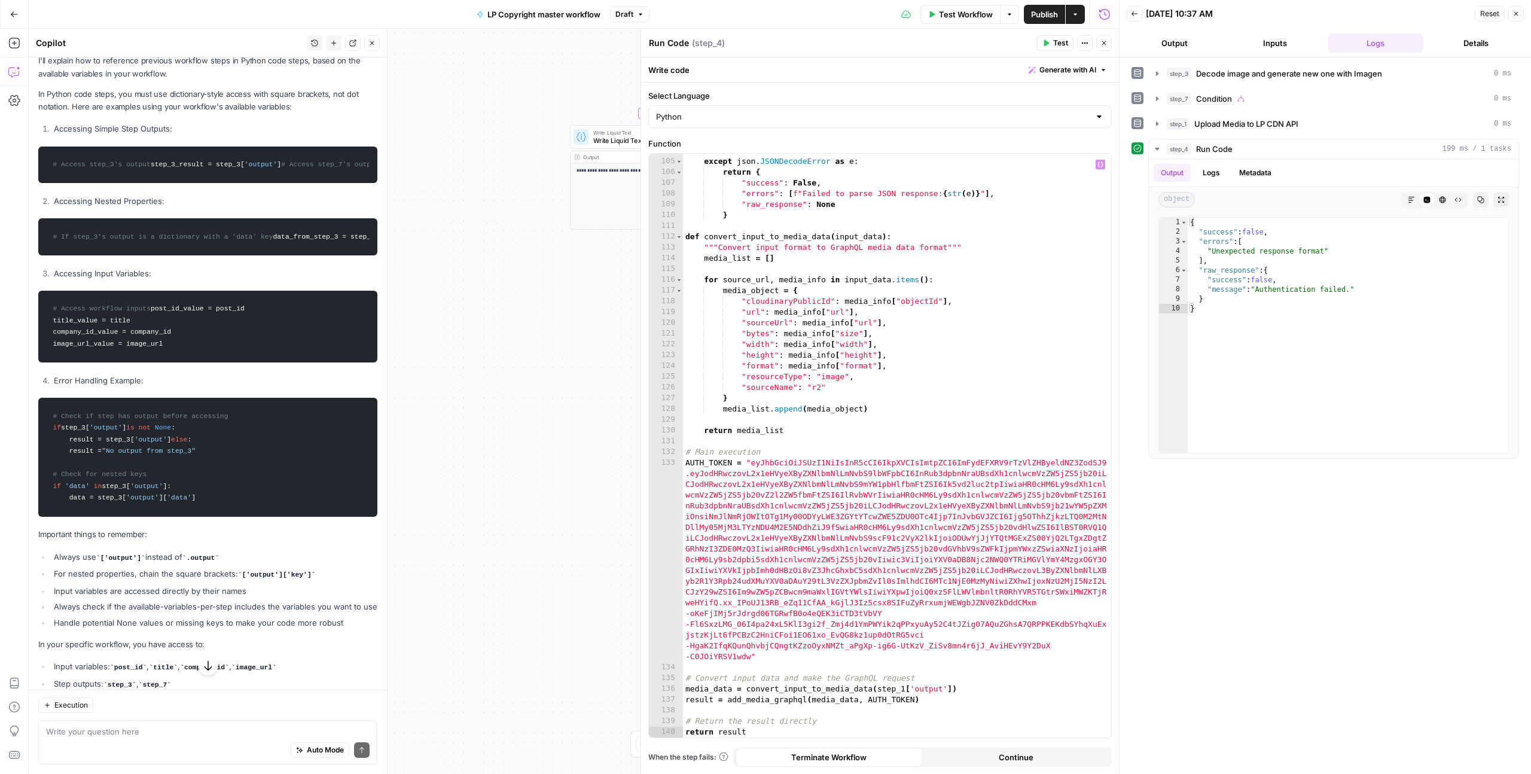
scroll to position [1128, 0]
type textarea "**********"
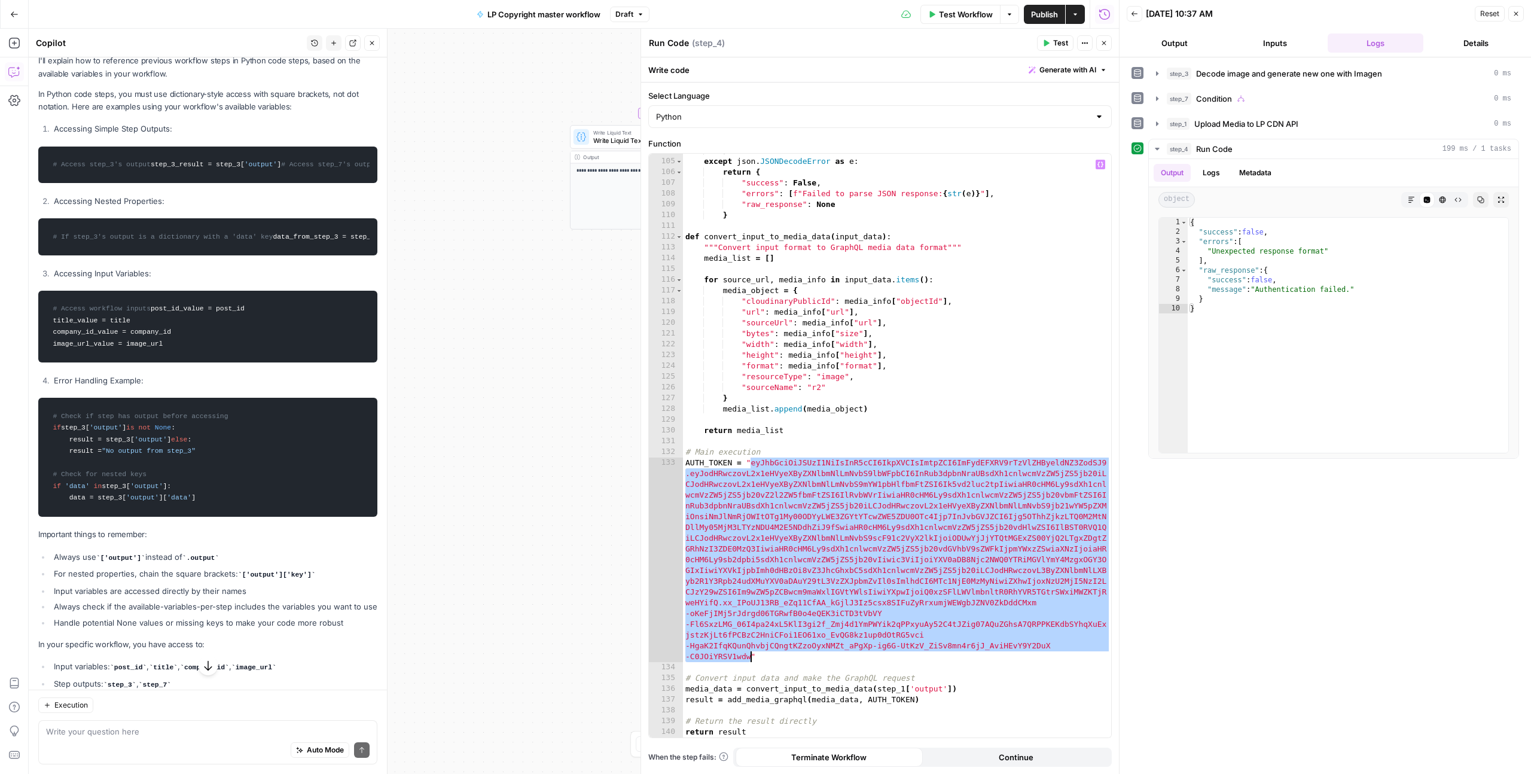
drag, startPoint x: 751, startPoint y: 461, endPoint x: 749, endPoint y: 658, distance: 196.8
click at [749, 658] on div "} except json . JSONDecodeError as e : return { "success" : False , "errors" : …" at bounding box center [897, 447] width 428 height 605
type textarea "**********"
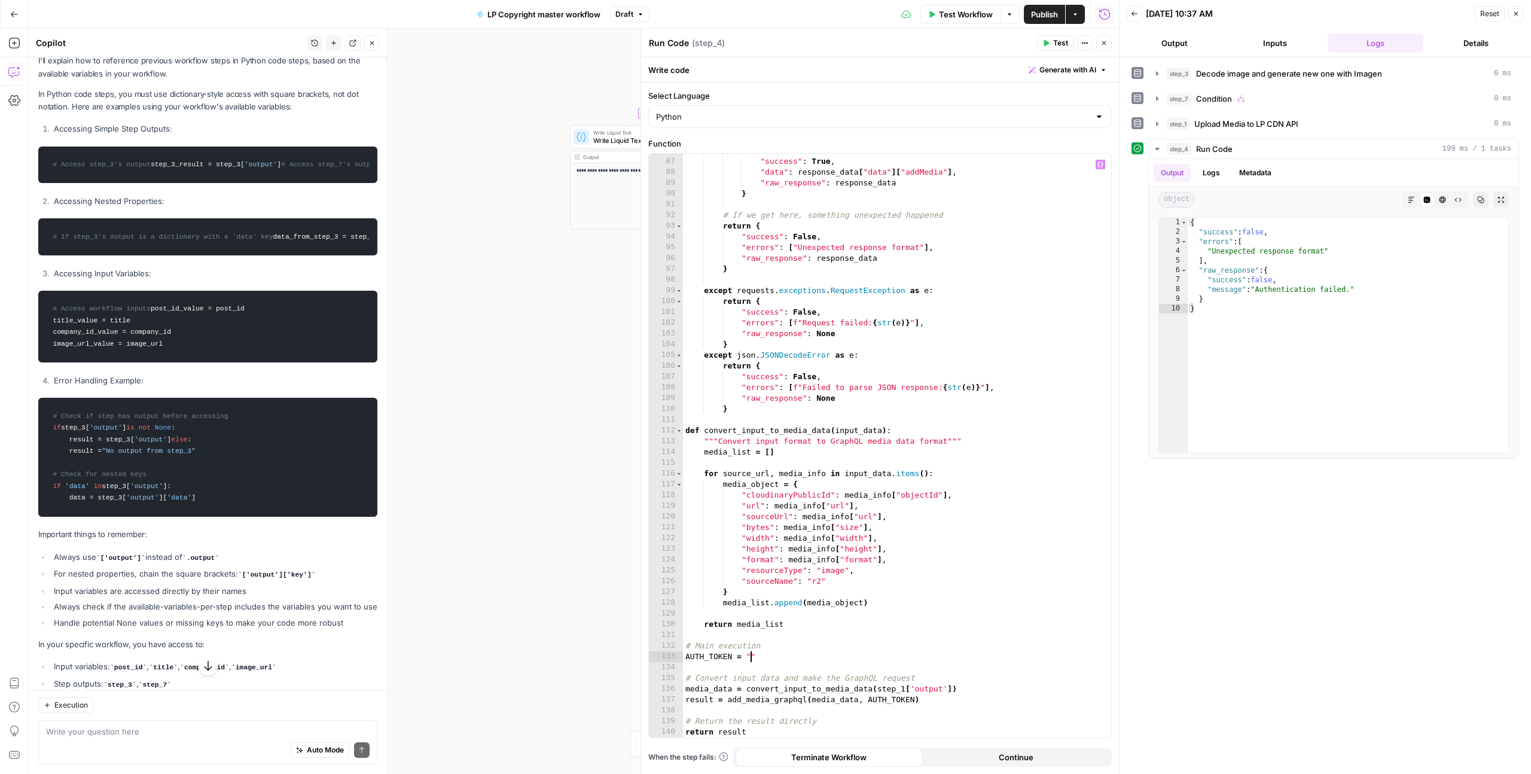
paste textarea
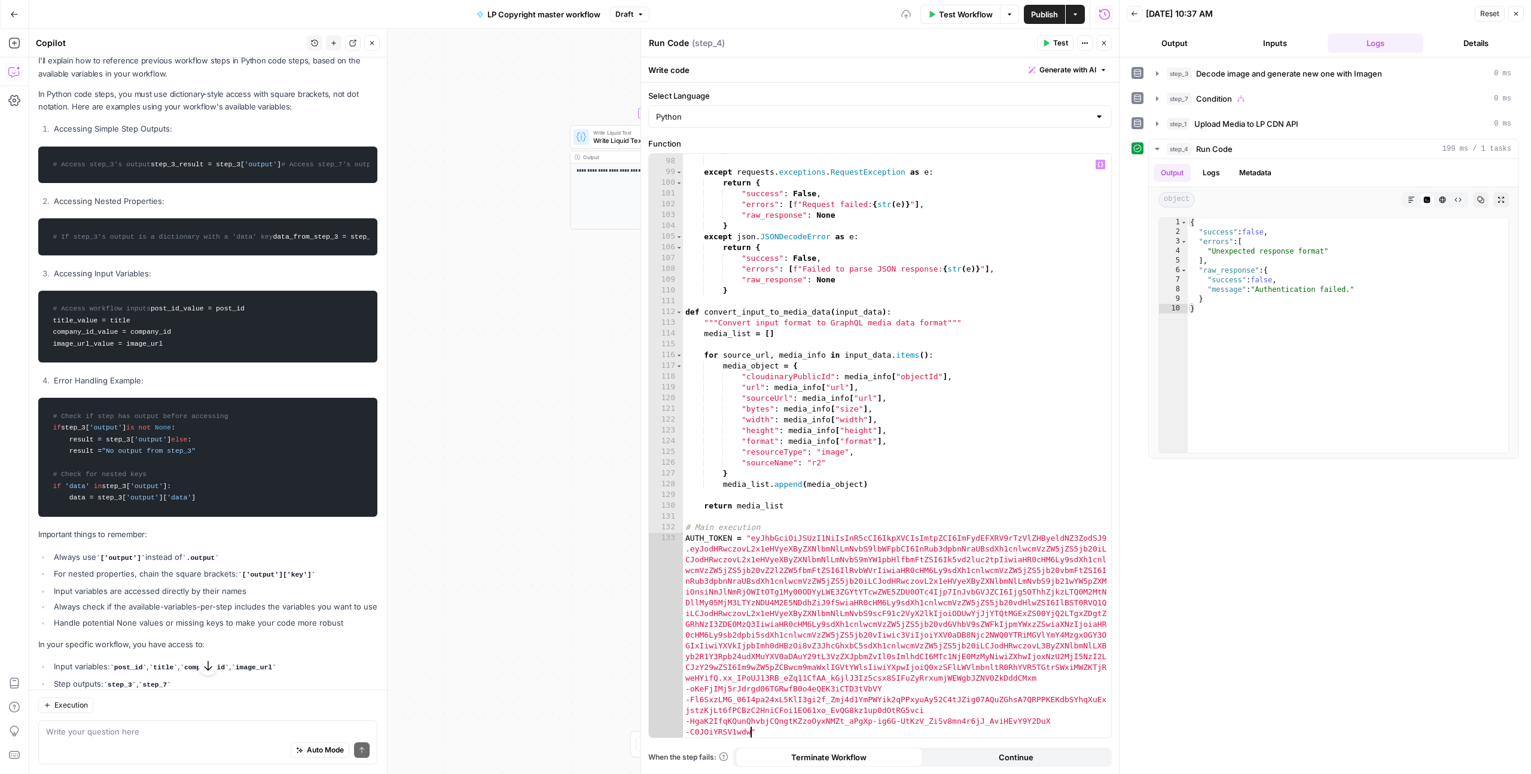
scroll to position [1053, 0]
click at [1055, 44] on span "Test" at bounding box center [1060, 43] width 15 height 11
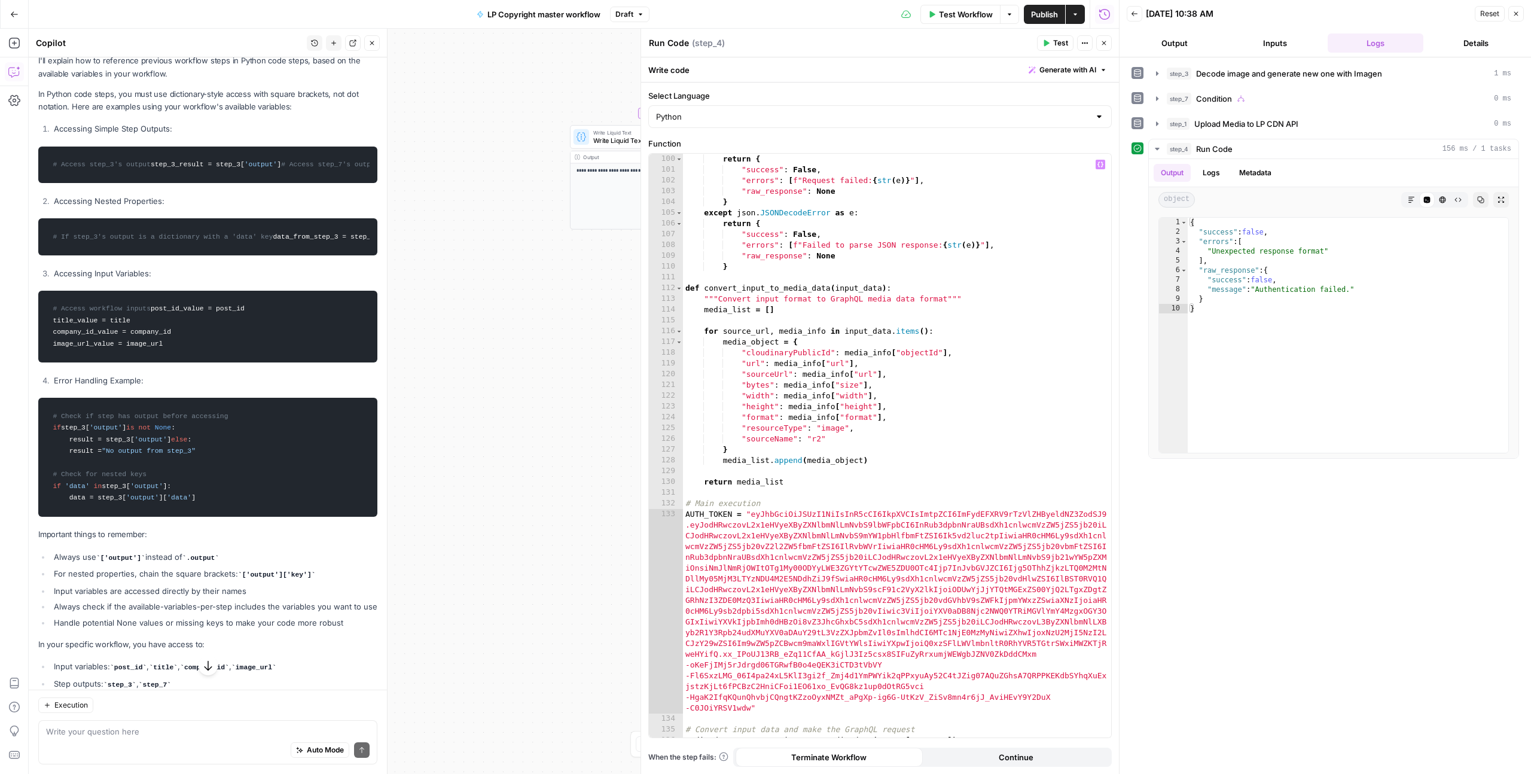
scroll to position [1076, 0]
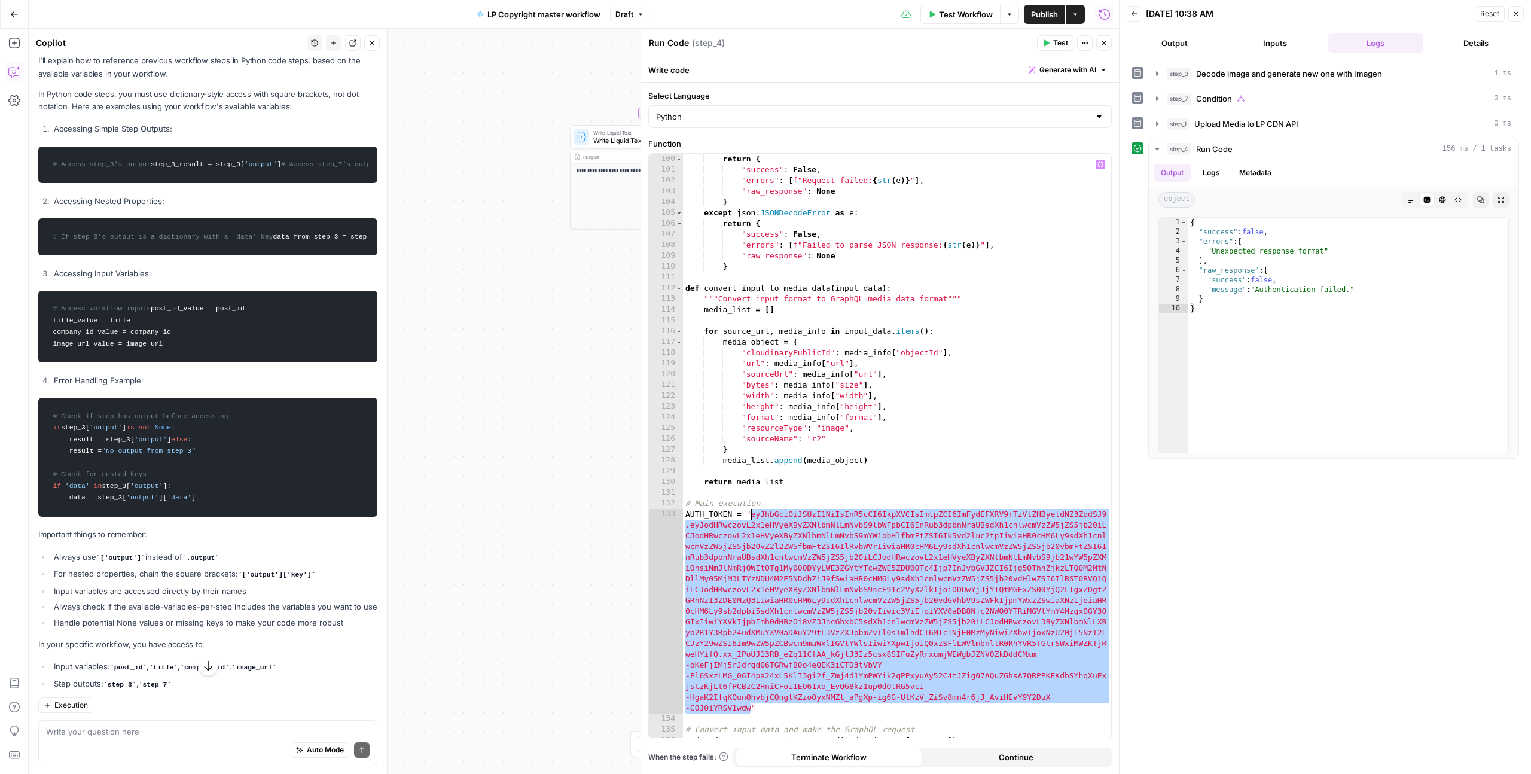
drag, startPoint x: 749, startPoint y: 708, endPoint x: 753, endPoint y: 517, distance: 191.4
click at [753, 517] on div "return { "success" : False , "errors" : [ f"Request failed: { str ( e )} " ] , …" at bounding box center [897, 456] width 428 height 605
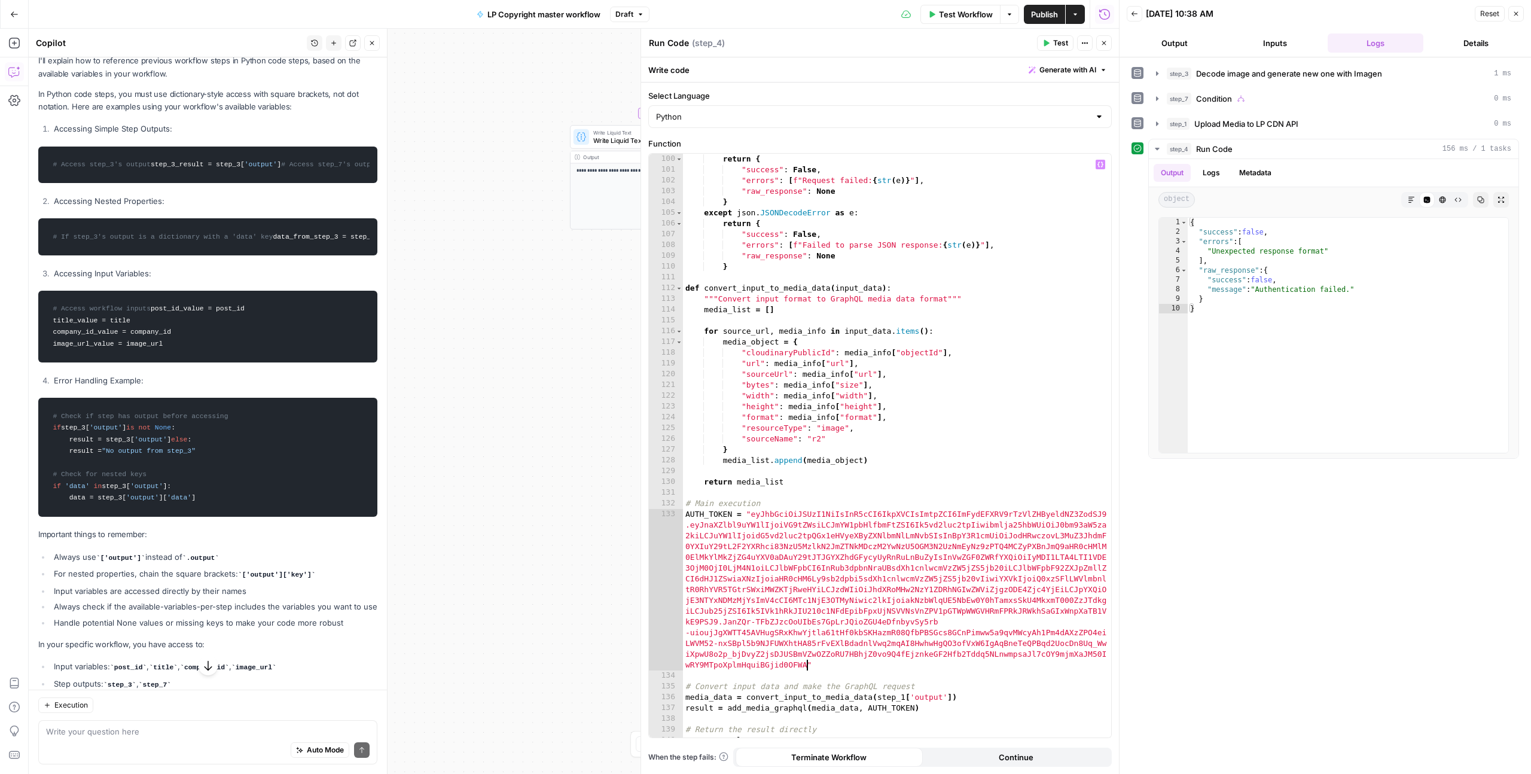
click at [1051, 41] on button "Test" at bounding box center [1055, 43] width 36 height 16
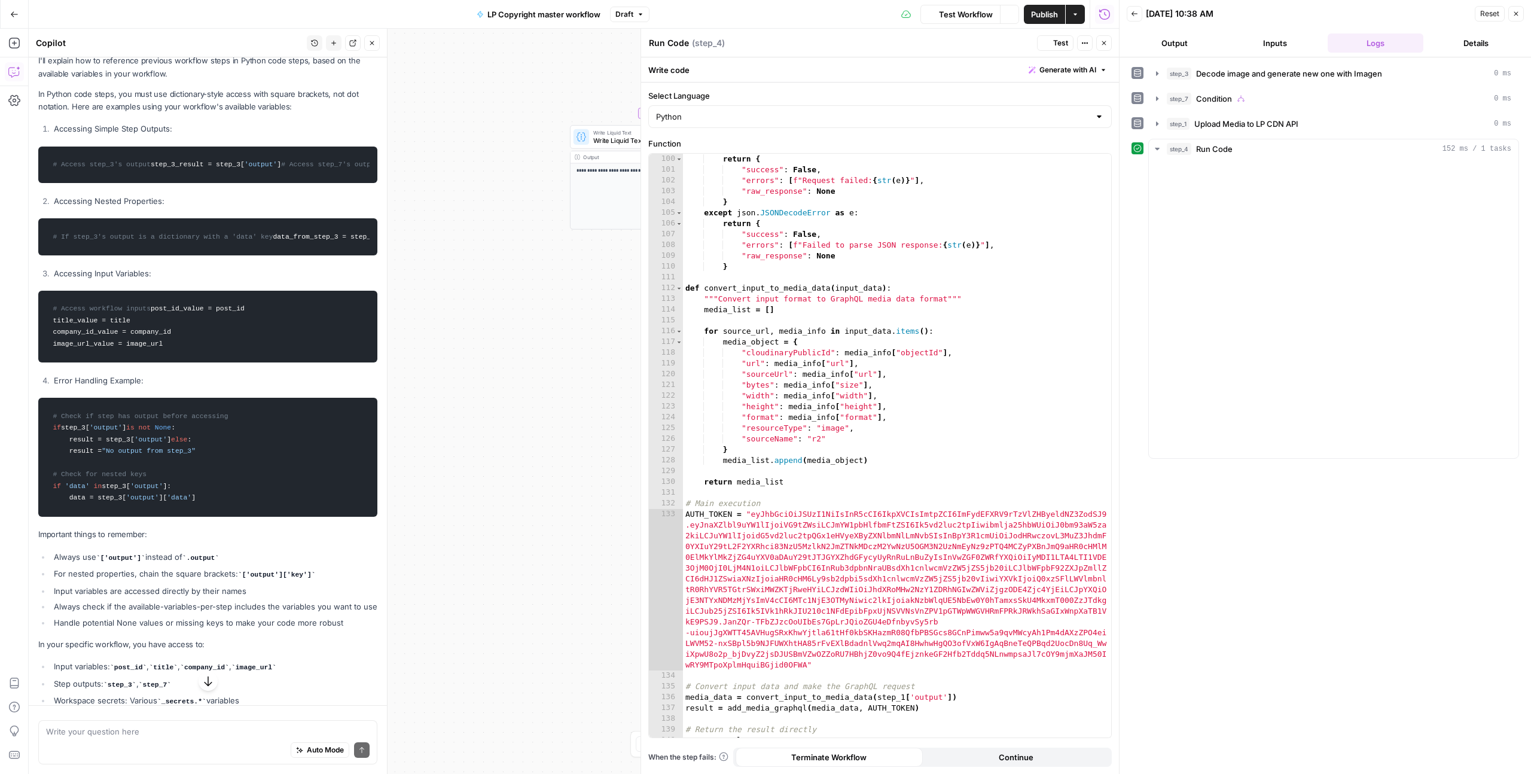
scroll to position [130, 0]
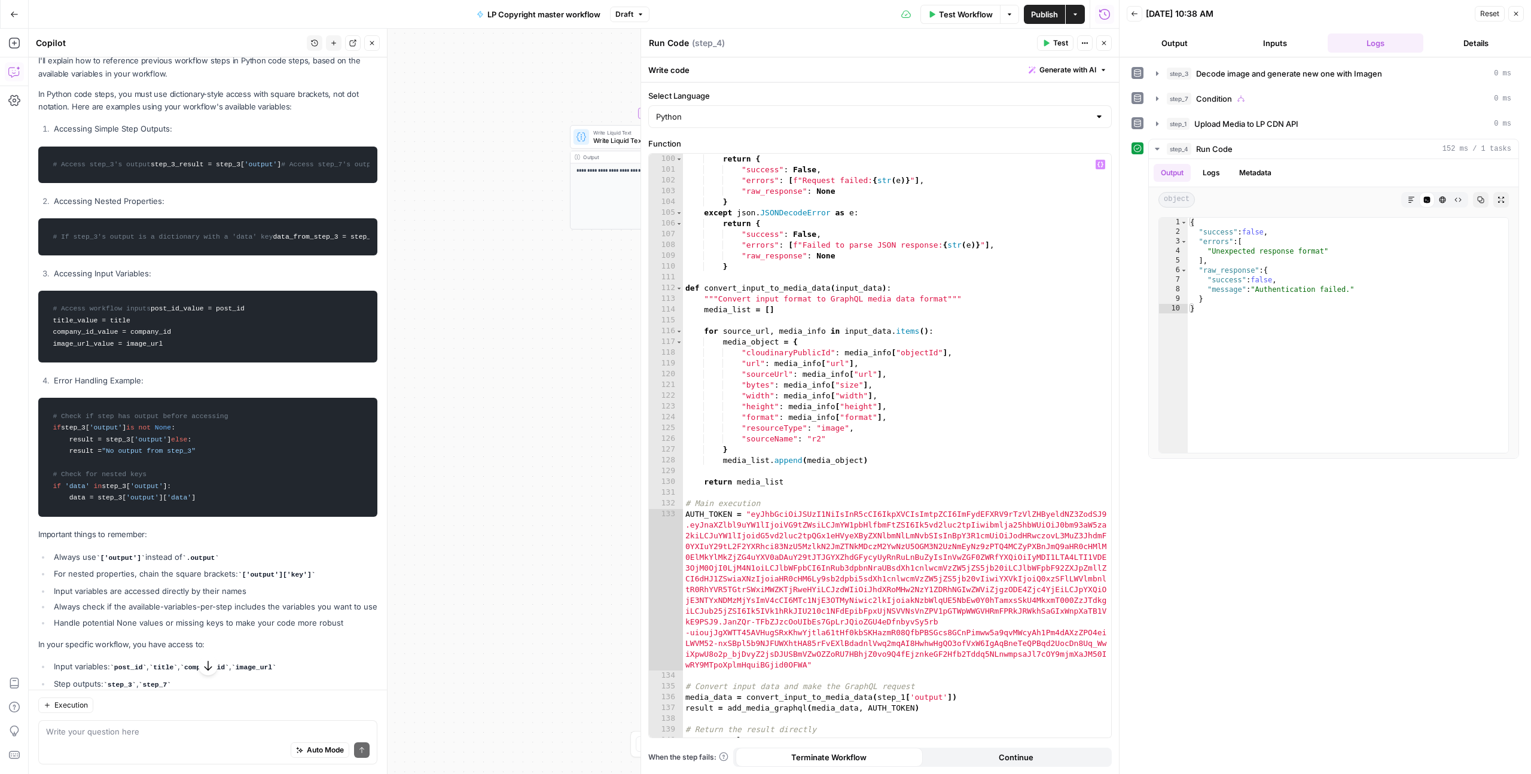
type textarea "**********"
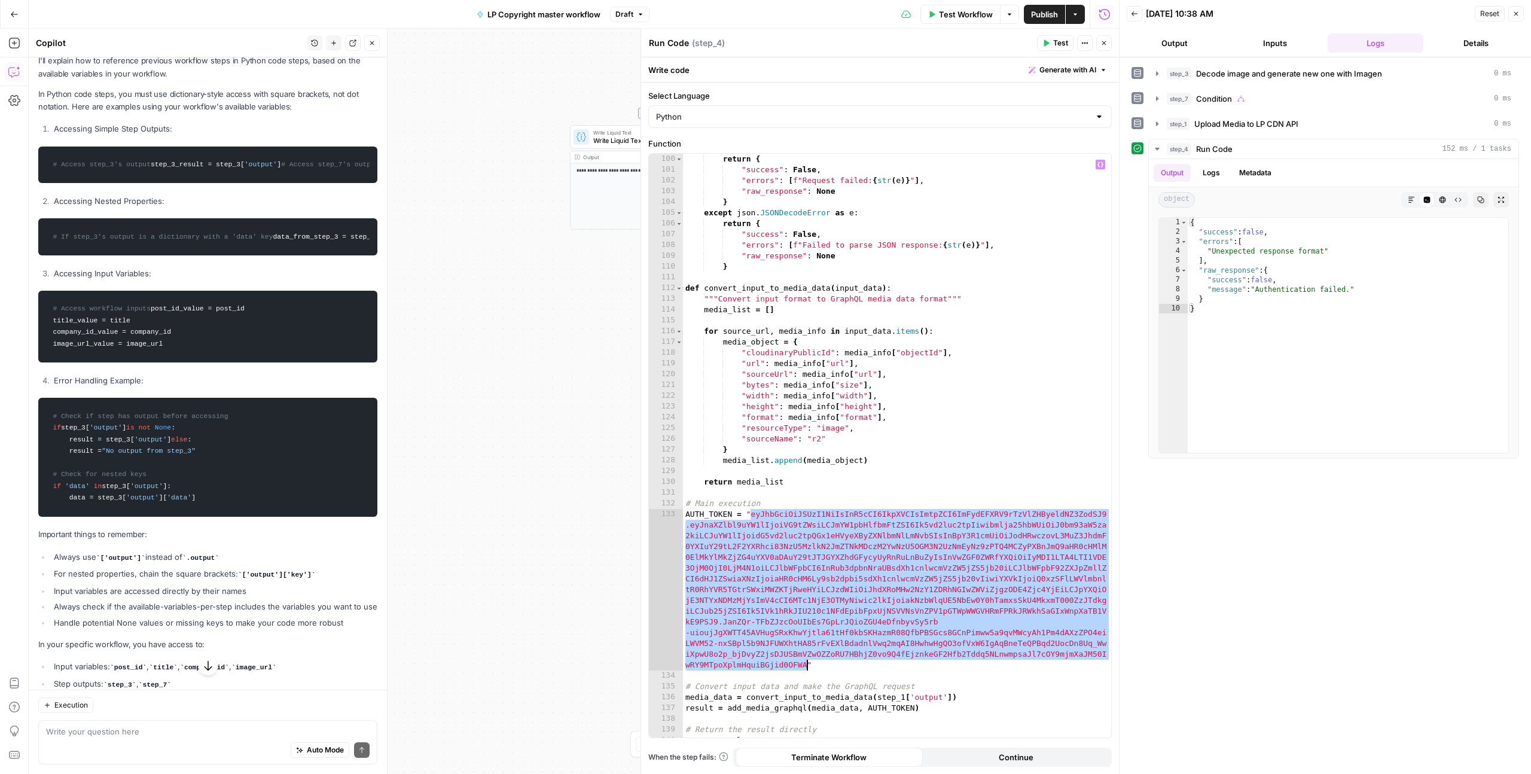
drag, startPoint x: 751, startPoint y: 513, endPoint x: 807, endPoint y: 664, distance: 162.0
click at [806, 664] on div "return { "success" : False , "errors" : [ f"Request failed: { str ( e )} " ] , …" at bounding box center [897, 456] width 428 height 605
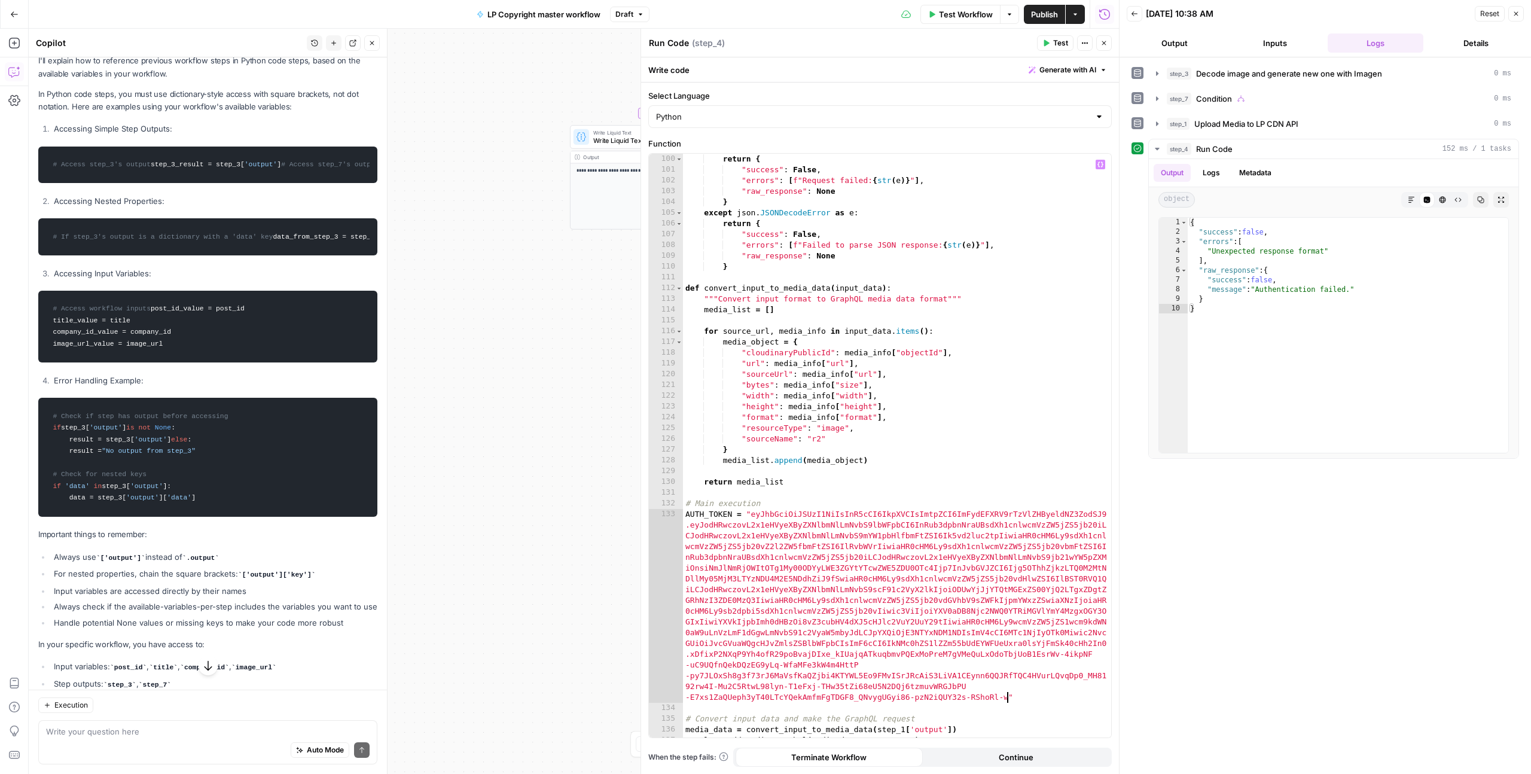
click at [1060, 41] on span "Test" at bounding box center [1060, 43] width 15 height 11
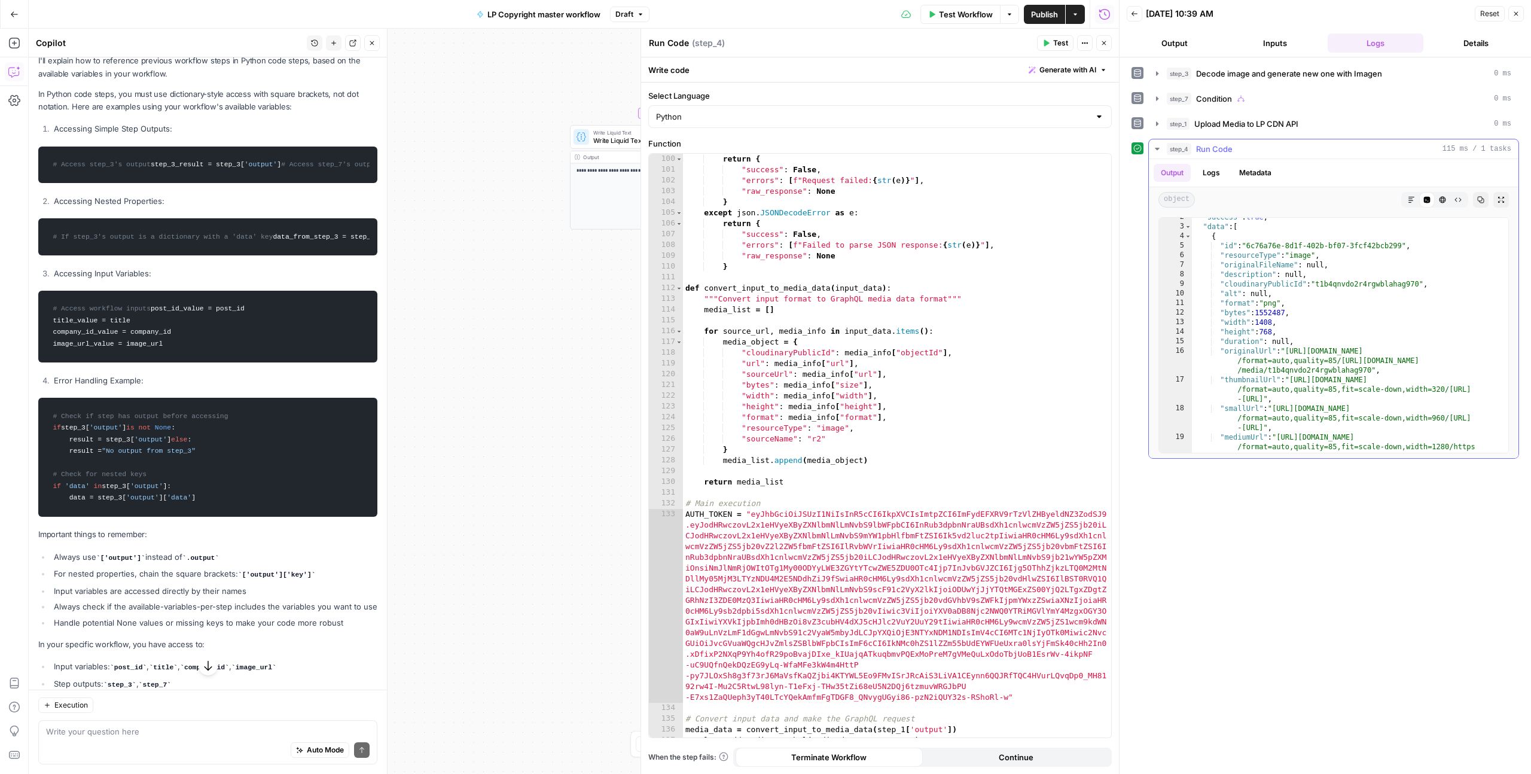
scroll to position [15, 0]
click at [1105, 44] on icon "button" at bounding box center [1104, 43] width 4 height 4
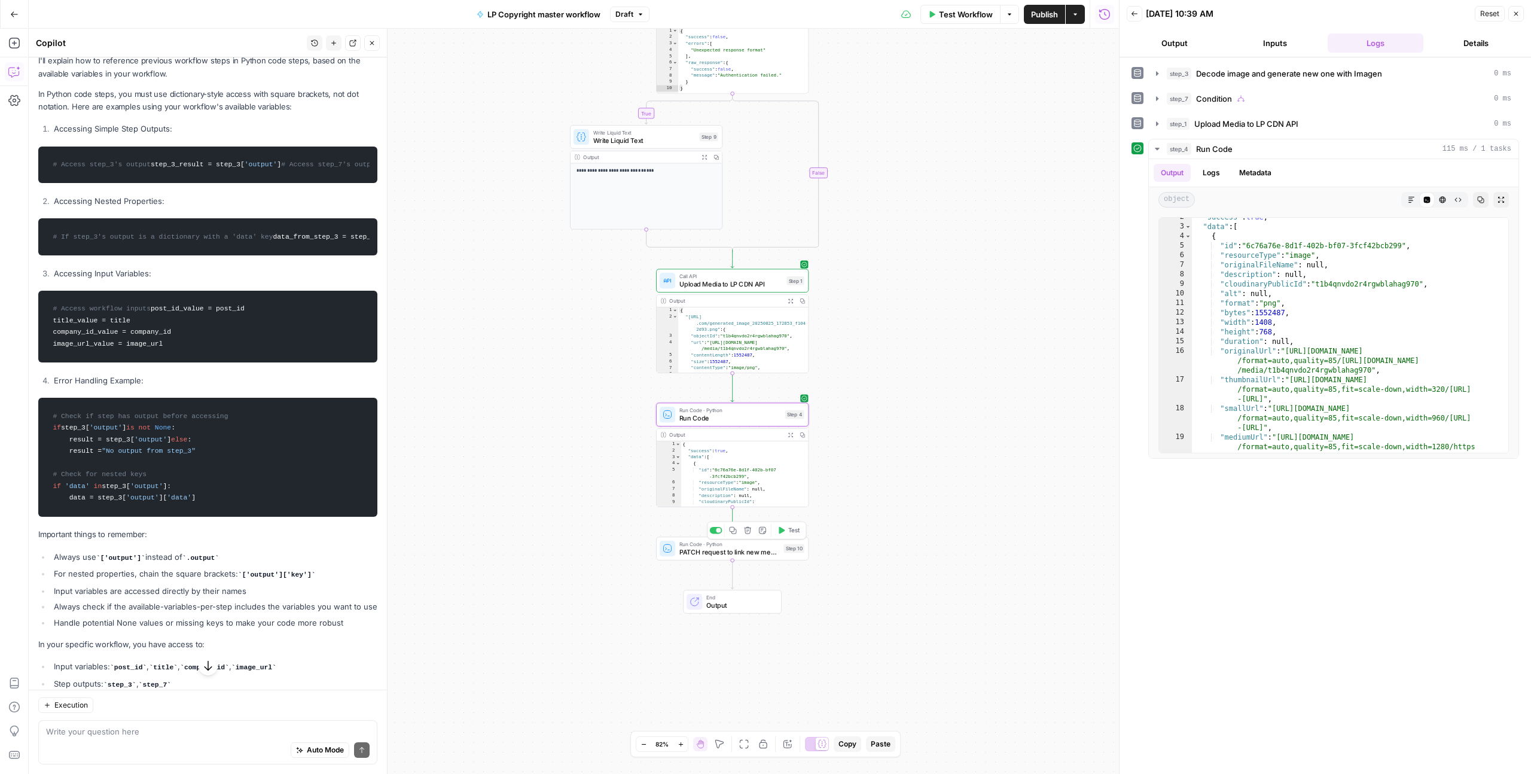
click at [787, 528] on button "Test" at bounding box center [788, 530] width 31 height 13
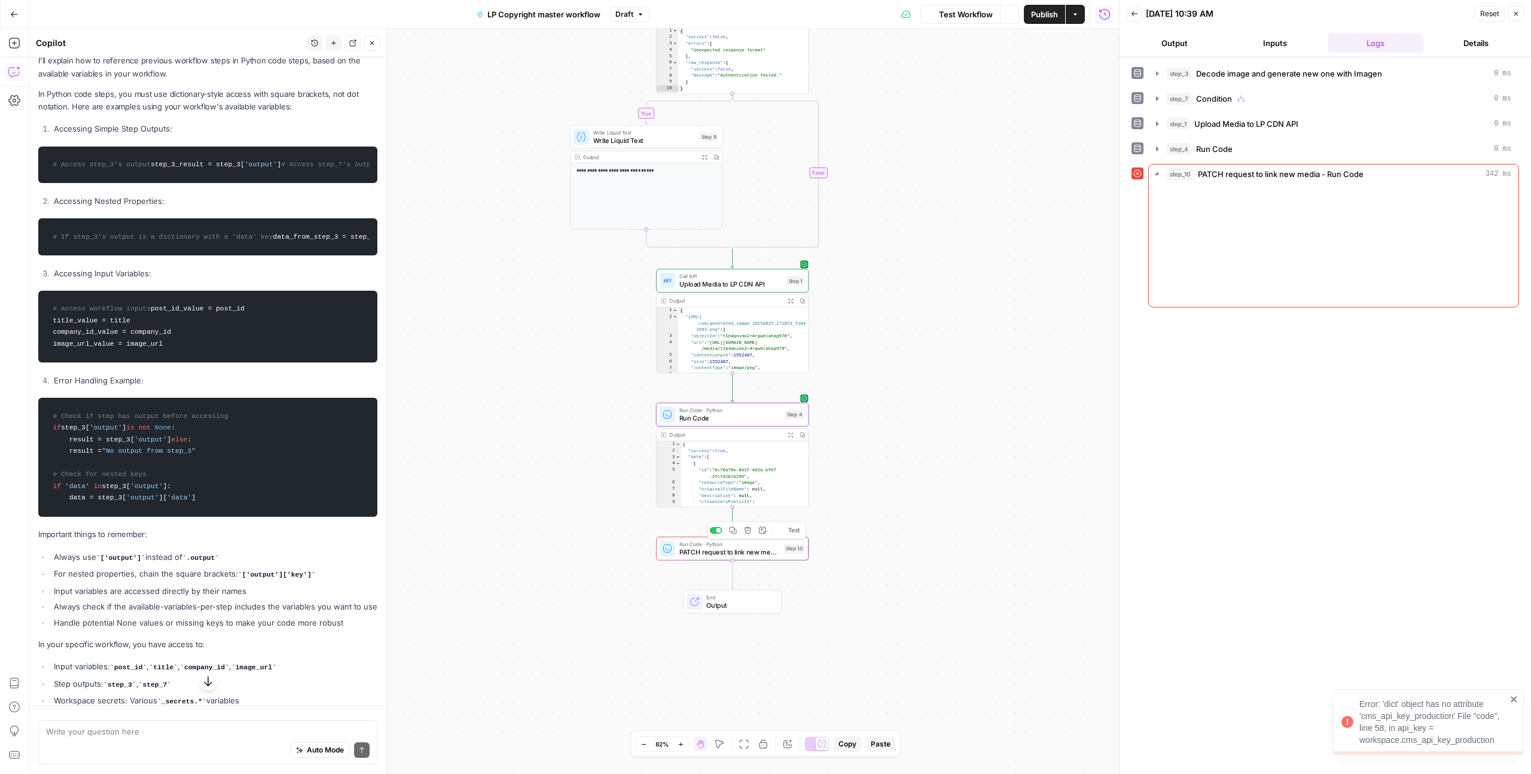
scroll to position [130, 0]
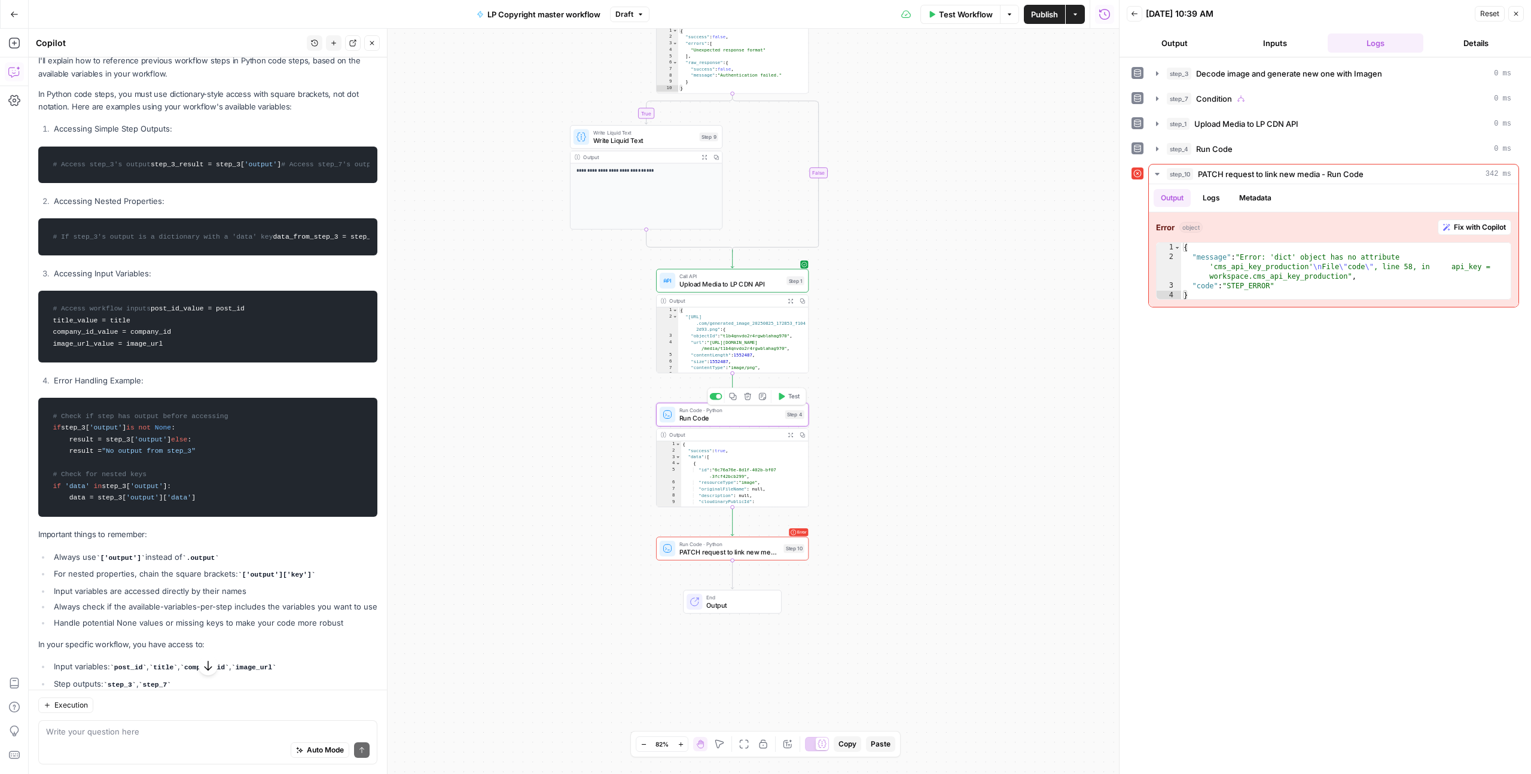
click at [745, 414] on span "Run Code" at bounding box center [730, 418] width 102 height 10
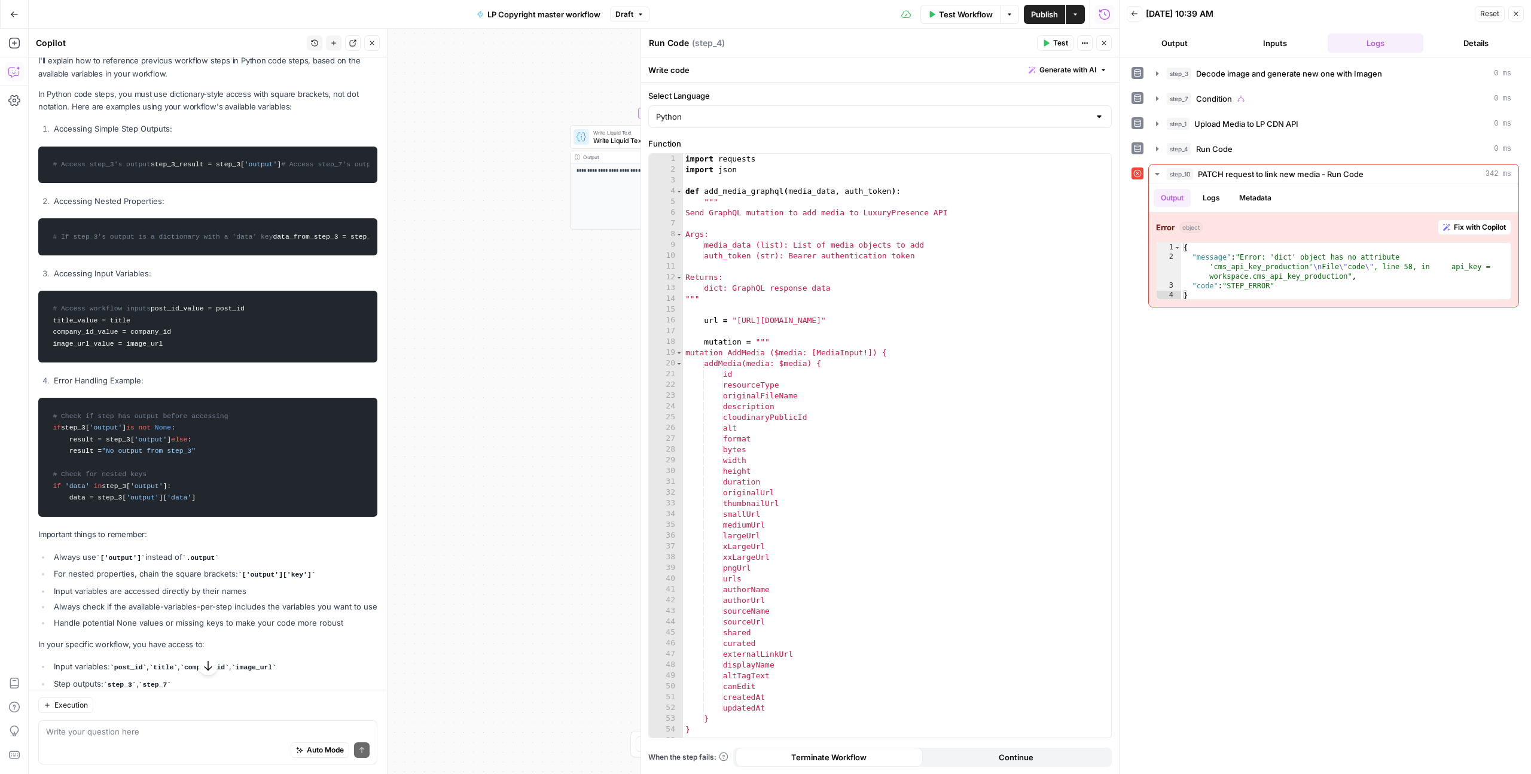
click at [1103, 41] on icon "button" at bounding box center [1103, 42] width 7 height 7
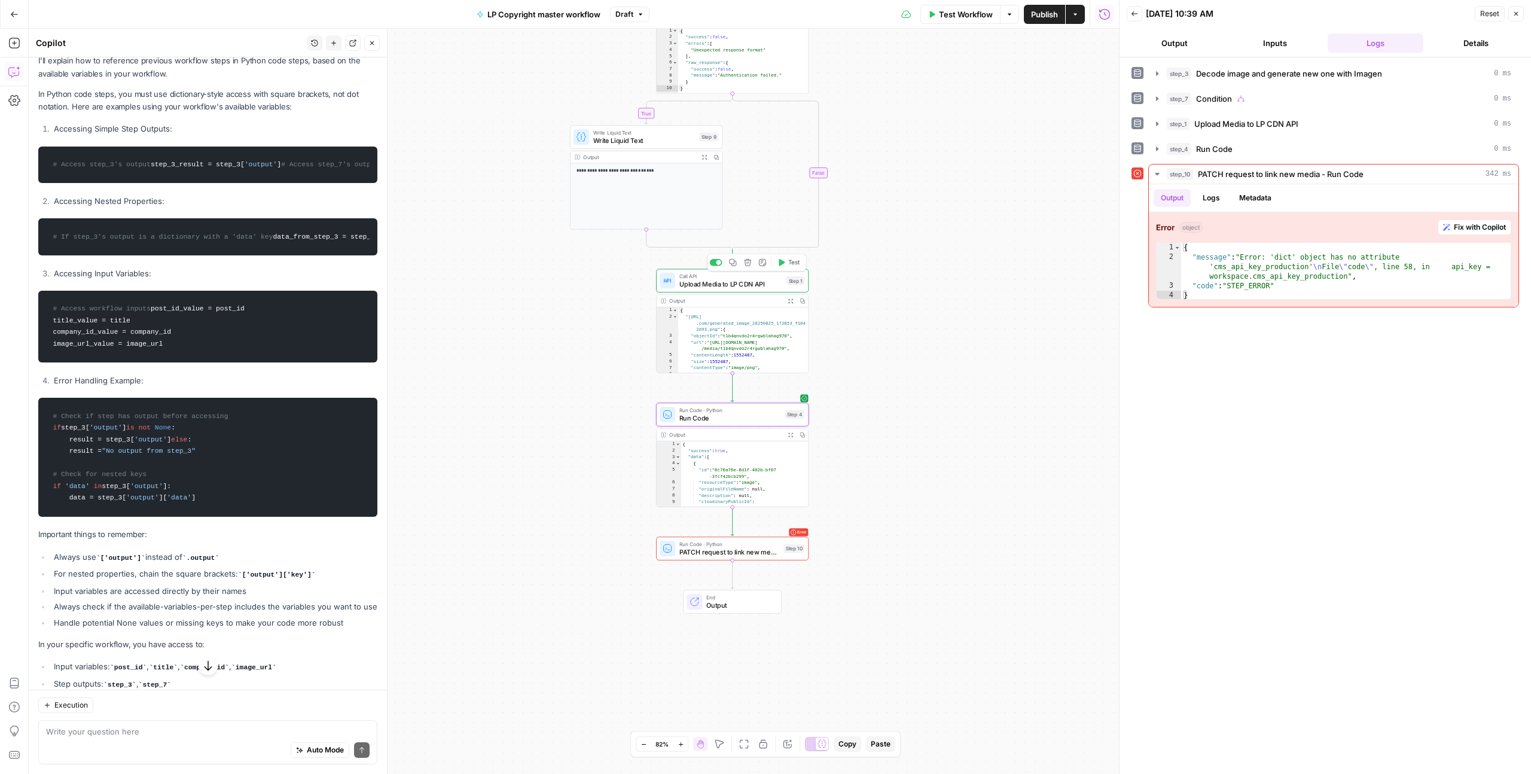
click at [702, 283] on span "Upload Media to LP CDN API" at bounding box center [730, 284] width 103 height 10
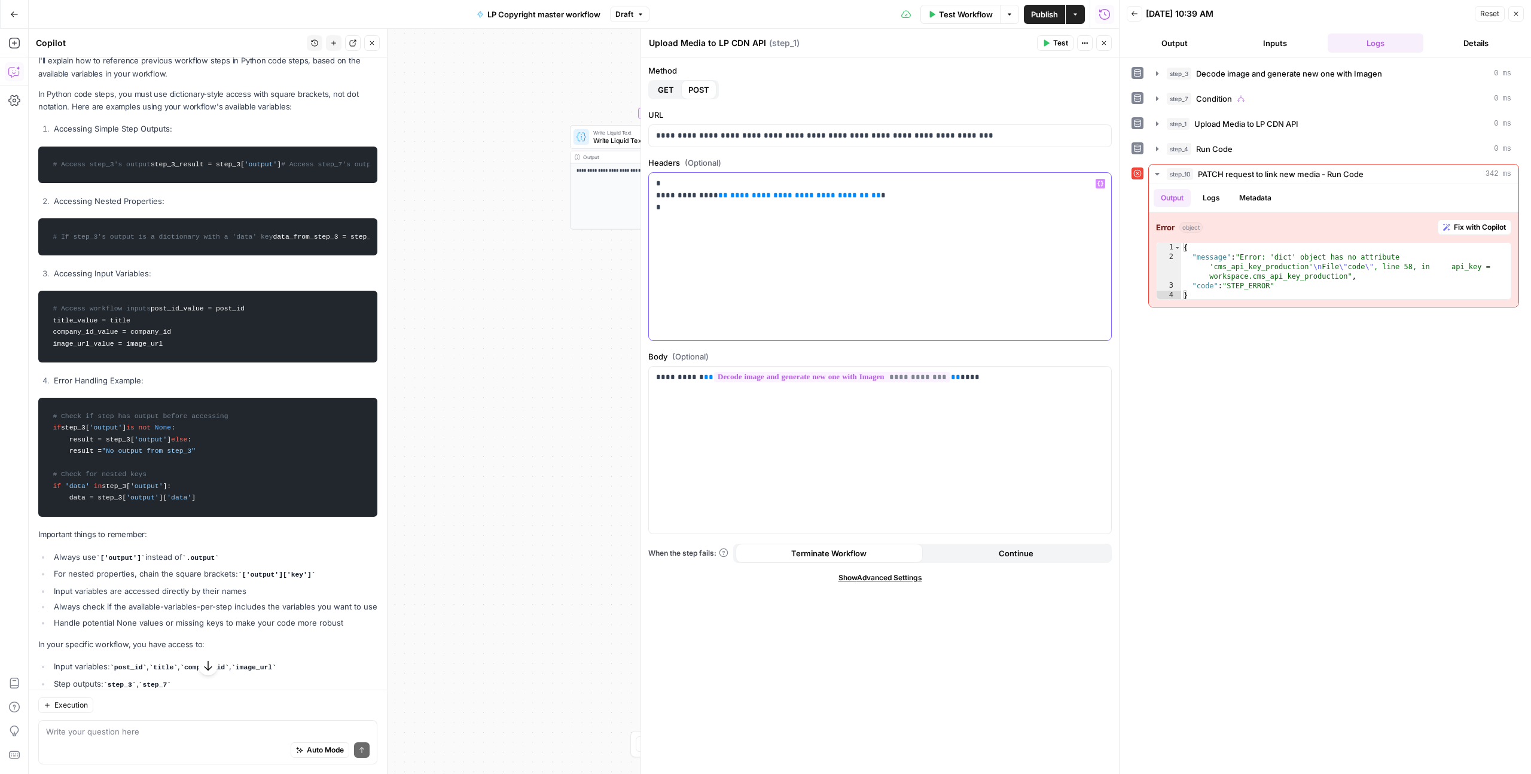
drag, startPoint x: 847, startPoint y: 197, endPoint x: 717, endPoint y: 195, distance: 130.4
click at [717, 195] on p "**********" at bounding box center [880, 196] width 448 height 36
copy span "**********"
click at [219, 738] on div "Auto Mode Send" at bounding box center [208, 750] width 324 height 26
paste textarea "workspace.cms_api_key_production"
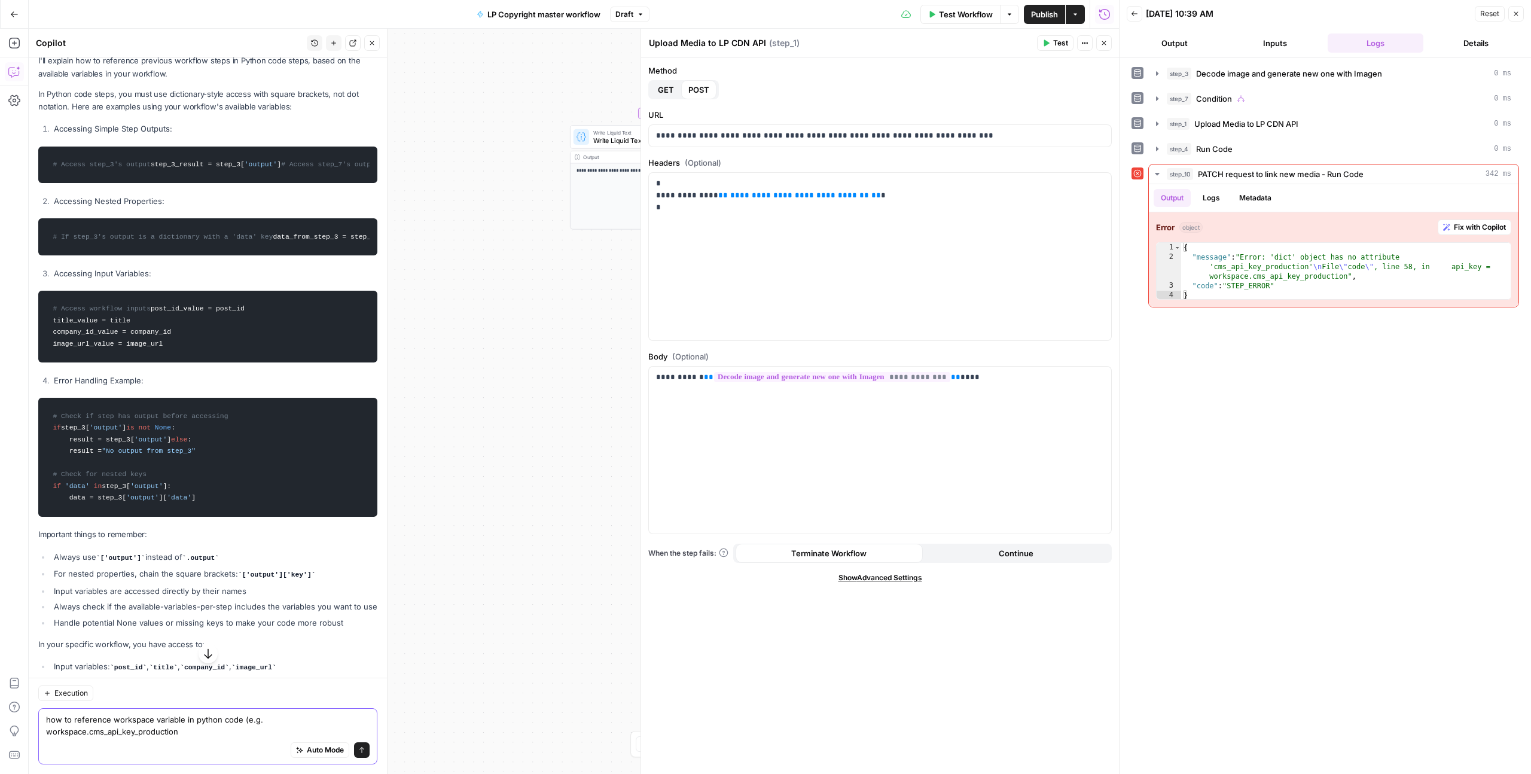
type textarea "how to reference workspace variable in python code (e.g. workspace.cms_api_key_…"
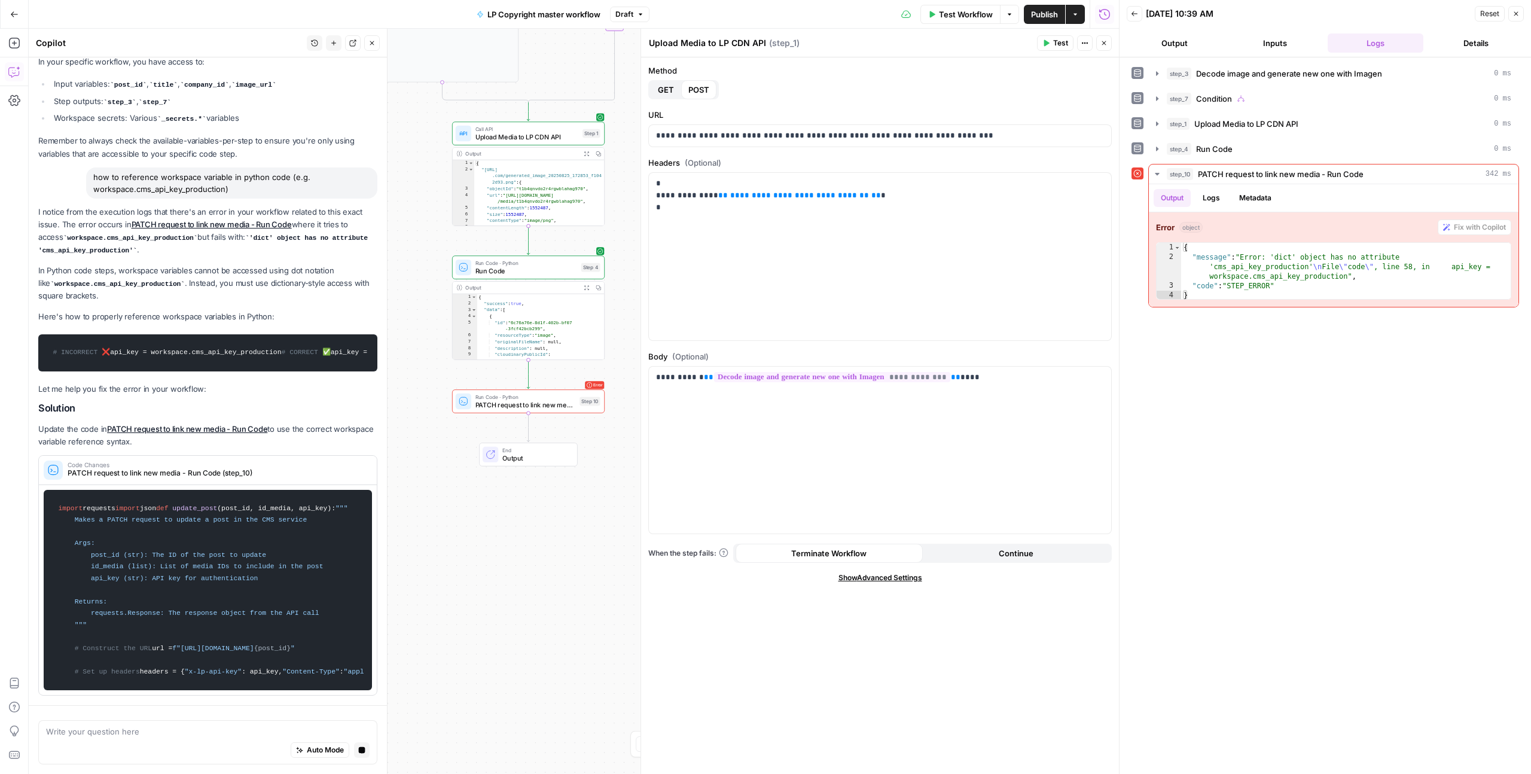
click at [1103, 39] on button "Close" at bounding box center [1104, 43] width 16 height 16
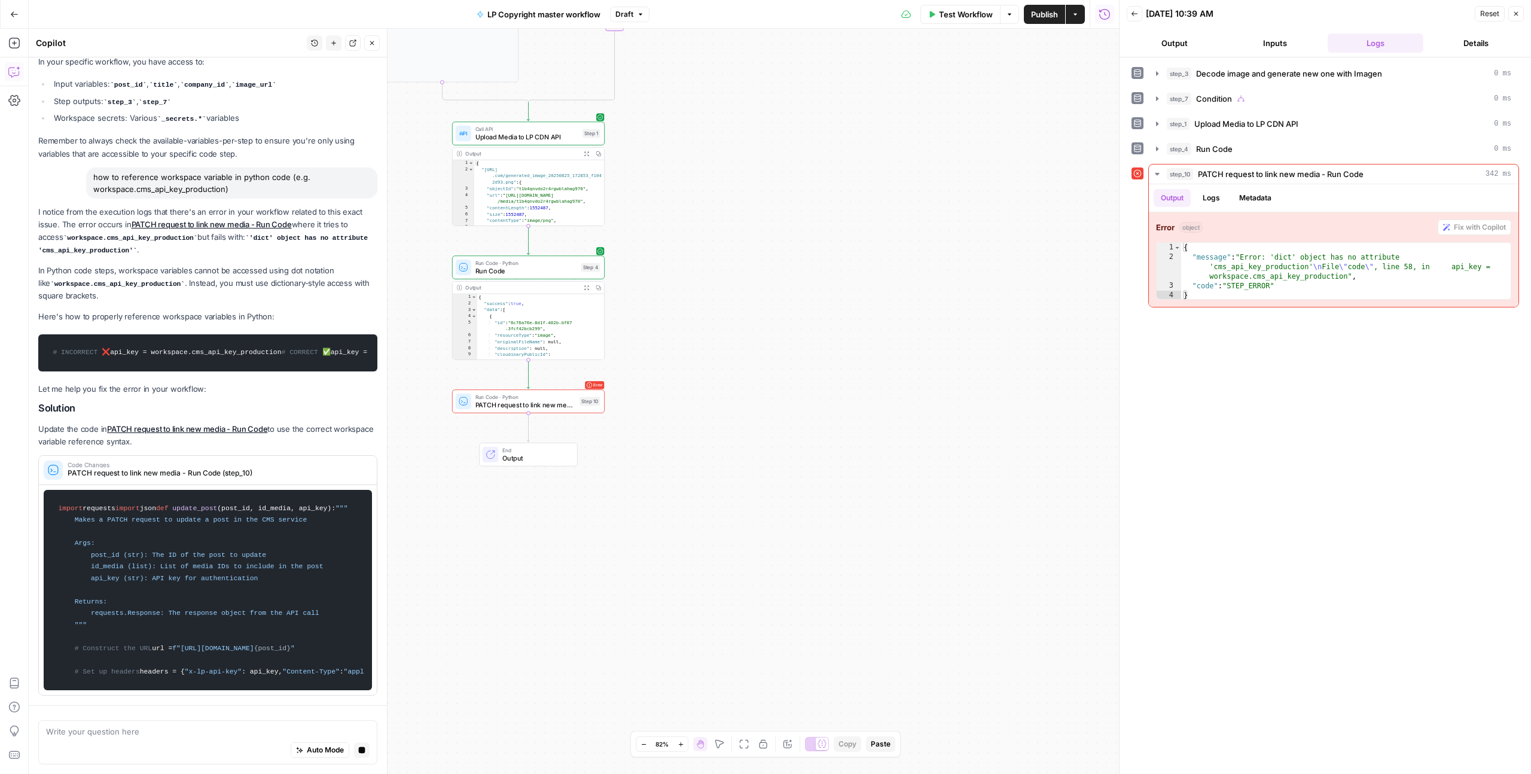
scroll to position [1027, 0]
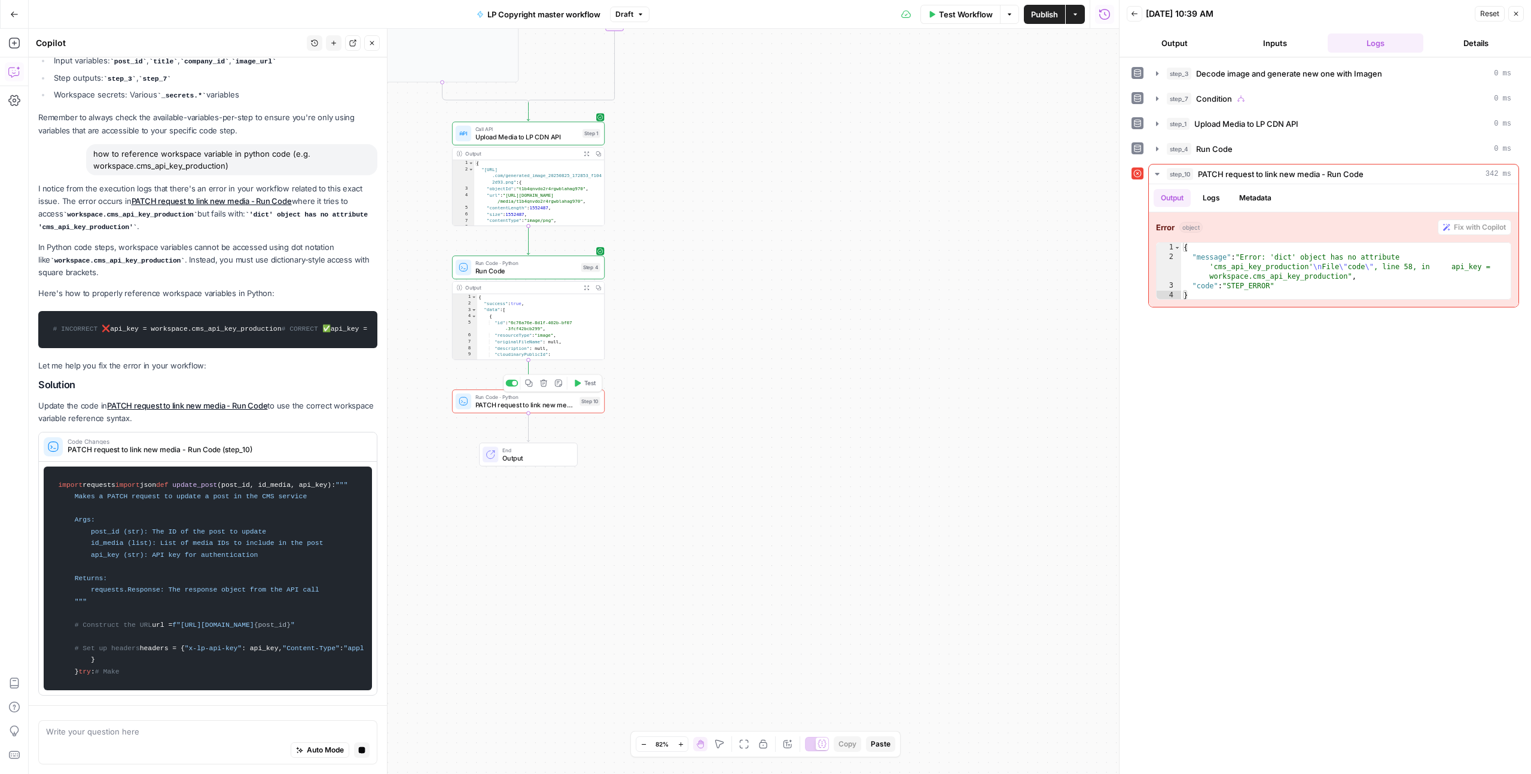
click at [504, 407] on span "PATCH request to link new media - Run Code" at bounding box center [525, 405] width 100 height 10
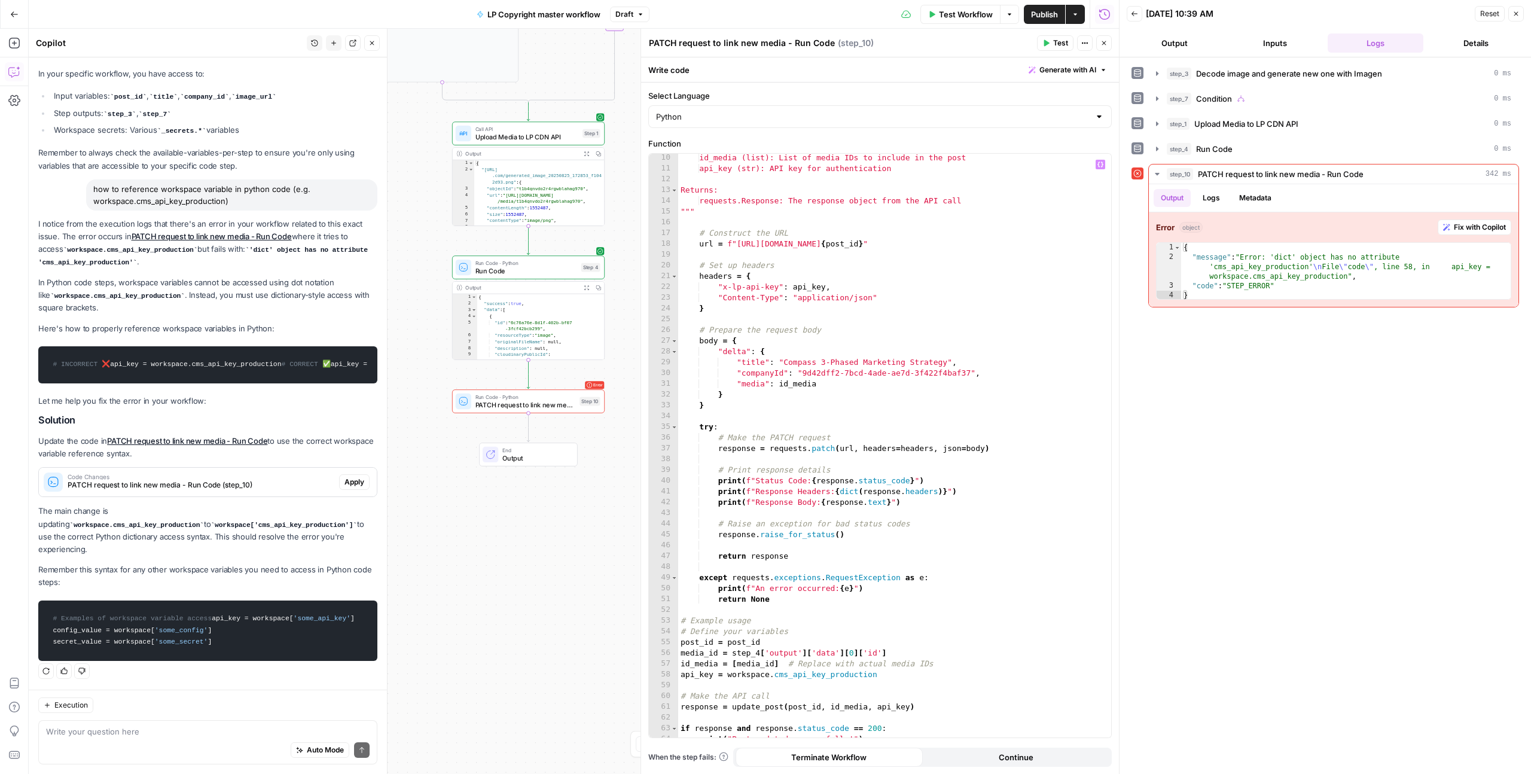
scroll to position [98, 0]
click at [769, 675] on div "id_media (list): List of media IDs to include in the post api_key (str): API ke…" at bounding box center [894, 455] width 433 height 605
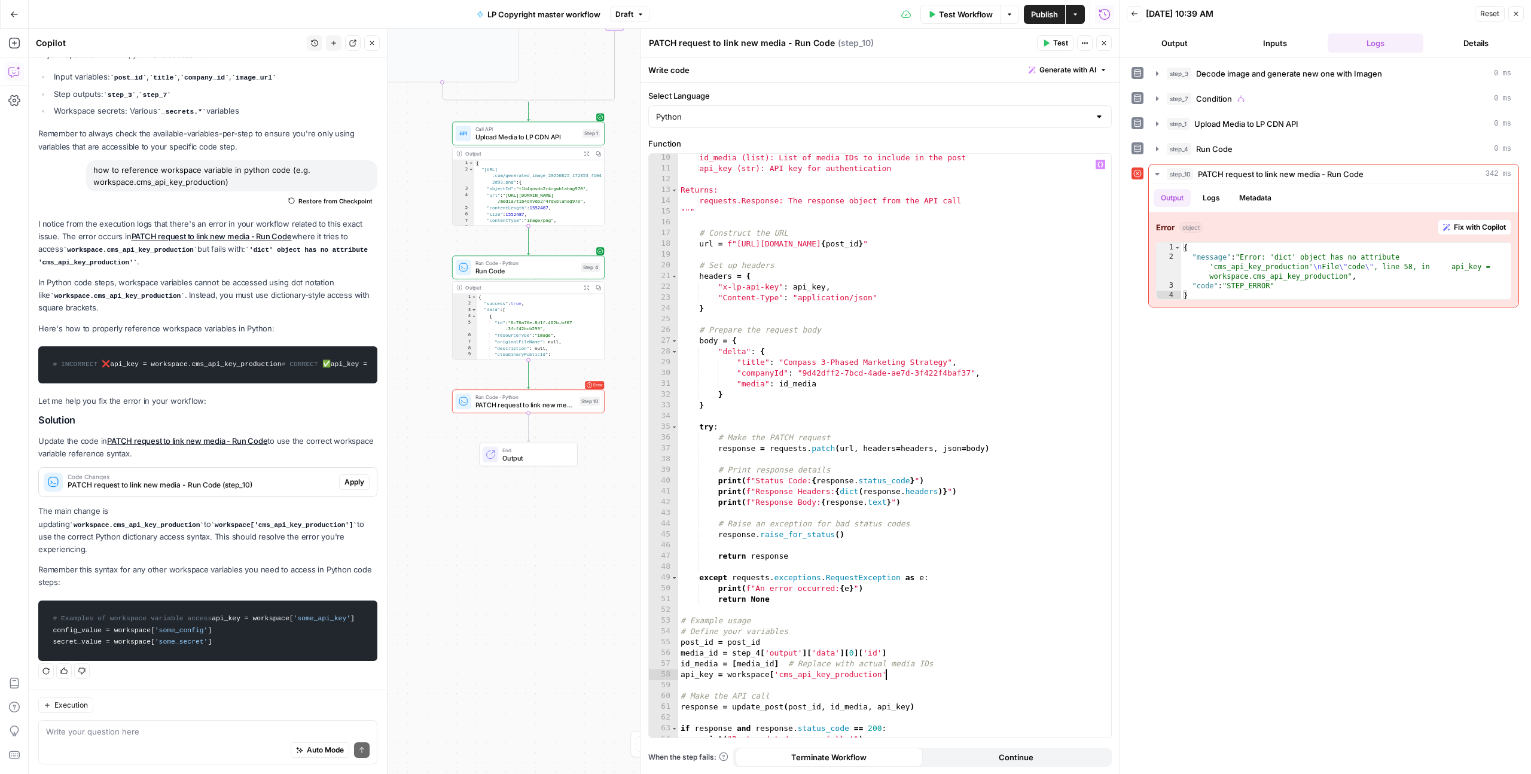
scroll to position [0, 16]
click at [1046, 47] on button "Test" at bounding box center [1055, 43] width 36 height 16
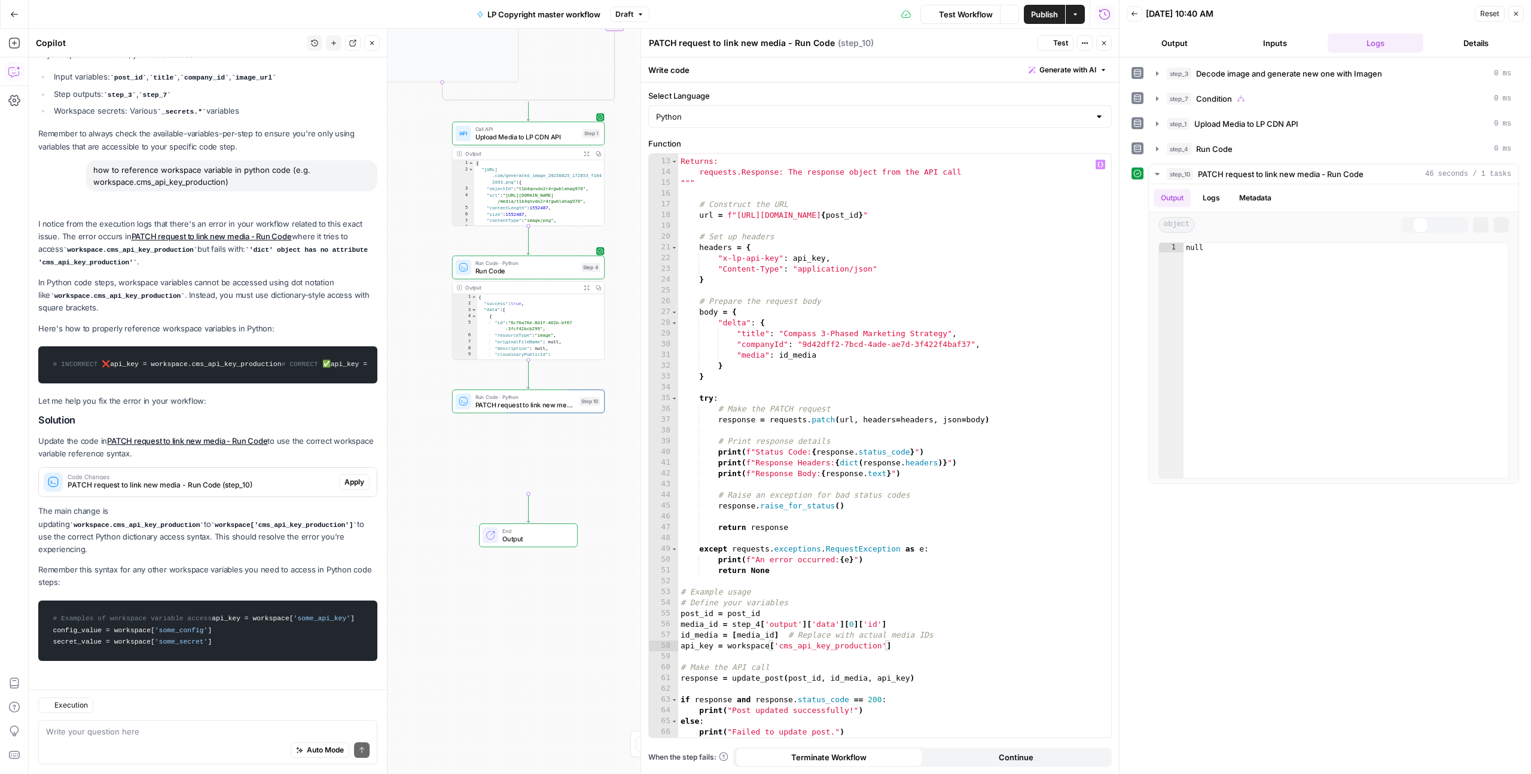
scroll to position [877, 0]
click at [1215, 196] on button "Logs" at bounding box center [1211, 198] width 32 height 18
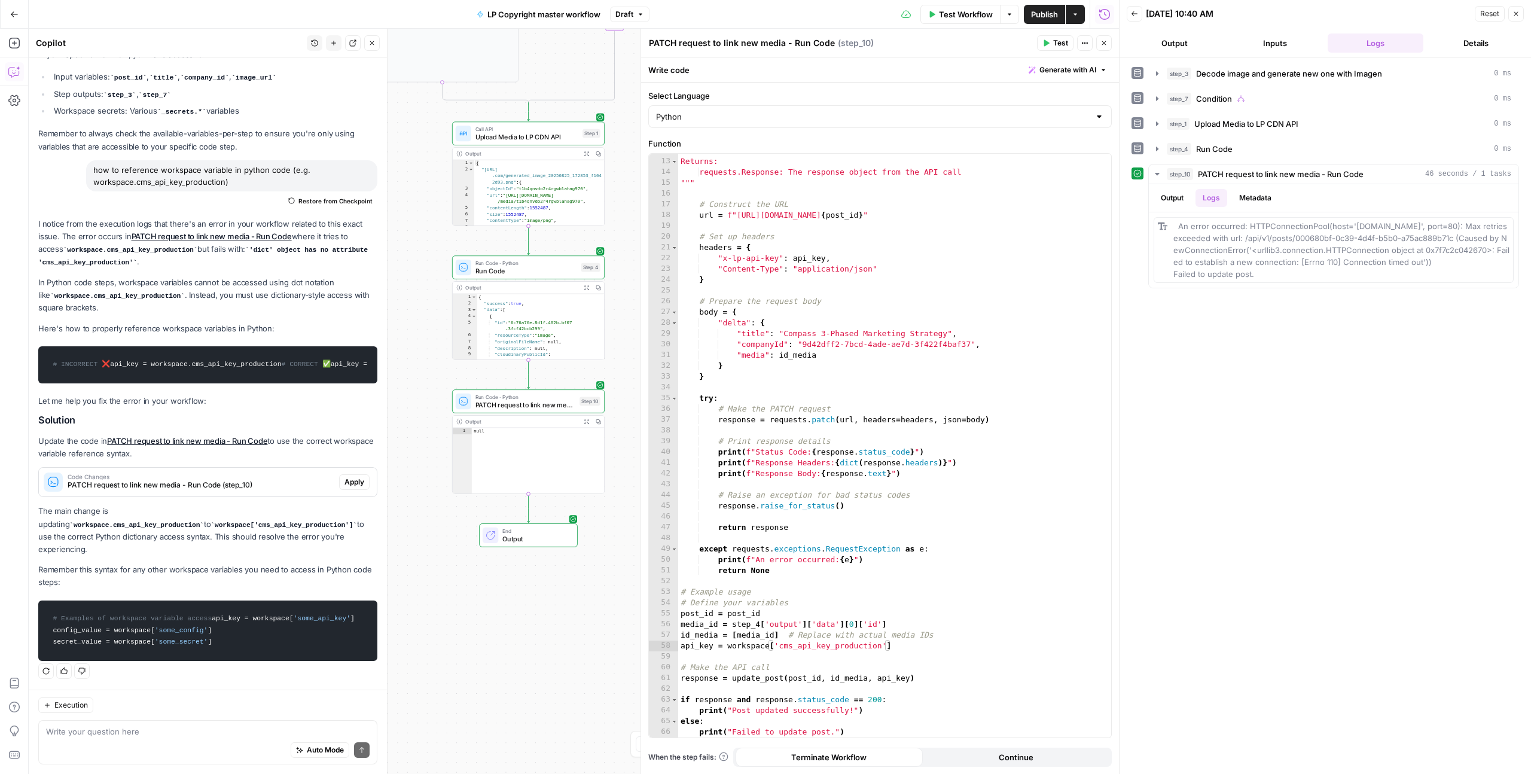
click at [1054, 45] on span "Test" at bounding box center [1060, 43] width 15 height 11
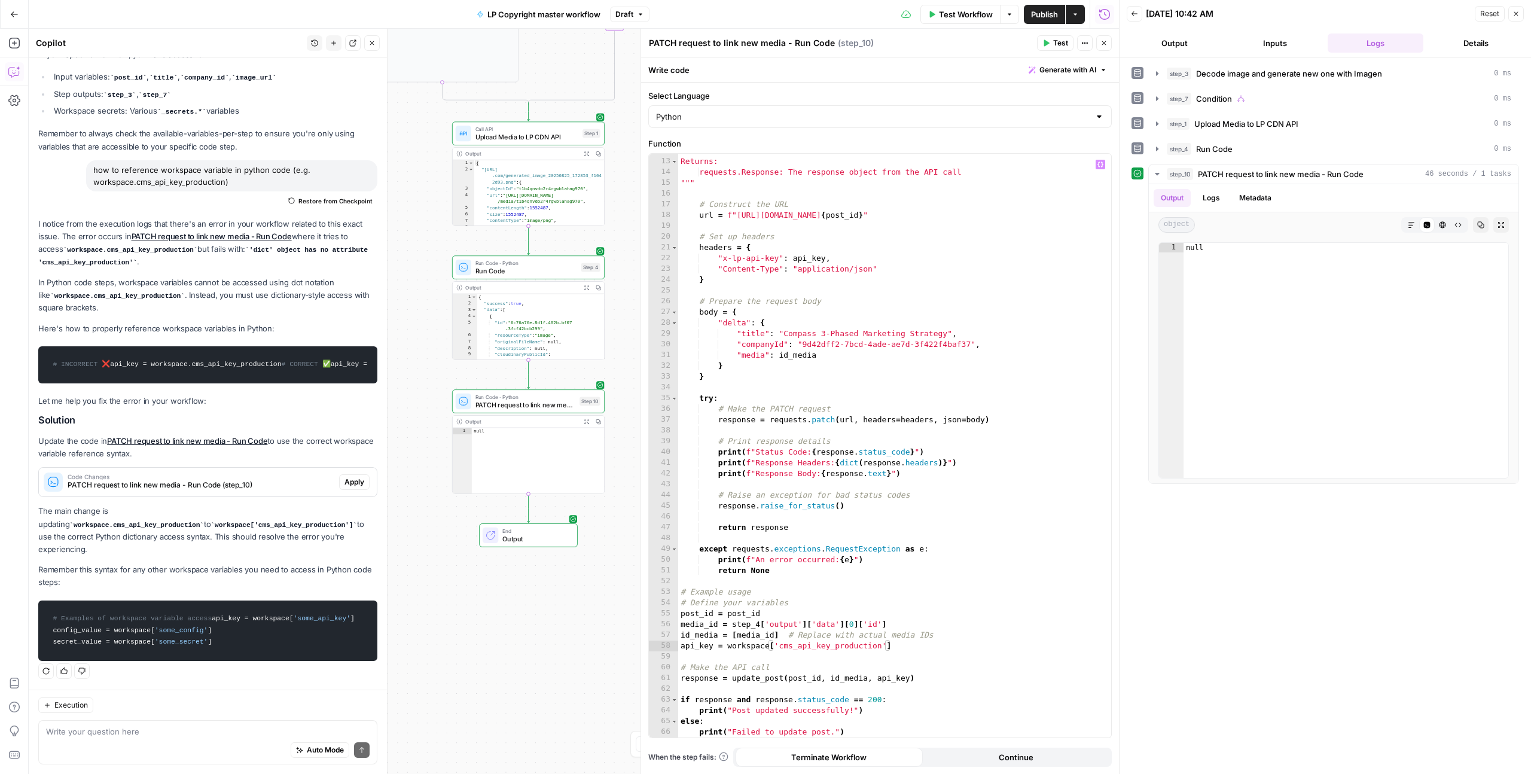
scroll to position [123, 0]
click at [1212, 202] on button "Logs" at bounding box center [1211, 198] width 32 height 18
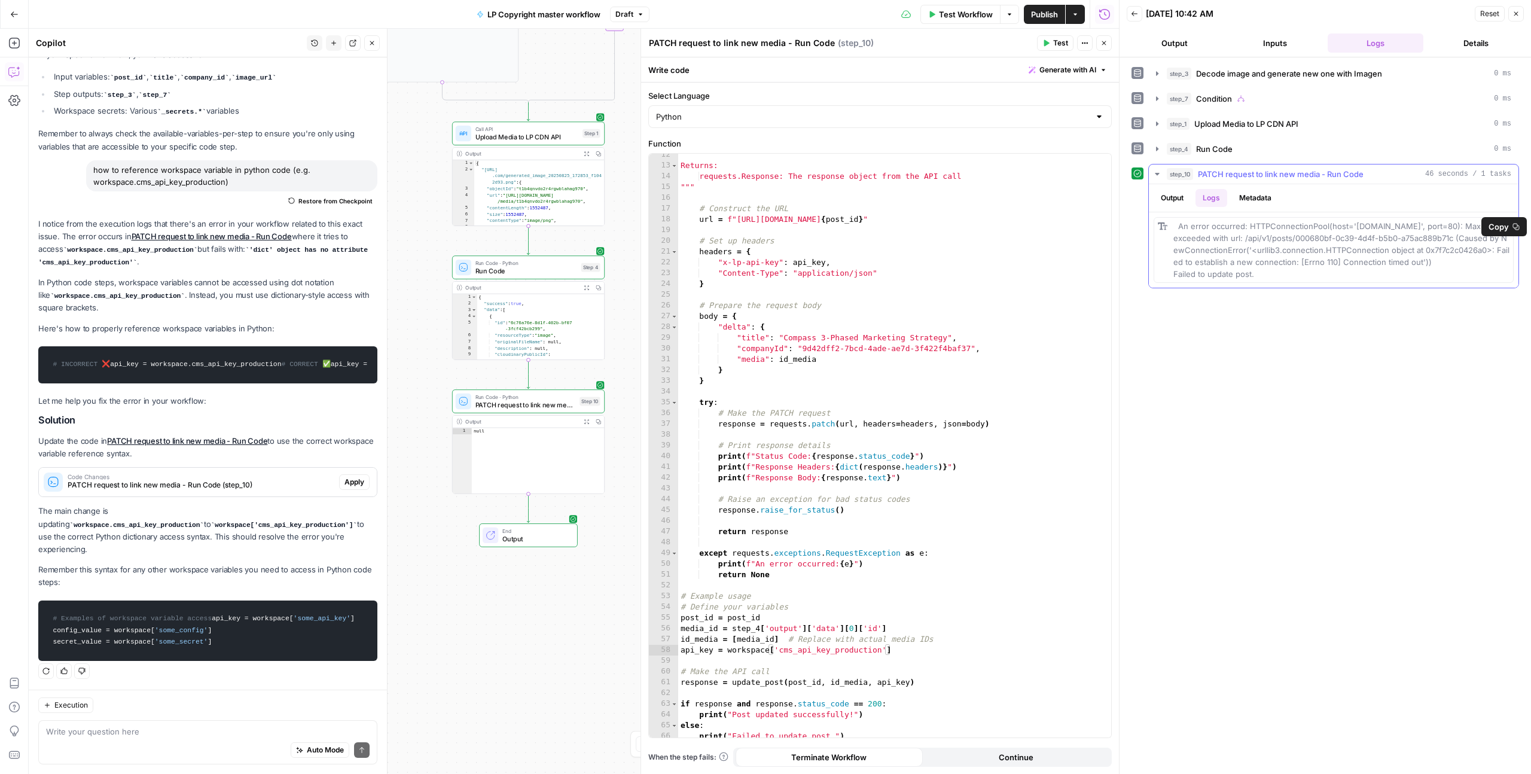
click at [1262, 275] on div "An error occurred: HTTPConnectionPool(host='[DOMAIN_NAME]', port=80): Max retri…" at bounding box center [1341, 250] width 336 height 60
click at [1500, 230] on span "Copy" at bounding box center [1499, 227] width 20 height 12
click at [752, 608] on div "Returns: requests.Response: The response object from the API call """ # Constru…" at bounding box center [894, 452] width 433 height 605
type textarea "**********"
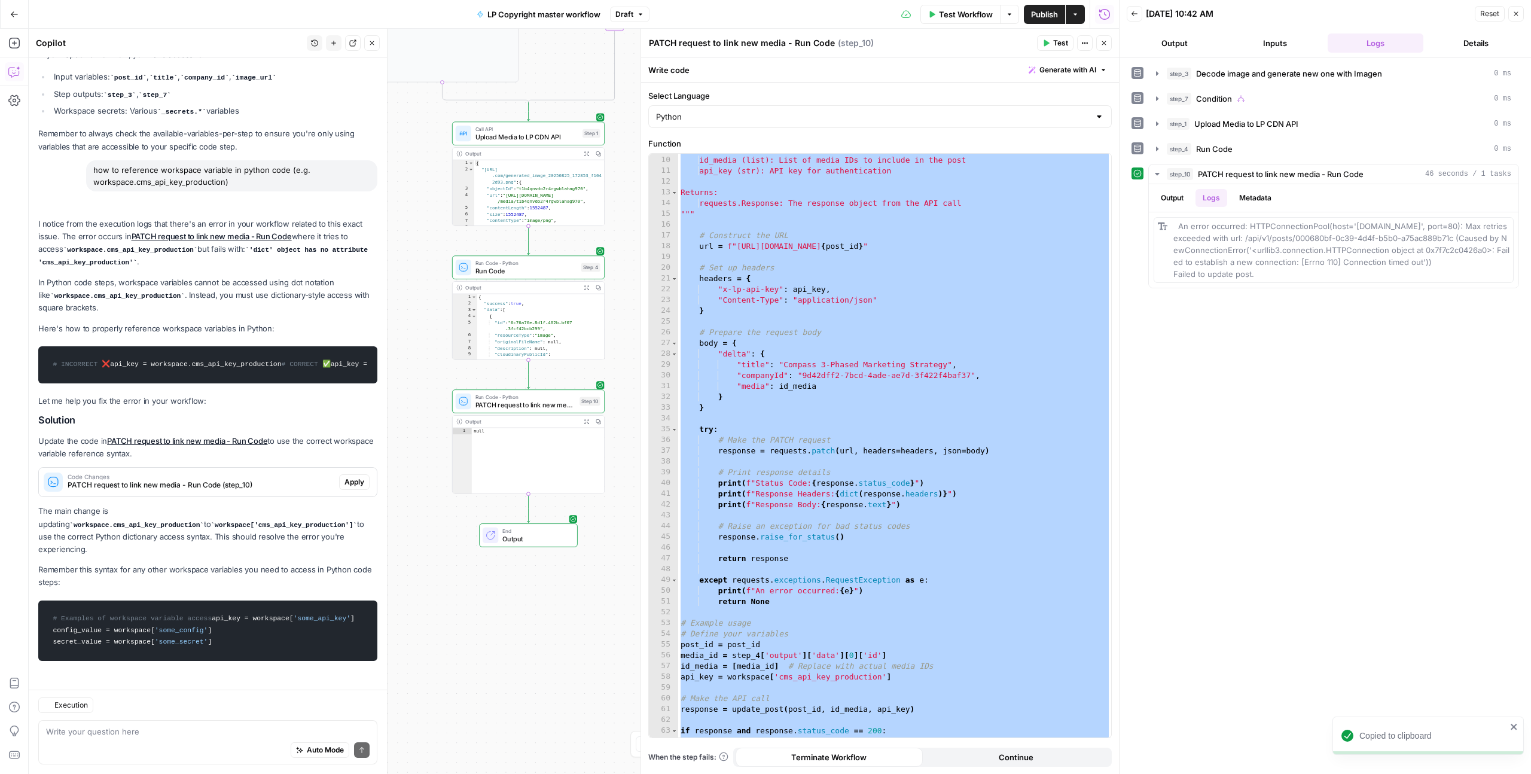
scroll to position [877, 0]
